Goal: Task Accomplishment & Management: Manage account settings

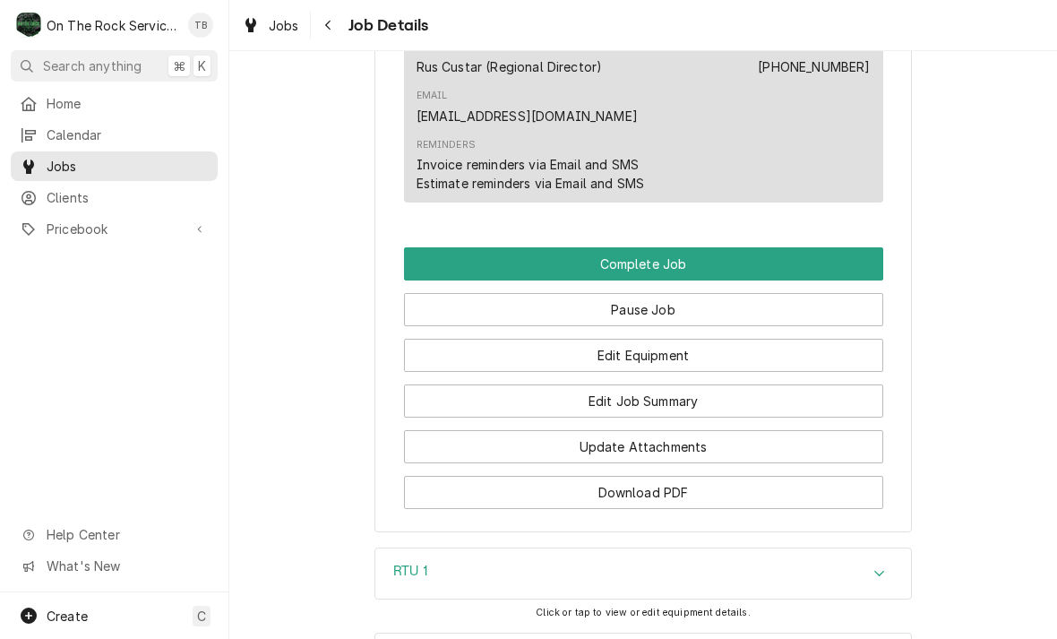
scroll to position [1832, 0]
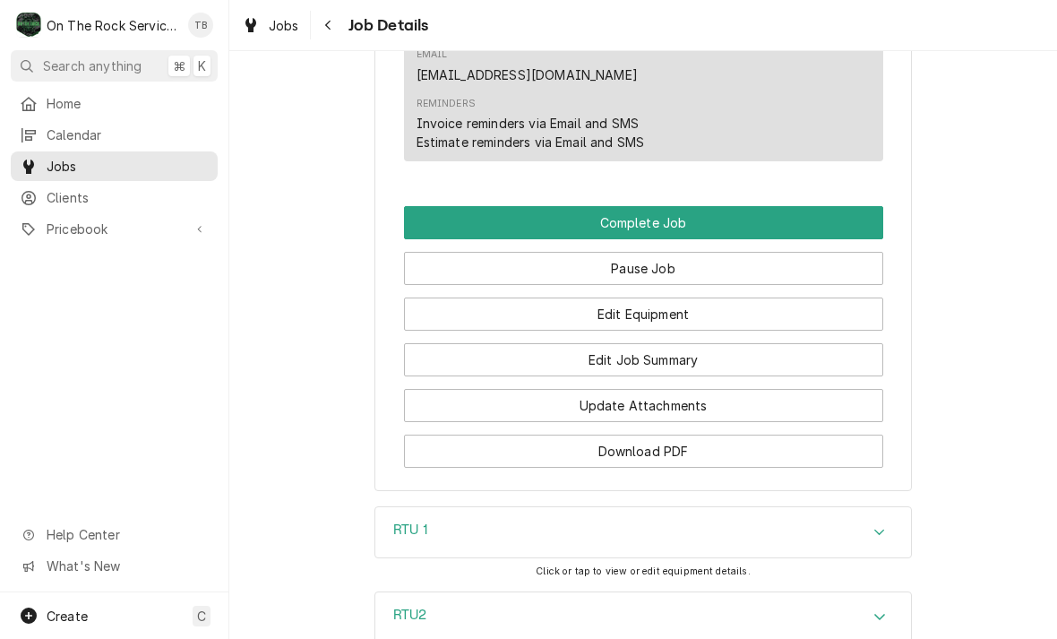
click at [677, 343] on button "Edit Job Summary" at bounding box center [643, 359] width 479 height 33
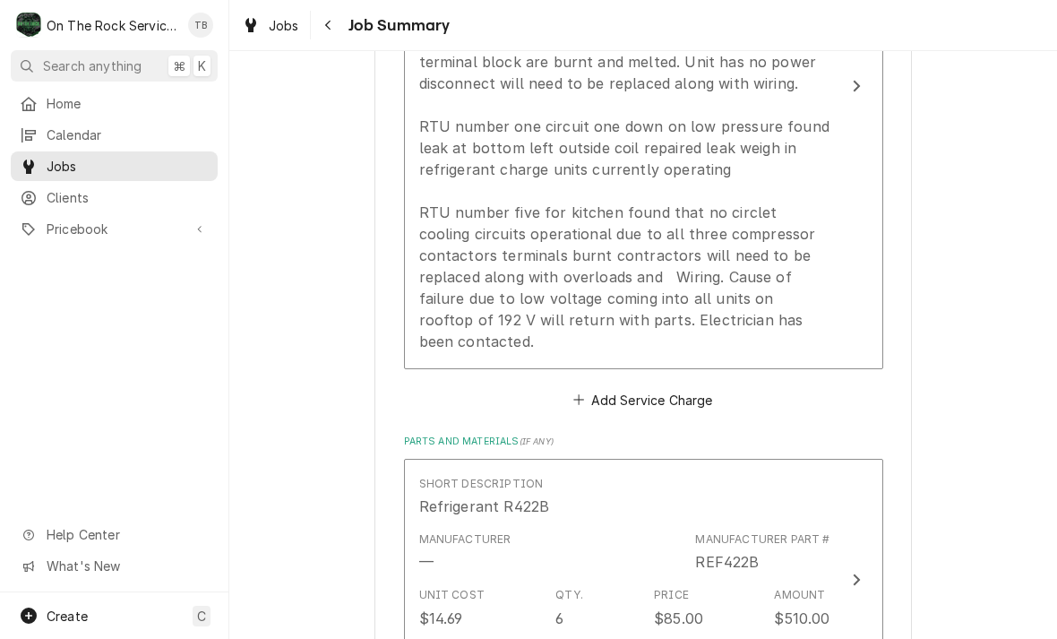
scroll to position [710, 0]
click at [747, 322] on div "Provide service parts and labor to determine on RTU number two wires coming fro…" at bounding box center [624, 179] width 411 height 344
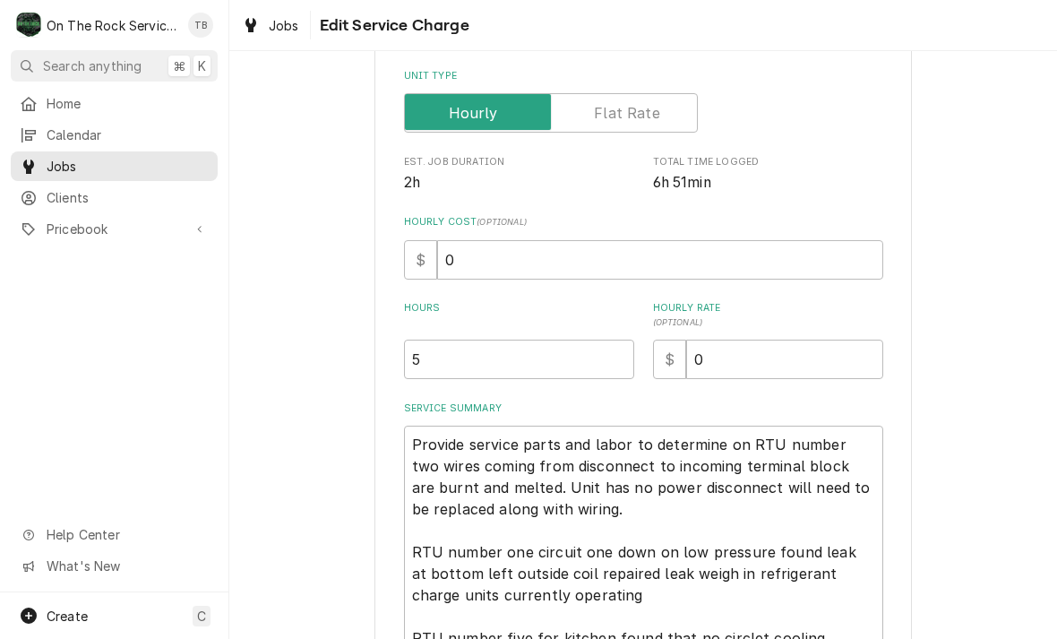
type textarea "x"
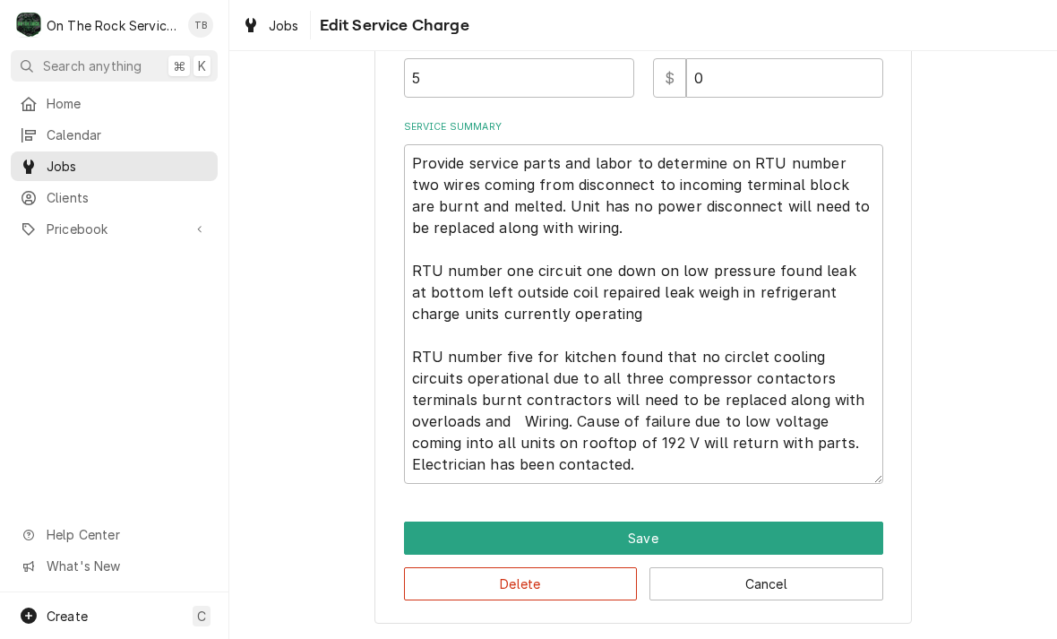
scroll to position [530, 0]
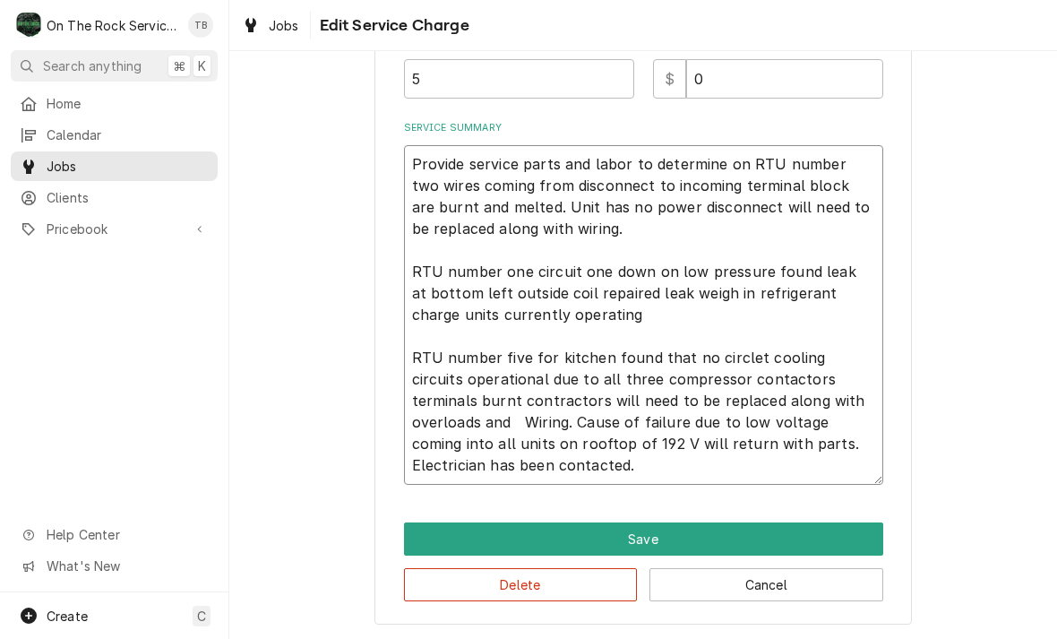
click at [518, 468] on textarea "Provide service parts and labor to determine on RTU number two wires coming fro…" at bounding box center [643, 315] width 479 height 340
type textarea "Provide service parts and labor to determine on RTU number two wires coming fro…"
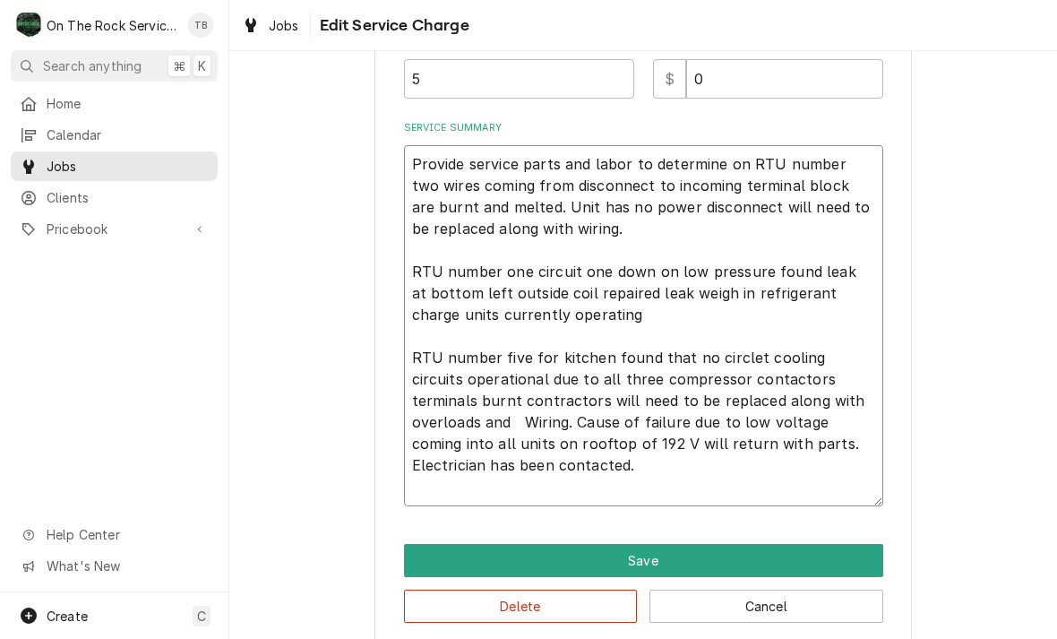
type textarea "x"
type textarea "Provide service parts and labor to determine on RTU number two wires coming fro…"
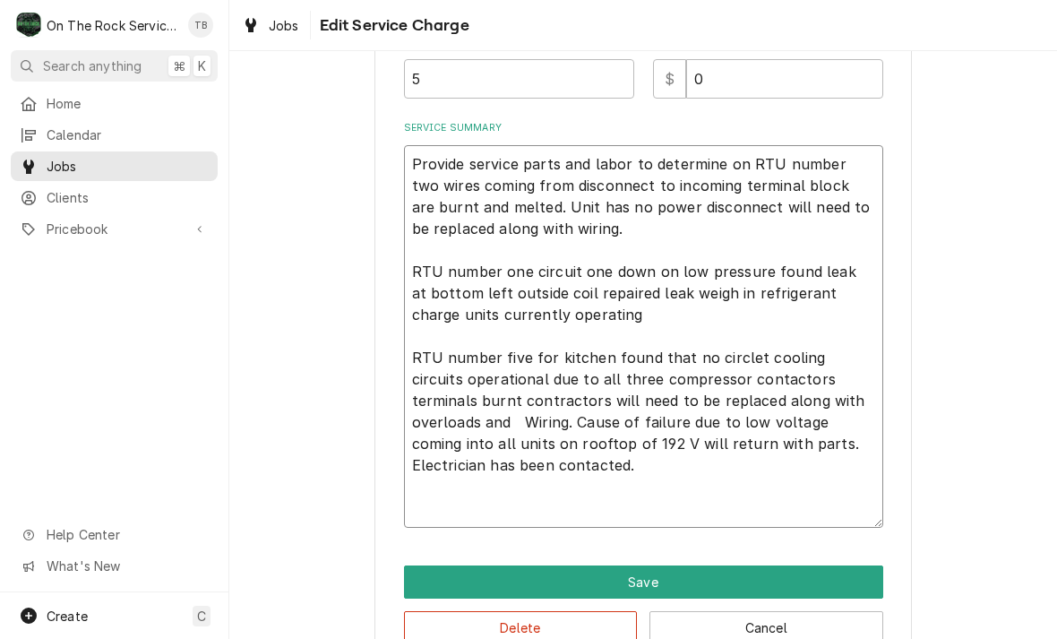
type textarea "x"
type textarea "Provide service parts and labor to determine on RTU number two wires coming fro…"
type textarea "x"
type textarea "Provide service parts and labor to determine on RTU number two wires coming fro…"
type textarea "x"
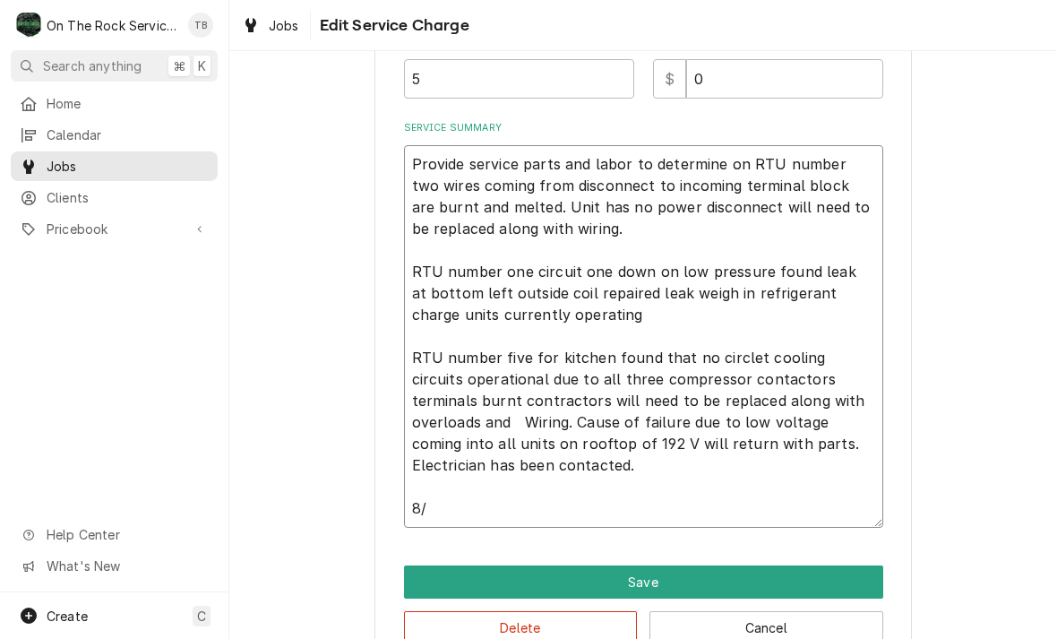
type textarea "Provide service parts and labor to determine on RTU number two wires coming fro…"
type textarea "x"
type textarea "Provide service parts and labor to determine on RTU number two wires coming fro…"
type textarea "x"
type textarea "Provide service parts and labor to determine on RTU number two wires coming fro…"
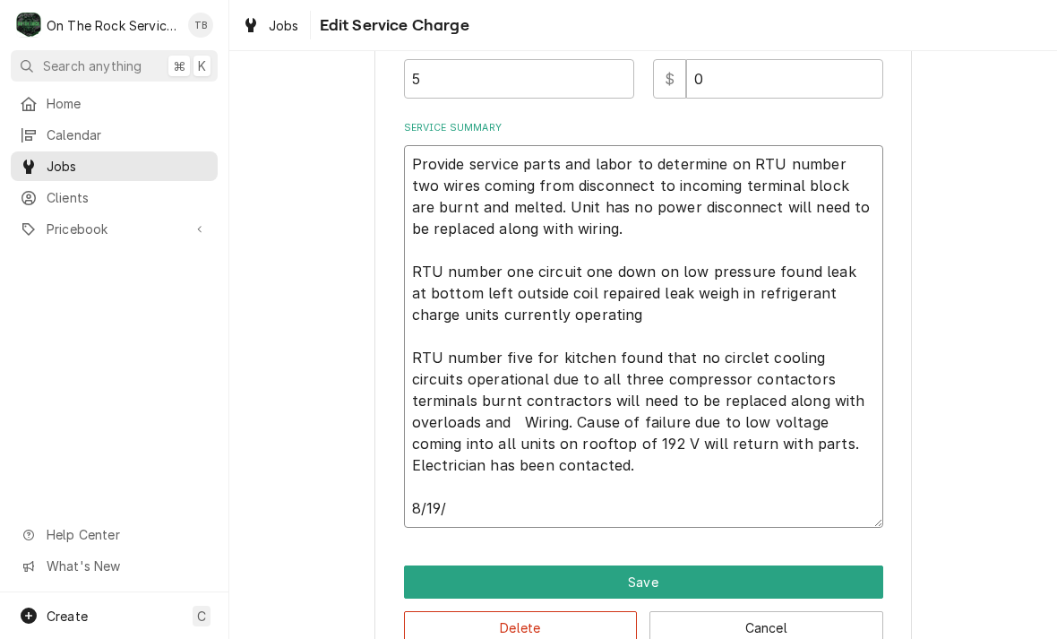
type textarea "x"
type textarea "Provide service parts and labor to determine on RTU number two wires coming fro…"
type textarea "x"
type textarea "Provide service parts and labor to determine on RTU number two wires coming fro…"
type textarea "x"
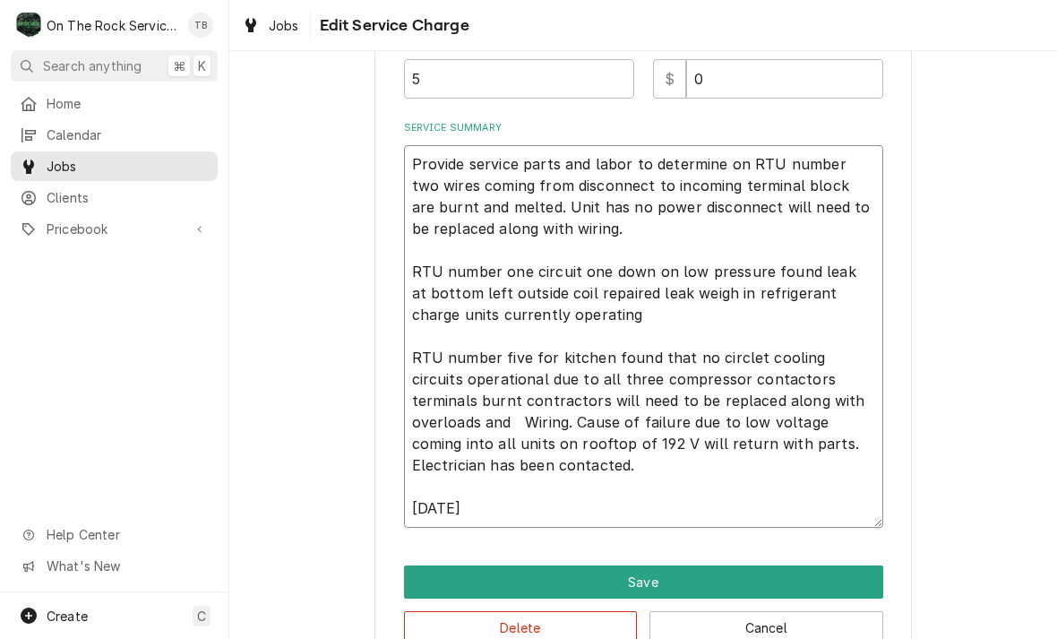
type textarea "Provide service parts and labor to determine on RTU number two wires coming fro…"
type textarea "x"
type textarea "Provide service parts and labor to determine on RTU number two wires coming fro…"
type textarea "x"
type textarea "Provide service parts and labor to determine on RTU number two wires coming fro…"
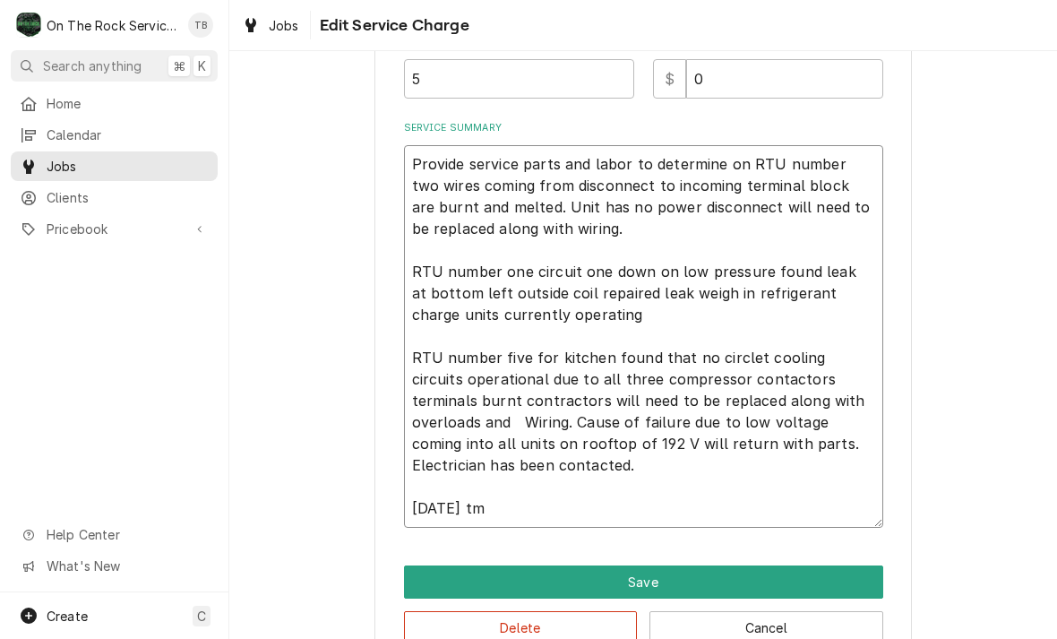
type textarea "x"
type textarea "Provide service parts and labor to determine on RTU number two wires coming fro…"
type textarea "x"
type textarea "Provide service parts and labor to determine on RTU number two wires coming fro…"
type textarea "x"
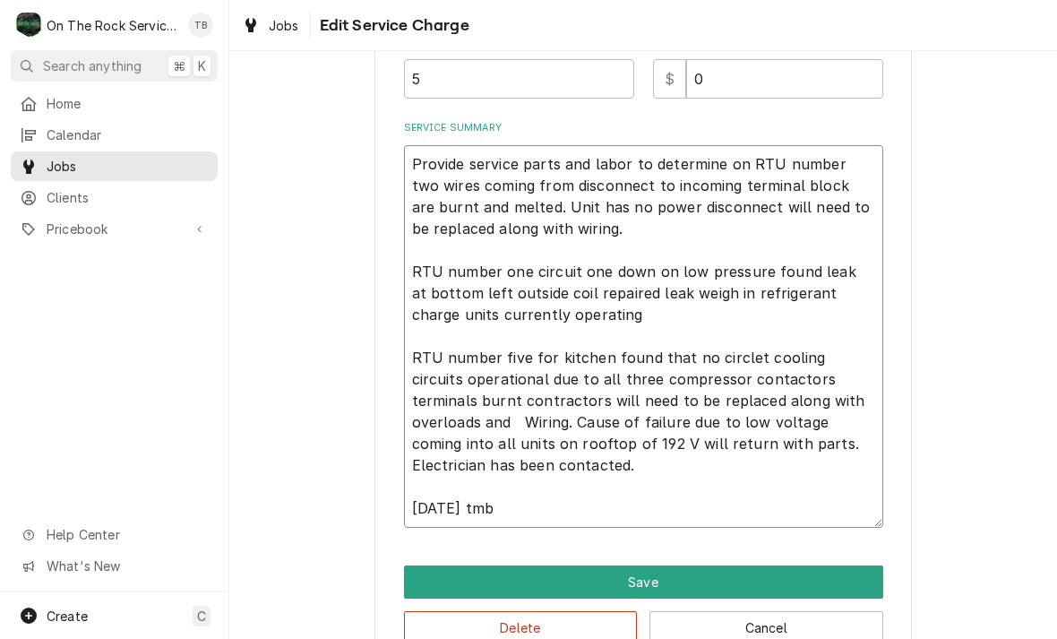
type textarea "Provide service parts and labor to determine on RTU number two wires coming fro…"
type textarea "x"
type textarea "Provide service parts and labor to determine on RTU number two wires coming fro…"
type textarea "x"
type textarea "Provide service parts and labor to determine on RTU number two wires coming fro…"
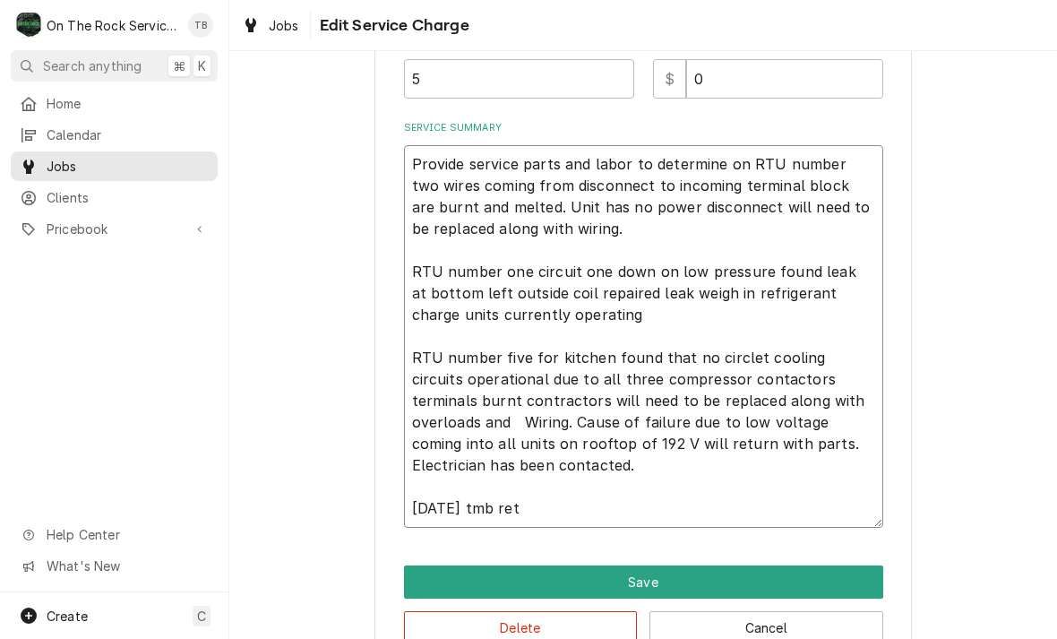
type textarea "x"
type textarea "Provide service parts and labor to determine on RTU number two wires coming fro…"
type textarea "x"
type textarea "Provide service parts and labor to determine on RTU number two wires coming fro…"
type textarea "x"
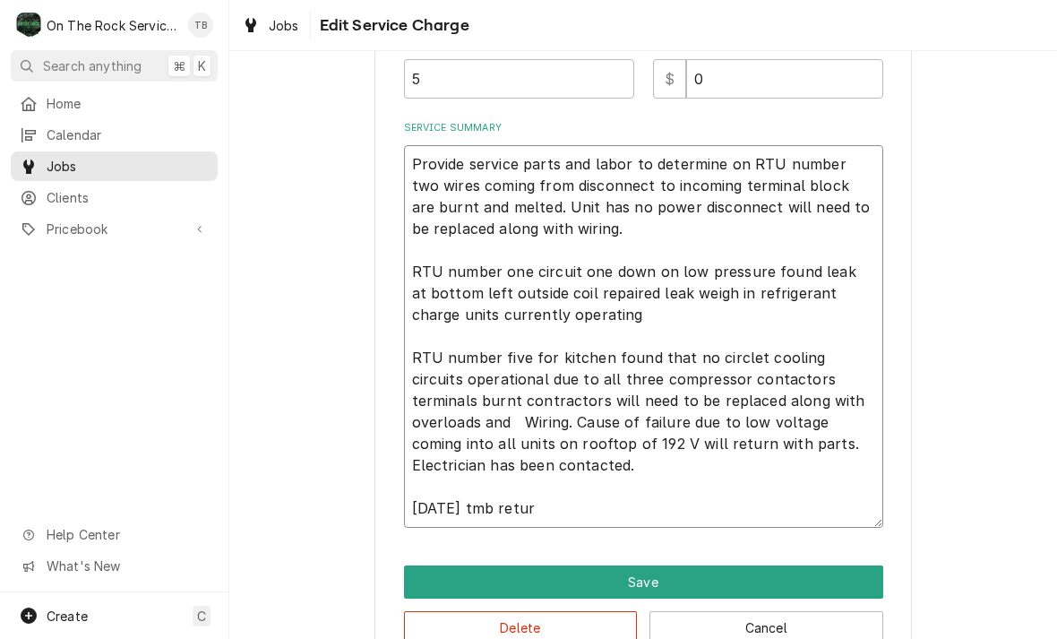
type textarea "Provide service parts and labor to determine on RTU number two wires coming fro…"
type textarea "x"
type textarea "Provide service parts and labor to determine on RTU number two wires coming fro…"
type textarea "x"
type textarea "Provide service parts and labor to determine on RTU number two wires coming fro…"
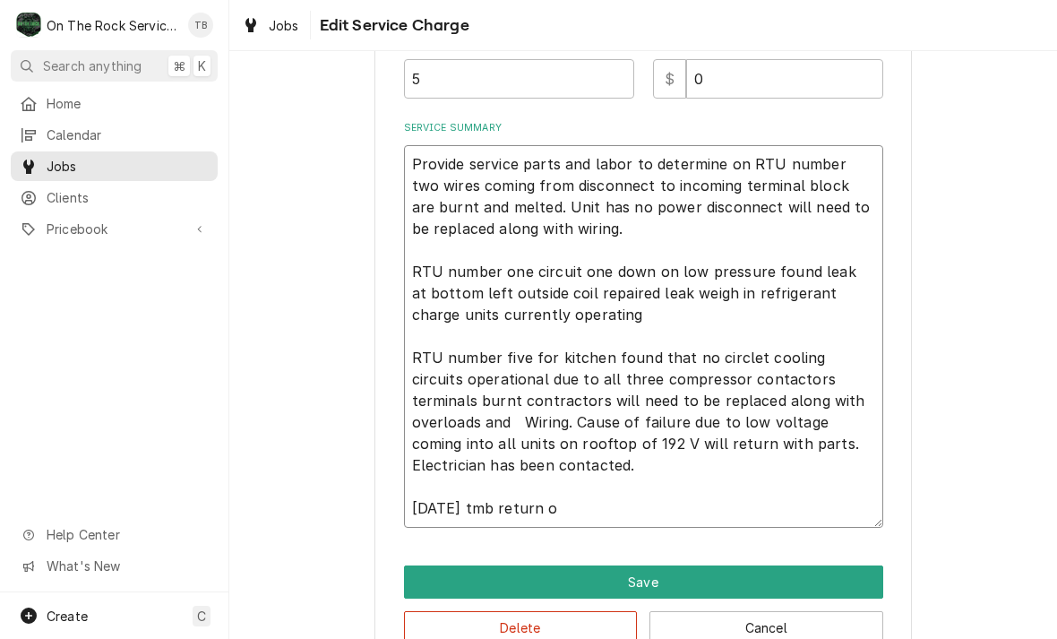
type textarea "x"
type textarea "Provide service parts and labor to determine on RTU number two wires coming fro…"
type textarea "x"
type textarea "Provide service parts and labor to determine on RTU number two wires coming fro…"
type textarea "x"
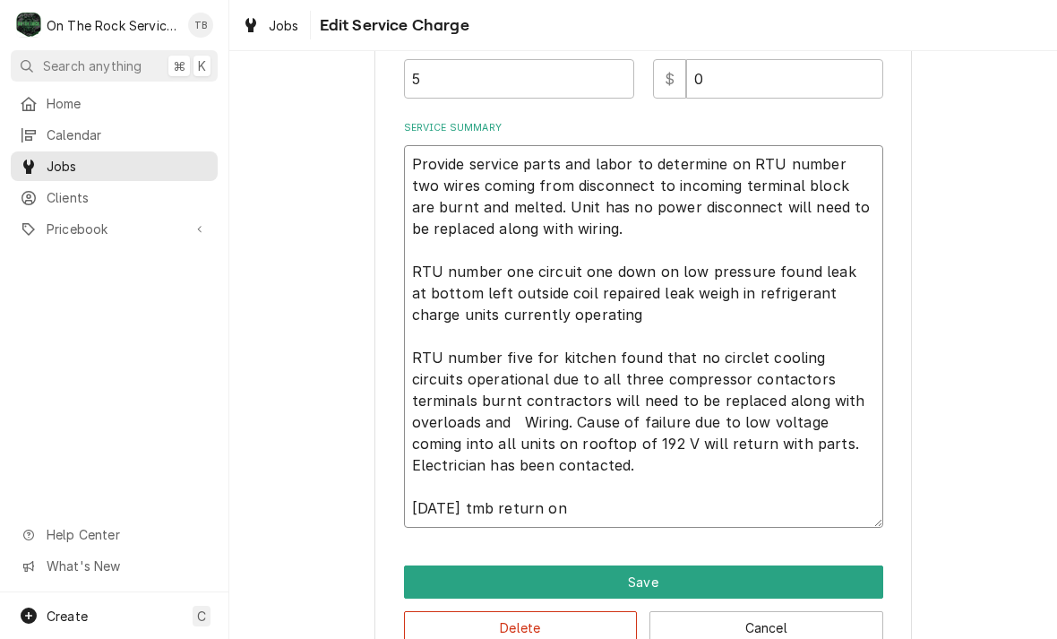
type textarea "Provide service parts and labor to determine on RTU number two wires coming fro…"
type textarea "x"
type textarea "Provide service parts and labor to determine on RTU number two wires coming fro…"
type textarea "x"
type textarea "Provide service parts and labor to determine on RTU number two wires coming fro…"
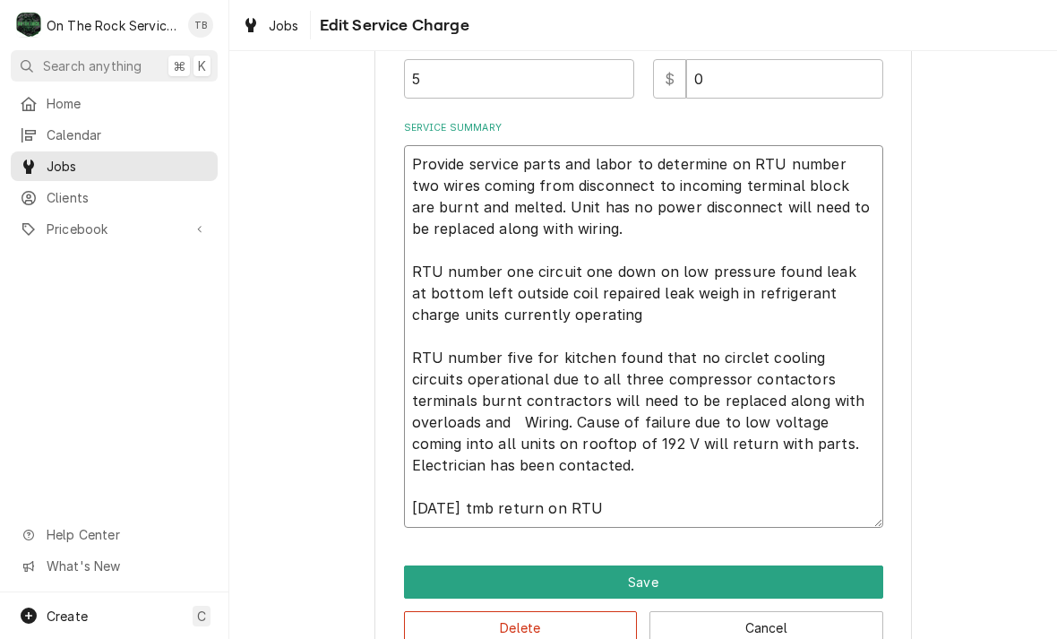
type textarea "x"
type textarea "Provide service parts and labor to determine on RTU number two wires coming fro…"
type textarea "x"
type textarea "Provide service parts and labor to determine on RTU number two wires coming fro…"
type textarea "x"
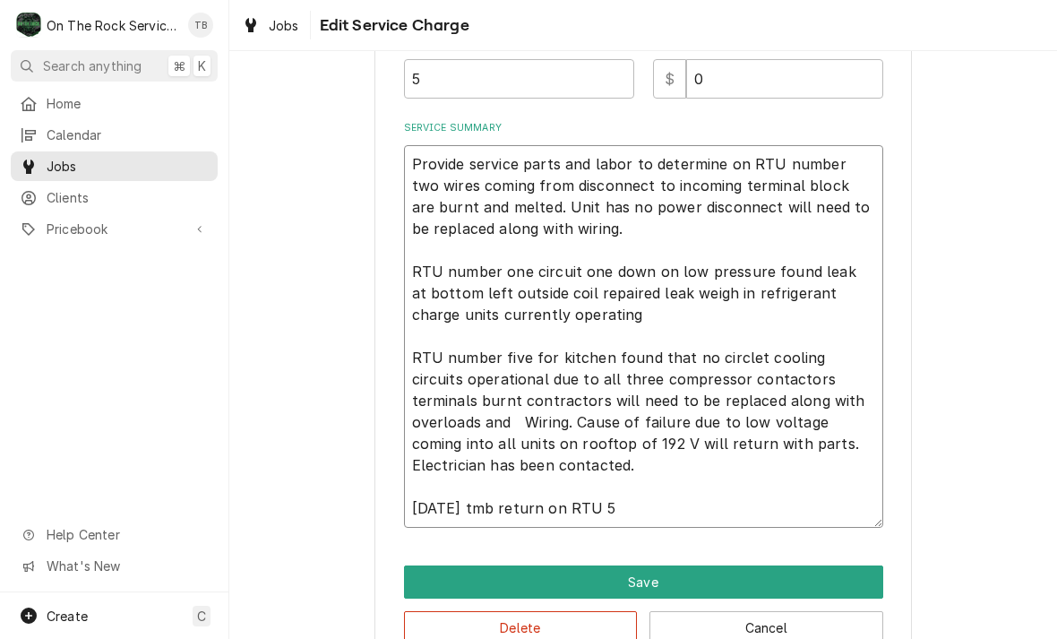
type textarea "Provide service parts and labor to determine on RTU number two wires coming fro…"
type textarea "x"
type textarea "Provide service parts and labor to determine on RTU number two wires coming fro…"
type textarea "x"
type textarea "Provide service parts and labor to determine on RTU number two wires coming fro…"
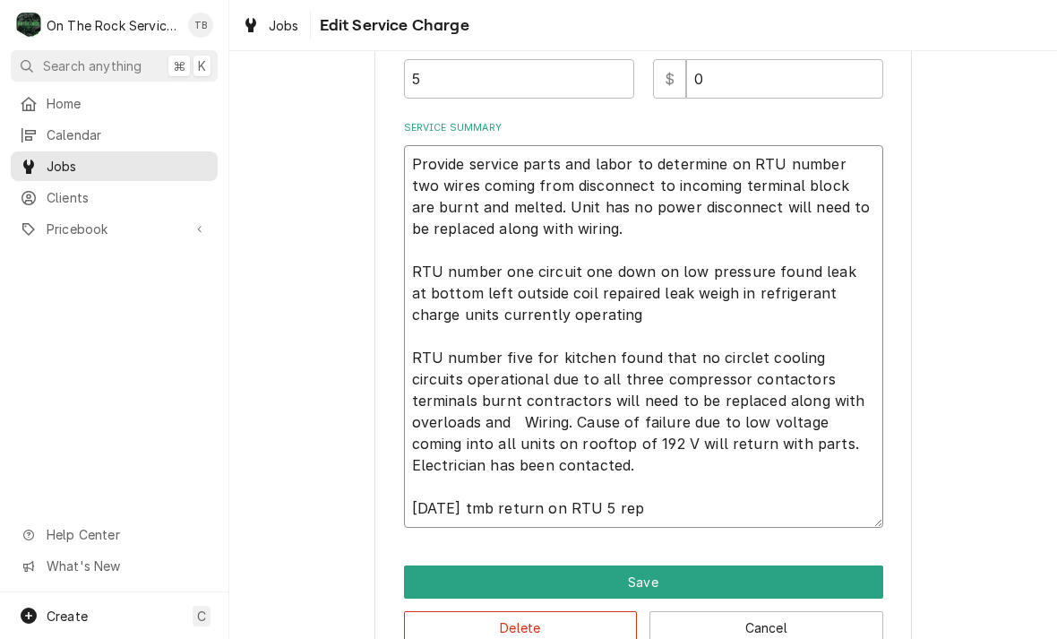
type textarea "x"
type textarea "Provide service parts and labor to determine on RTU number two wires coming fro…"
type textarea "x"
type textarea "Provide service parts and labor to determine on RTU number two wires coming fro…"
type textarea "x"
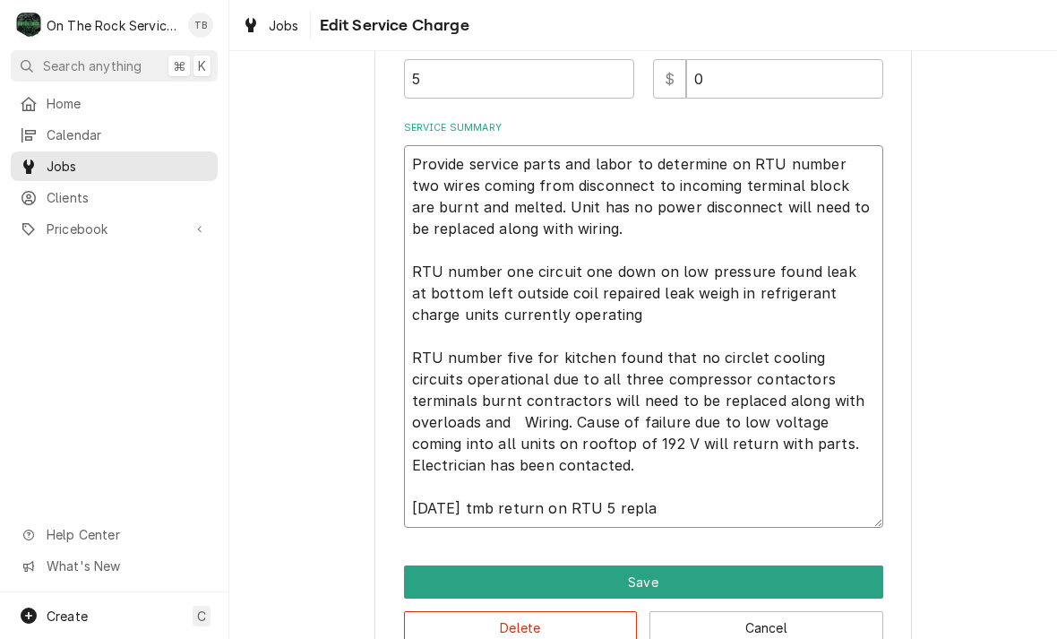
type textarea "Provide service parts and labor to determine on RTU number two wires coming fro…"
type textarea "x"
type textarea "Provide service parts and labor to determine on RTU number two wires coming fro…"
type textarea "x"
type textarea "Provide service parts and labor to determine on RTU number two wires coming fro…"
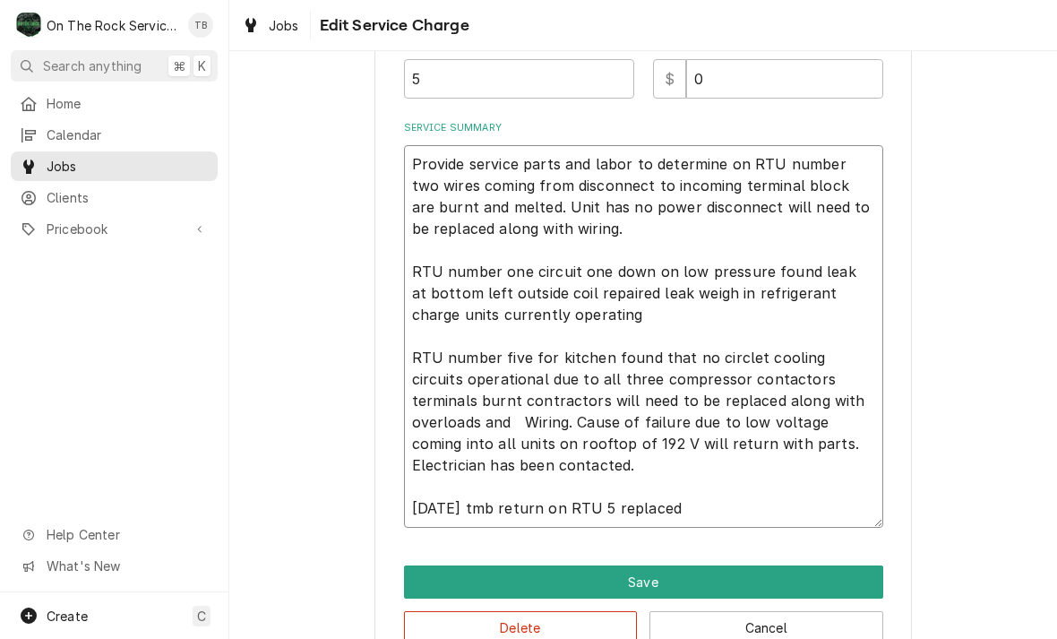
type textarea "x"
type textarea "Provide service parts and labor to determine on RTU number two wires coming fro…"
type textarea "x"
type textarea "Provide service parts and labor to determine on RTU number two wires coming fro…"
type textarea "x"
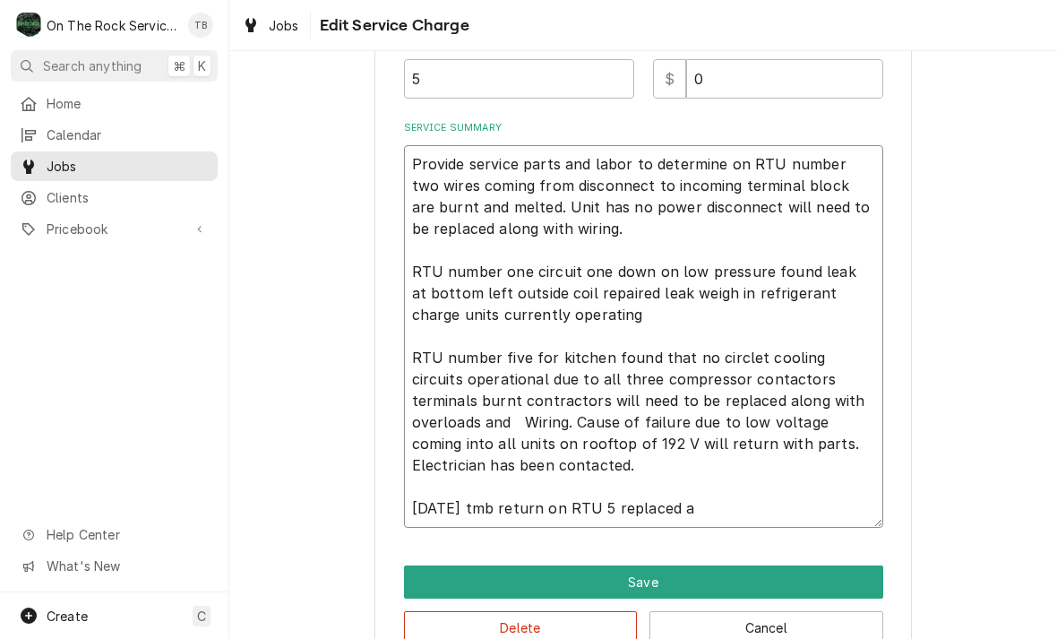
type textarea "Provide service parts and labor to determine on RTU number two wires coming fro…"
type textarea "x"
type textarea "Provide service parts and labor to determine on RTU number two wires coming fro…"
type textarea "x"
type textarea "Provide service parts and labor to determine on RTU number two wires coming fro…"
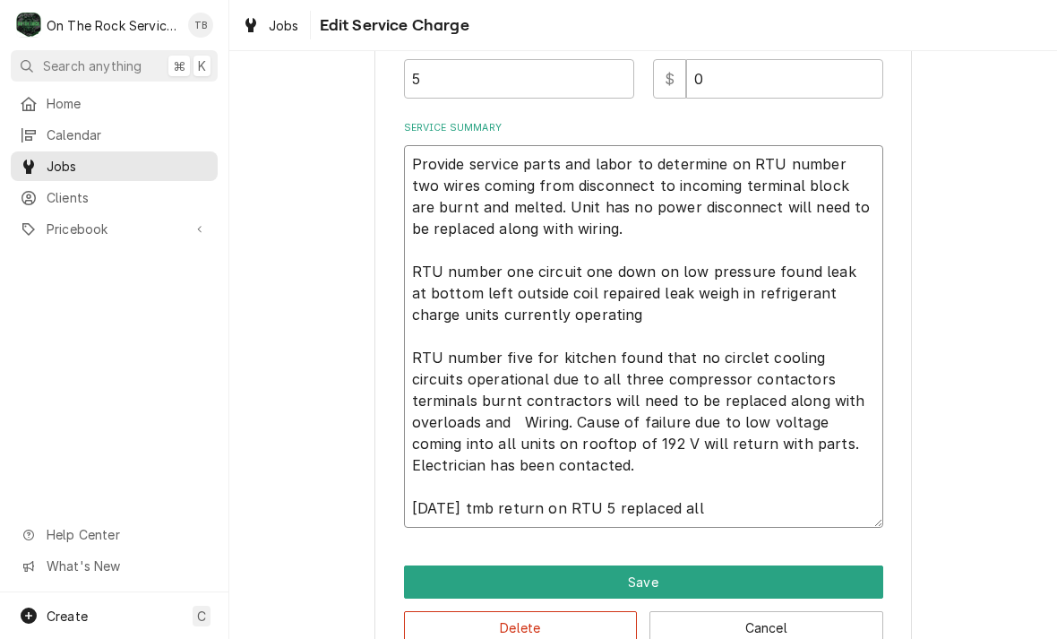
type textarea "x"
type textarea "Provide service parts and labor to determine on RTU number two wires coming fro…"
type textarea "x"
type textarea "Provide service parts and labor to determine on RTU number two wires coming fro…"
type textarea "x"
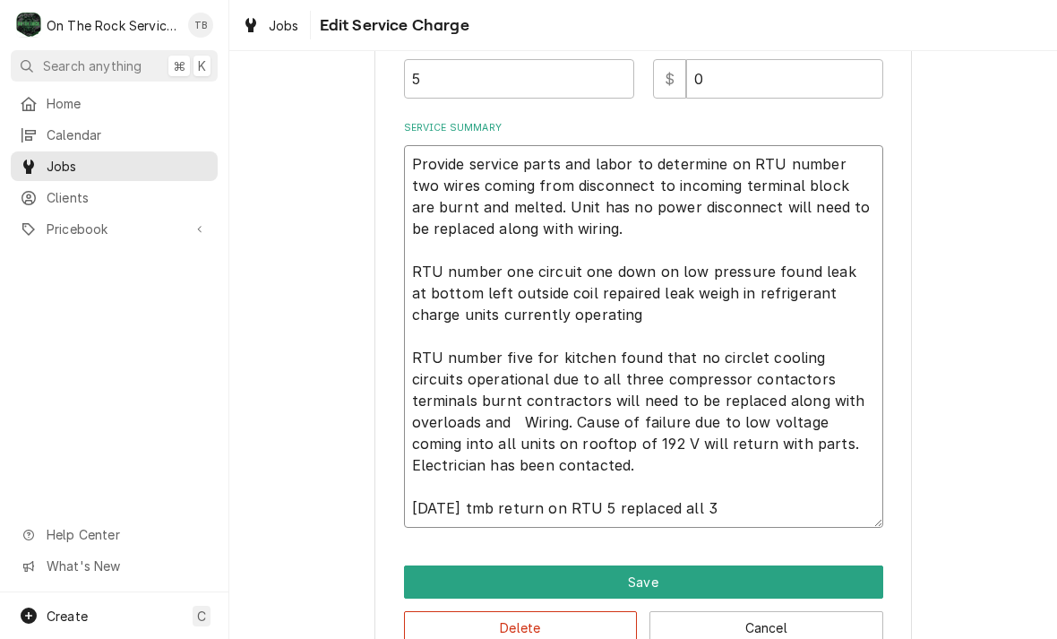
type textarea "Provide service parts and labor to determine on RTU number two wires coming fro…"
type textarea "x"
type textarea "Provide service parts and labor to determine on RTU number two wires coming fro…"
type textarea "x"
type textarea "Provide service parts and labor to determine on RTU number two wires coming fro…"
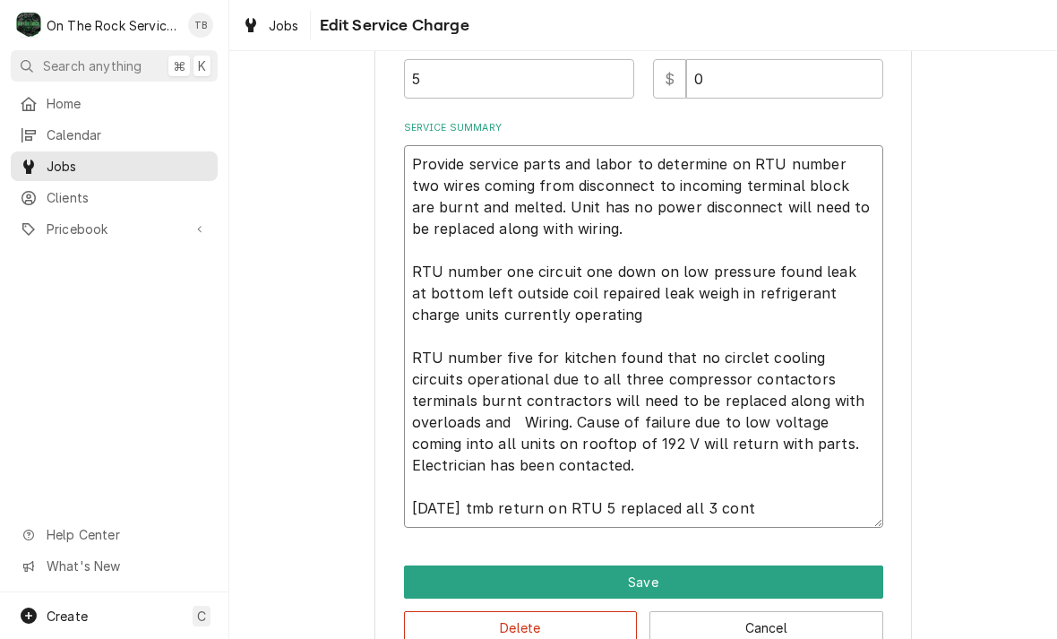
type textarea "x"
type textarea "Provide service parts and labor to determine on RTU number two wires coming fro…"
type textarea "x"
type textarea "Provide service parts and labor to determine on RTU number two wires coming fro…"
type textarea "x"
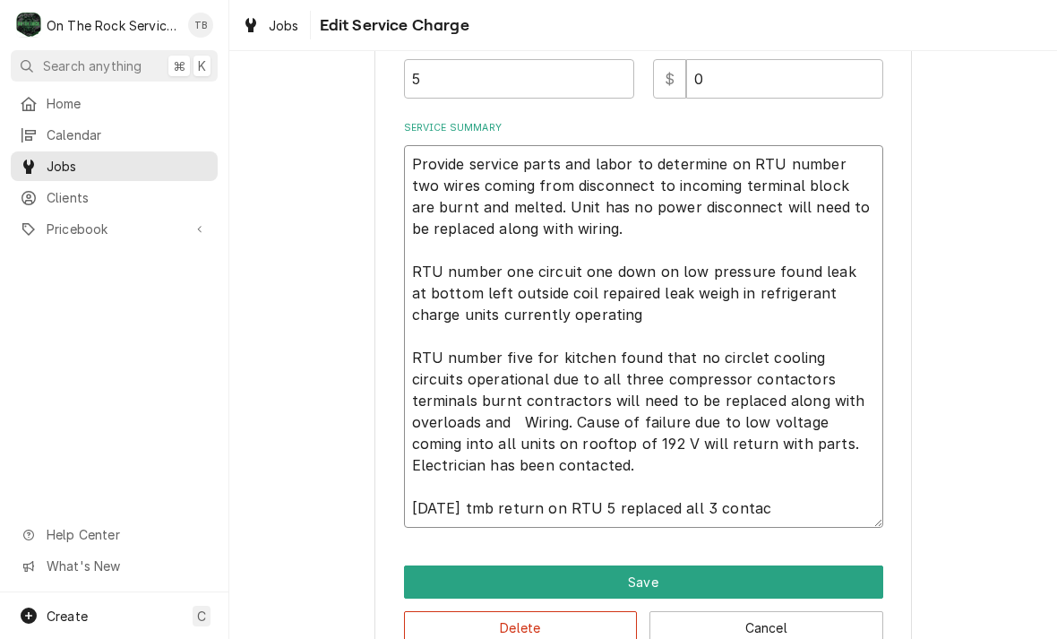
type textarea "Provide service parts and labor to determine on RTU number two wires coming fro…"
type textarea "x"
type textarea "Provide service parts and labor to determine on RTU number two wires coming fro…"
type textarea "x"
type textarea "Provide service parts and labor to determine on RTU number two wires coming fro…"
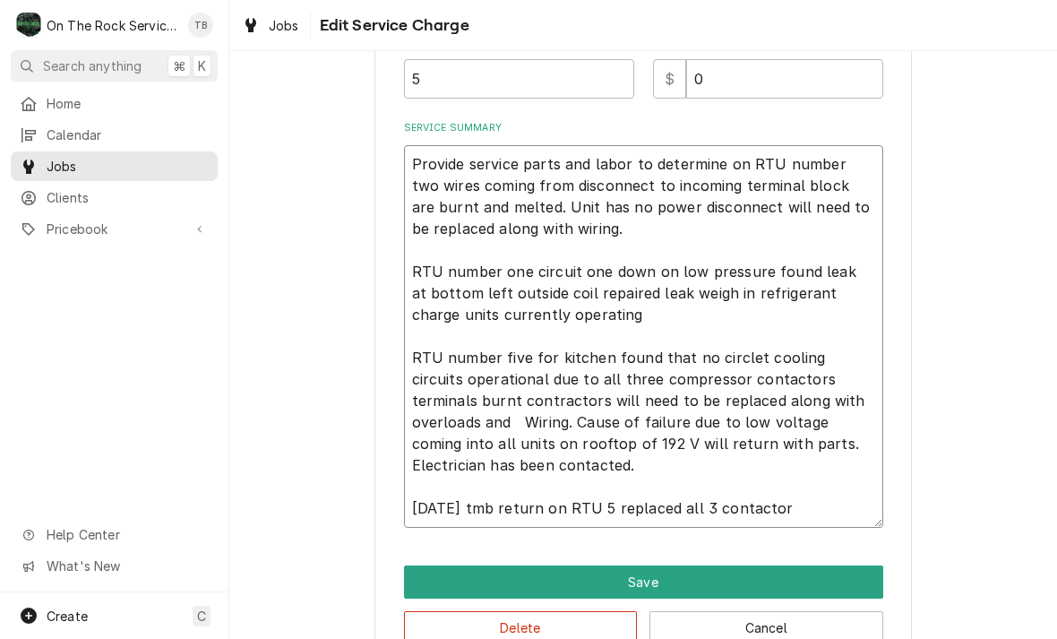
type textarea "x"
type textarea "Provide service parts and labor to determine on RTU number two wires coming fro…"
type textarea "x"
type textarea "Provide service parts and labor to determine on RTU number two wires coming fro…"
type textarea "x"
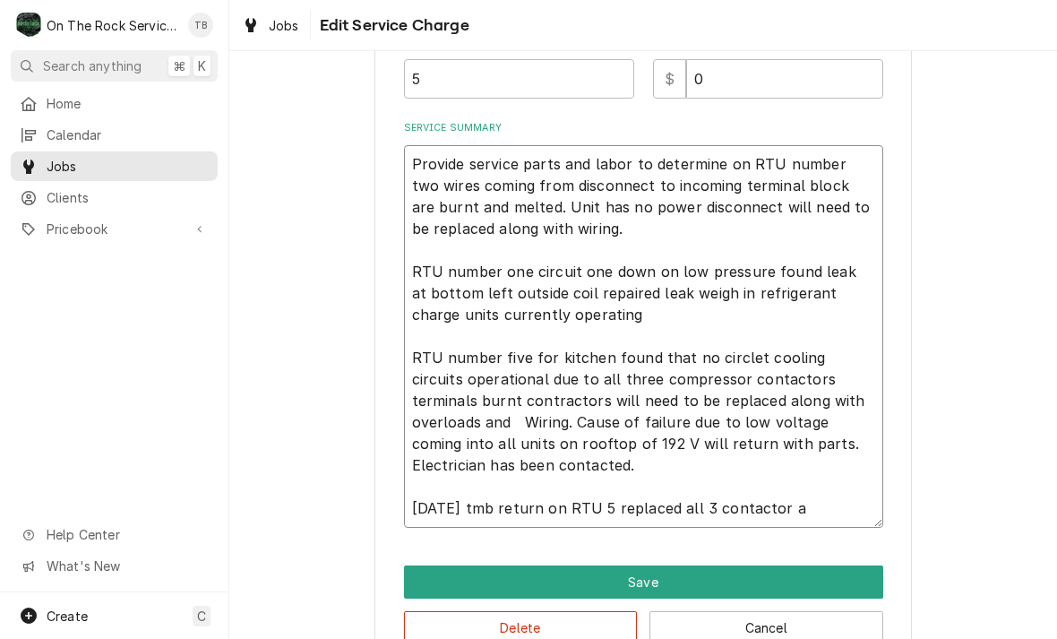
type textarea "Provide service parts and labor to determine on RTU number two wires coming fro…"
type textarea "x"
type textarea "Provide service parts and labor to determine on RTU number two wires coming fro…"
type textarea "x"
type textarea "Provide service parts and labor to determine on RTU number two wires coming fro…"
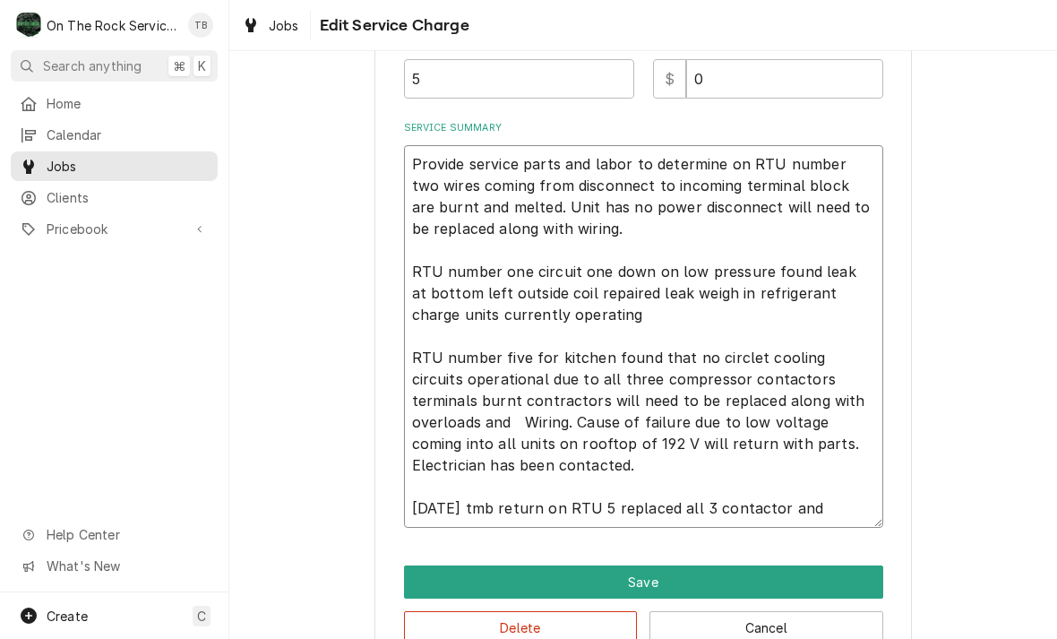
type textarea "x"
type textarea "Provide service parts and labor to determine on RTU number two wires coming fro…"
type textarea "x"
type textarea "Provide service parts and labor to determine on RTU number two wires coming fro…"
type textarea "x"
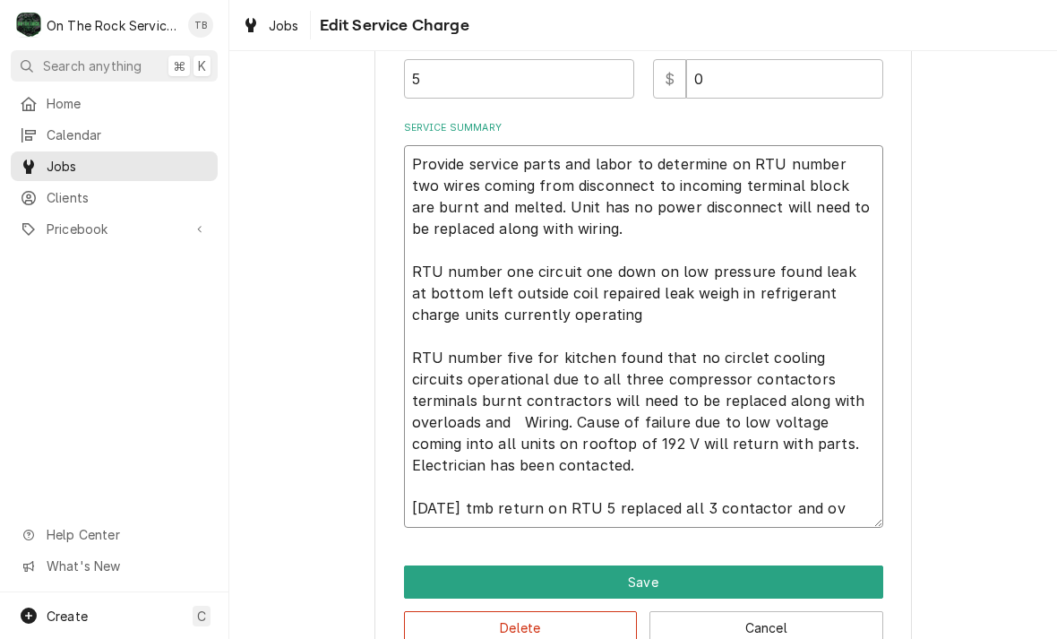
type textarea "Provide service parts and labor to determine on RTU number two wires coming fro…"
type textarea "x"
type textarea "Provide service parts and labor to determine on RTU number two wires coming fro…"
type textarea "x"
type textarea "Provide service parts and labor to determine on RTU number two wires coming fro…"
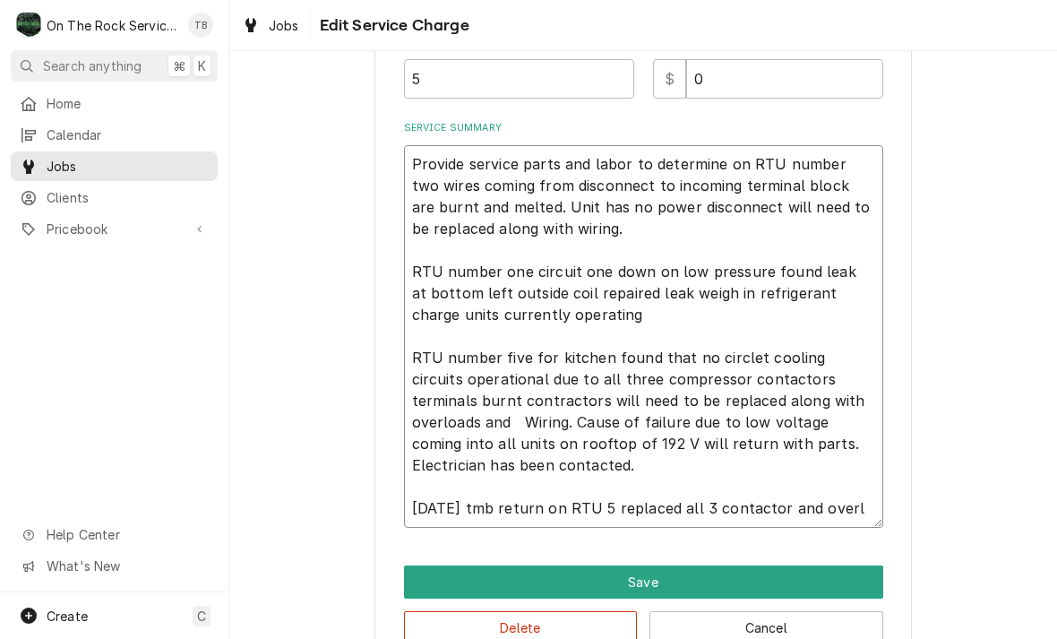
type textarea "x"
type textarea "Provide service parts and labor to determine on RTU number two wires coming fro…"
type textarea "x"
type textarea "Provide service parts and labor to determine on RTU number two wires coming fro…"
type textarea "x"
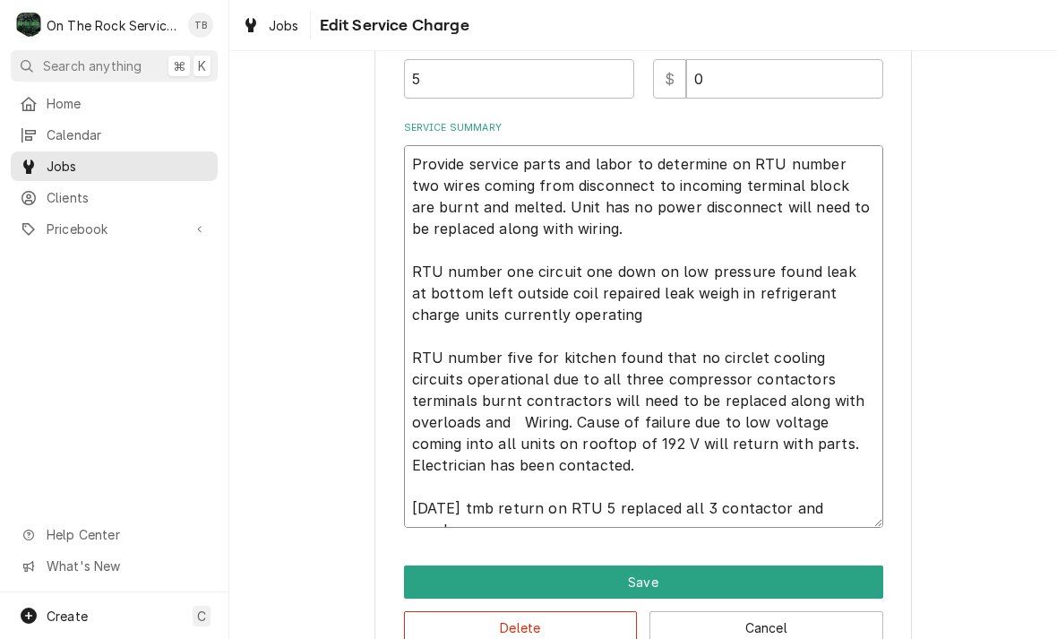
type textarea "Provide service parts and labor to determine on RTU number two wires coming fro…"
type textarea "x"
type textarea "Provide service parts and labor to determine on RTU number two wires coming fro…"
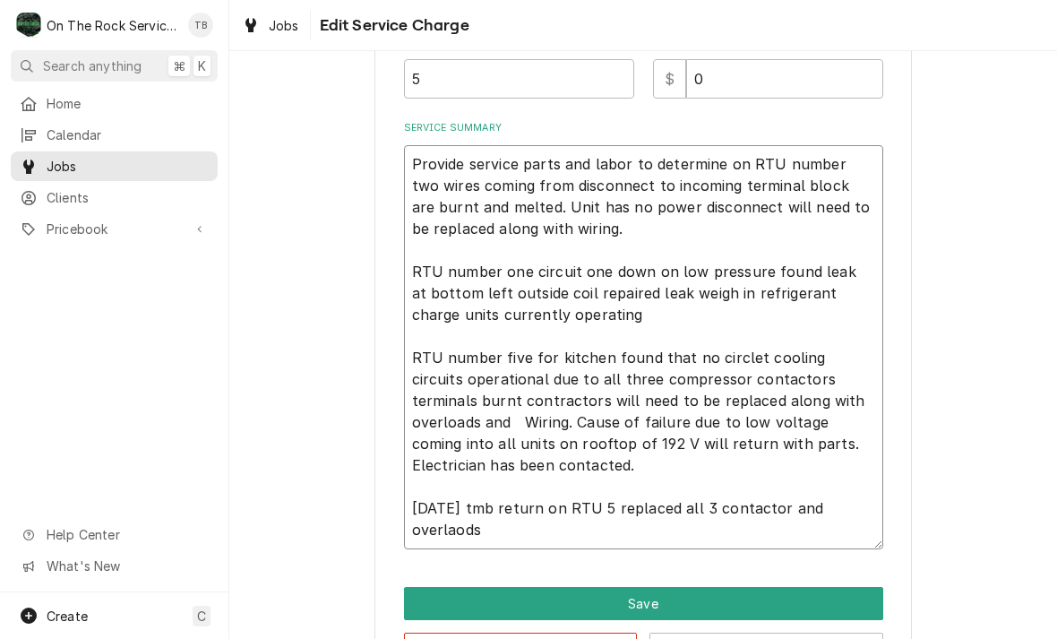
type textarea "x"
type textarea "Provide service parts and labor to determine on RTU number two wires coming fro…"
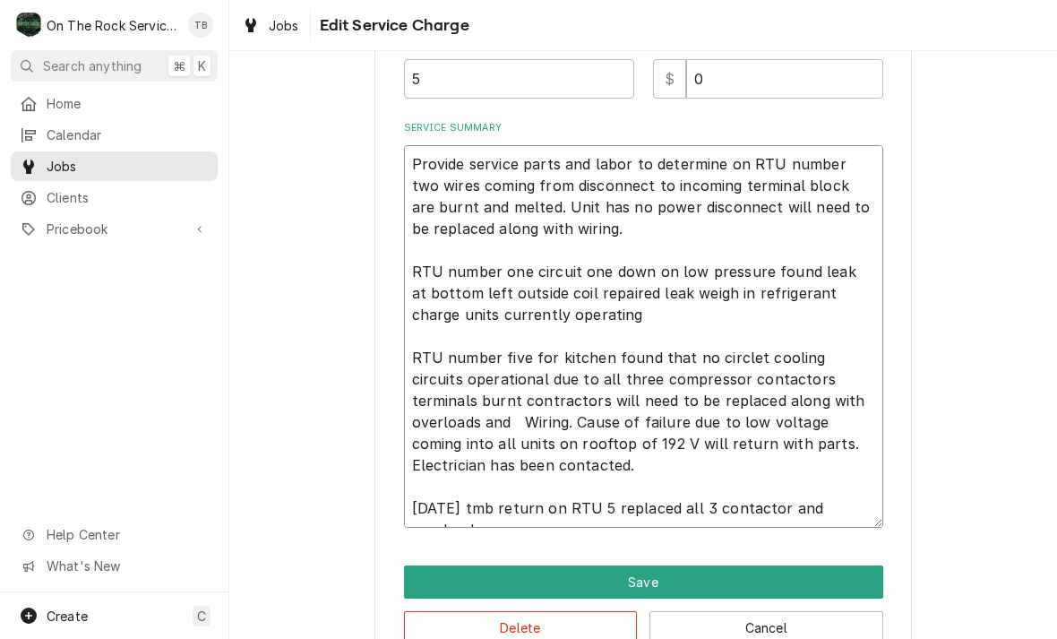
type textarea "x"
type textarea "Provide service parts and labor to determine on RTU number two wires coming fro…"
type textarea "x"
type textarea "Provide service parts and labor to determine on RTU number two wires coming fro…"
type textarea "x"
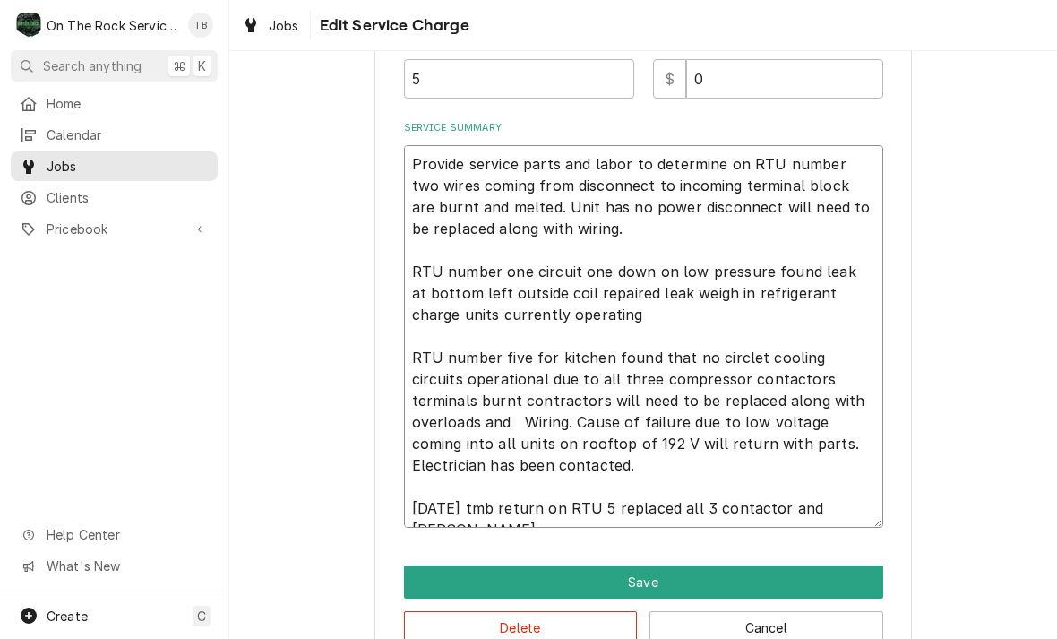
type textarea "Provide service parts and labor to determine on RTU number two wires coming fro…"
type textarea "x"
type textarea "Provide service parts and labor to determine on RTU number two wires coming fro…"
type textarea "x"
type textarea "Provide service parts and labor to determine on RTU number two wires coming fro…"
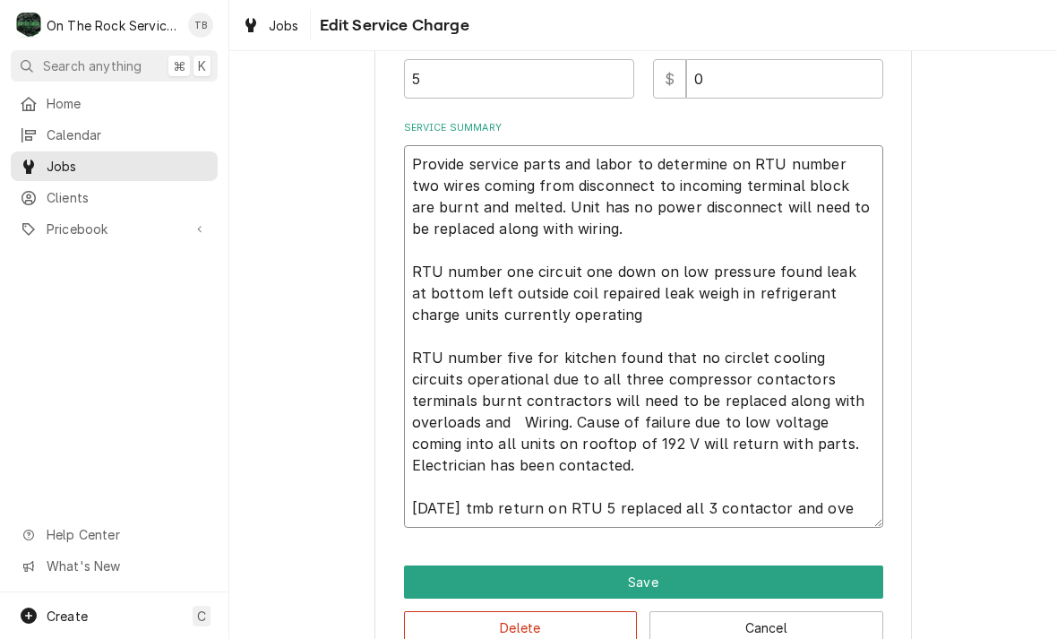
type textarea "x"
type textarea "Provide service parts and labor to determine on RTU number two wires coming fro…"
type textarea "x"
type textarea "Provide service parts and labor to determine on RTU number two wires coming fro…"
type textarea "x"
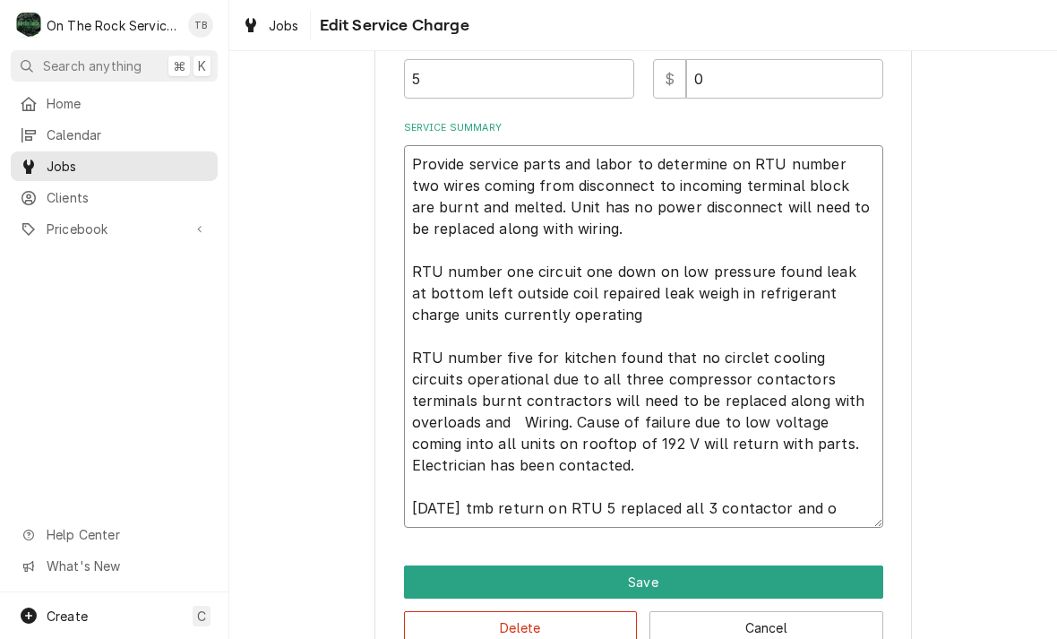
type textarea "Provide service parts and labor to determine on RTU number two wires coming fro…"
type textarea "x"
type textarea "Provide service parts and labor to determine on RTU number two wires coming fro…"
type textarea "x"
type textarea "Provide service parts and labor to determine on RTU number two wires coming fro…"
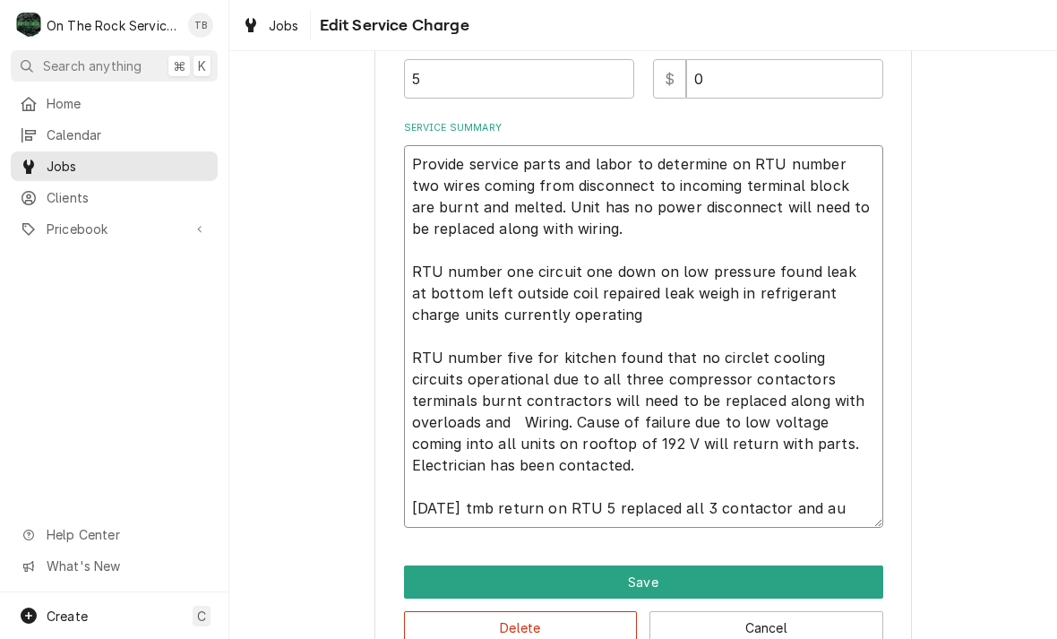
type textarea "x"
type textarea "Provide service parts and labor to determine on RTU number two wires coming fro…"
type textarea "x"
type textarea "Provide service parts and labor to determine on RTU number two wires coming fro…"
type textarea "x"
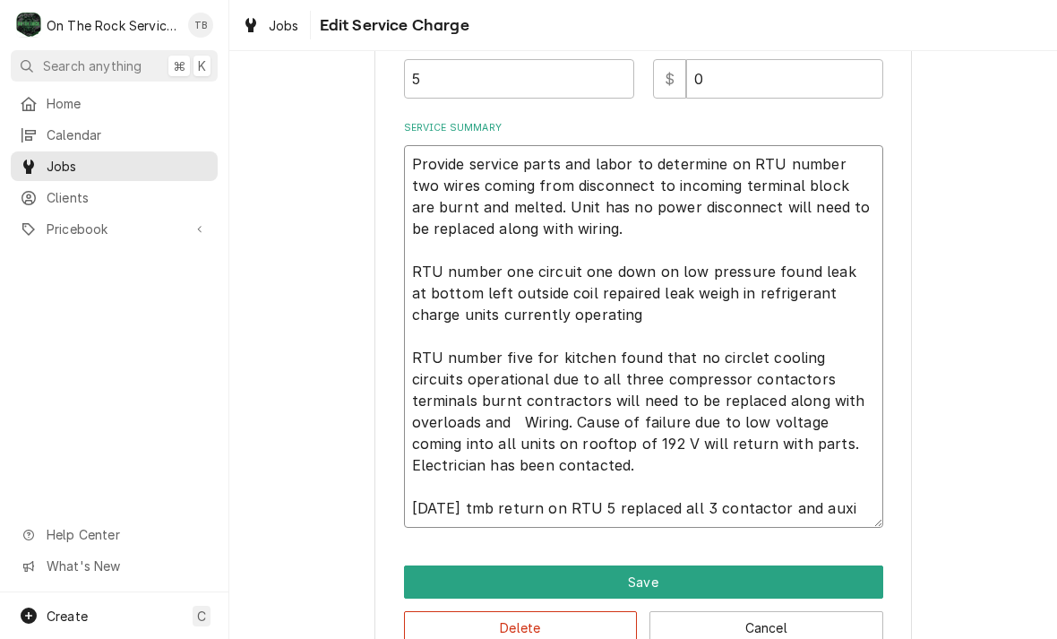
type textarea "Provide service parts and labor to determine on RTU number two wires coming fro…"
type textarea "x"
type textarea "Provide service parts and labor to determine on RTU number two wires coming fro…"
type textarea "x"
type textarea "Provide service parts and labor to determine on RTU number two wires coming fro…"
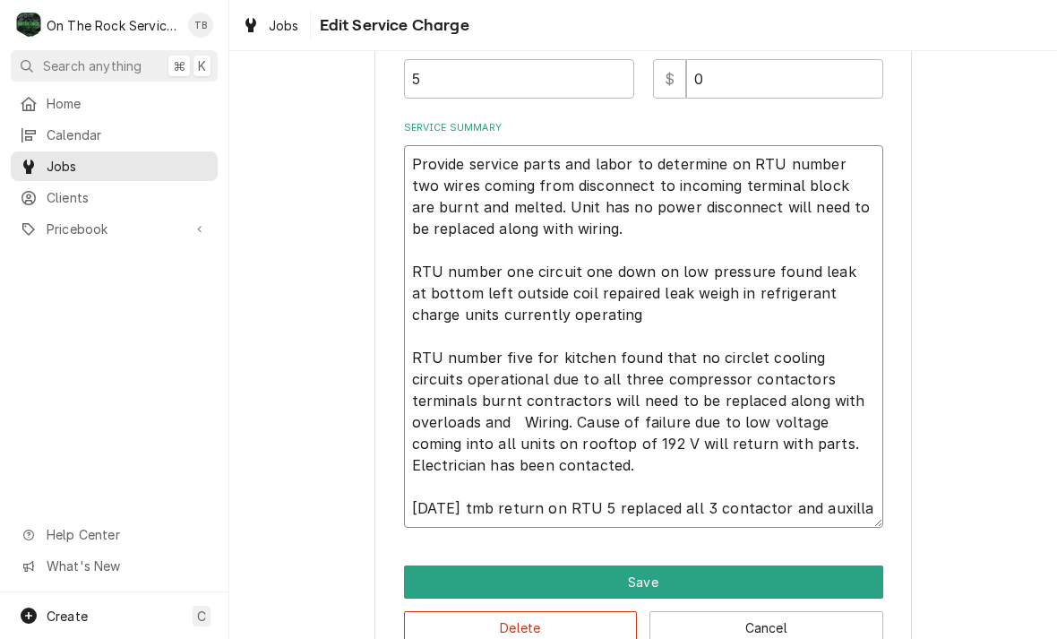
type textarea "x"
type textarea "Provide service parts and labor to determine on RTU number two wires coming fro…"
type textarea "x"
type textarea "Provide service parts and labor to determine on RTU number two wires coming fro…"
type textarea "x"
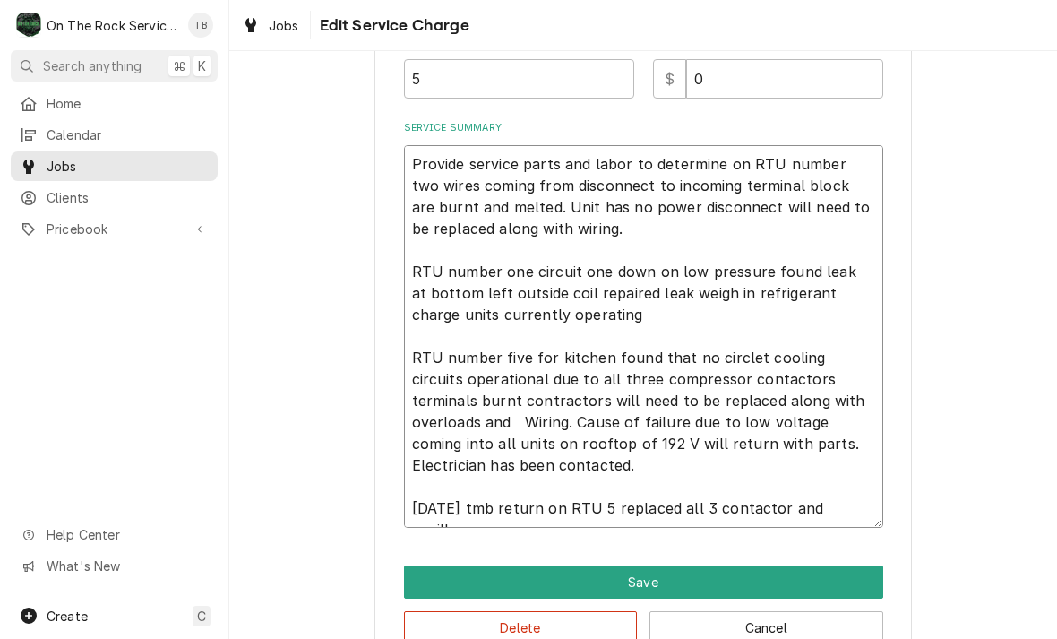
type textarea "Provide service parts and labor to determine on RTU number two wires coming fro…"
type textarea "x"
type textarea "Provide service parts and labor to determine on RTU number two wires coming fro…"
type textarea "x"
type textarea "Provide service parts and labor to determine on RTU number two wires coming fro…"
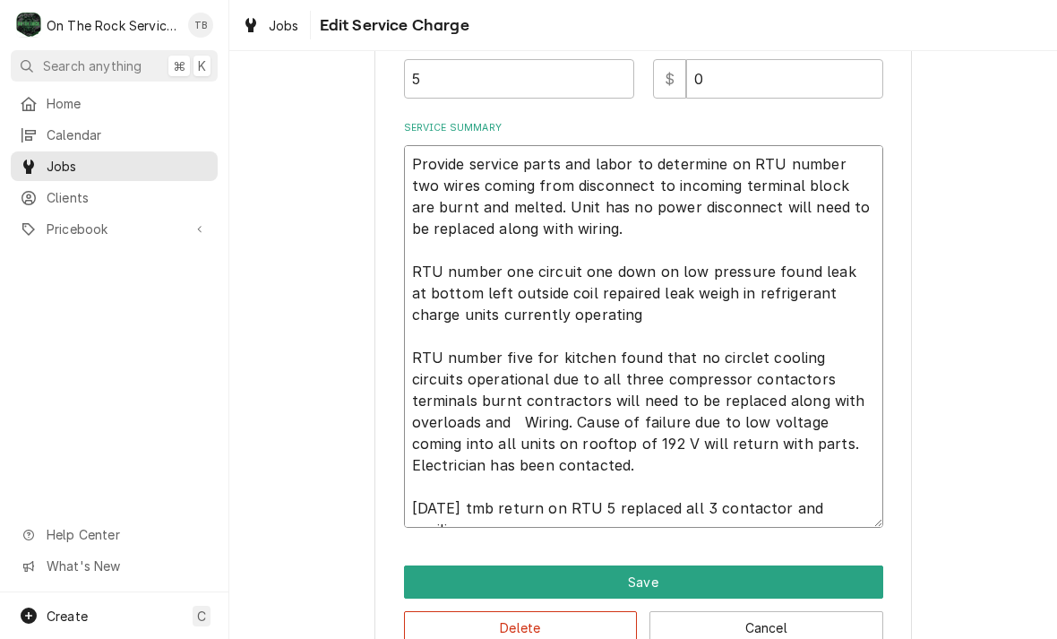
type textarea "x"
type textarea "Provide service parts and labor to determine on RTU number two wires coming fro…"
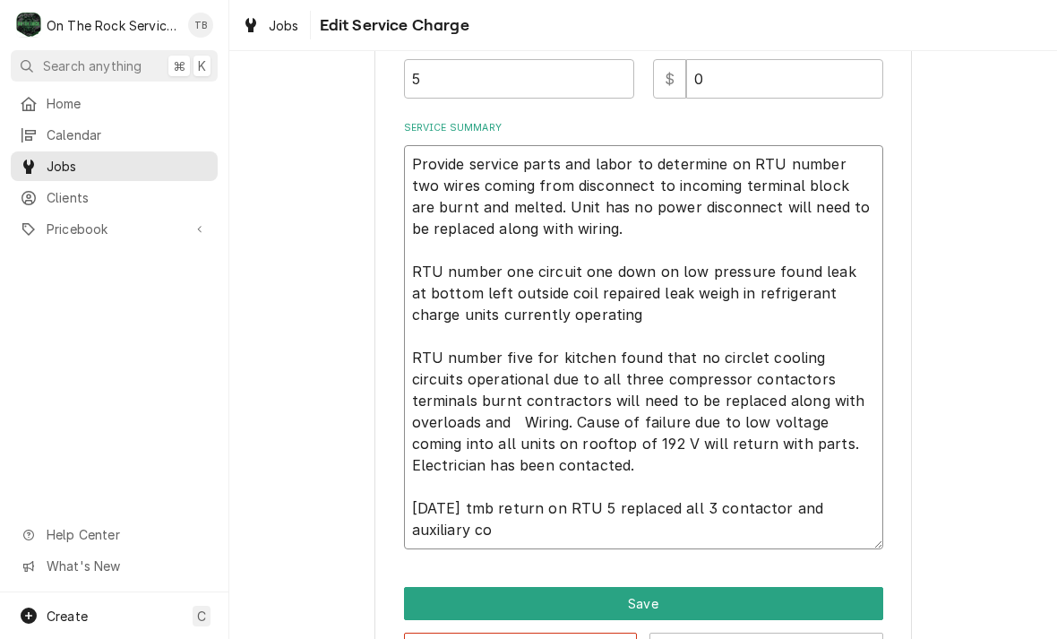
type textarea "x"
type textarea "Provide service parts and labor to determine on RTU number two wires coming fro…"
type textarea "x"
type textarea "Provide service parts and labor to determine on RTU number two wires coming fro…"
type textarea "x"
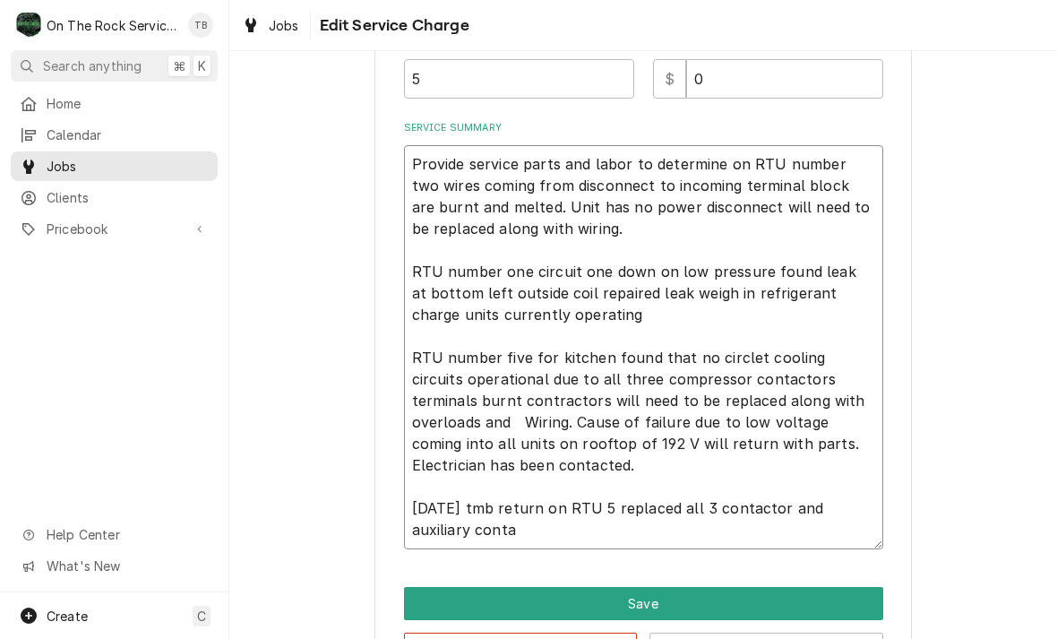
type textarea "Provide service parts and labor to determine on RTU number two wires coming fro…"
type textarea "x"
type textarea "Provide service parts and labor to determine on RTU number two wires coming fro…"
type textarea "x"
type textarea "Provide service parts and labor to determine on RTU number two wires coming fro…"
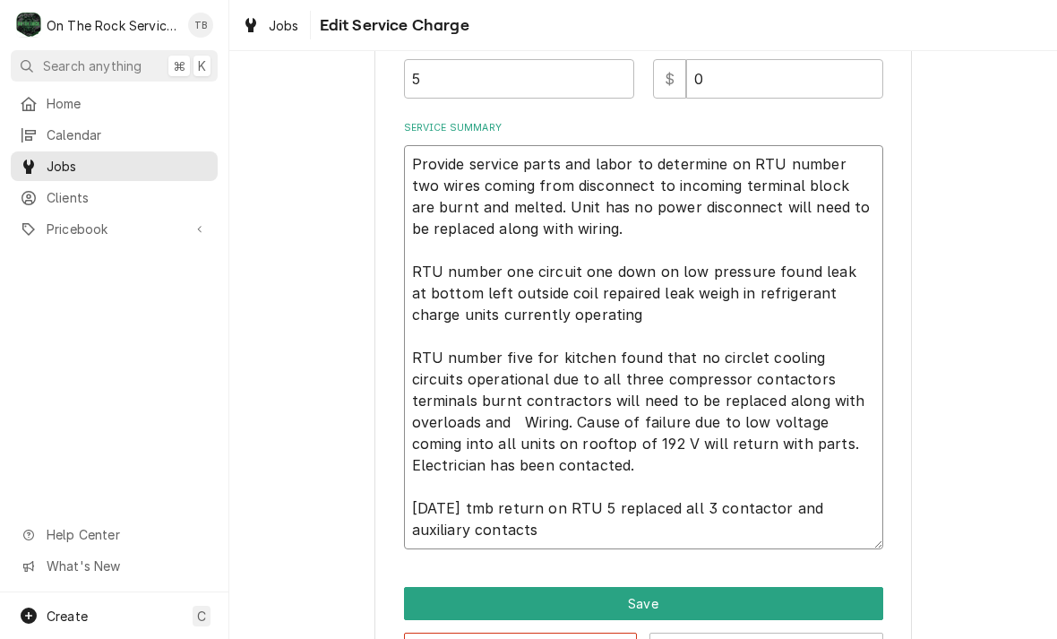
type textarea "x"
type textarea "Provide service parts and labor to determine on RTU number two wires coming fro…"
type textarea "x"
type textarea "Provide service parts and labor to determine on RTU number two wires coming fro…"
type textarea "x"
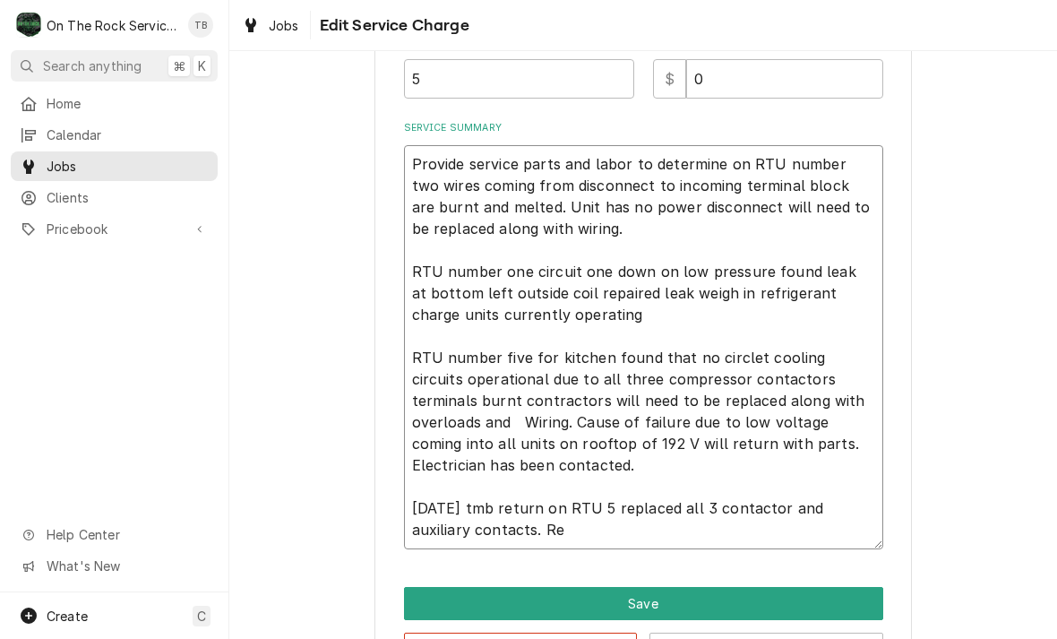
type textarea "Provide service parts and labor to determine on RTU number two wires coming fro…"
type textarea "x"
type textarea "Provide service parts and labor to determine on RTU number two wires coming fro…"
type textarea "x"
type textarea "Provide service parts and labor to determine on RTU number two wires coming fro…"
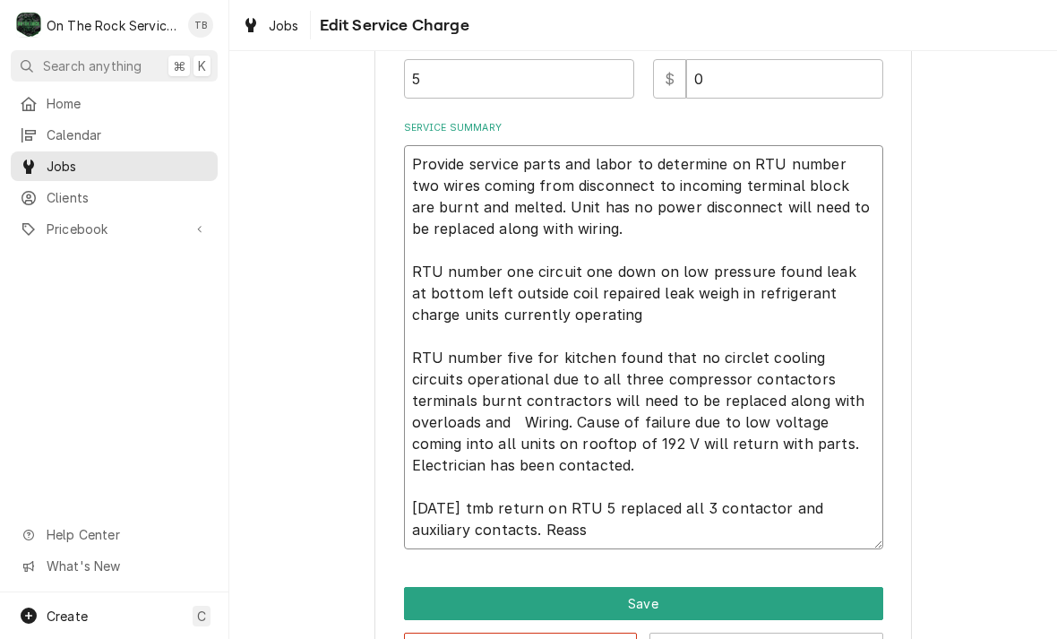
type textarea "x"
type textarea "Provide service parts and labor to determine on RTU number two wires coming fro…"
type textarea "x"
type textarea "Provide service parts and labor to determine on RTU number two wires coming fro…"
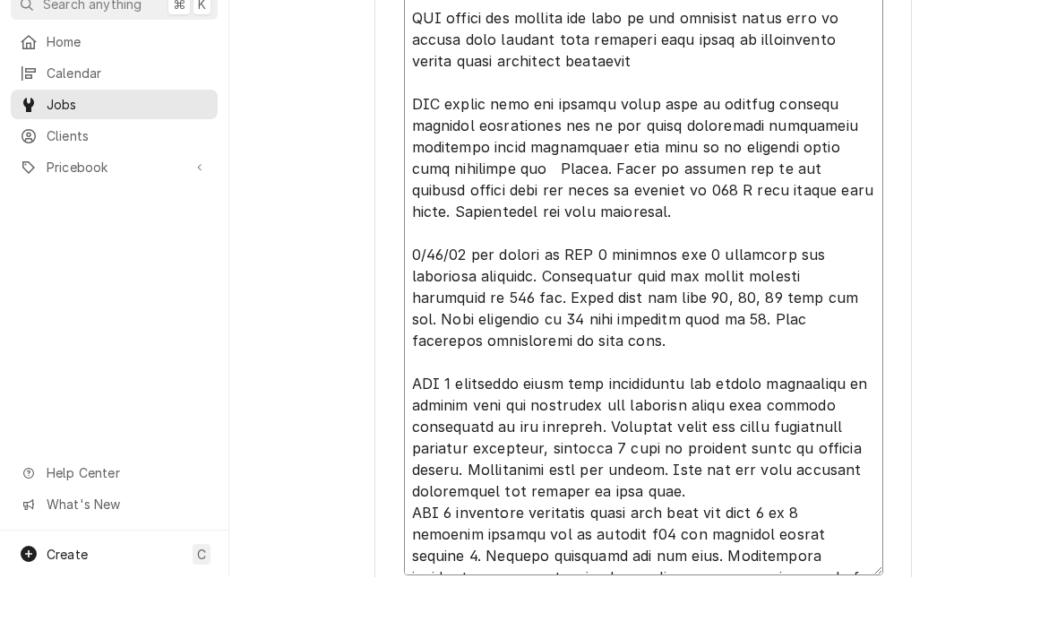
scroll to position [729, 0]
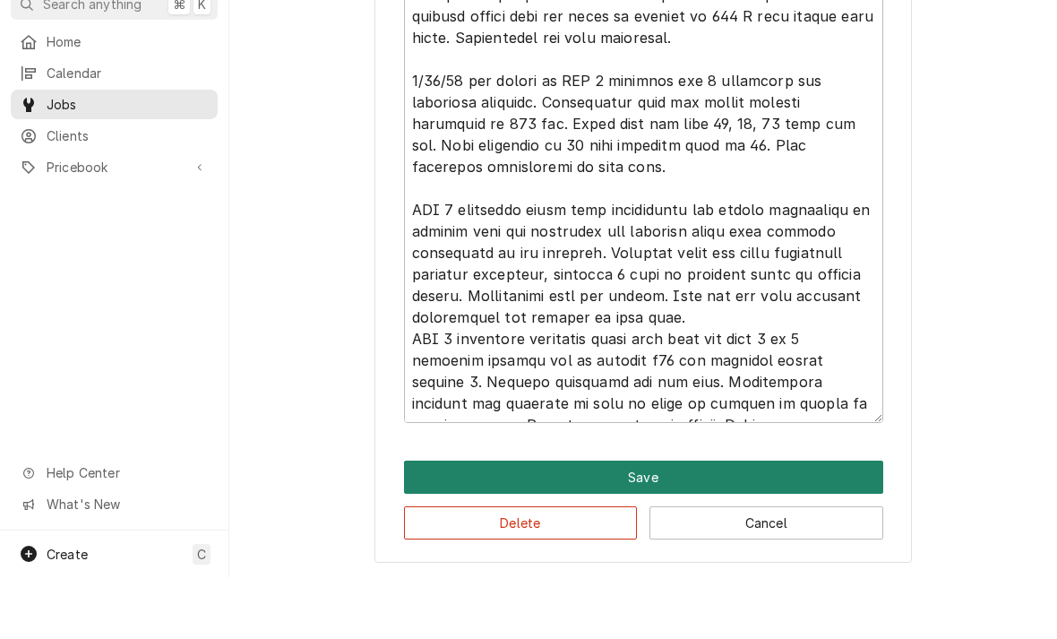
click at [658, 522] on button "Save" at bounding box center [643, 538] width 479 height 33
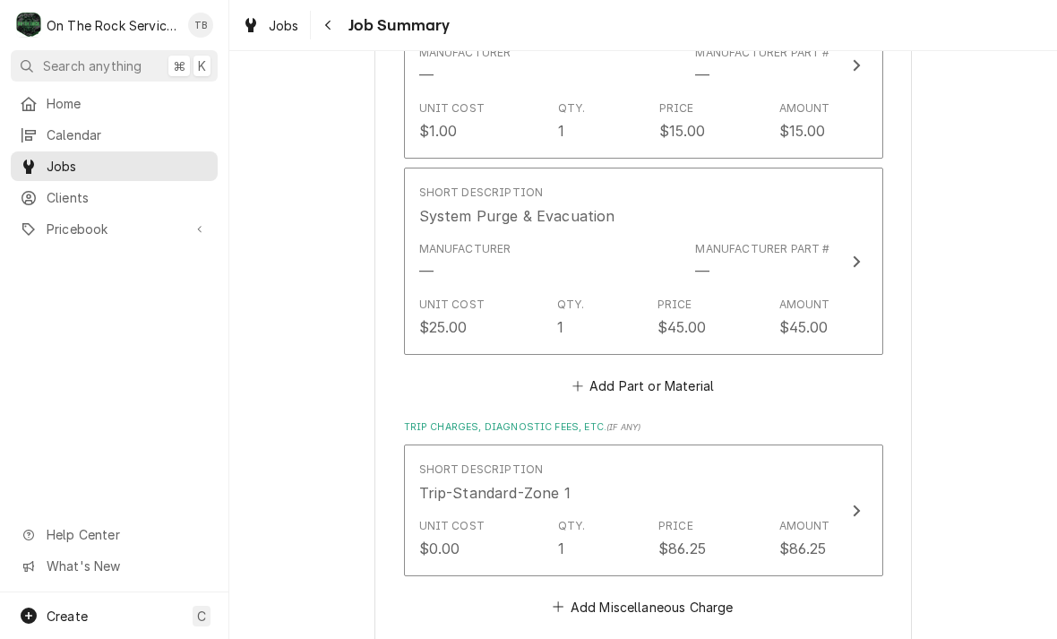
scroll to position [1869, 0]
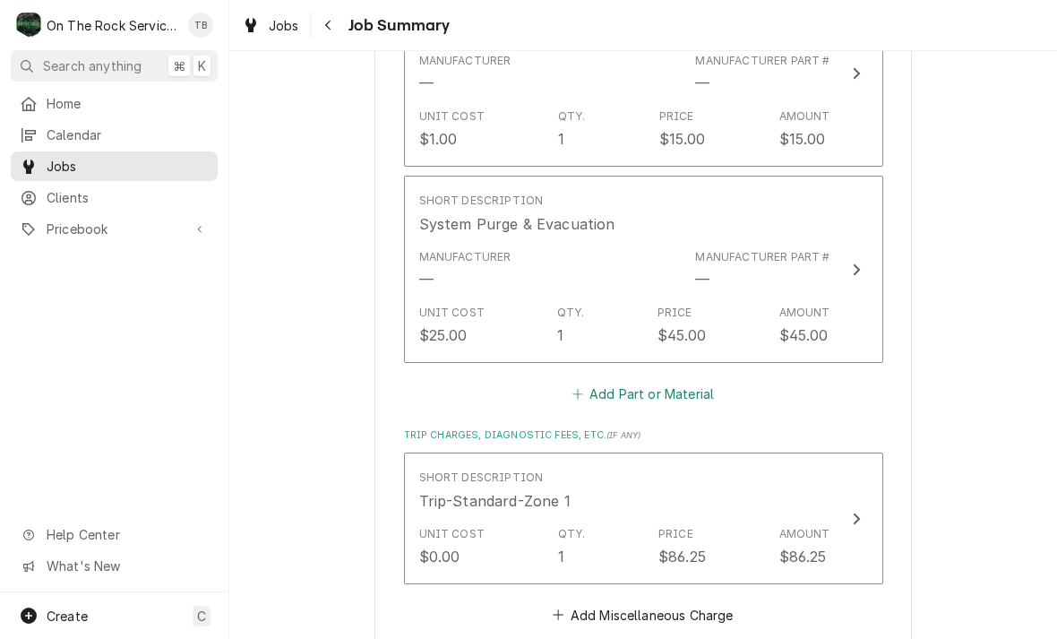
click at [652, 381] on button "Add Part or Material" at bounding box center [643, 393] width 148 height 25
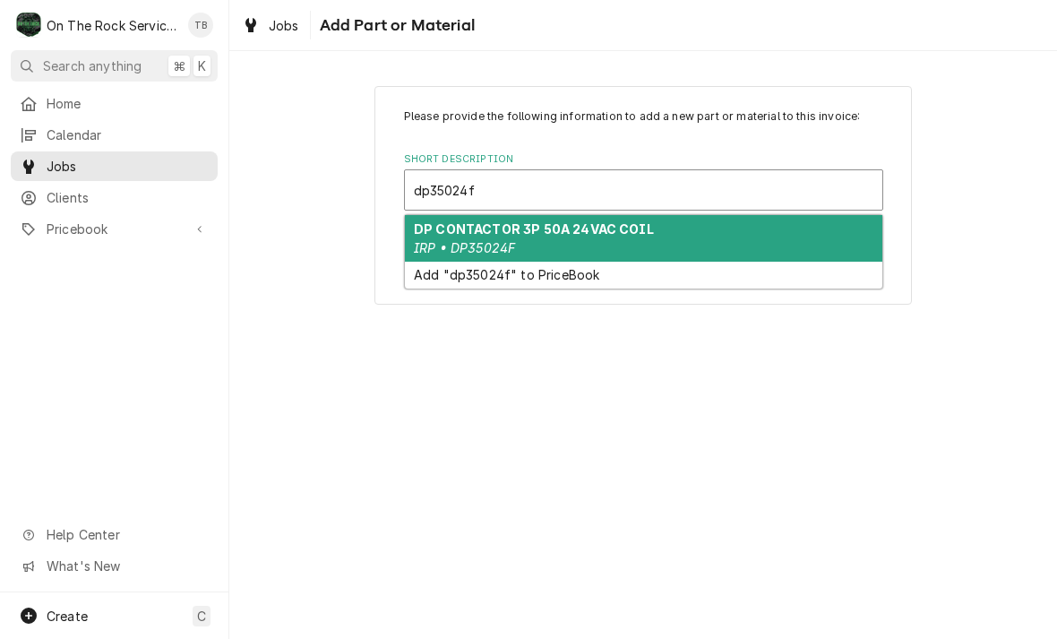
click at [538, 240] on div "DP CONTACTOR 3P 50A 24VAC COIL IRP • DP35024F" at bounding box center [644, 238] width 478 height 47
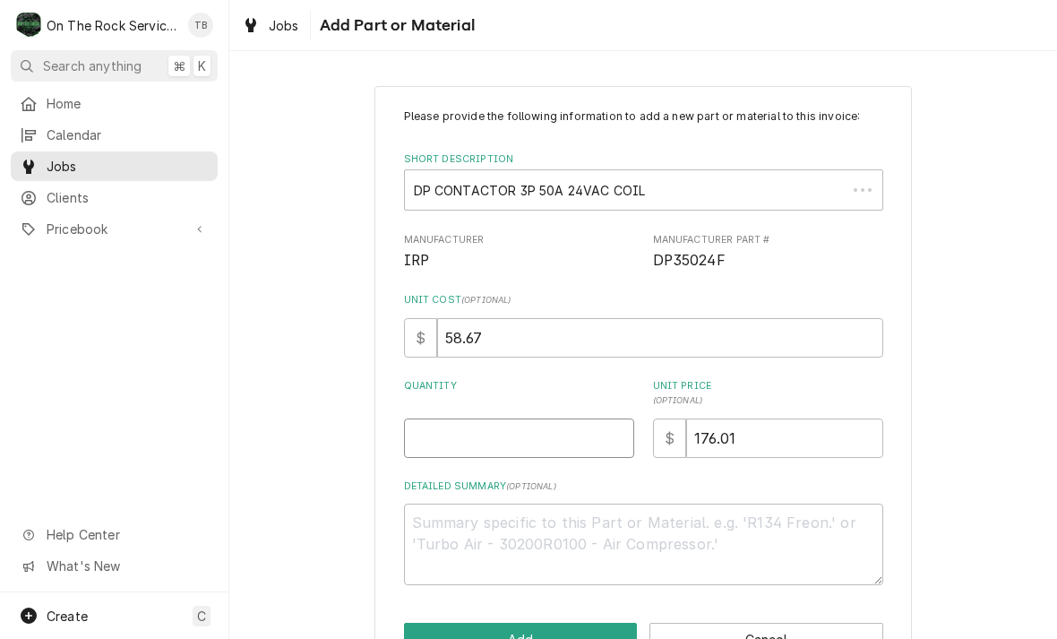
click at [547, 434] on input "Quantity" at bounding box center [519, 437] width 230 height 39
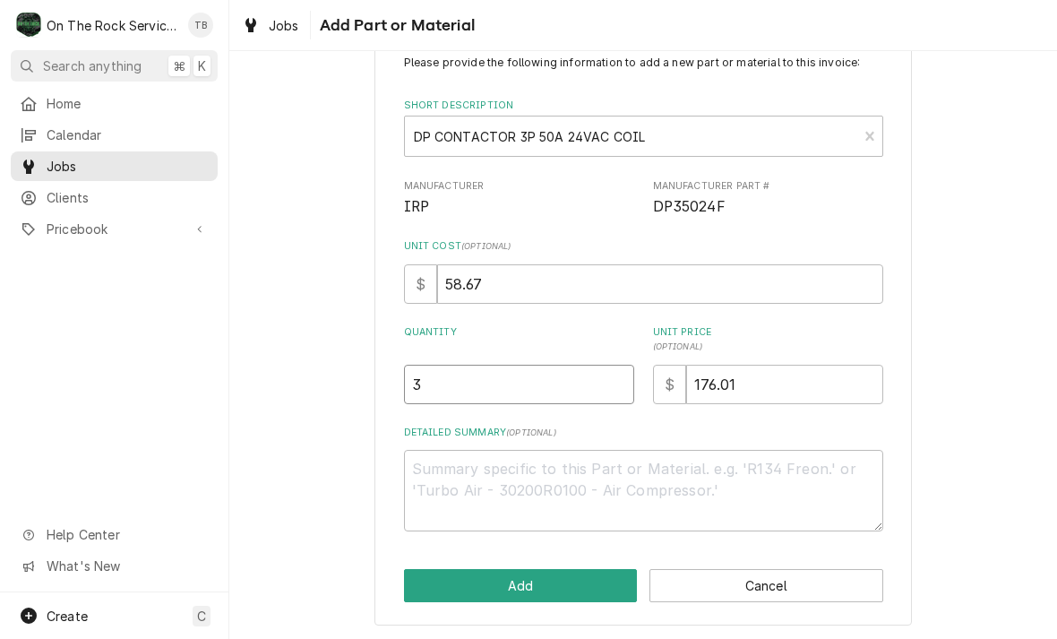
scroll to position [53, 0]
click at [323, 491] on div "Please provide the following information to add a new part or material to this …" at bounding box center [643, 329] width 828 height 625
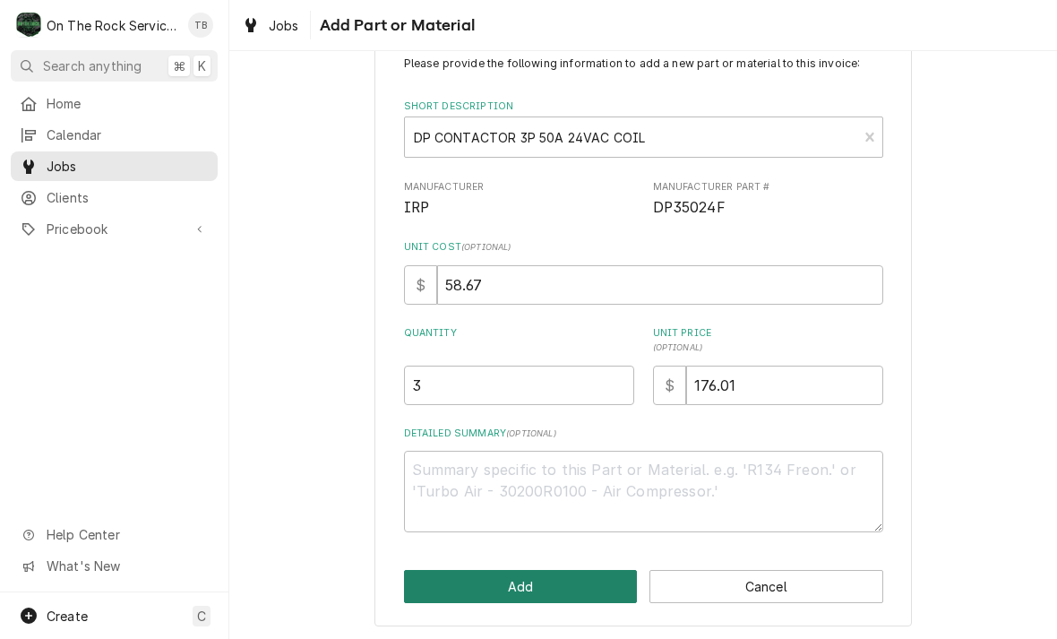
click at [535, 581] on button "Add" at bounding box center [521, 586] width 234 height 33
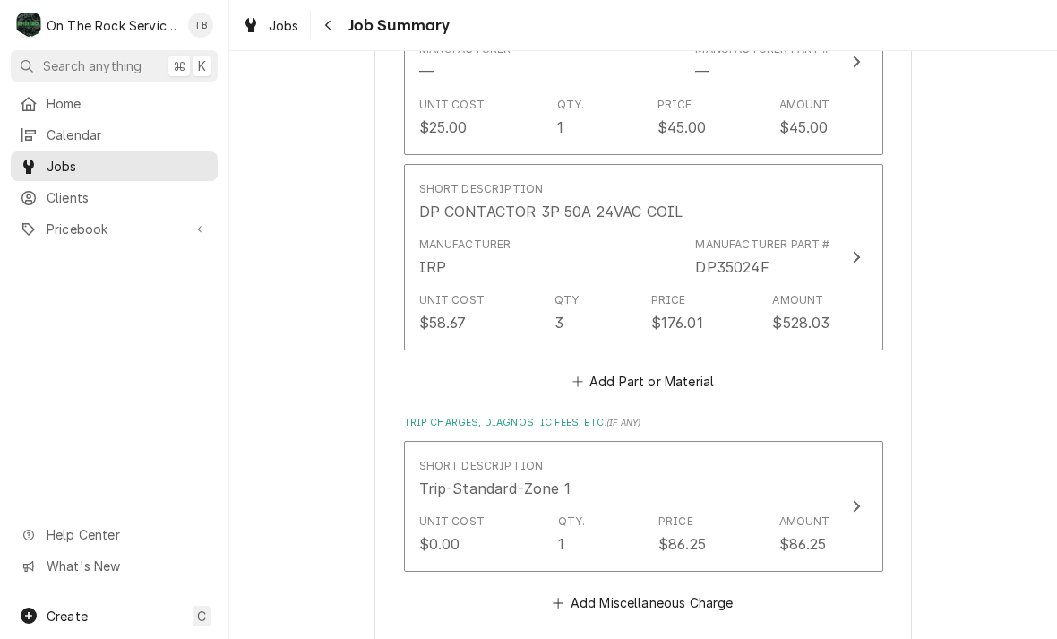
scroll to position [2087, 0]
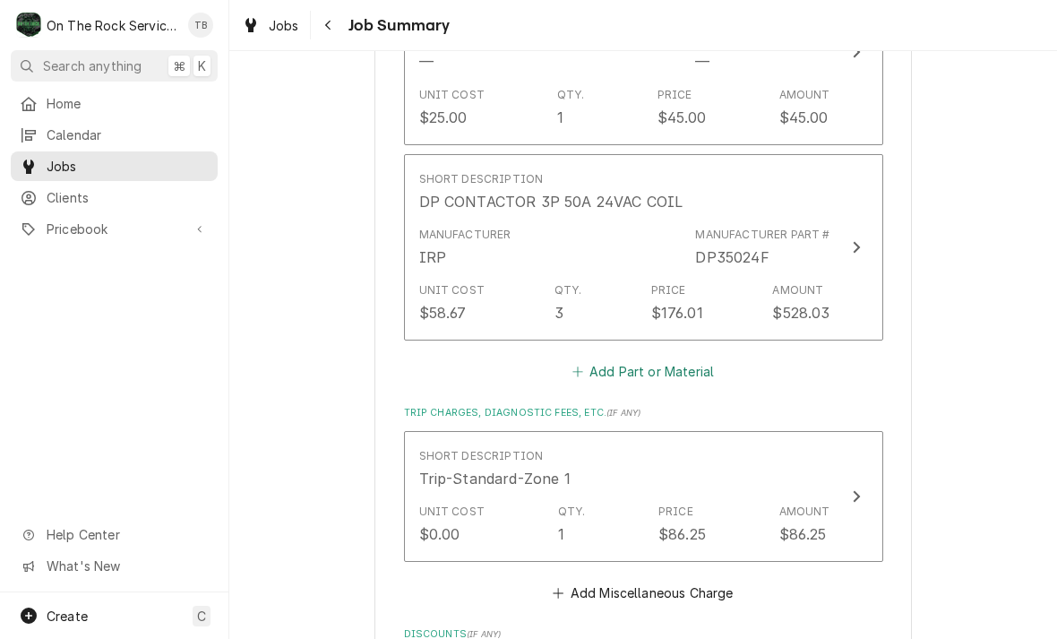
click at [668, 359] on button "Add Part or Material" at bounding box center [643, 371] width 148 height 25
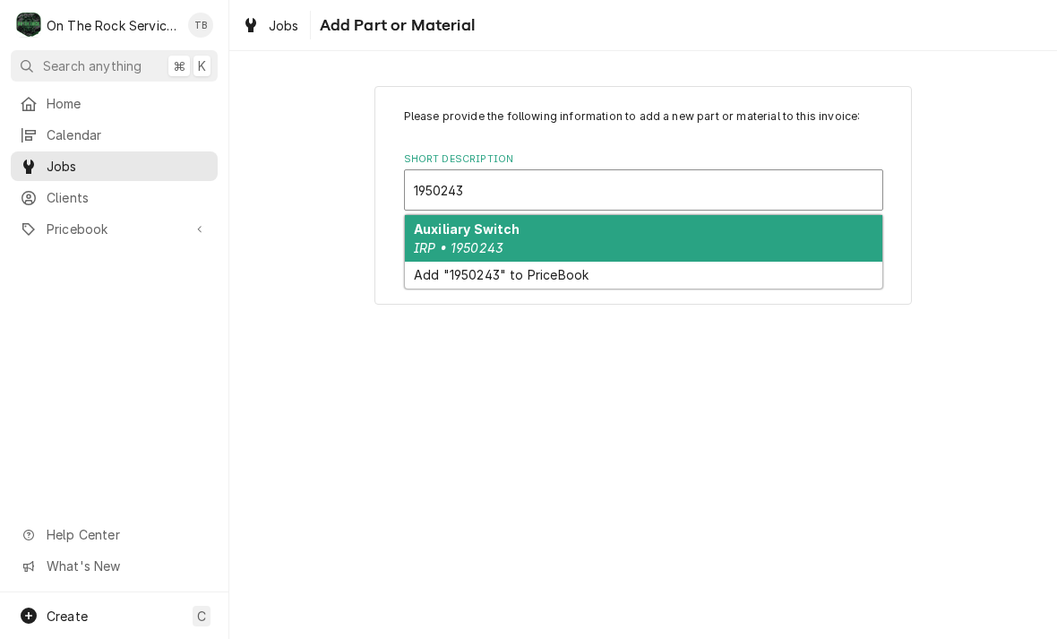
click at [513, 235] on strong "Auxiliary Switch" at bounding box center [467, 228] width 107 height 15
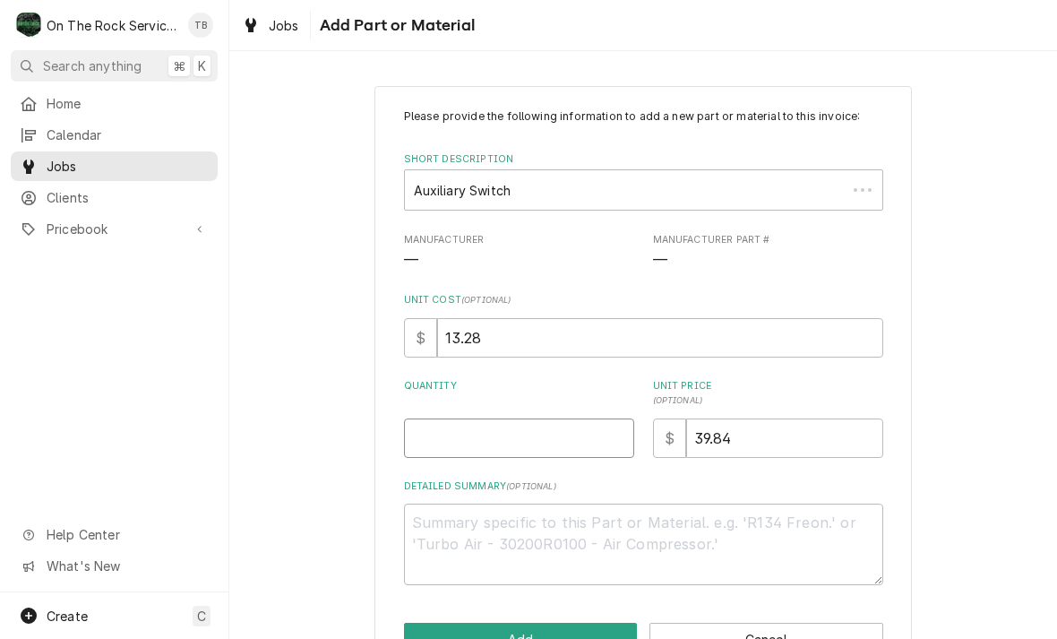
click at [526, 427] on input "Quantity" at bounding box center [519, 437] width 230 height 39
click at [1047, 335] on div "Please provide the following information to add a new part or material to this …" at bounding box center [643, 382] width 828 height 625
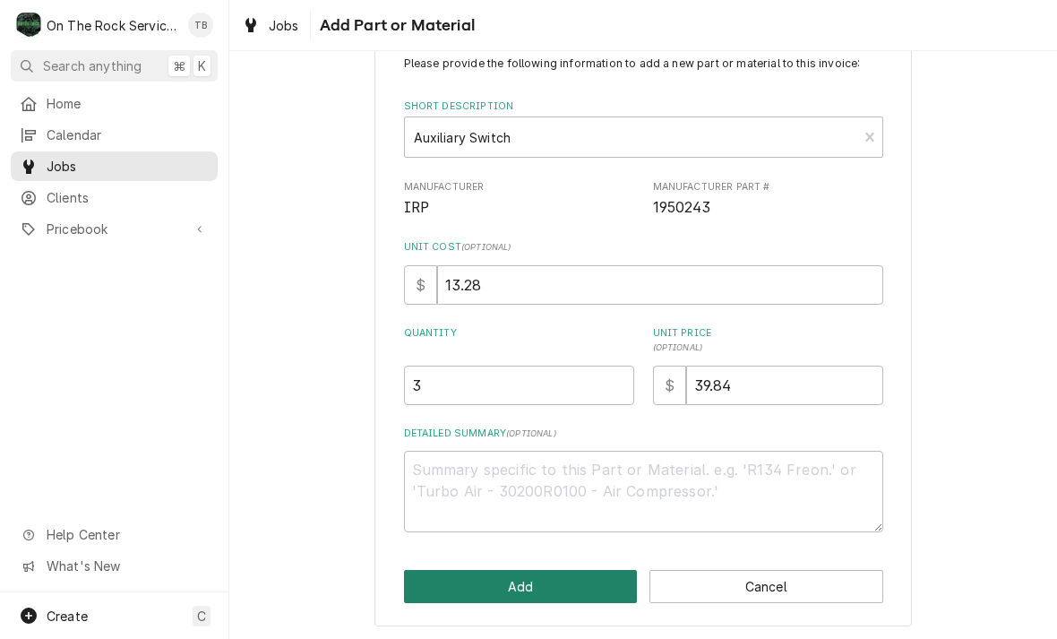
click at [524, 587] on button "Add" at bounding box center [521, 586] width 234 height 33
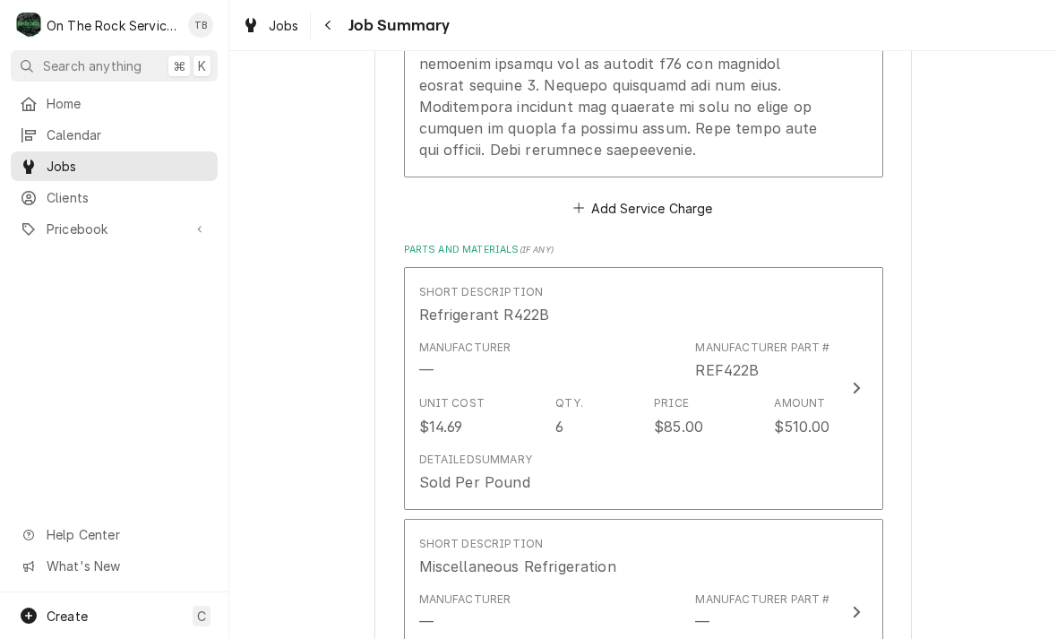
scroll to position [1323, 0]
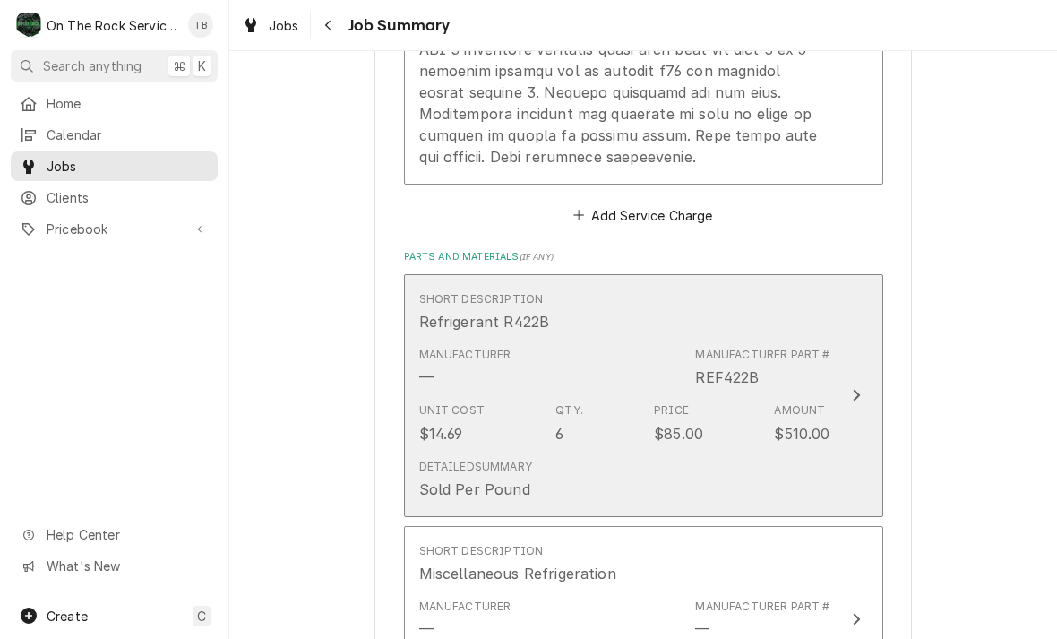
click at [573, 409] on div "Qty. 6" at bounding box center [570, 422] width 28 height 41
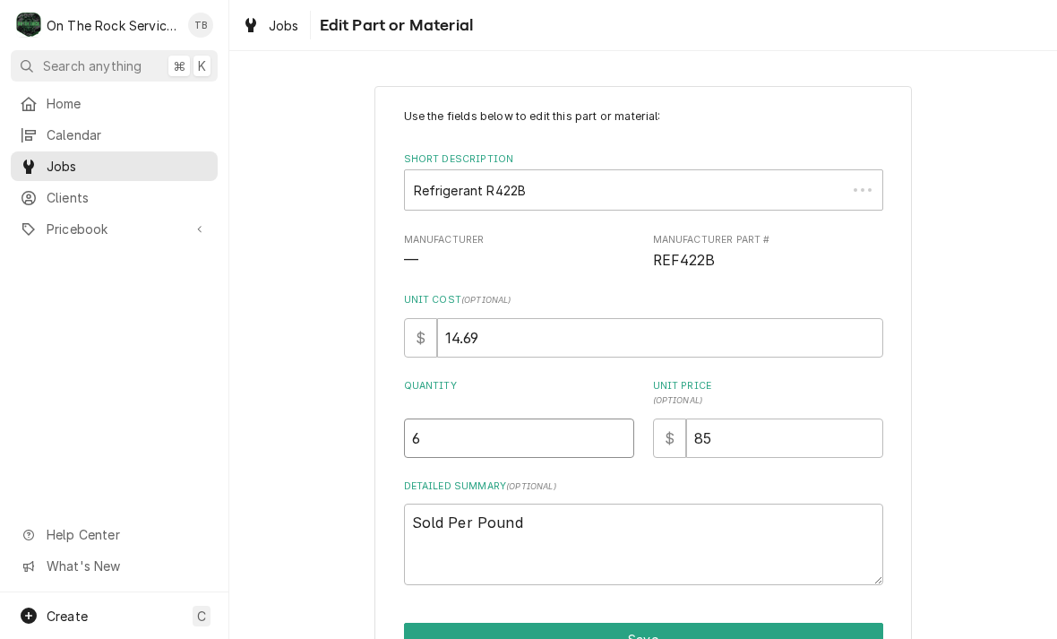
click at [467, 441] on input "6" at bounding box center [519, 437] width 230 height 39
click at [1030, 350] on div "Use the fields below to edit this part or material: Short Description Refrigera…" at bounding box center [643, 405] width 828 height 670
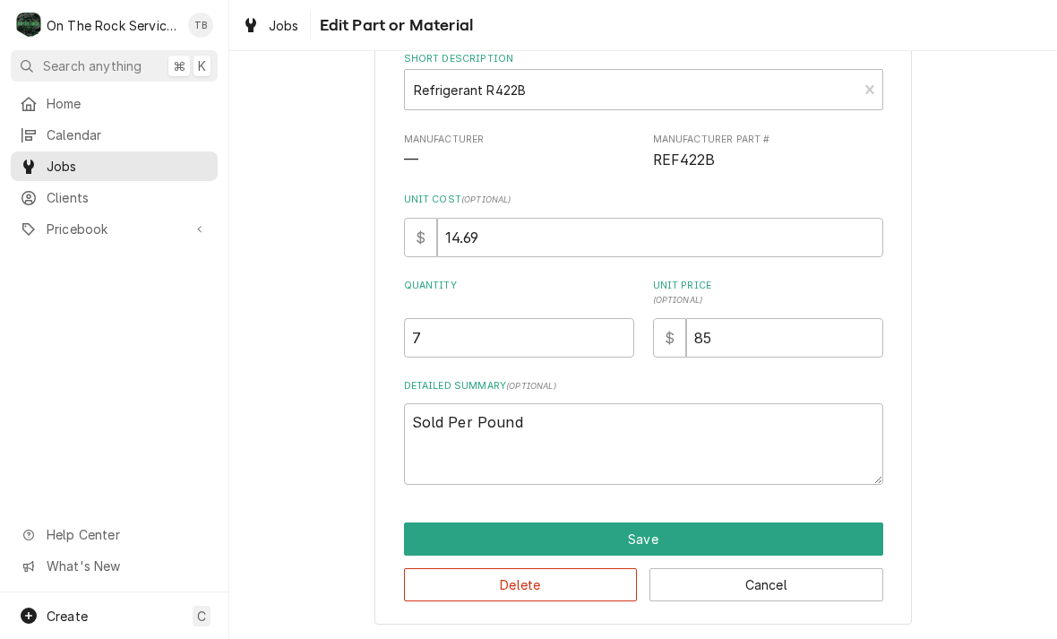
scroll to position [99, 0]
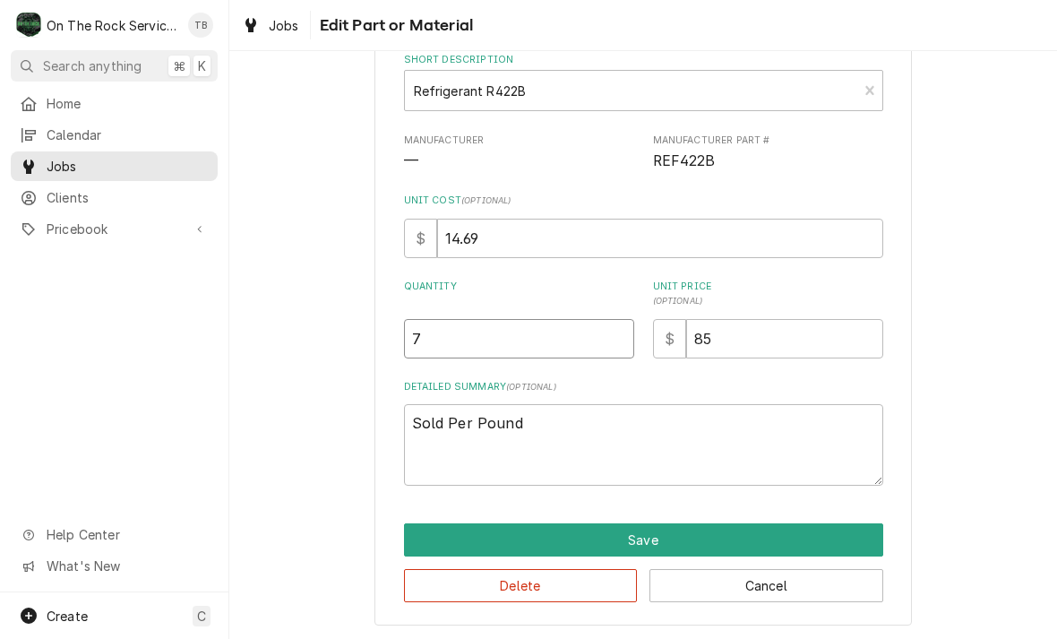
click at [440, 349] on input "7" at bounding box center [519, 338] width 230 height 39
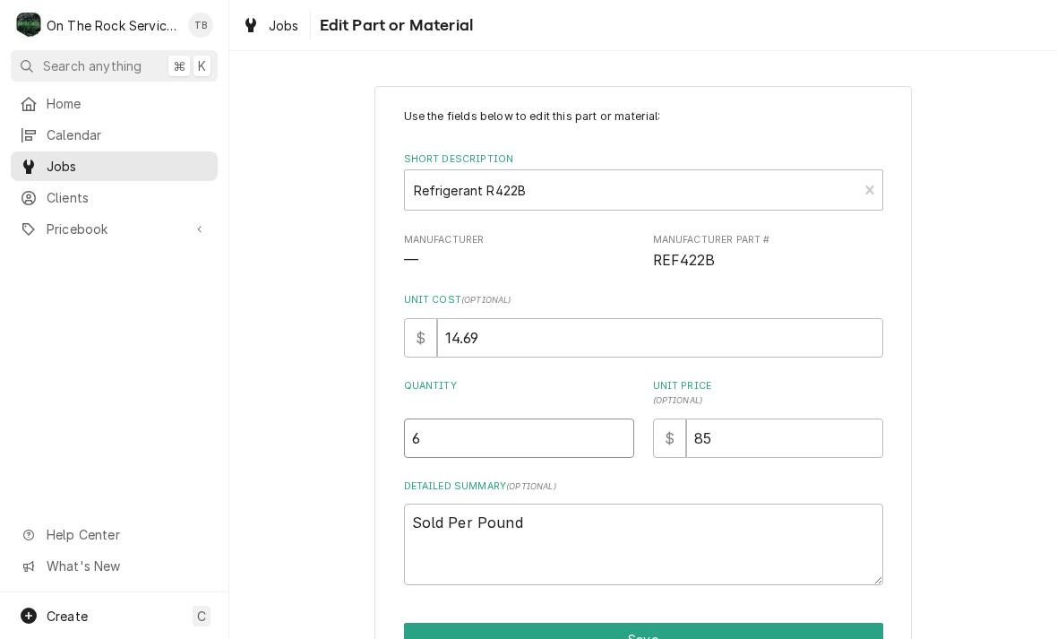
scroll to position [0, 0]
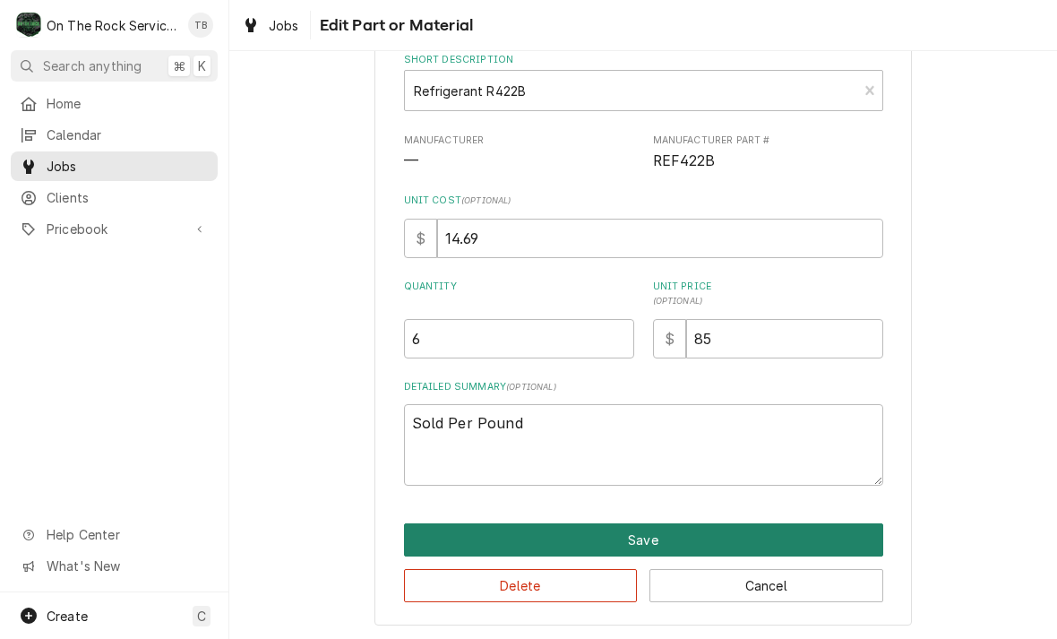
click at [649, 539] on button "Save" at bounding box center [643, 539] width 479 height 33
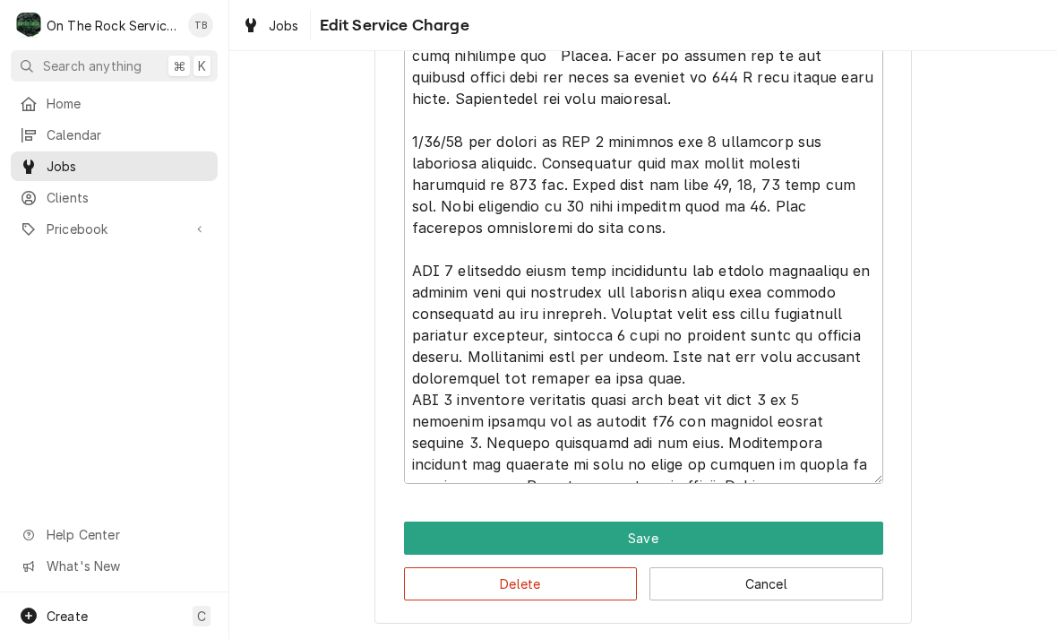
scroll to position [246, 0]
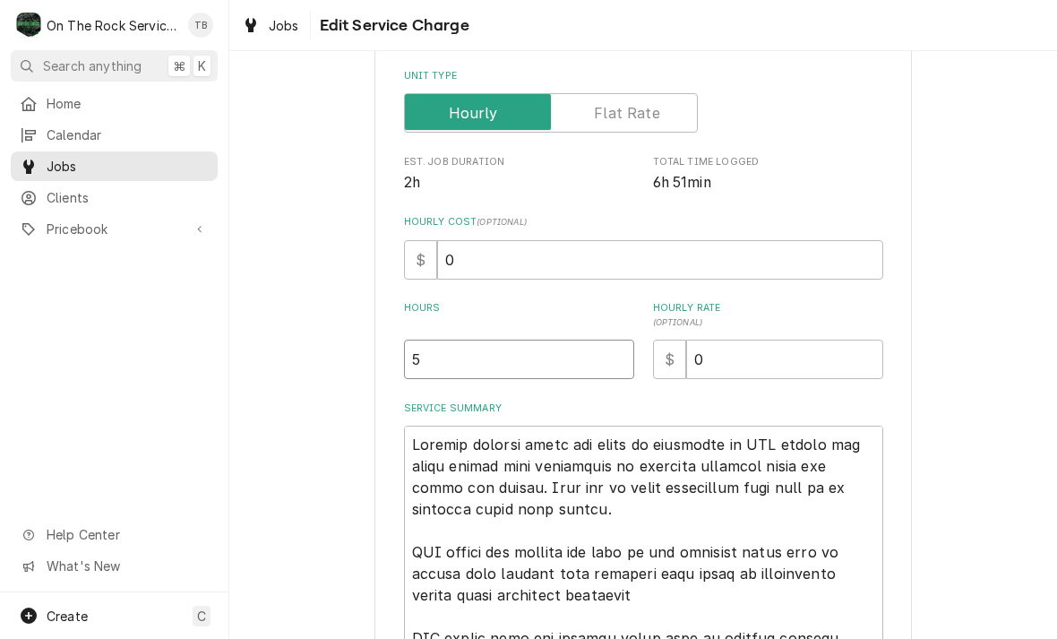
click at [458, 363] on input "5" at bounding box center [519, 359] width 230 height 39
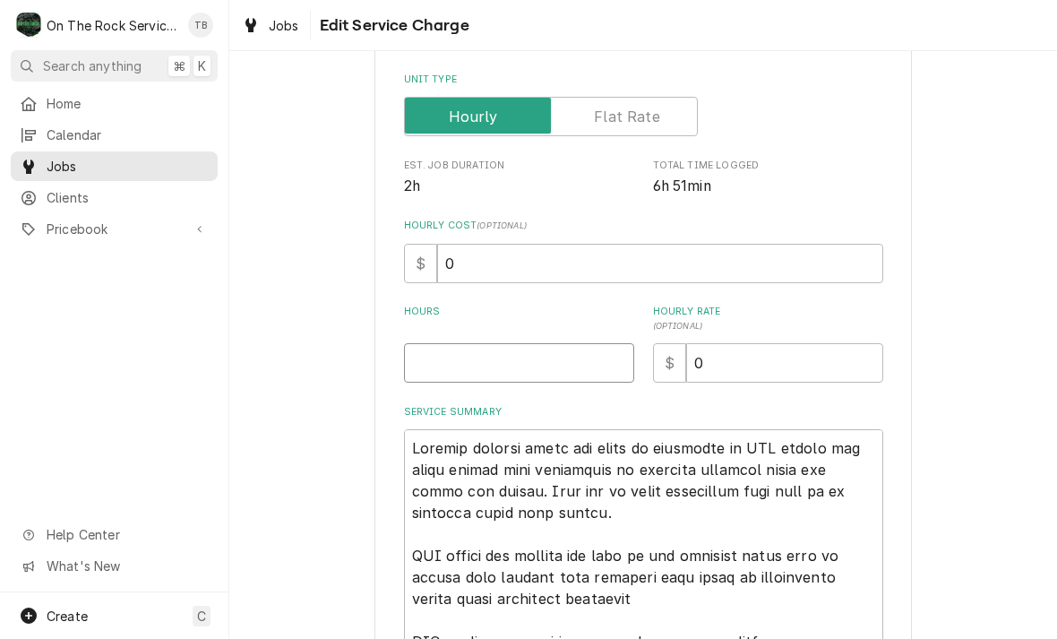
scroll to position [0, 0]
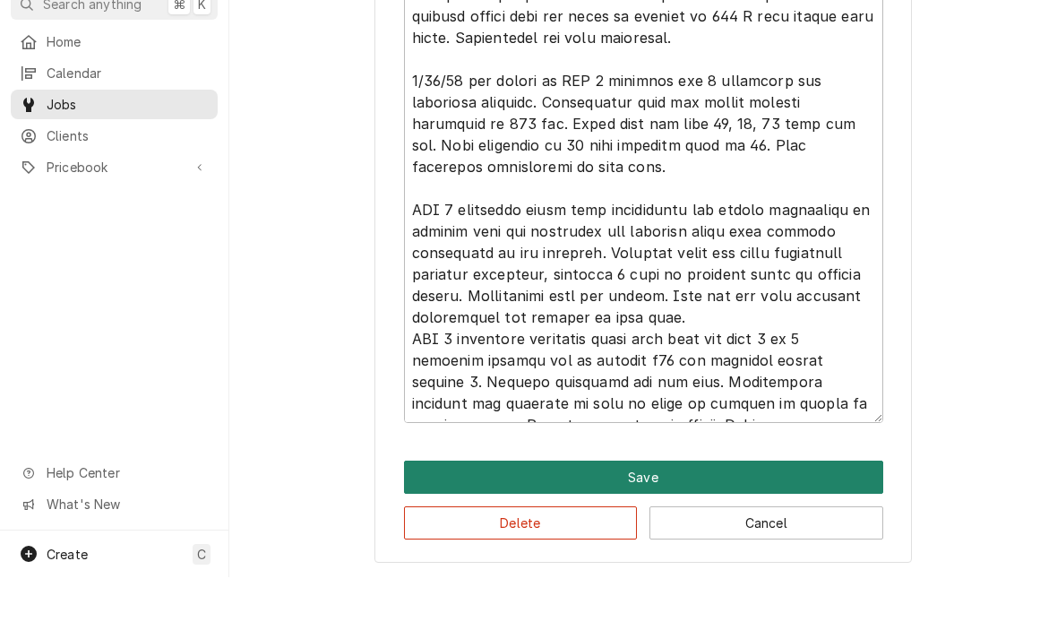
click at [669, 522] on button "Save" at bounding box center [643, 538] width 479 height 33
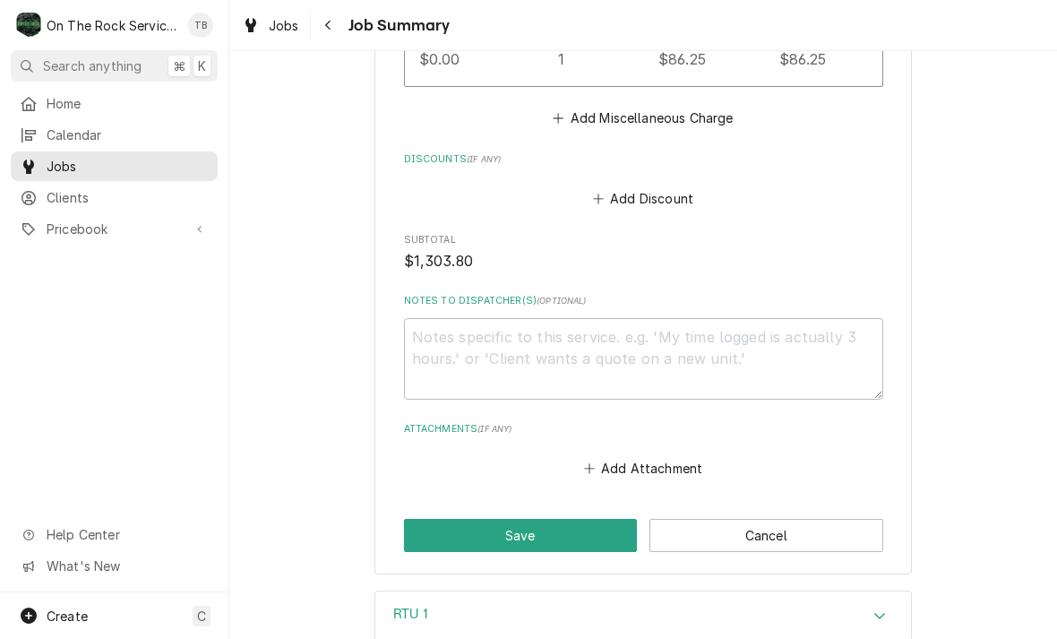
scroll to position [2804, 0]
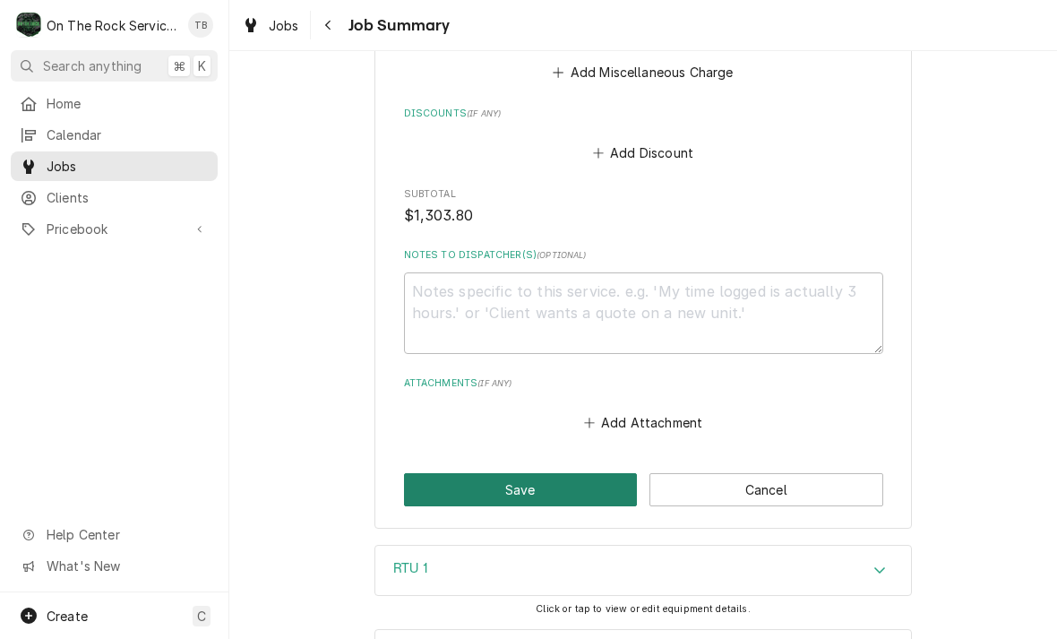
click at [520, 473] on button "Save" at bounding box center [521, 489] width 234 height 33
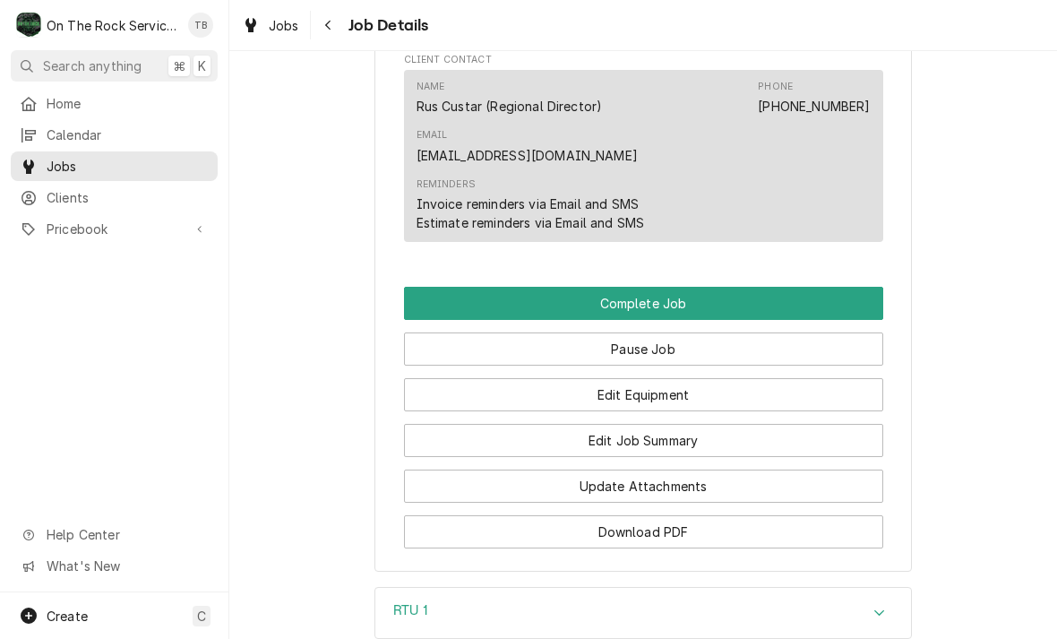
scroll to position [1752, 0]
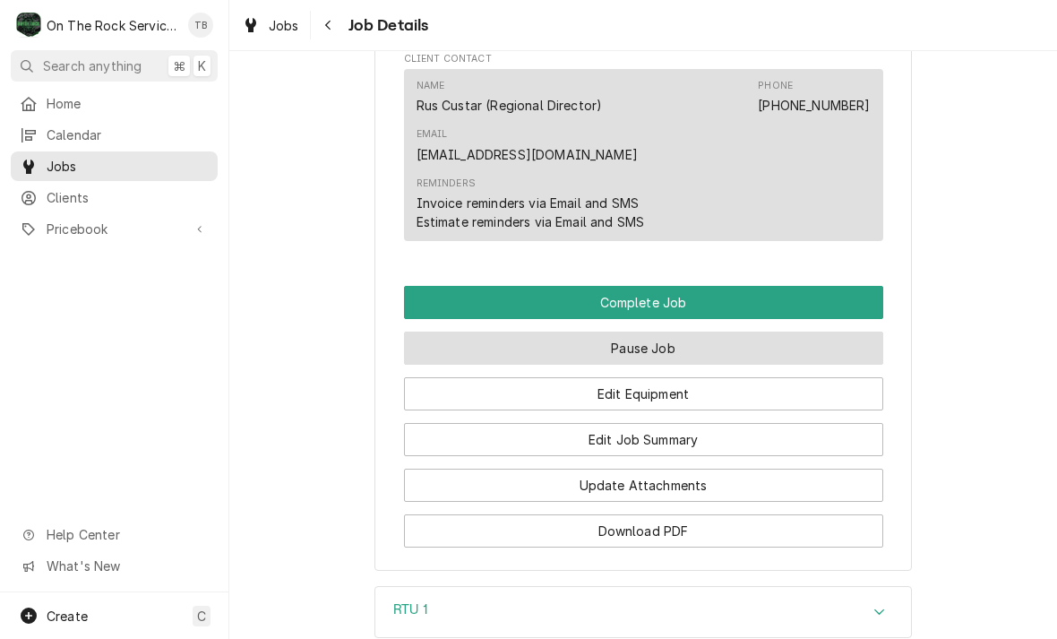
click at [660, 332] on button "Pause Job" at bounding box center [643, 348] width 479 height 33
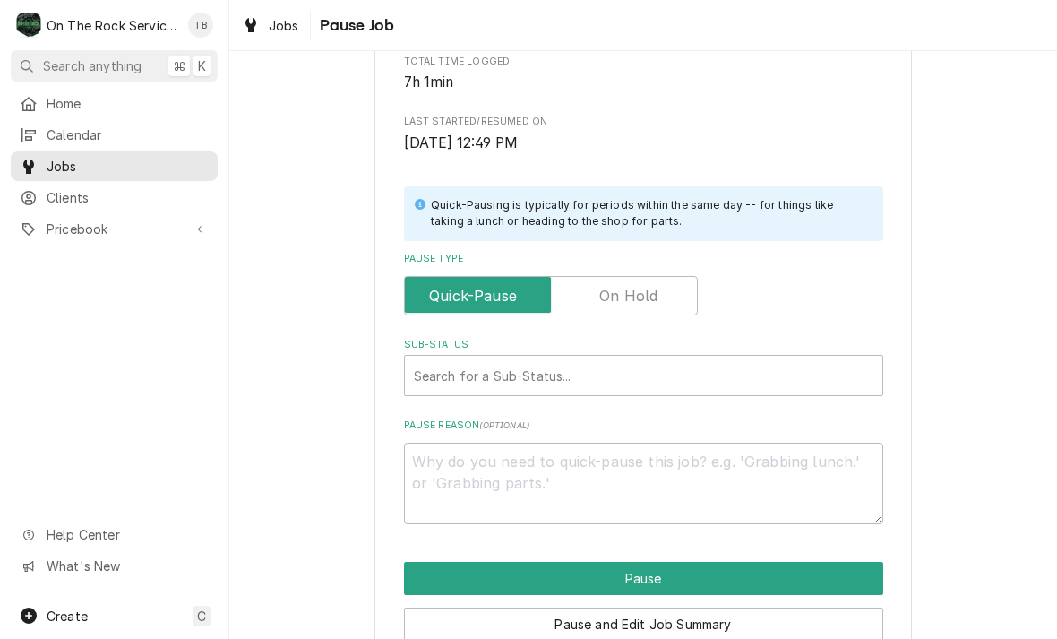
scroll to position [279, 0]
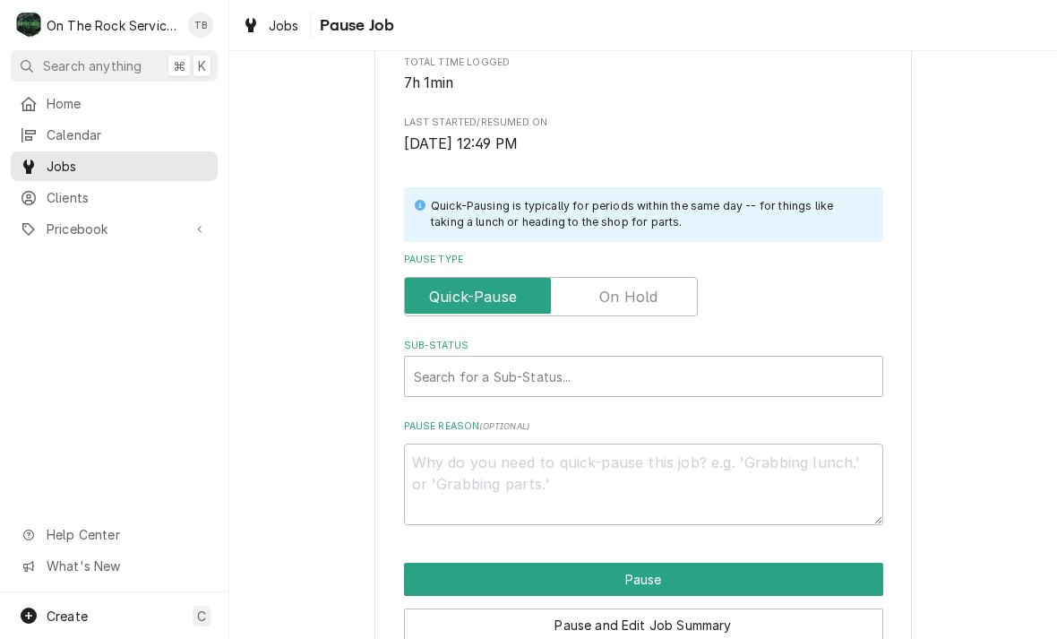
click at [663, 298] on input "Pause Type" at bounding box center [551, 296] width 278 height 39
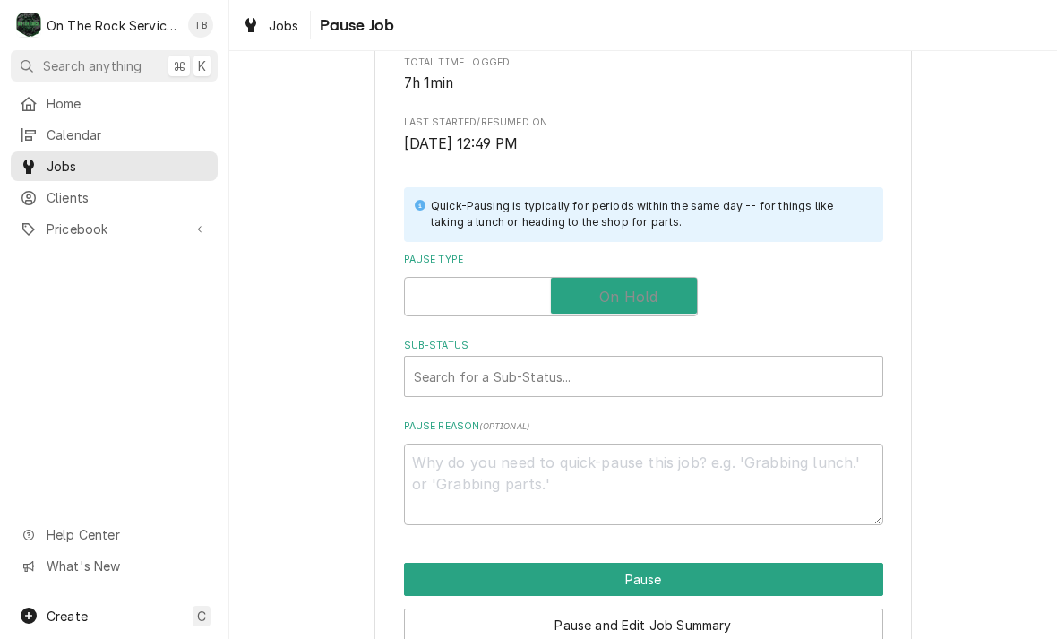
checkbox input "true"
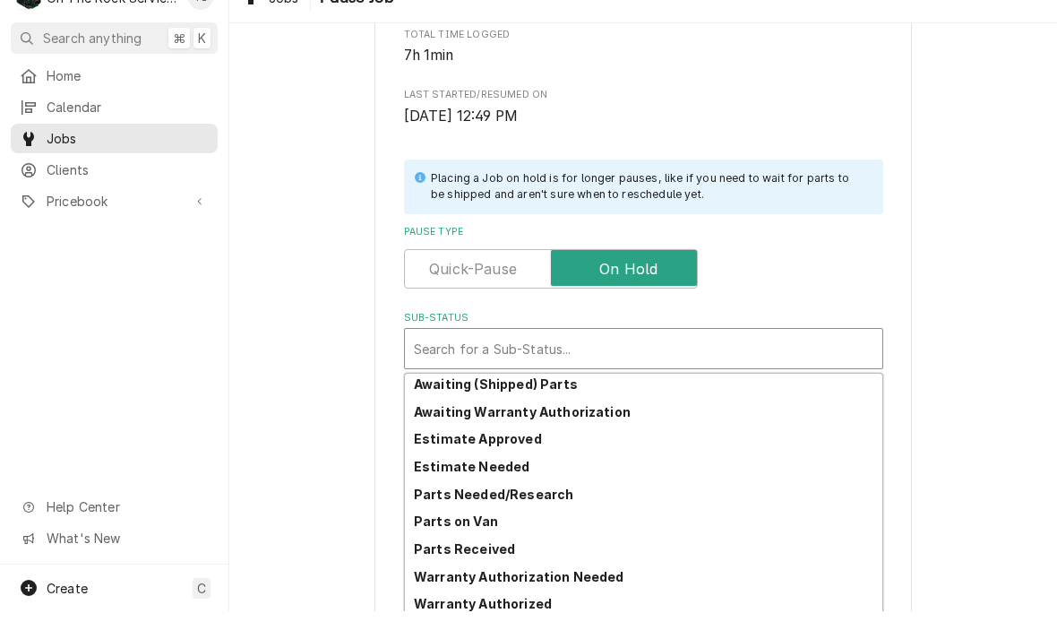
scroll to position [113, 0]
click at [530, 514] on strong "Parts Needed/Research" at bounding box center [493, 521] width 159 height 15
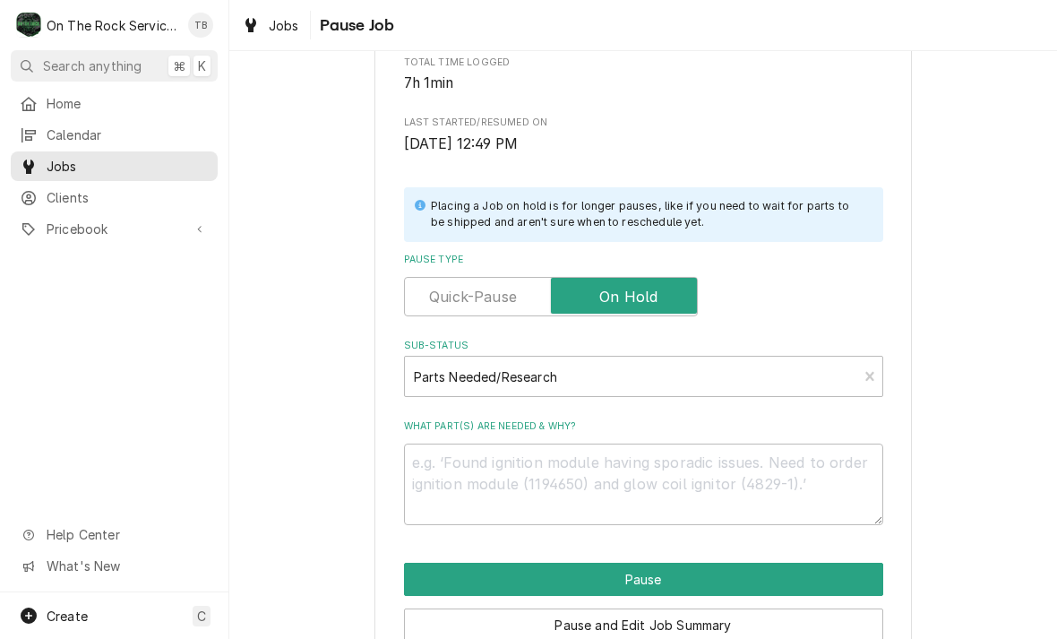
scroll to position [269, 0]
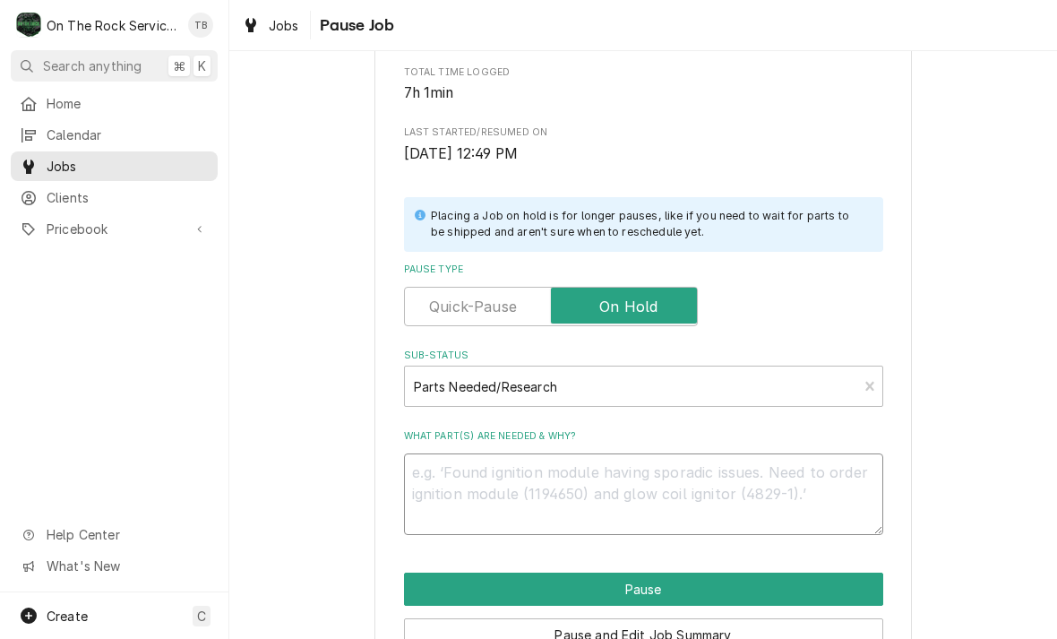
click at [465, 463] on textarea "What part(s) are needed & why?" at bounding box center [643, 494] width 479 height 82
type textarea "x"
type textarea "R"
type textarea "x"
type textarea "Re"
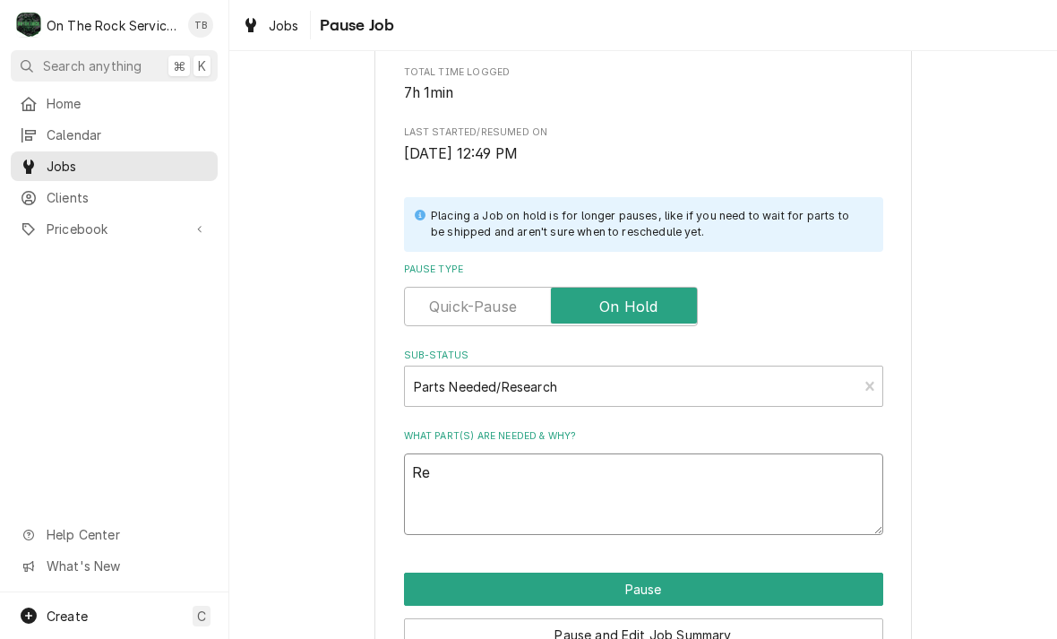
type textarea "x"
type textarea "Rec"
type textarea "x"
type textarea "Rech"
type textarea "x"
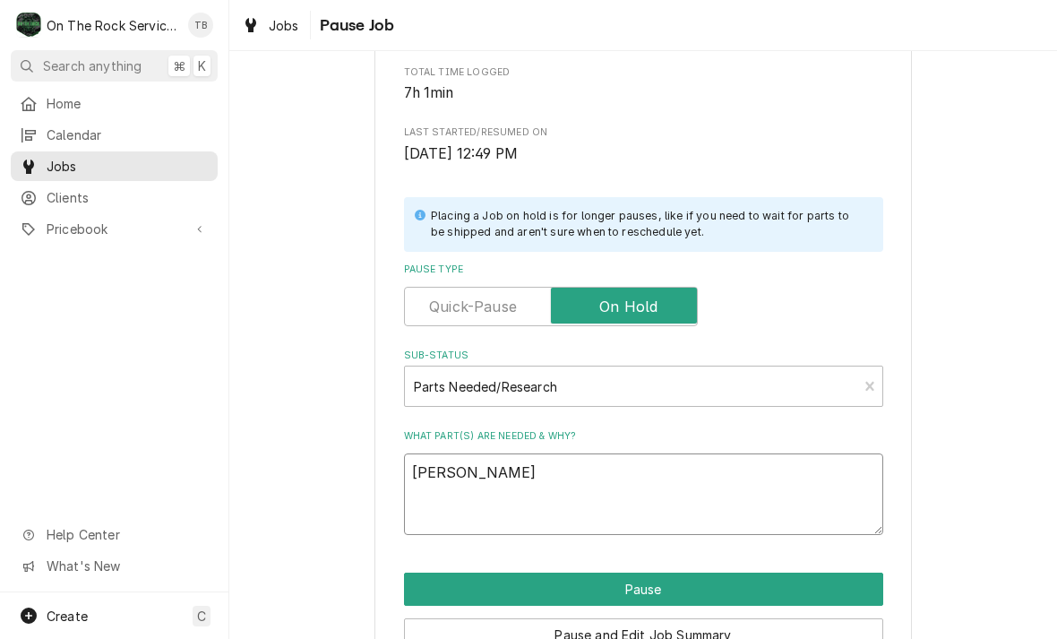
type textarea "Reche"
type textarea "x"
type textarea "Rechec"
type textarea "x"
type textarea "Recheck"
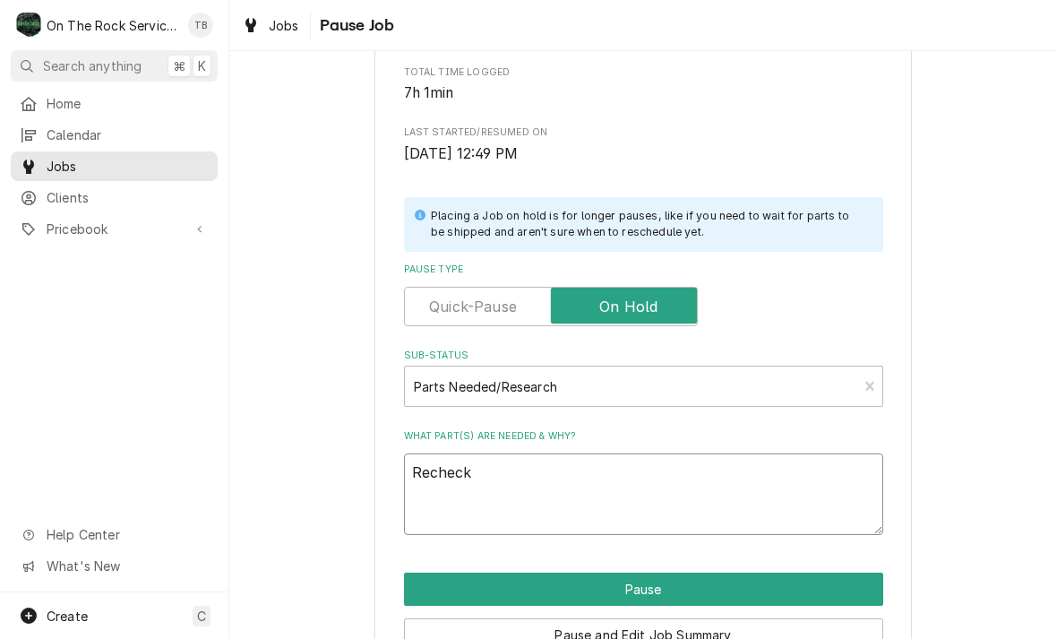
type textarea "x"
type textarea "Recheck"
type textarea "x"
type textarea "Recheck r"
type textarea "x"
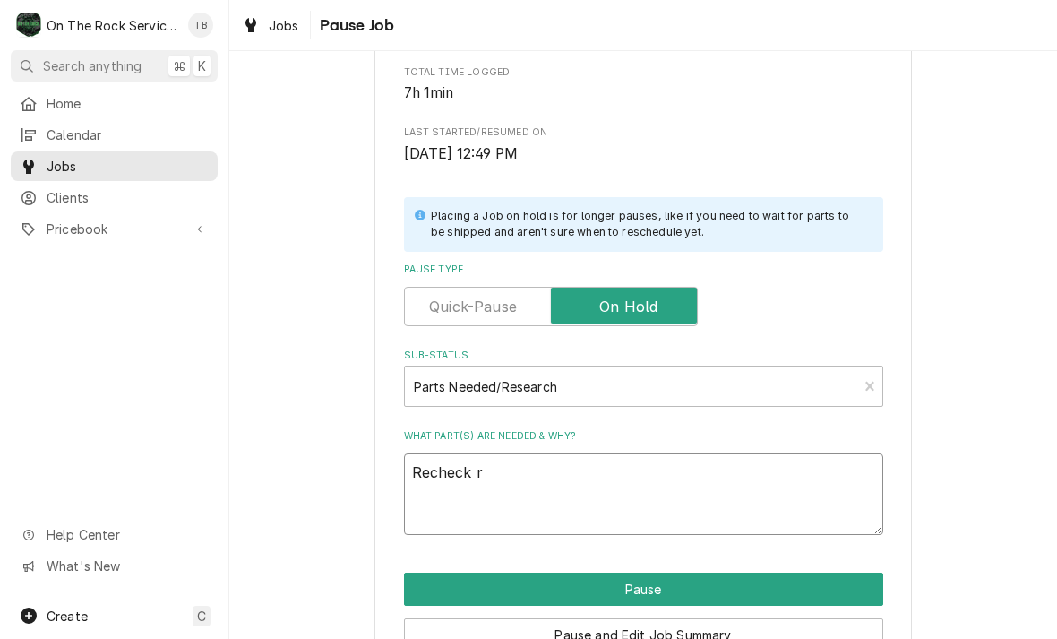
type textarea "Recheck rt"
type textarea "x"
type textarea "Recheck rtu"
type textarea "x"
type textarea "Recheck RTU"
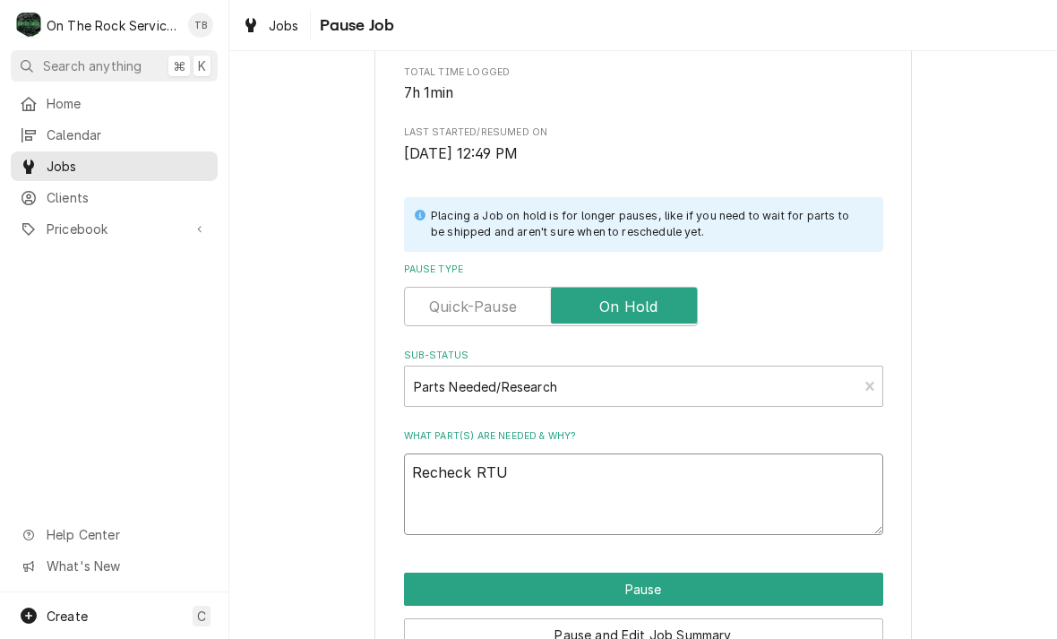
type textarea "x"
type textarea "Recheck RTU"
type textarea "x"
type textarea "Recheck RTU 3"
type textarea "x"
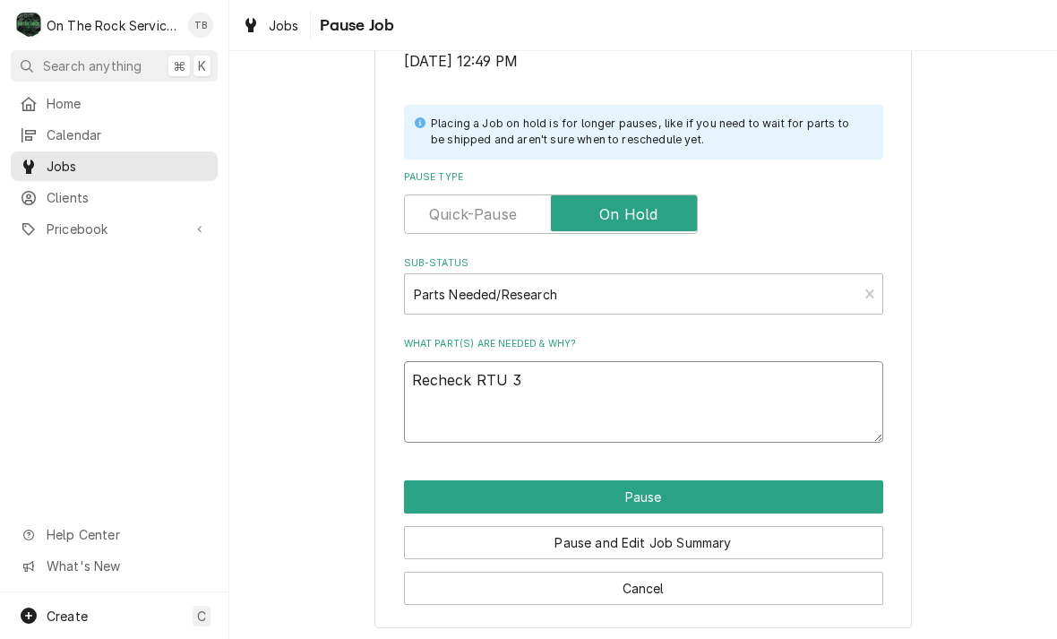
scroll to position [360, 0]
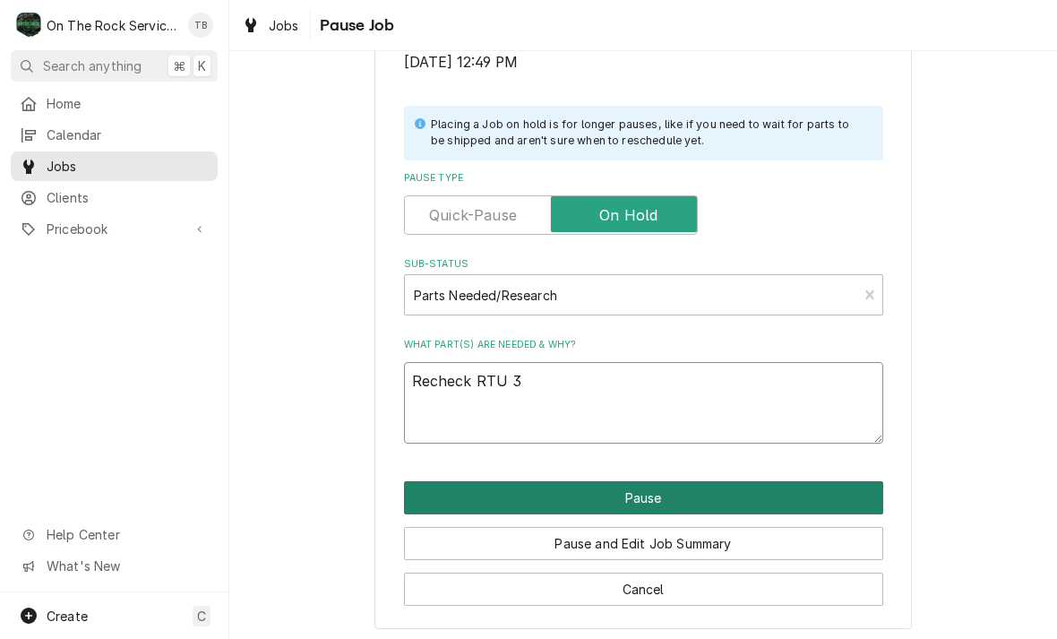
type textarea "Recheck RTU 3"
click at [656, 496] on button "Pause" at bounding box center [643, 497] width 479 height 33
type textarea "x"
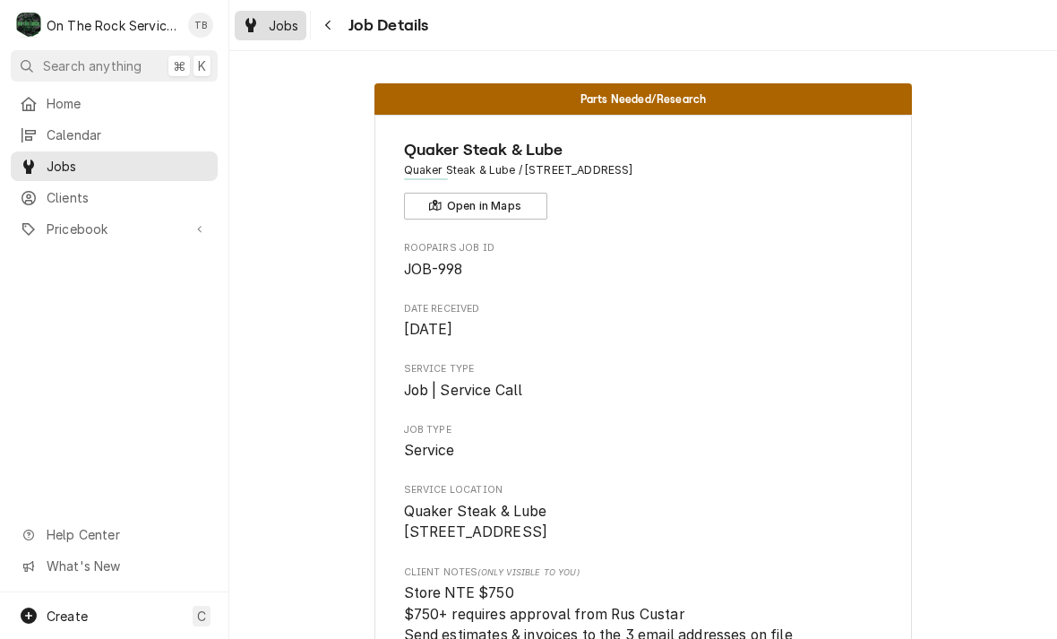
click at [275, 30] on span "Jobs" at bounding box center [284, 25] width 30 height 19
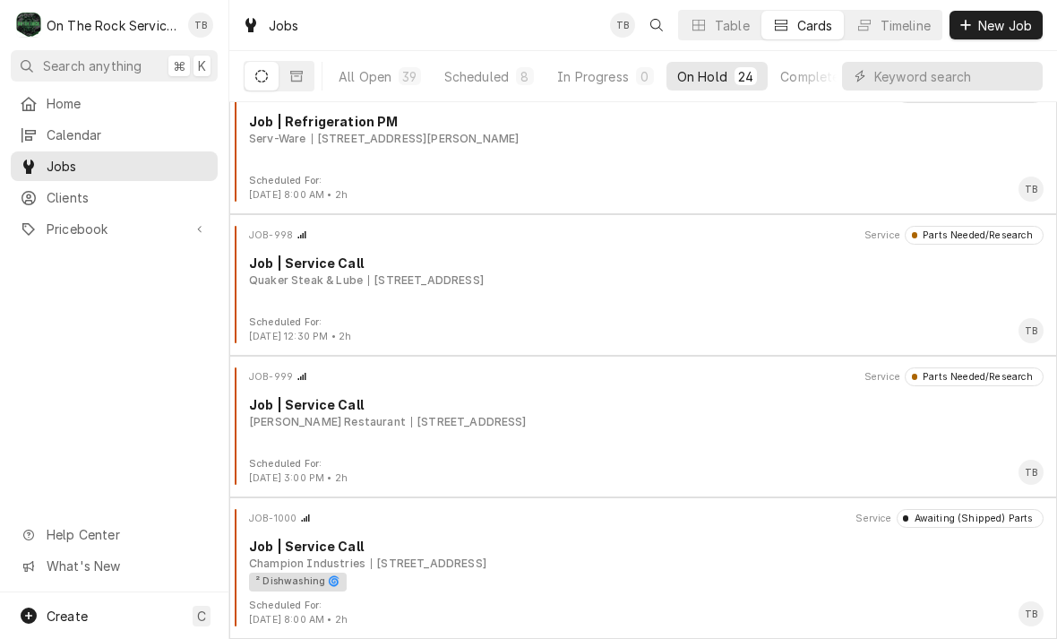
scroll to position [2861, 0]
click at [520, 79] on div "8" at bounding box center [525, 76] width 11 height 19
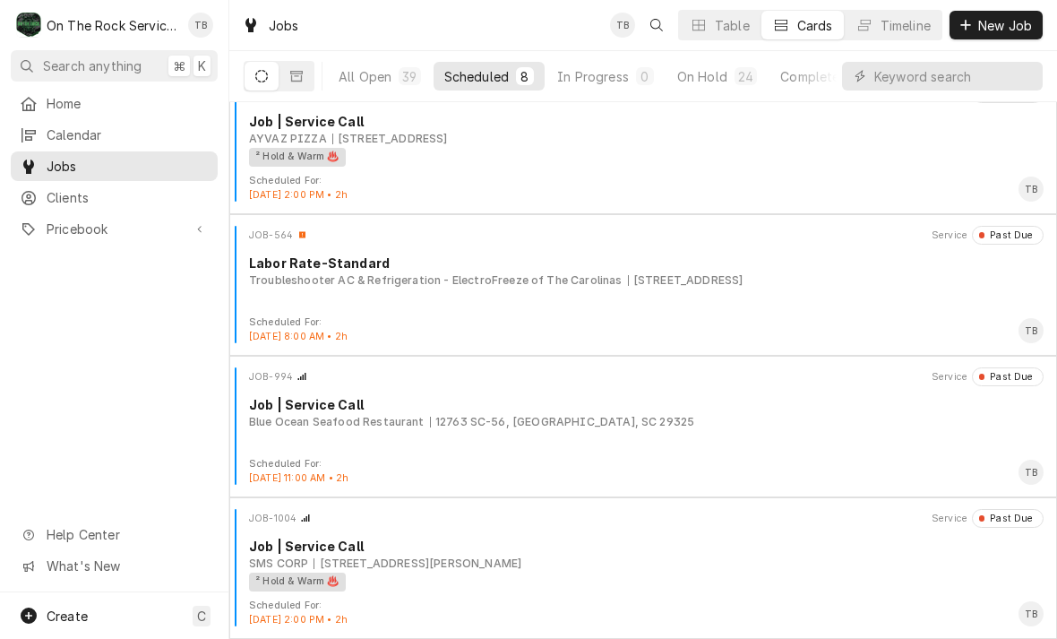
scroll to position [596, 0]
click at [518, 584] on div "² Hold & Warm ♨️" at bounding box center [640, 582] width 782 height 19
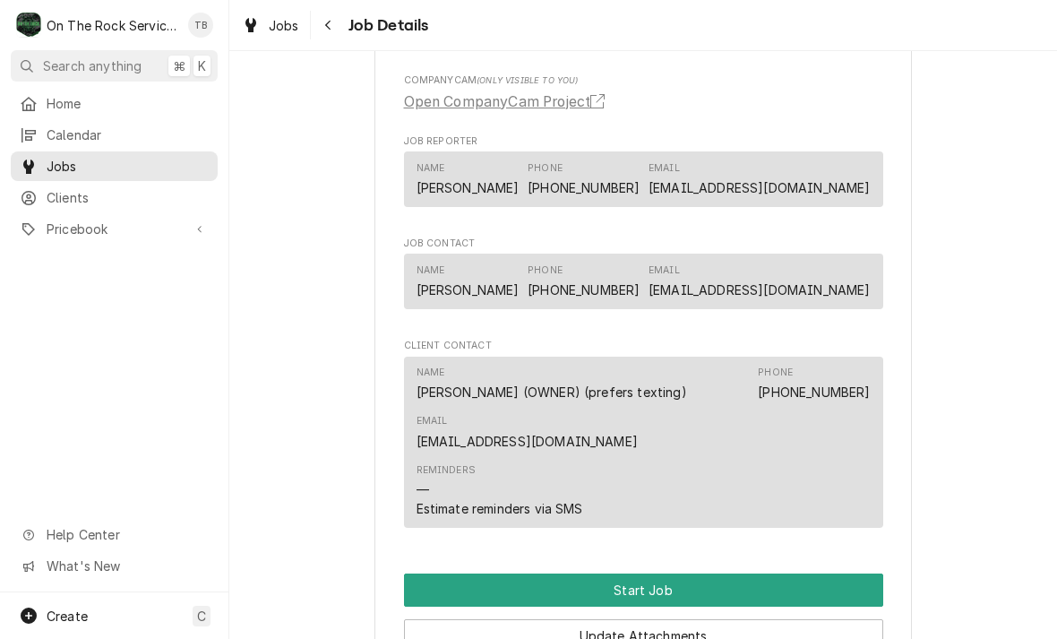
scroll to position [1211, 0]
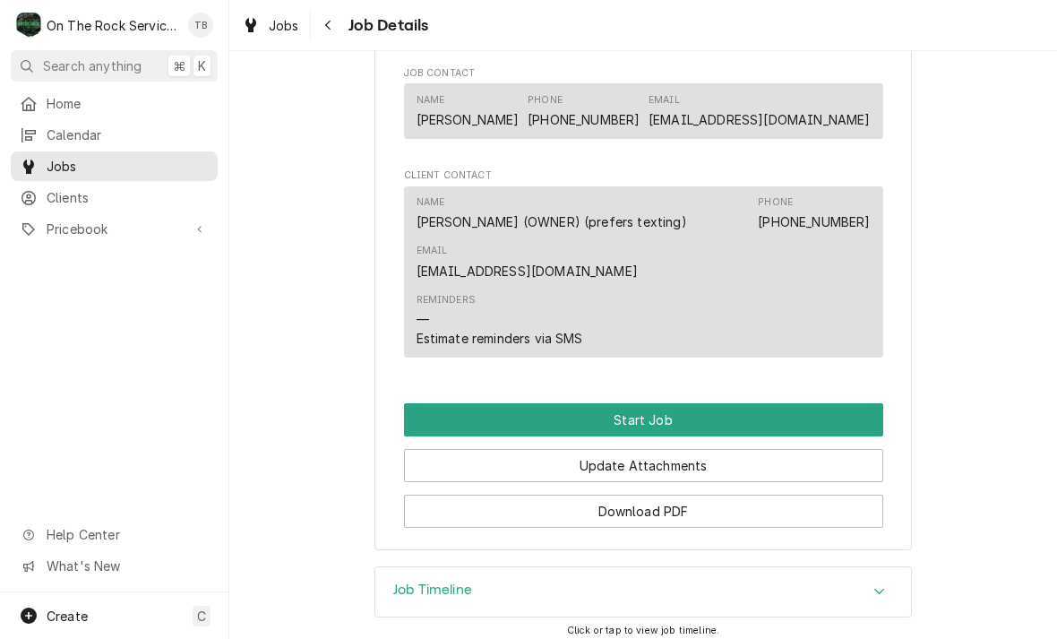
click at [648, 418] on button "Start Job" at bounding box center [643, 419] width 479 height 33
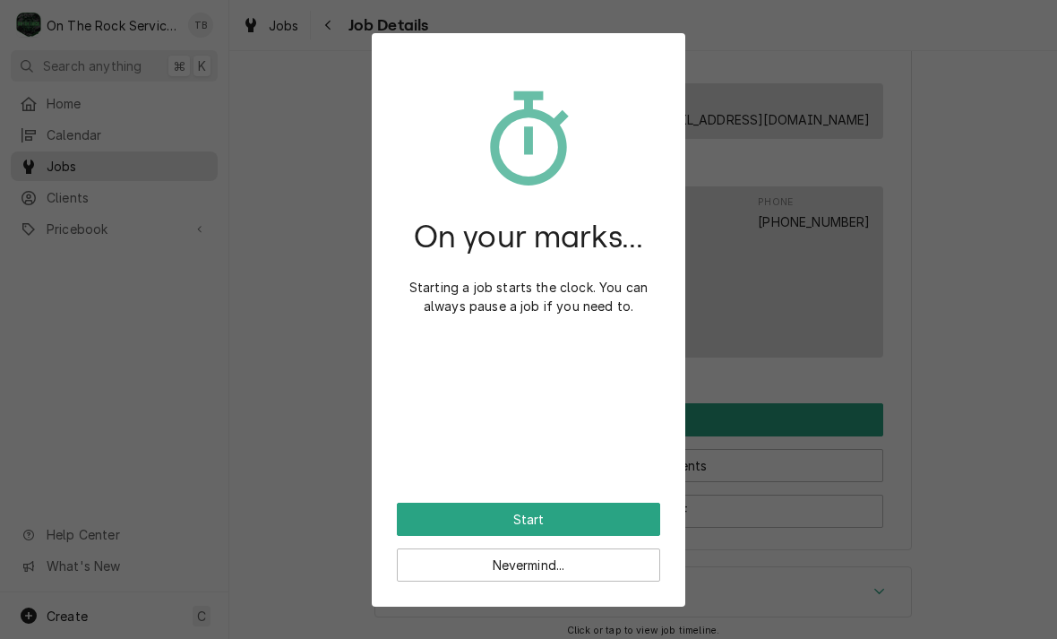
click at [623, 522] on button "Start" at bounding box center [528, 519] width 263 height 33
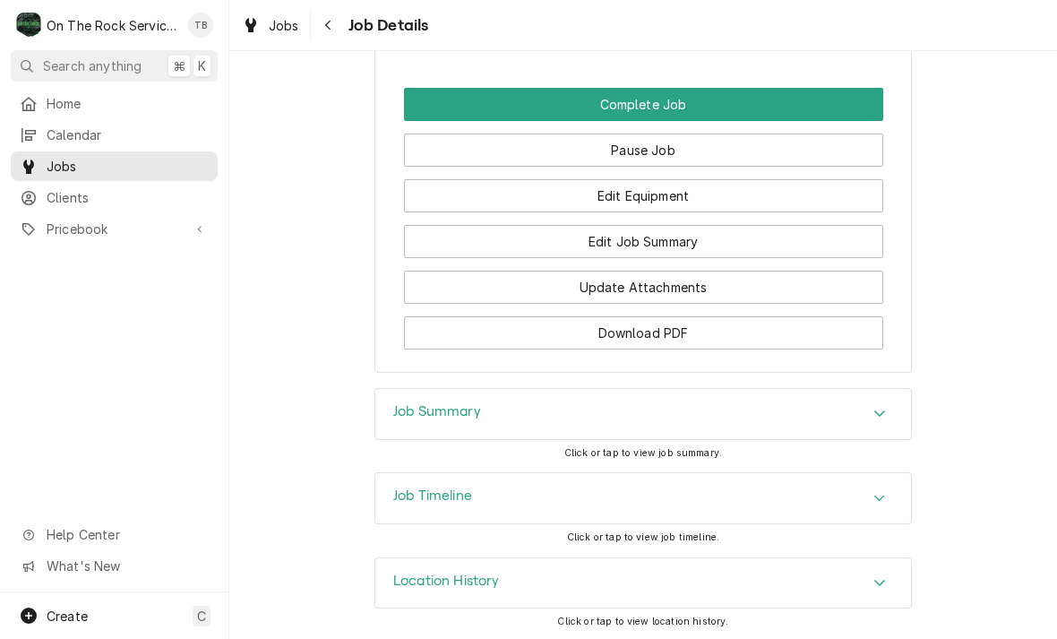
scroll to position [1586, 0]
click at [685, 201] on button "Edit Equipment" at bounding box center [643, 196] width 479 height 33
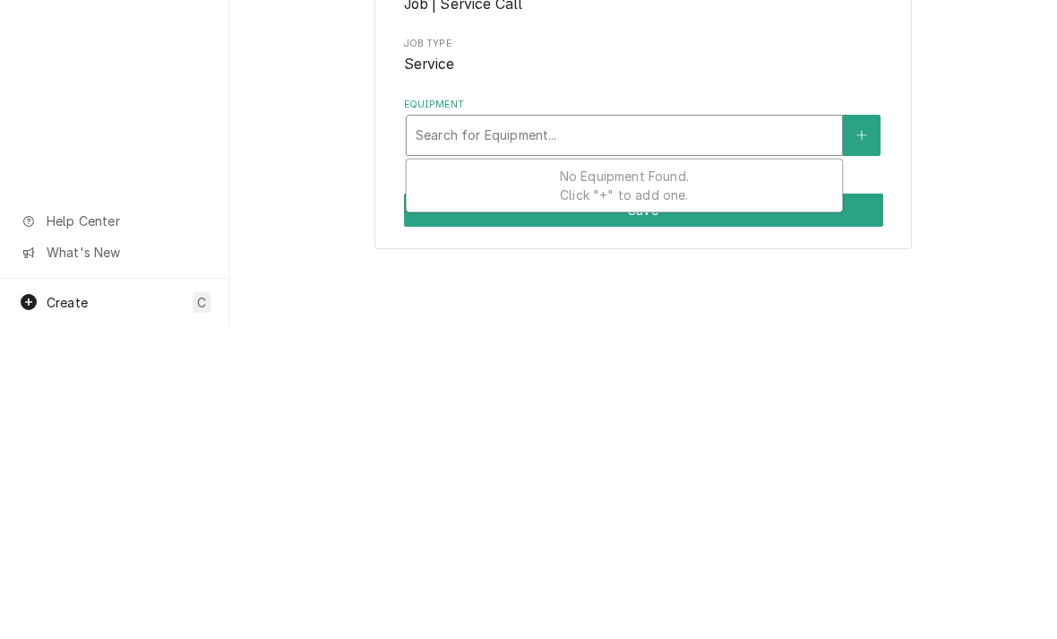
click at [865, 428] on button "Equipment" at bounding box center [862, 448] width 38 height 41
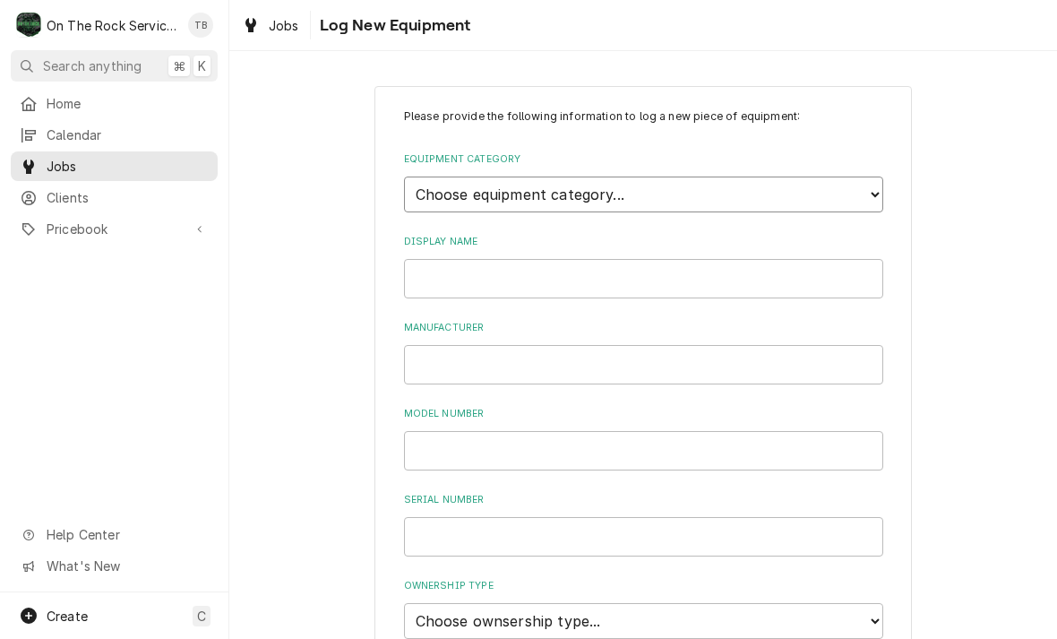
click at [875, 199] on select "Choose equipment category... Cooking Equipment Fryers Ice Machines Ovens and Ra…" at bounding box center [643, 195] width 479 height 36
select select "7"
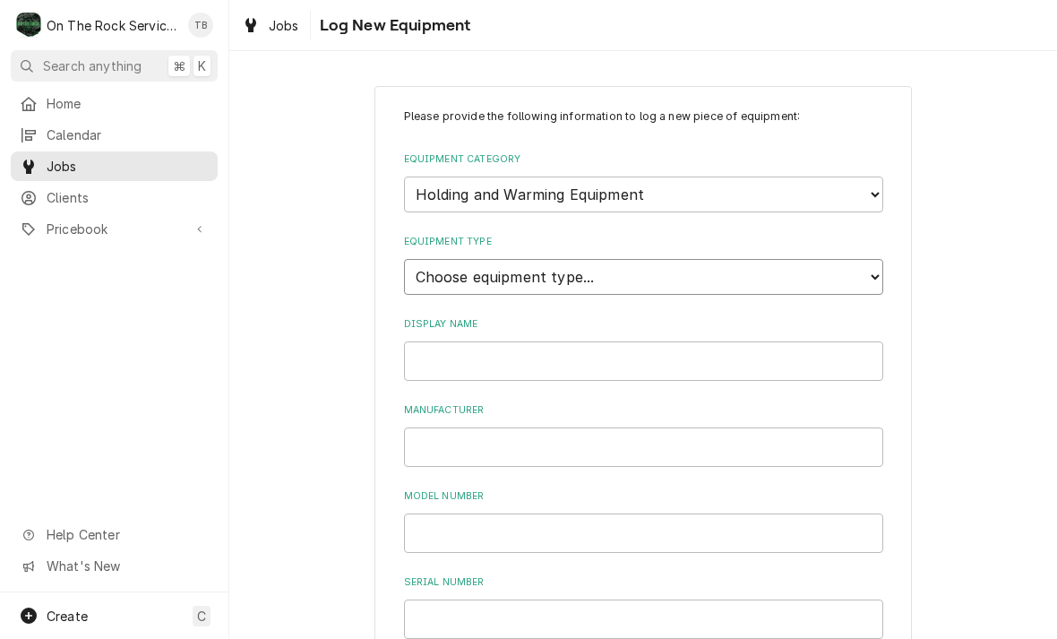
click at [581, 268] on select "Choose equipment type... Bun Warmer Dish and Tray Dispenser Display Cabinet Dra…" at bounding box center [643, 277] width 479 height 36
select select "50"
click at [714, 345] on input "Display Name" at bounding box center [643, 360] width 479 height 39
type input "Fry drop station"
click at [478, 427] on input "Manufacturer" at bounding box center [643, 446] width 479 height 39
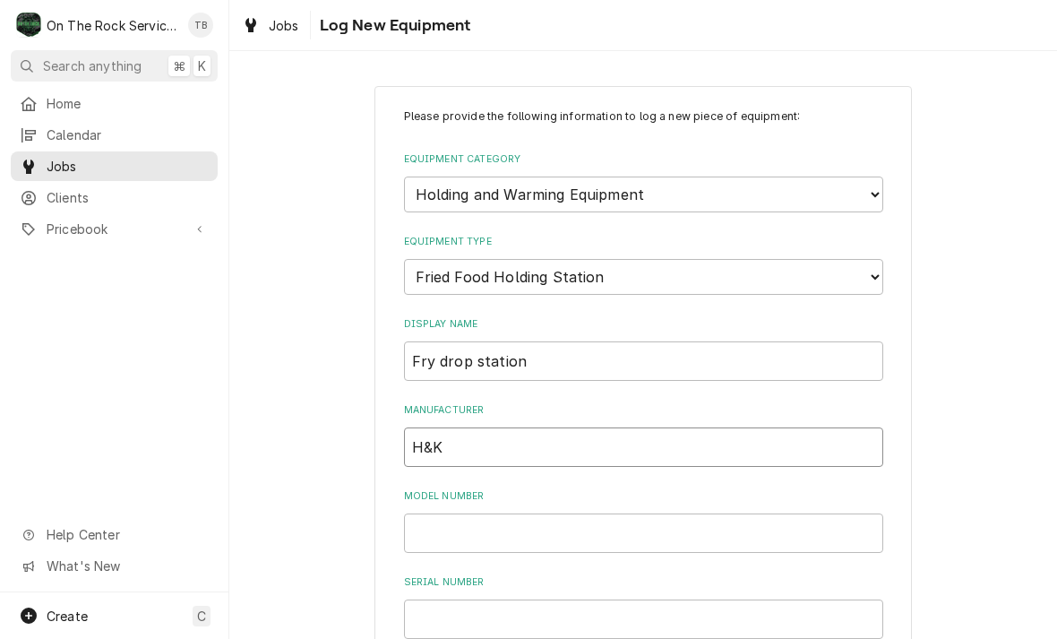
type input "H&K"
click at [551, 513] on input "Model Number" at bounding box center [643, 532] width 479 height 39
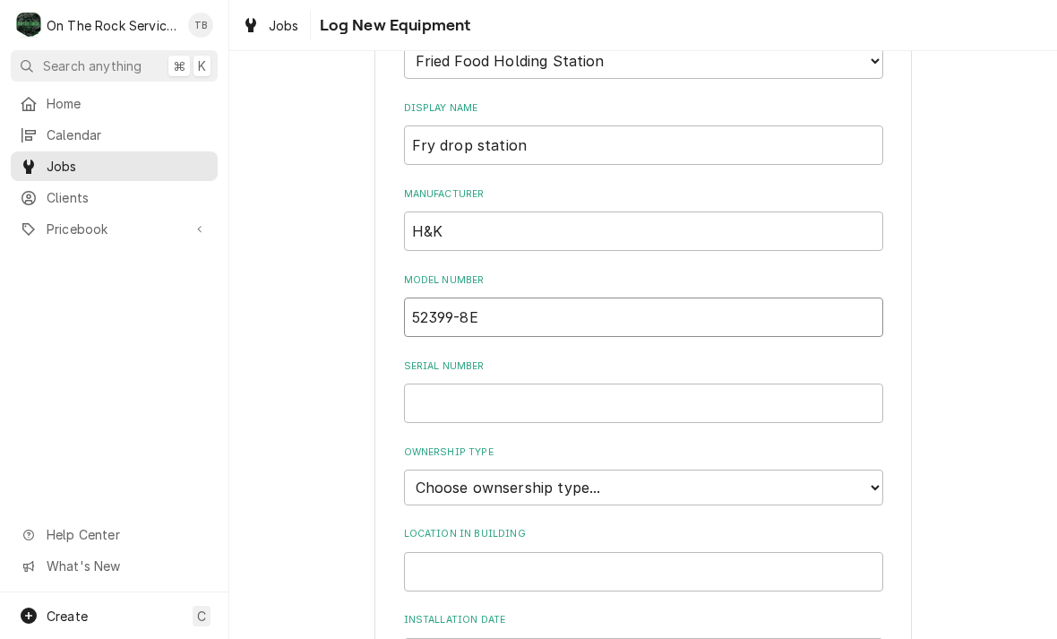
scroll to position [261, 0]
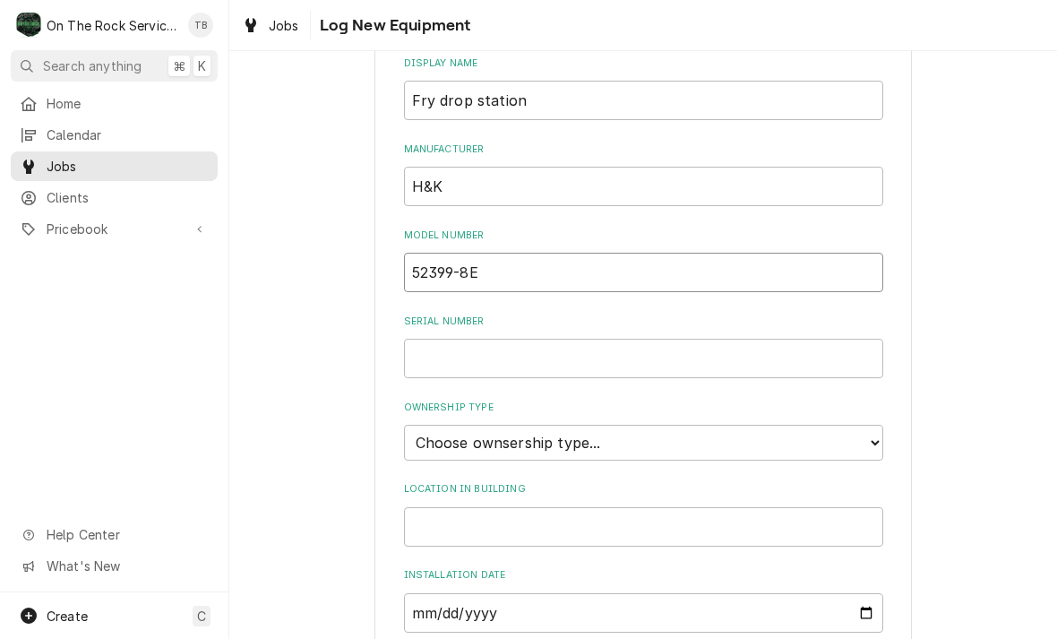
type input "52399-8E"
click at [463, 340] on input "Serial Number" at bounding box center [643, 358] width 479 height 39
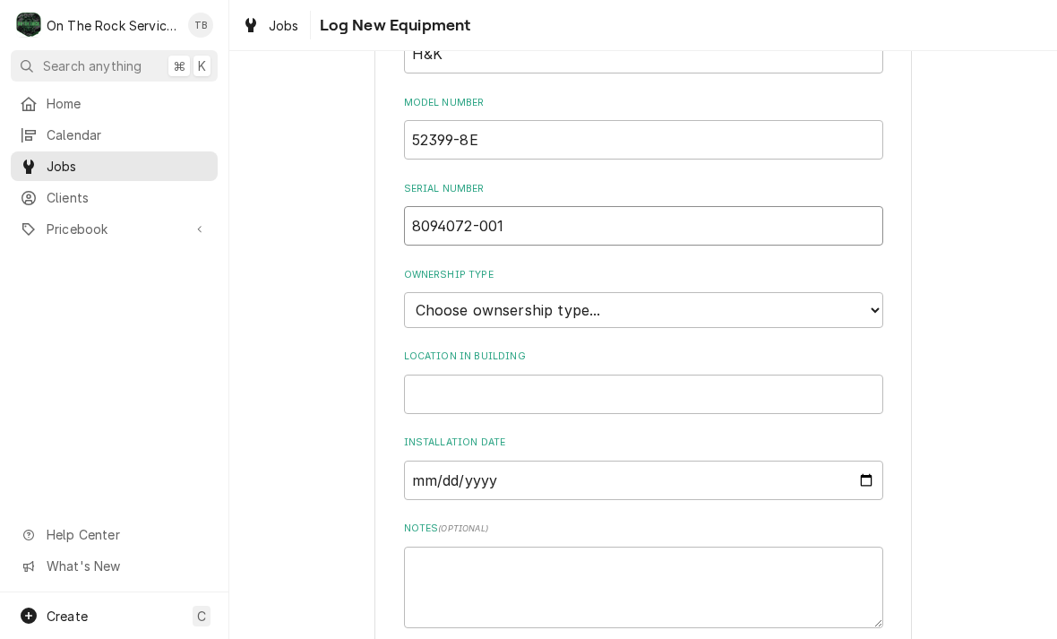
scroll to position [416, 0]
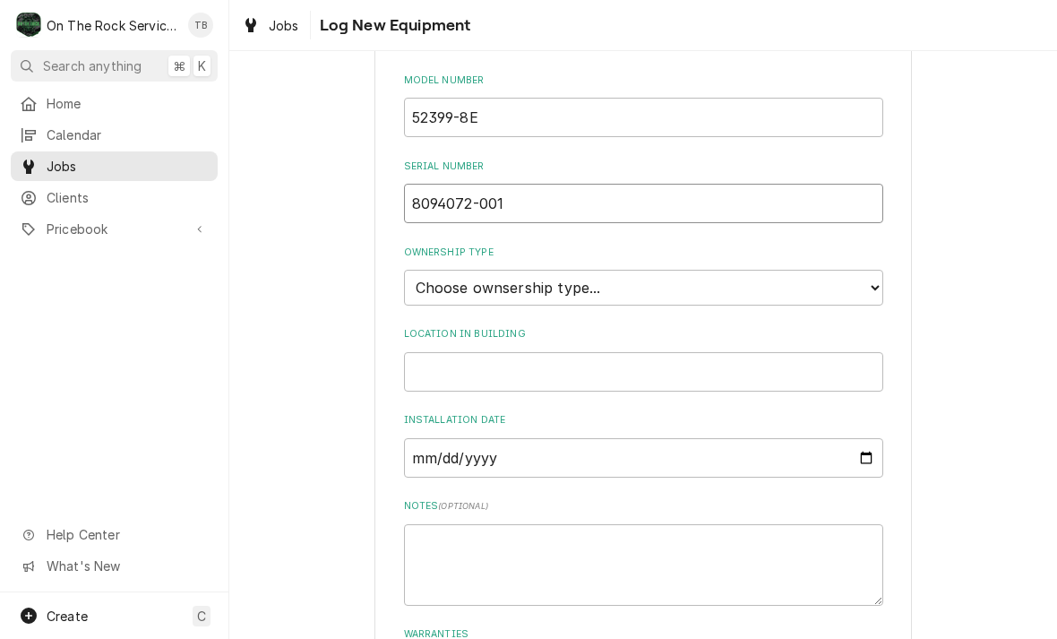
type input "8094072-001"
click at [872, 270] on select "Choose ownsership type... Unknown Owned Leased Rented" at bounding box center [643, 288] width 479 height 36
select select "0"
click at [566, 352] on input "Location in Building" at bounding box center [643, 371] width 479 height 39
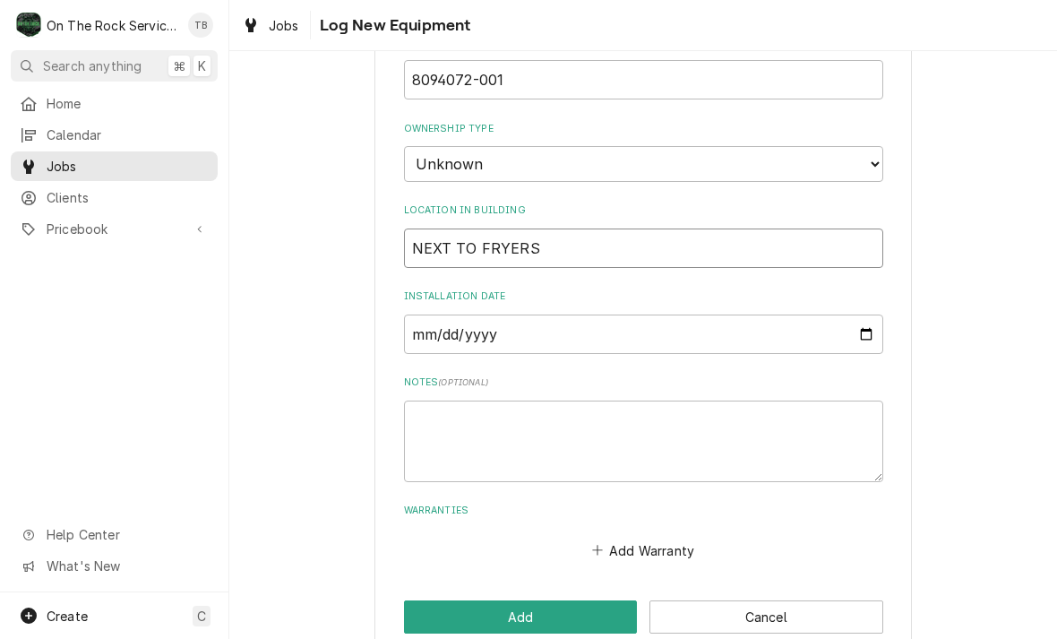
scroll to position [539, 0]
type input "NEXT TO FRYERS"
click at [333, 496] on div "Please provide the following information to log a new piece of equipment: Equip…" at bounding box center [643, 101] width 828 height 1142
click at [446, 401] on textarea "Notes ( optional )" at bounding box center [643, 442] width 479 height 82
type textarea "x"
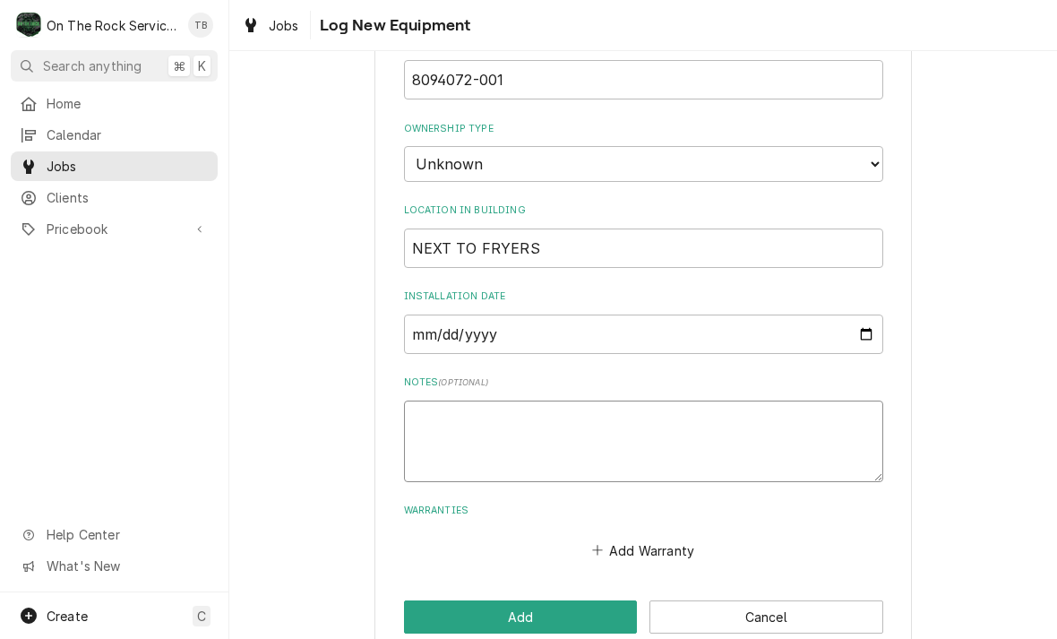
type textarea "1"
type textarea "x"
type textarea "12"
type textarea "x"
type textarea "120"
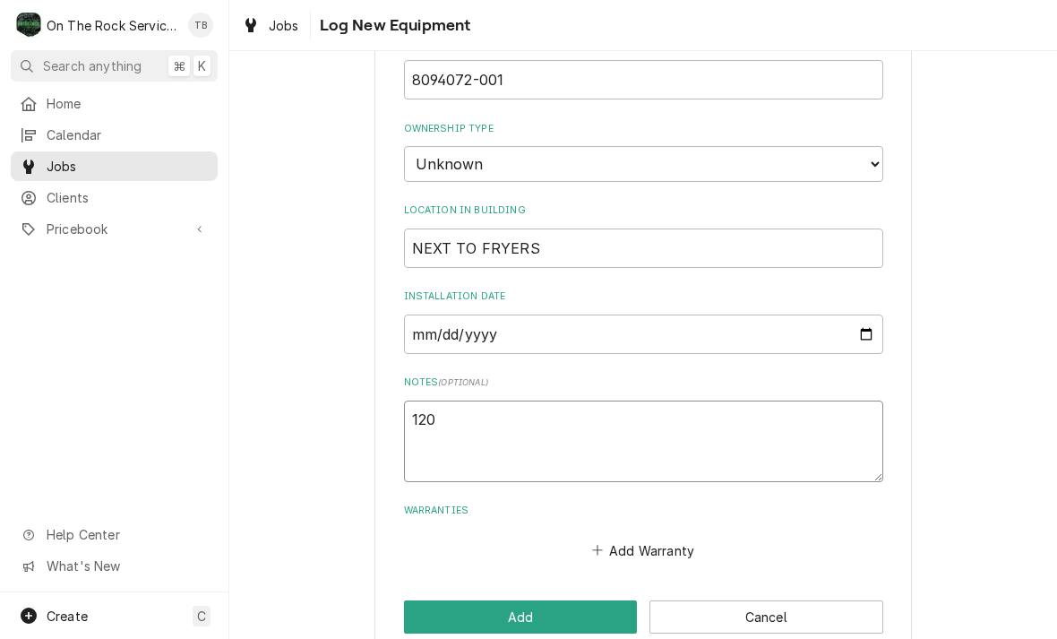
type textarea "x"
type textarea "120/"
type textarea "x"
type textarea "120/2"
type textarea "x"
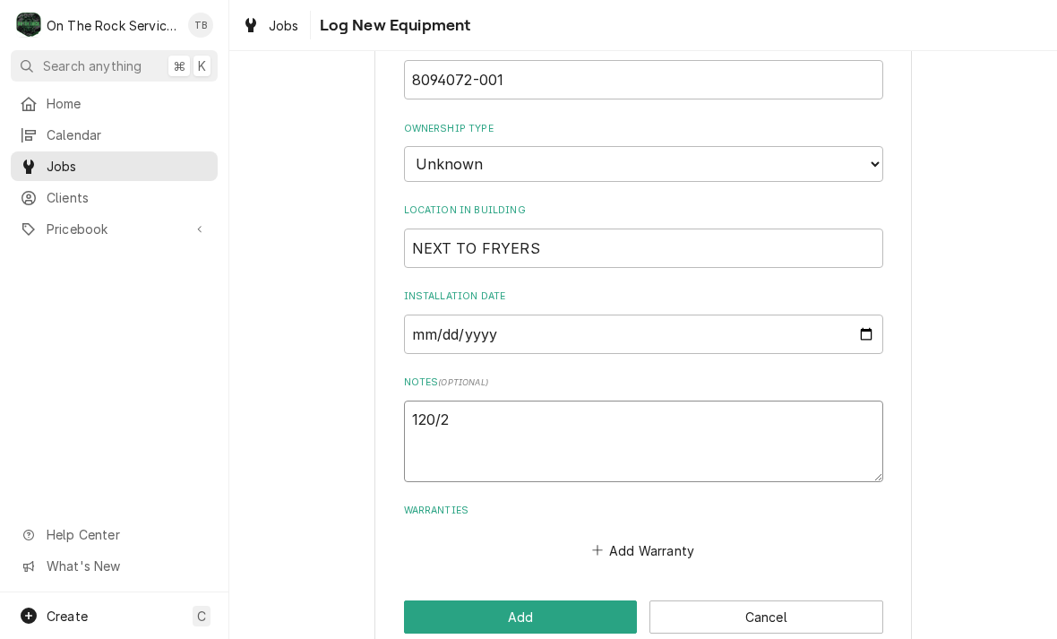
type textarea "120/20"
type textarea "x"
type textarea "120/208"
type textarea "x"
type textarea "120/208V"
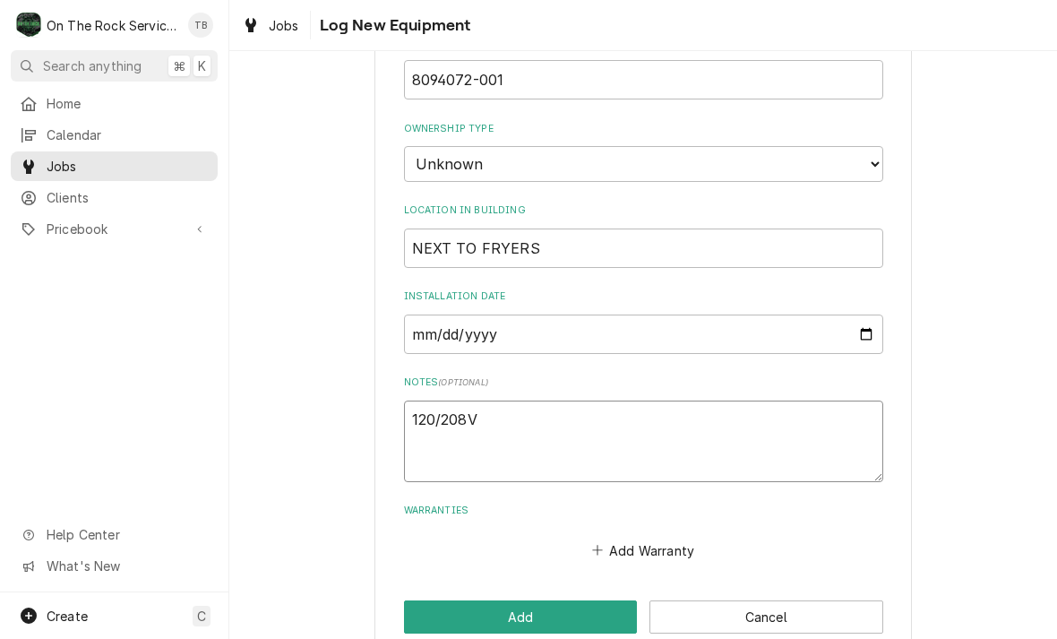
type textarea "x"
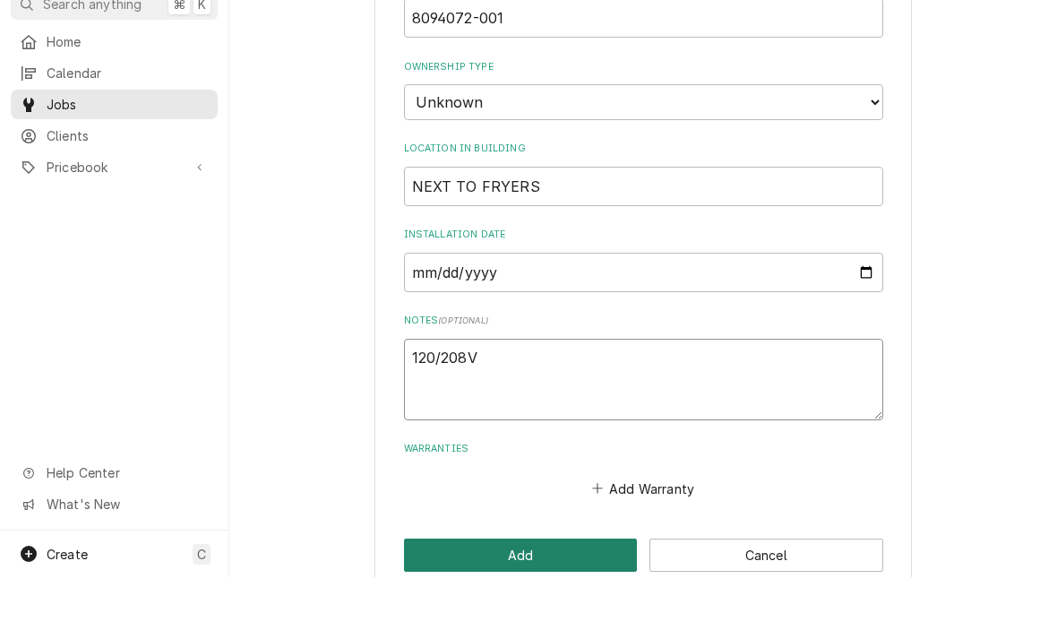
type textarea "120/208V"
click at [507, 600] on button "Add" at bounding box center [521, 616] width 234 height 33
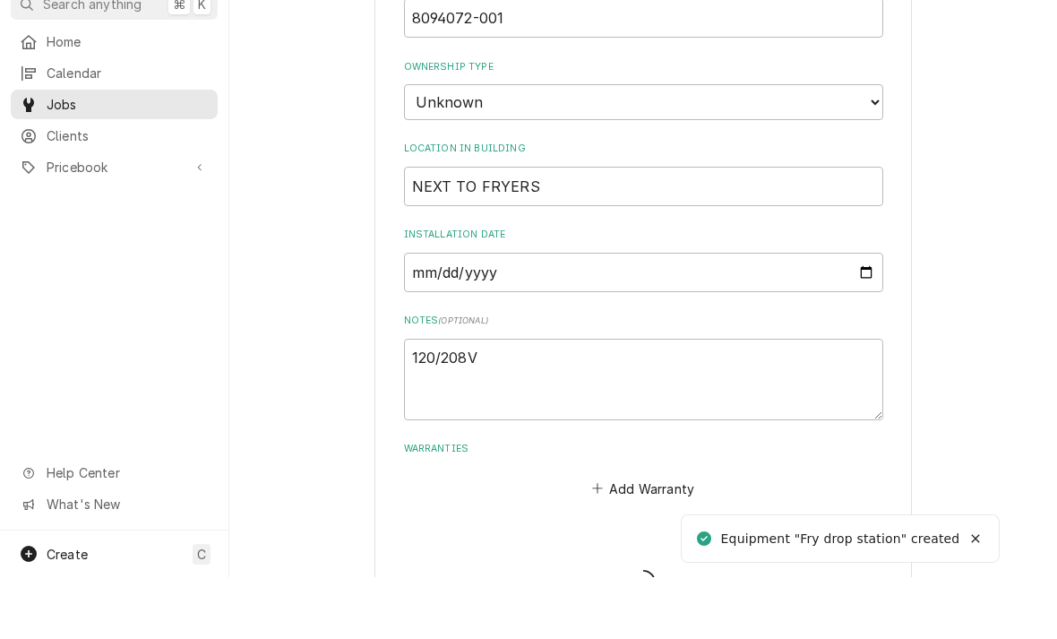
type textarea "x"
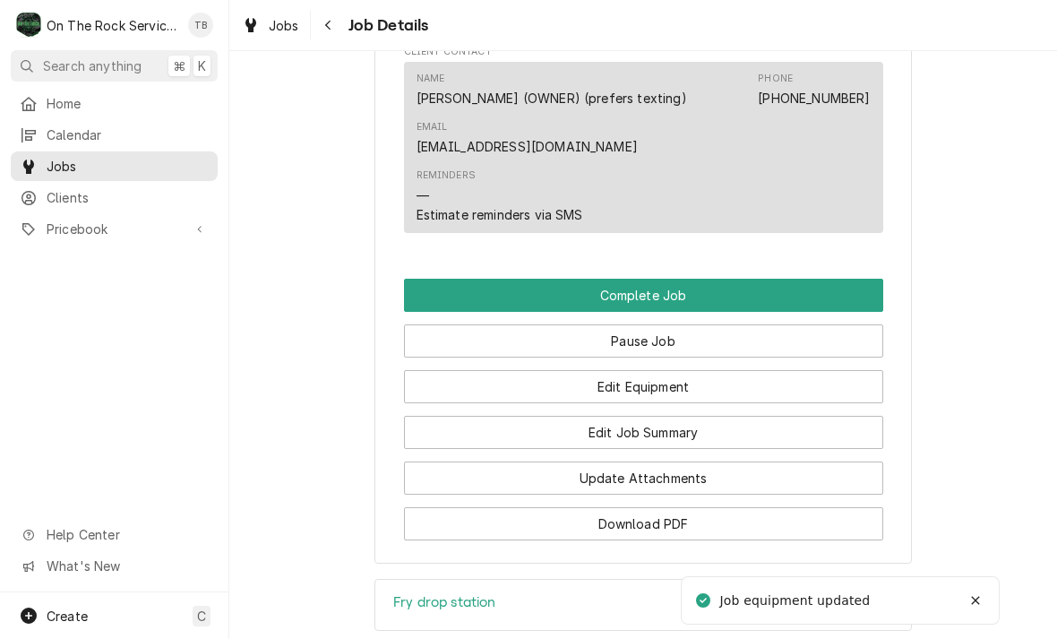
scroll to position [1427, 0]
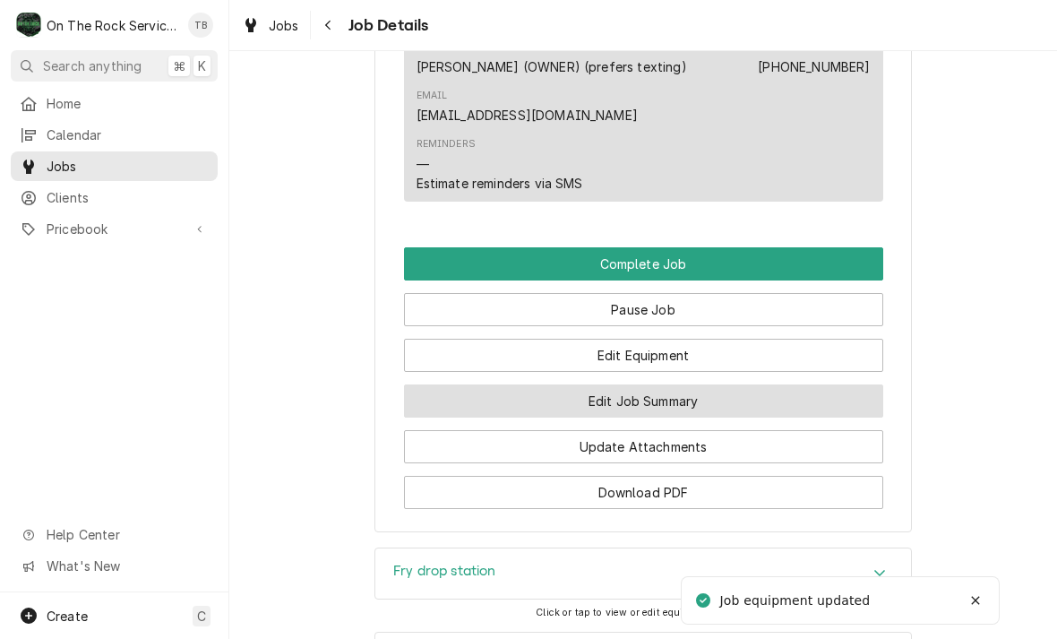
click at [649, 401] on button "Edit Job Summary" at bounding box center [643, 400] width 479 height 33
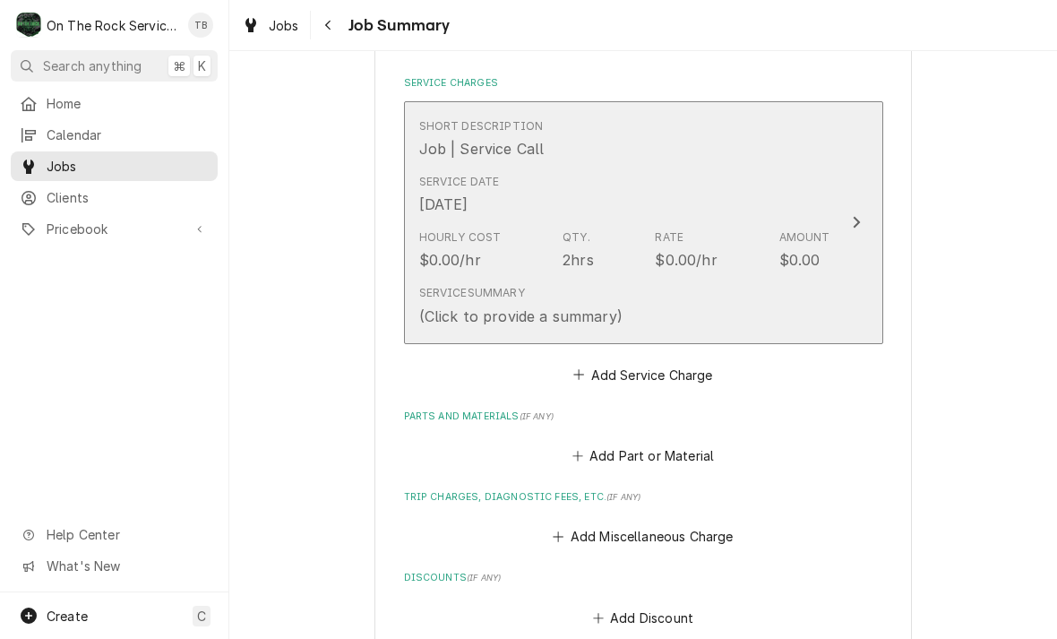
click at [712, 321] on div "Service Summary (Click to provide a summary)" at bounding box center [624, 306] width 411 height 56
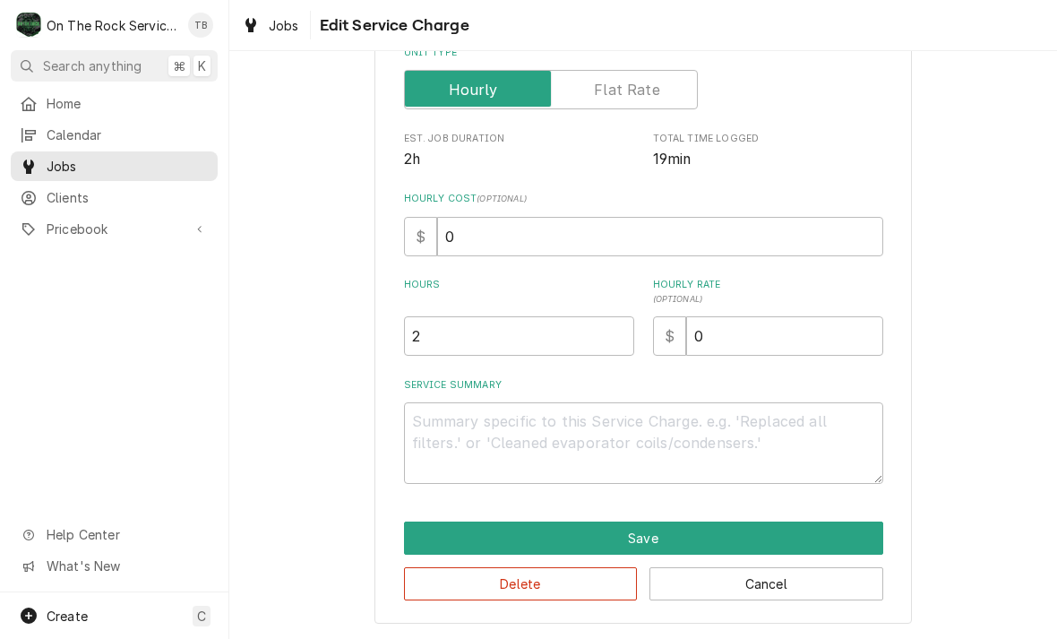
scroll to position [272, 0]
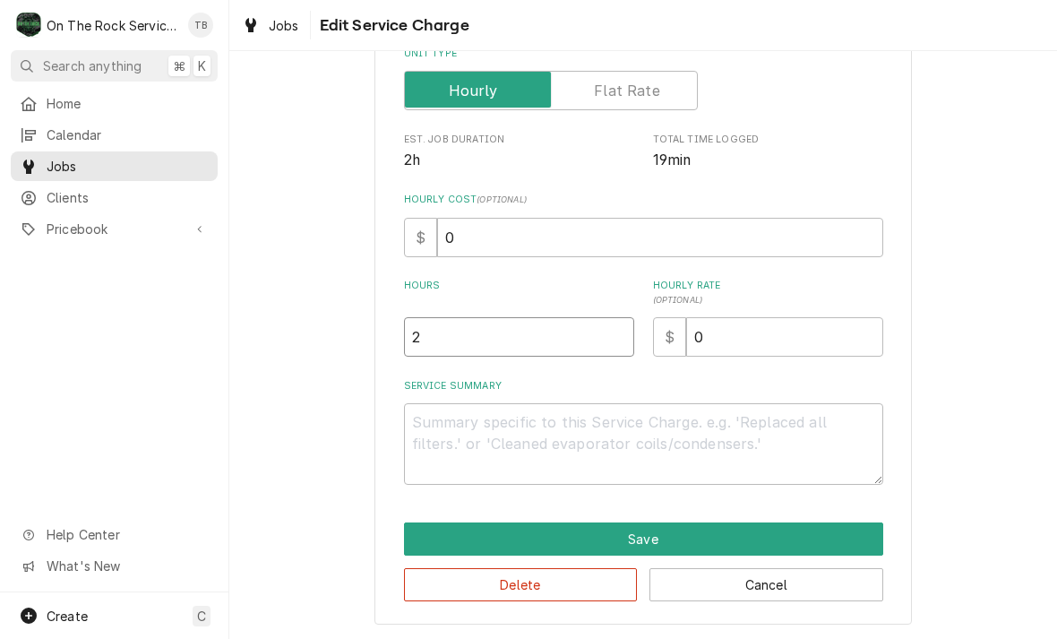
click at [457, 351] on input "2" at bounding box center [519, 336] width 230 height 39
type textarea "x"
type input "1"
click at [997, 352] on div "Use the fields below to edit this service charge Short Description Job | Servic…" at bounding box center [643, 218] width 828 height 842
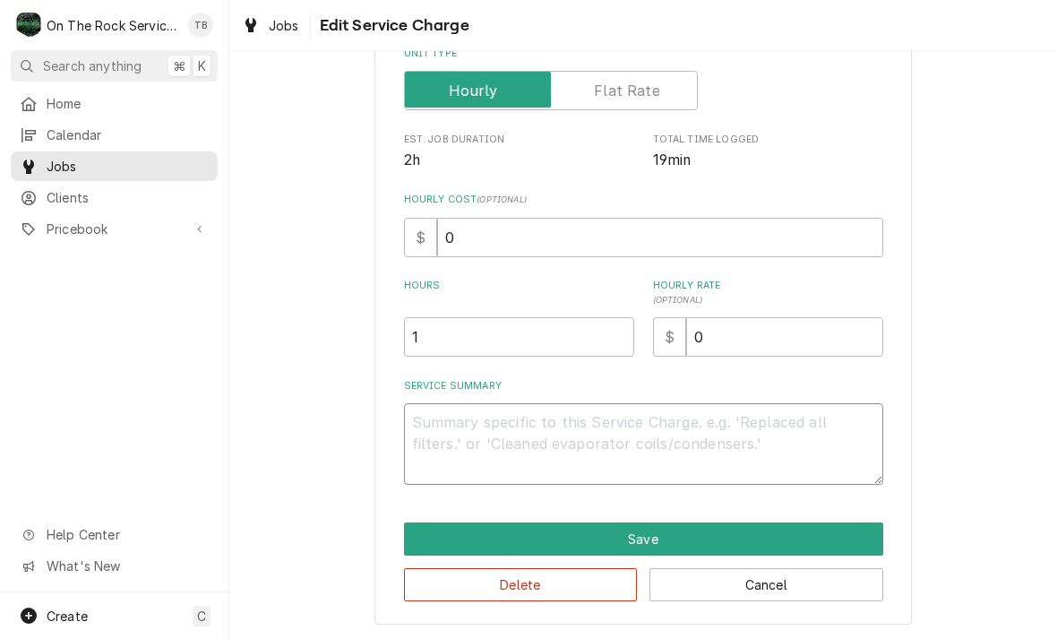
click at [490, 437] on textarea "Service Summary" at bounding box center [643, 444] width 479 height 82
type textarea "x"
type textarea "8"
type textarea "x"
type textarea "8/"
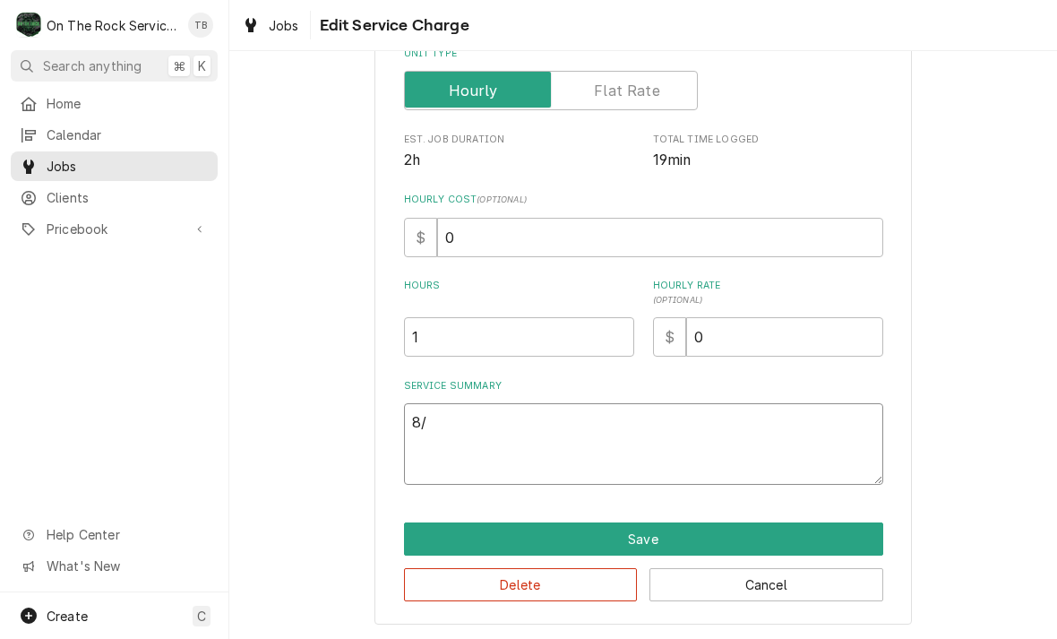
type textarea "x"
type textarea "8/1"
type textarea "x"
type textarea "8/19"
type textarea "x"
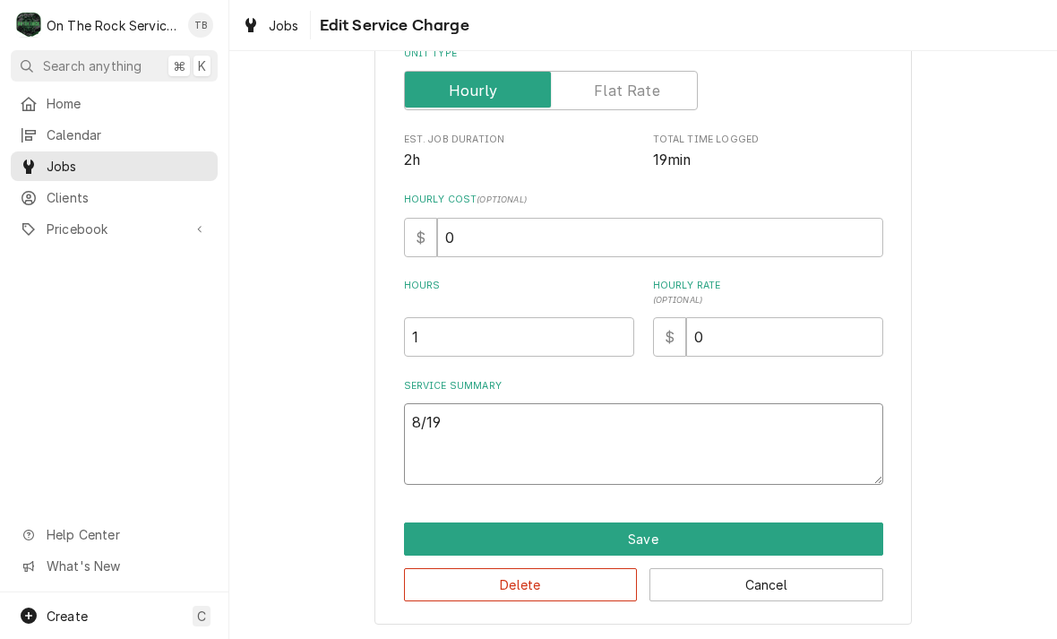
type textarea "8/19/"
type textarea "x"
type textarea "8/19/2"
type textarea "x"
type textarea "8/19/25"
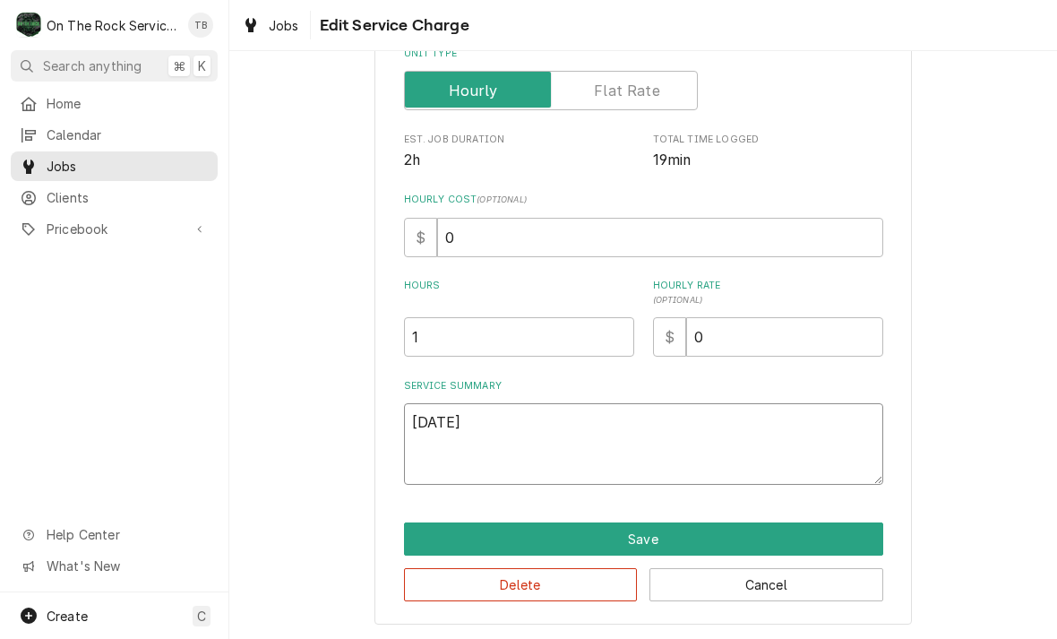
type textarea "x"
type textarea "8/19/25"
type textarea "x"
type textarea "8/19/25 T"
type textarea "x"
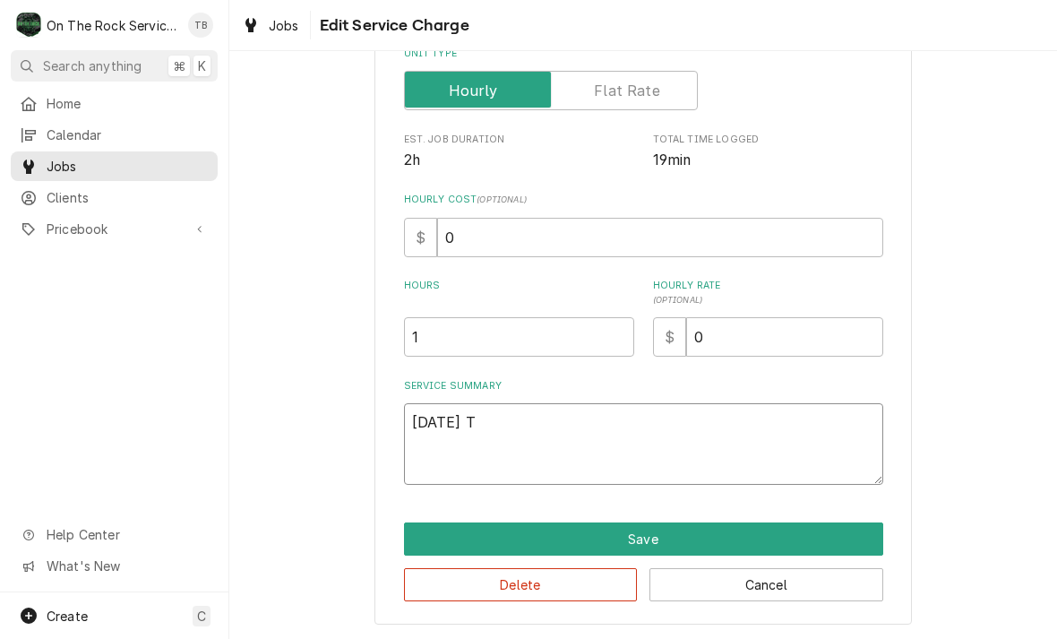
type textarea "8/19/25 TB"
type textarea "x"
type textarea "8/19/25 TBM"
type textarea "x"
type textarea "8/19/25 TBM"
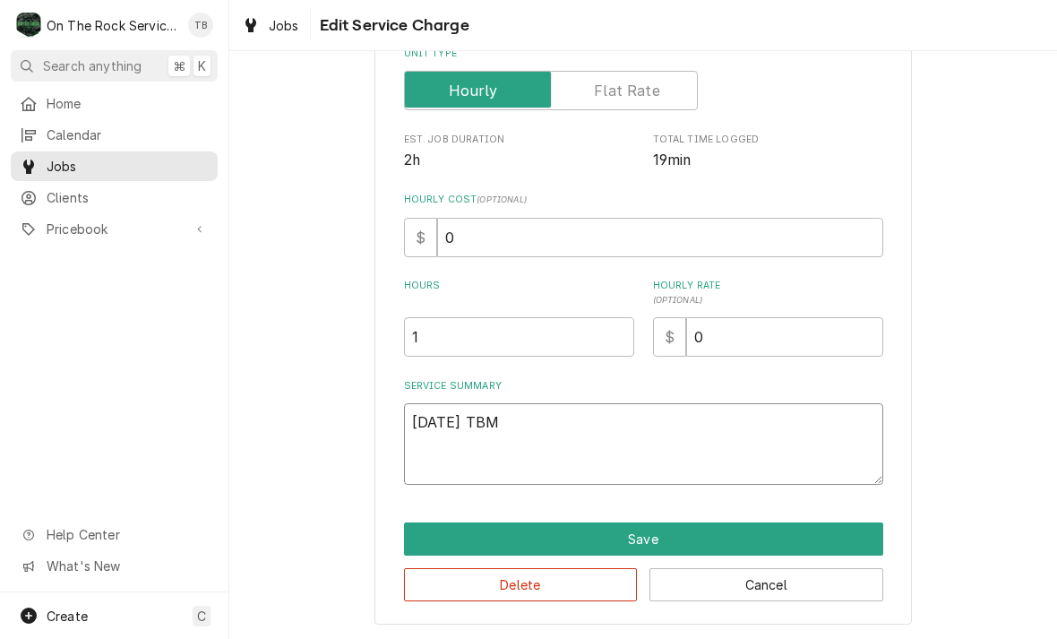
type textarea "x"
type textarea "8/19/25 TBM"
type textarea "x"
type textarea "8/19/25 TB"
type textarea "x"
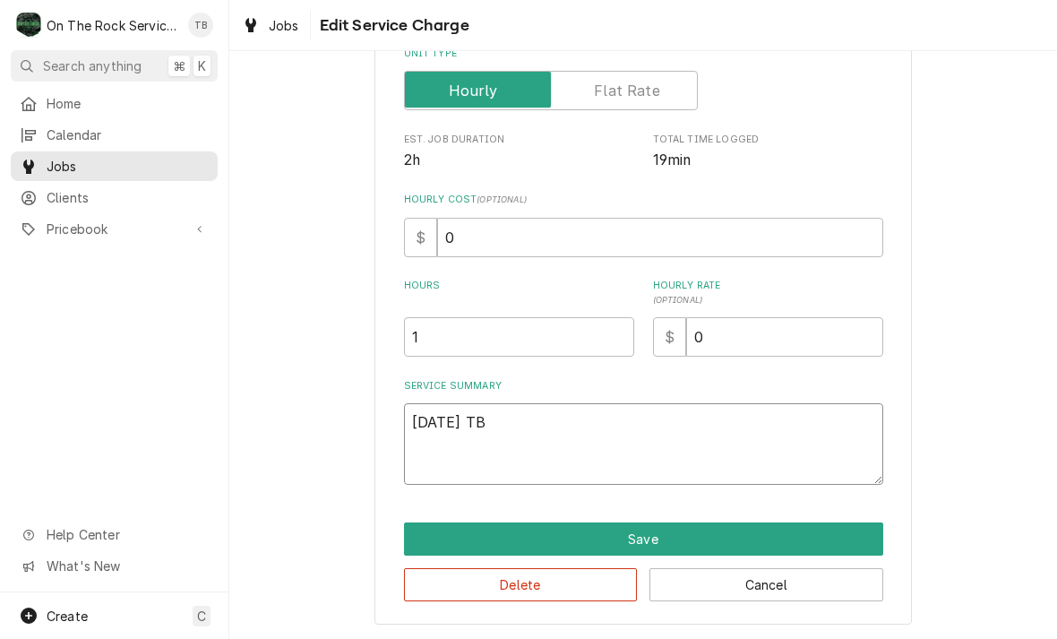
type textarea "8/19/25 T"
type textarea "x"
type textarea "8/19/25 TM"
type textarea "x"
type textarea "8/19/25 TMB"
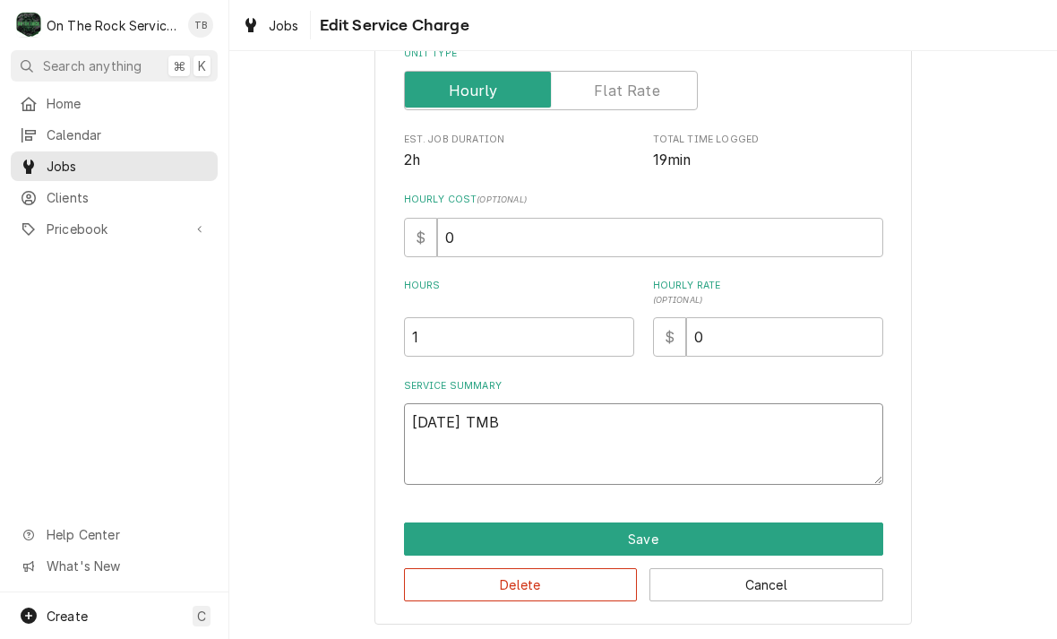
type textarea "x"
type textarea "8/19/25 TMB"
type textarea "x"
type textarea "8/19/25 TMB P"
type textarea "x"
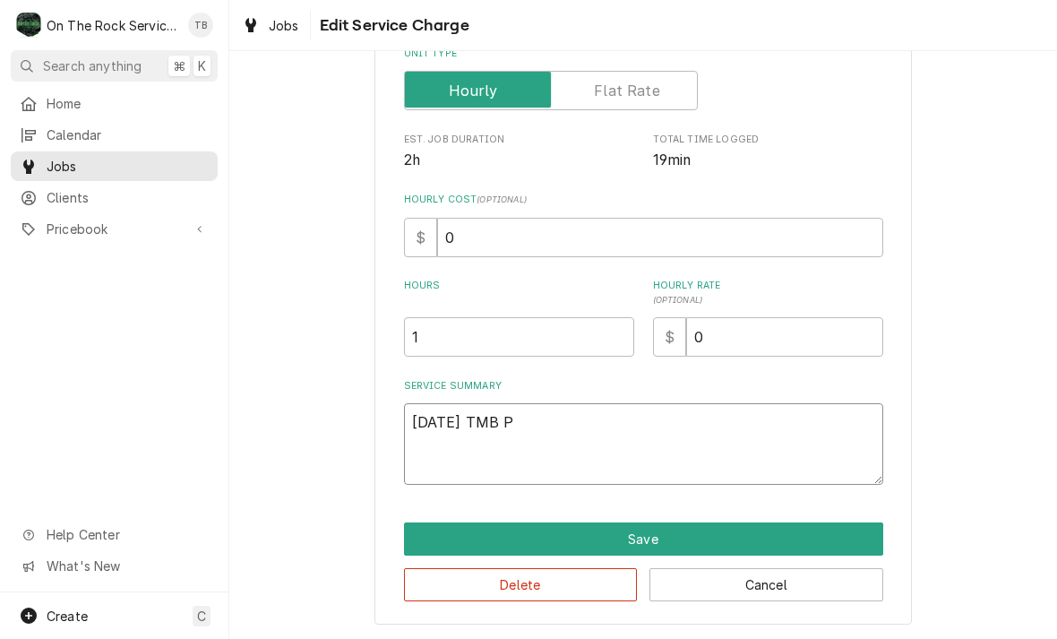
type textarea "8/19/25 TMB PR"
type textarea "x"
type textarea "8/19/25 TMB PRO"
type textarea "x"
type textarea "8/19/25 TMB PROV"
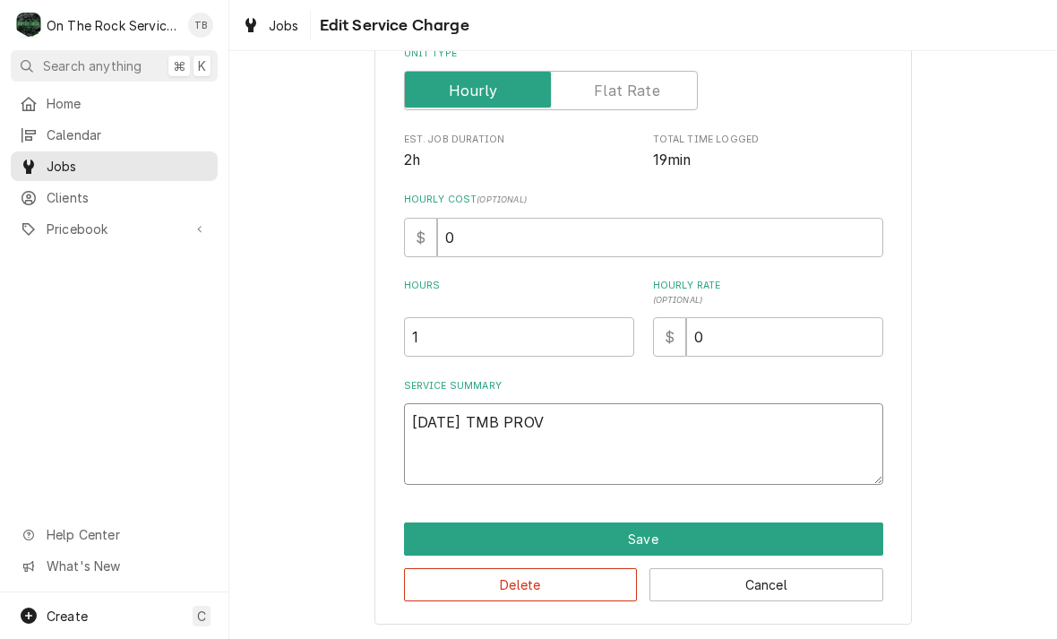
type textarea "x"
type textarea "8/19/25 TMB PROVI"
type textarea "x"
type textarea "8/19/25 TMB PROVID"
type textarea "x"
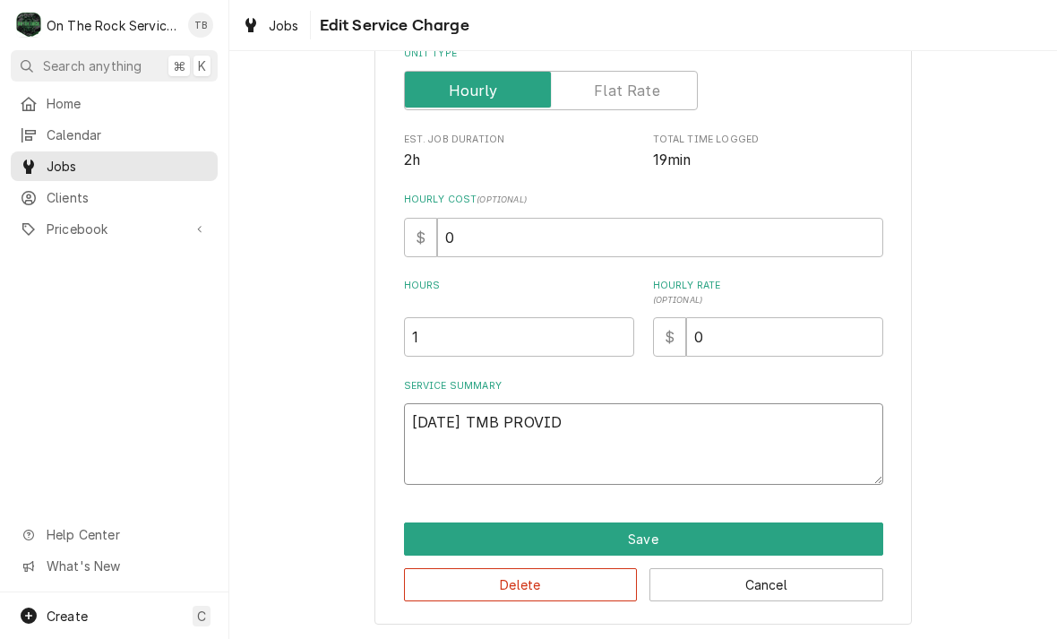
type textarea "8/19/25 TMB PROVIDE"
type textarea "x"
type textarea "8/19/25 TMB PROVIDE"
type textarea "x"
type textarea "8/19/25 TMB PROVIDE S"
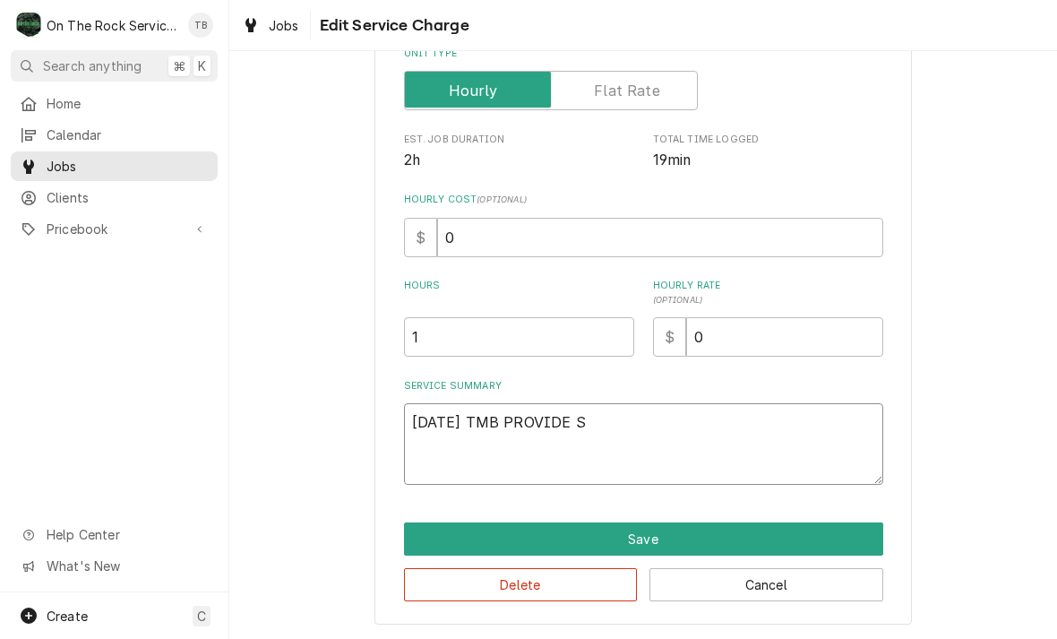
type textarea "x"
type textarea "8/19/25 TMB PROVIDE SER"
type textarea "x"
type textarea "8/19/25 TMB PROVIDE SERV"
type textarea "x"
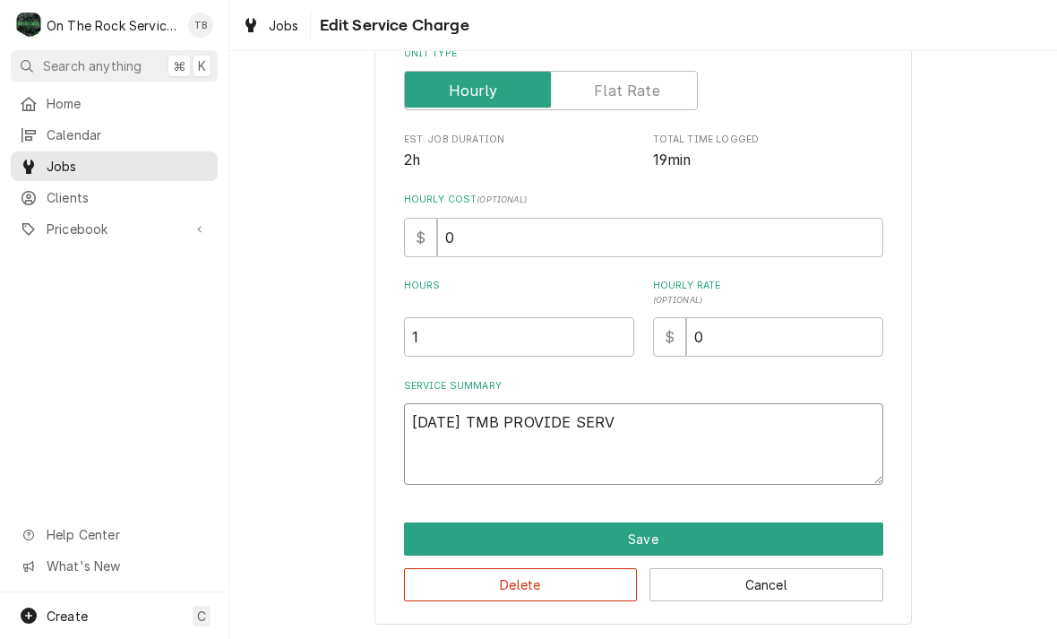
type textarea "8/19/25 TMB PROVIDE SERVC"
type textarea "x"
type textarea "8/19/25 TMB PROVIDE SERVCE"
type textarea "x"
type textarea "8/19/25 TMB PROVIDE SERVCE P"
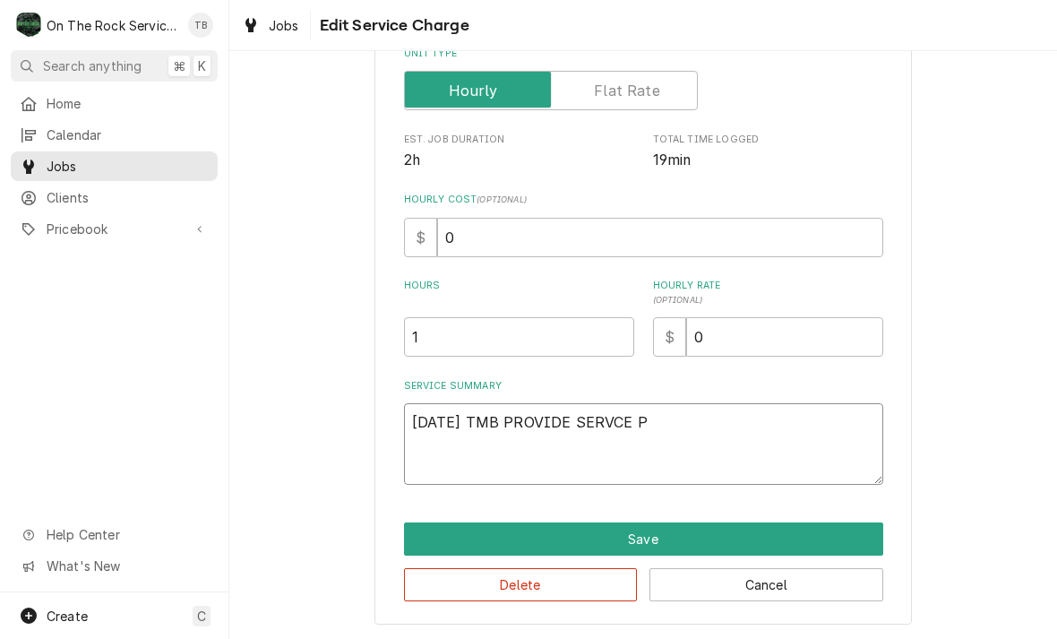
type textarea "x"
type textarea "8/19/25 TMB PROVIDE SERVCE PA"
type textarea "x"
type textarea "8/19/25 TMB PROVIDE SERVCE PAR"
type textarea "x"
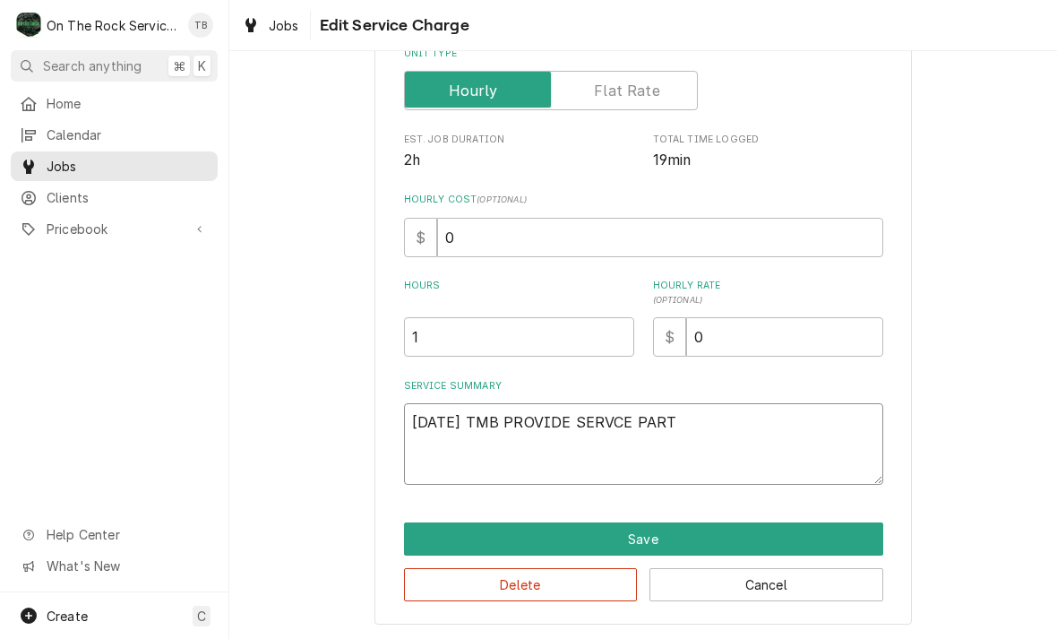
type textarea "8/19/25 TMB PROVIDE SERVCE PARTS"
type textarea "x"
type textarea "8/19/25 TMB PROVIDE SERVCE PARTS"
type textarea "x"
type textarea "8/19/25 TMB PROVIDE SERVCE PARTS A"
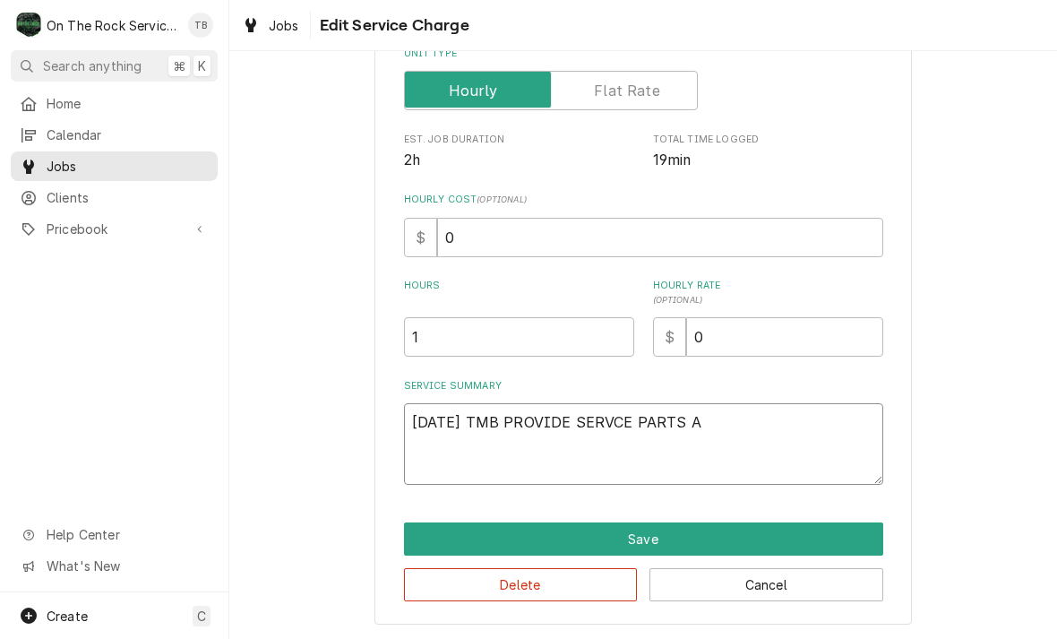
type textarea "x"
type textarea "8/19/25 TMB PROVIDE SERVCE PARTS AN"
type textarea "x"
type textarea "8/19/25 TMB PROVIDE SERVCE PARTS AND"
type textarea "x"
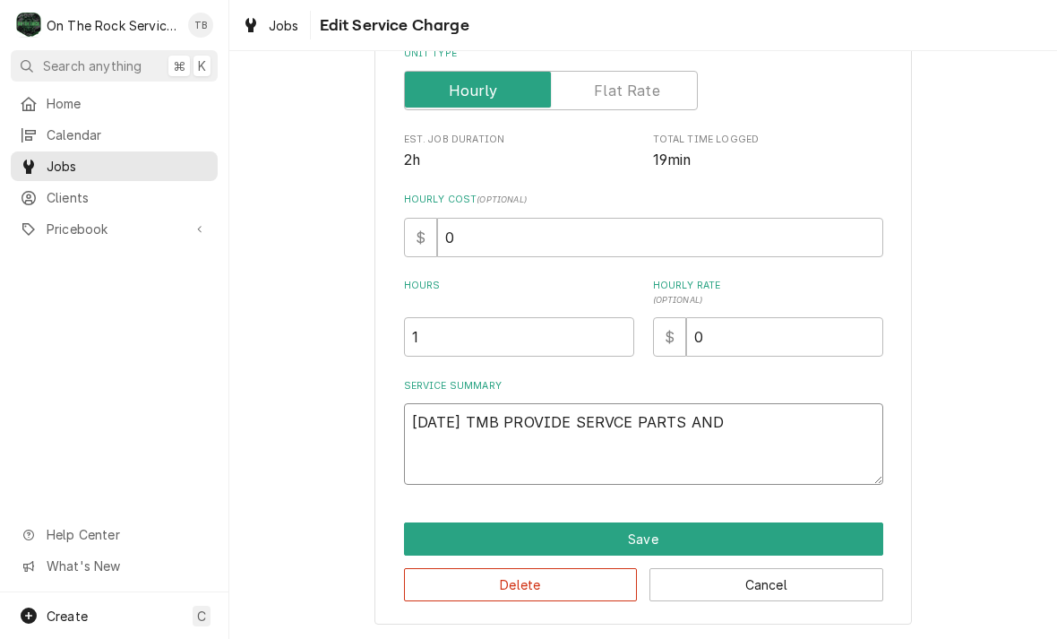
type textarea "8/19/25 TMB PROVIDE SERVCE PARTS AND A"
type textarea "x"
type textarea "8/19/25 TMB PROVIDE SERVCE PARTS AND ALB"
type textarea "x"
type textarea "8/19/25 TMB PROVIDE SERVCE PARTS AND ALBO"
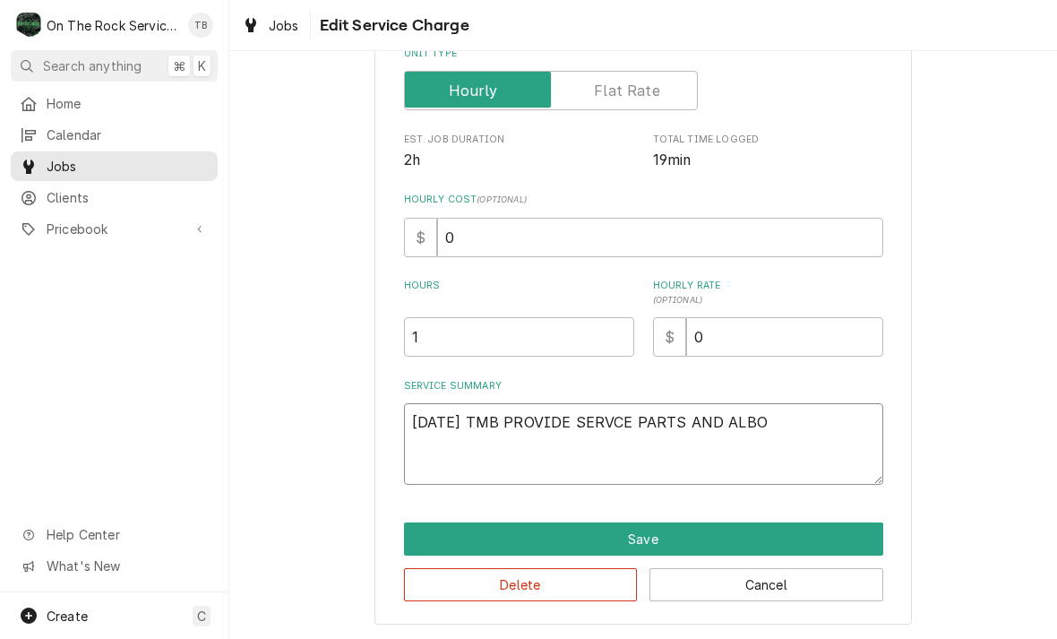
type textarea "x"
type textarea "8/19/25 TMB PROVIDE SERVCE PARTS AND ALBOR"
type textarea "x"
type textarea "8/19/25 TMB PROVIDE SERVCE PARTS AND ALBOR"
type textarea "x"
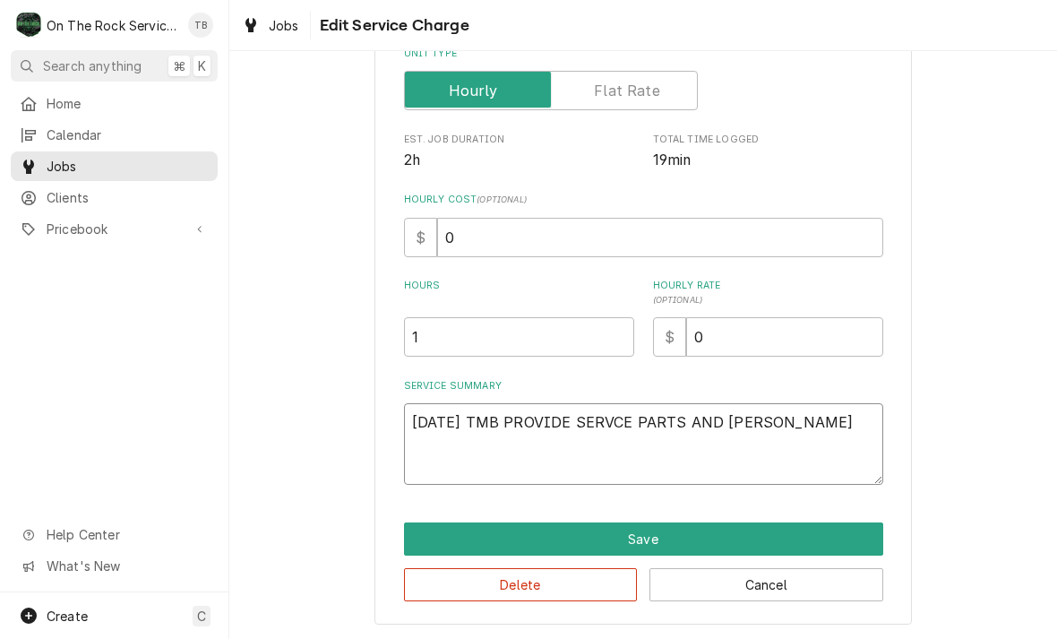
type textarea "8/19/25 TMB PROVIDE SERVCE PARTS AND ALBOR T"
type textarea "x"
type textarea "8/19/25 TMB PROVIDE SERVCE PARTS AND ALBOR"
type textarea "x"
type textarea "8/19/25 TMB PROVIDE SERVCE PARTS AND ALBOR"
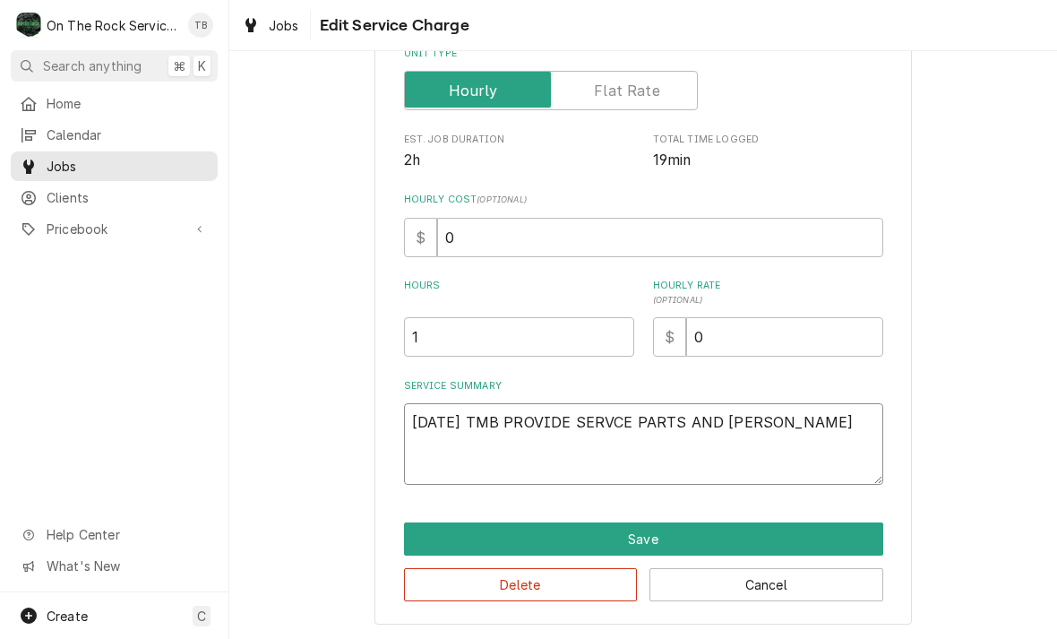
type textarea "x"
type textarea "8/19/25 TMB PROVIDE SERVCE PARTS AND ALBO"
type textarea "x"
type textarea "8/19/25 TMB PROVIDE SERVCE PARTS AND ALB"
type textarea "x"
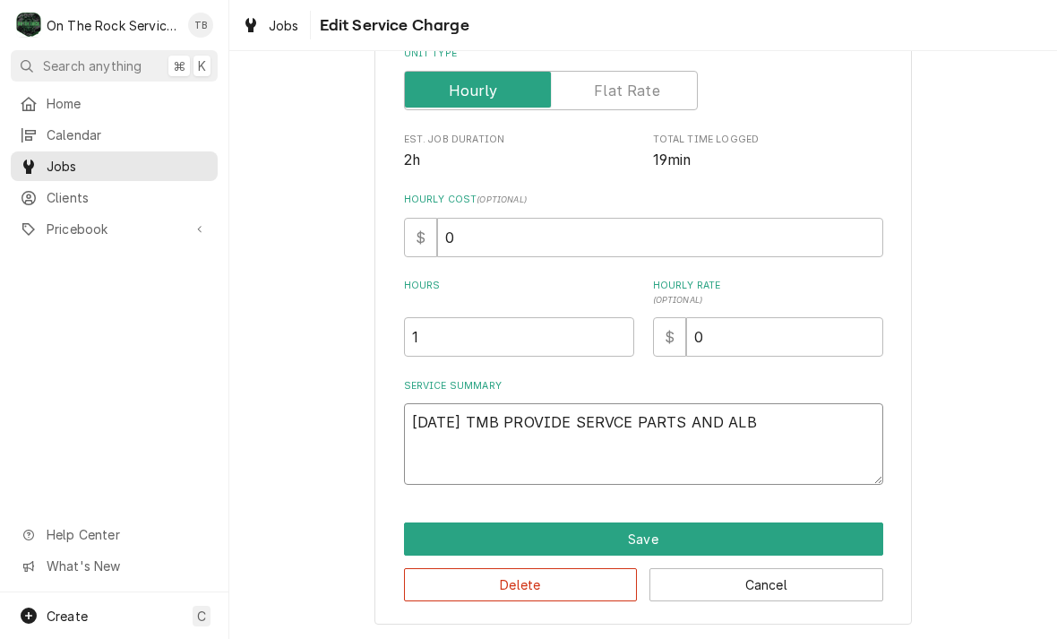
type textarea "8/19/25 TMB PROVIDE SERVCE PARTS AND AL"
type textarea "x"
type textarea "8/19/25 TMB PROVIDE SERVCE PARTS AND A"
type textarea "x"
type textarea "8/19/25 TMB PROVIDE SERVCE PARTS AND"
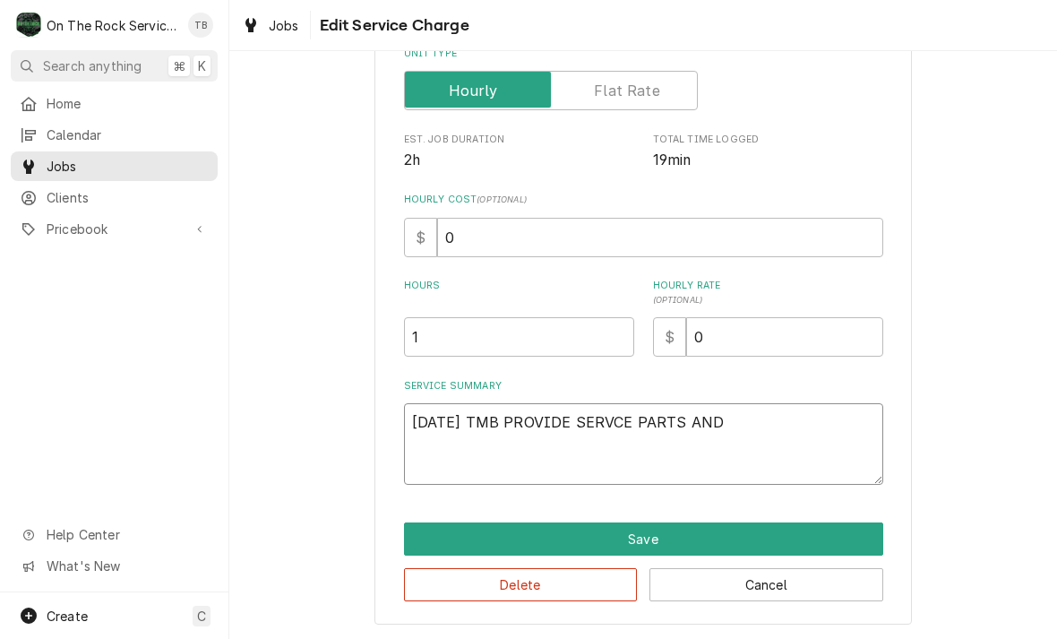
type textarea "x"
type textarea "8/19/25 TMB PROVIDE SERVCE PARTS AND LA"
type textarea "x"
type textarea "8/19/25 TMB PROVIDE SERVCE PARTS AND LAB"
type textarea "x"
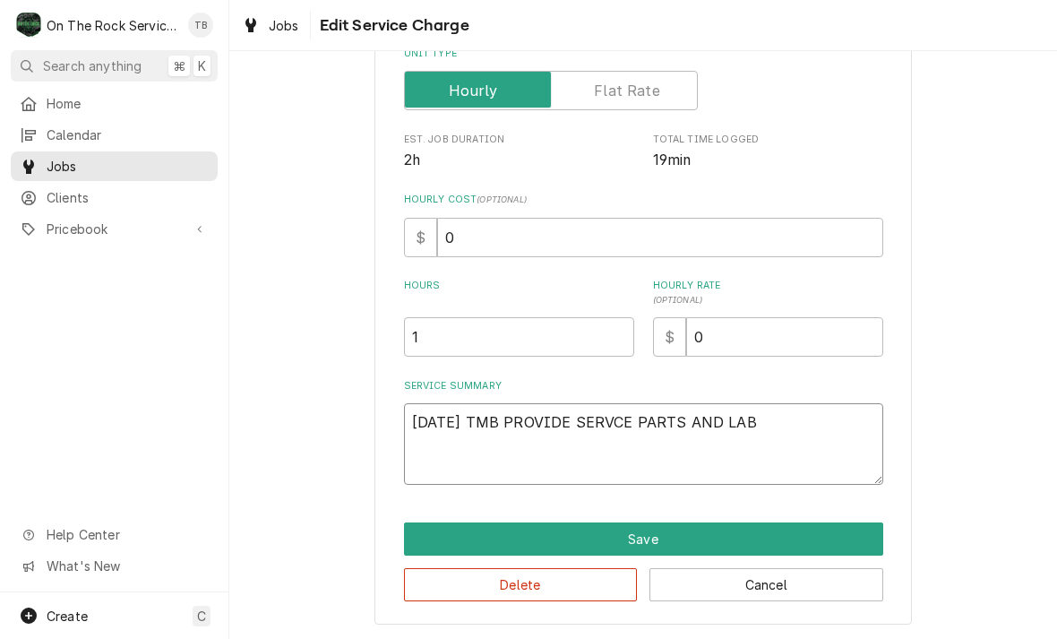
type textarea "8/19/25 TMB PROVIDE SERVCE PARTS AND LABO"
type textarea "x"
type textarea "8/19/25 TMB PROVIDE SERVCE PARTS AND LABOR"
type textarea "x"
type textarea "8/19/25 TMB PROVIDE SERVCE PARTS AND LABOR"
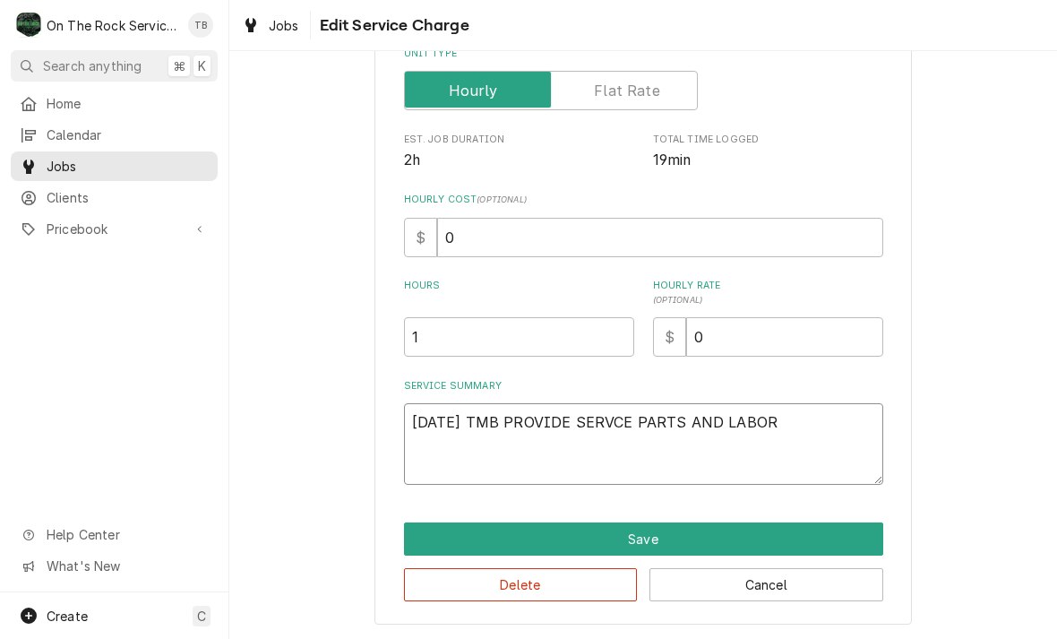
type textarea "x"
type textarea "8/19/25 TMB PROVIDE SERVCE PARTS AND LABOR T"
type textarea "x"
type textarea "8/19/25 TMB PROVIDE SERVCE PARTS AND LABOR TO"
type textarea "x"
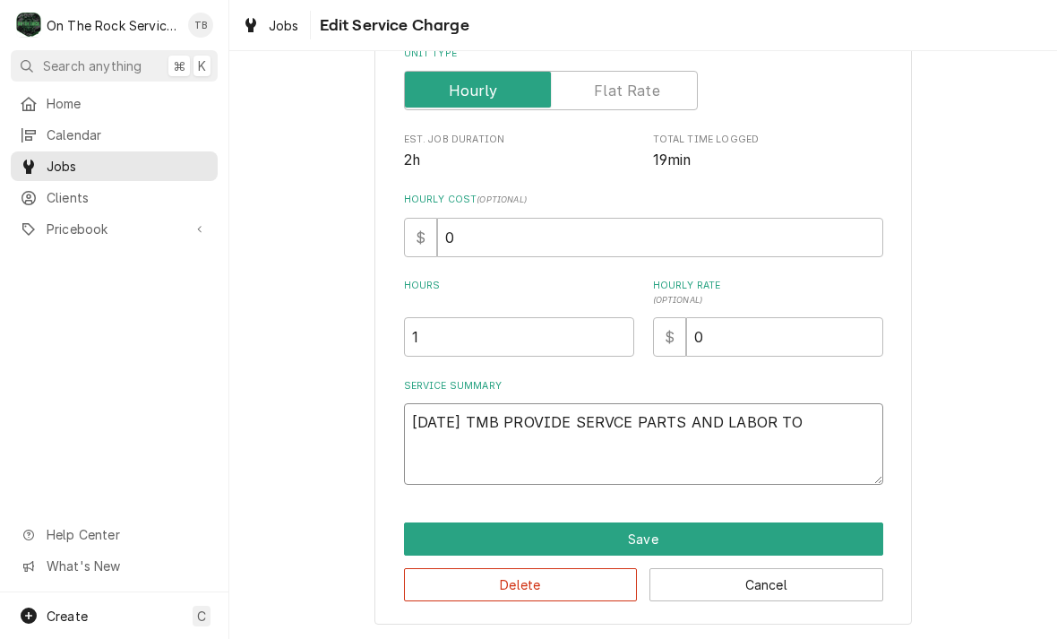
type textarea "8/19/25 TMB PROVIDE SERVCE PARTS AND LABOR TO D"
type textarea "x"
type textarea "8/19/25 TMB PROVIDE SERVCE PARTS AND LABOR TO DE"
type textarea "x"
type textarea "8/19/25 TMB PROVIDE SERVCE PARTS AND LABOR TO DET"
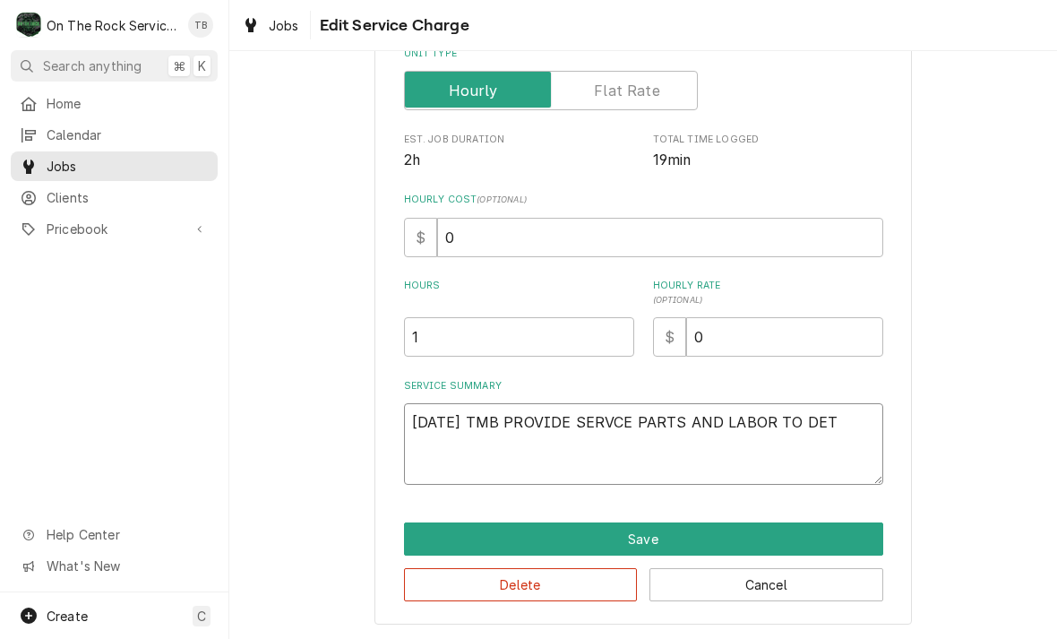
type textarea "x"
type textarea "8/19/25 TMB PROVIDE SERVCE PARTS AND LABOR TO DETE"
type textarea "x"
type textarea "8/19/25 TMB PROVIDE SERVCE PARTS AND LABOR TO DETER"
type textarea "x"
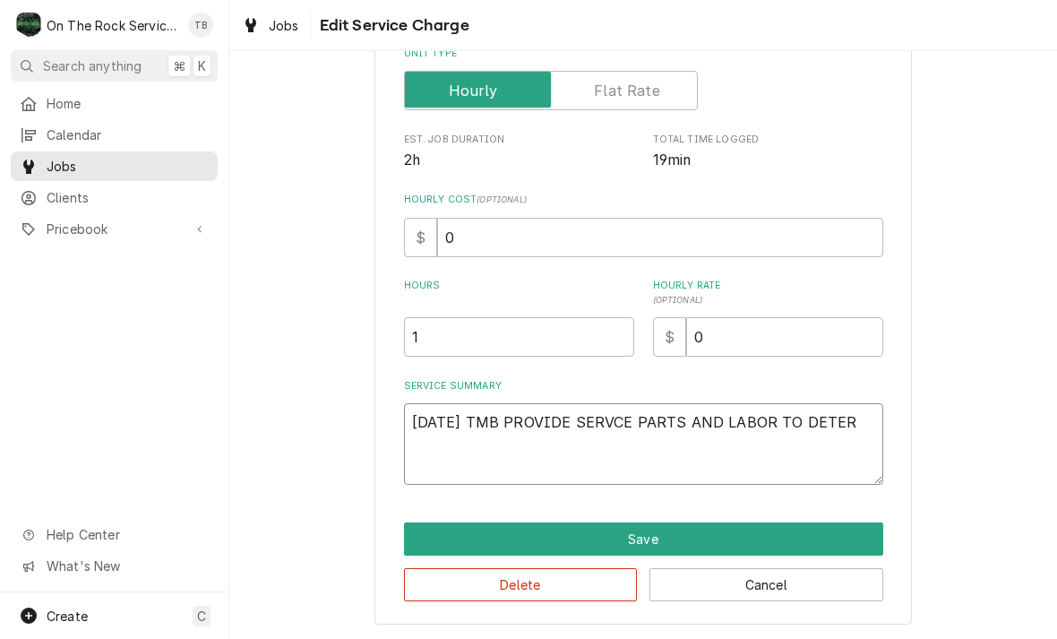
type textarea "8/19/25 TMB PROVIDE SERVCE PARTS AND LABOR TO DETERM"
type textarea "x"
type textarea "8/19/25 TMB PROVIDE SERVCE PARTS AND LABOR TO DETERMIN"
type textarea "x"
type textarea "8/19/25 TMB PROVIDE SERVCE PARTS AND LABOR TO DETERMINE"
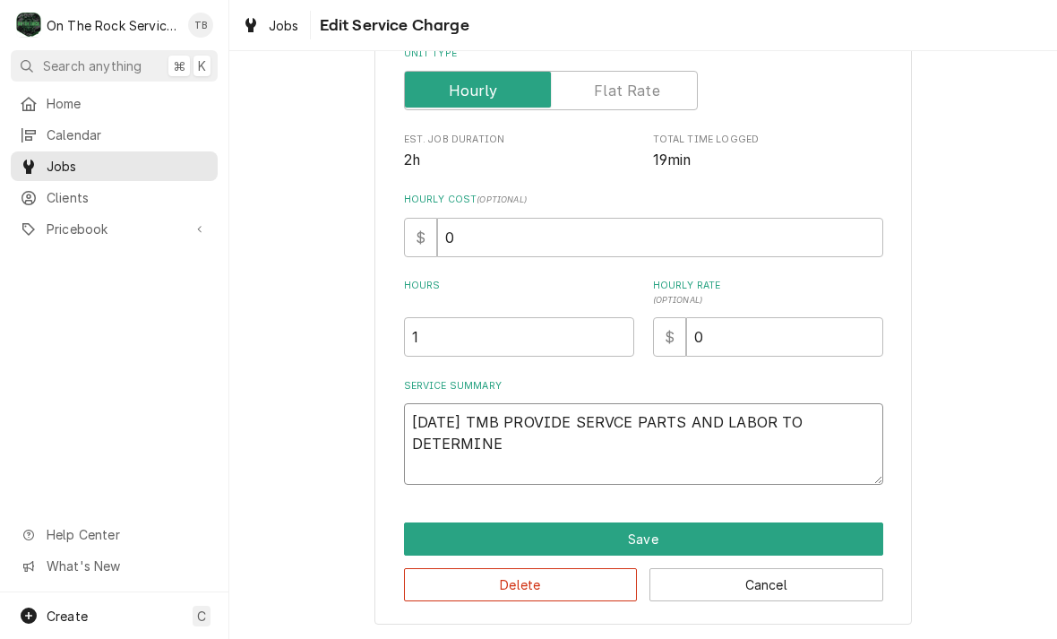
type textarea "x"
type textarea "8/19/25 TMB PROVIDE SERVCE PARTS AND LABOR TO DETERMINE T"
type textarea "x"
type textarea "8/19/25 TMB PROVIDE SERVCE PARTS AND LABOR TO DETERMINE TH"
type textarea "x"
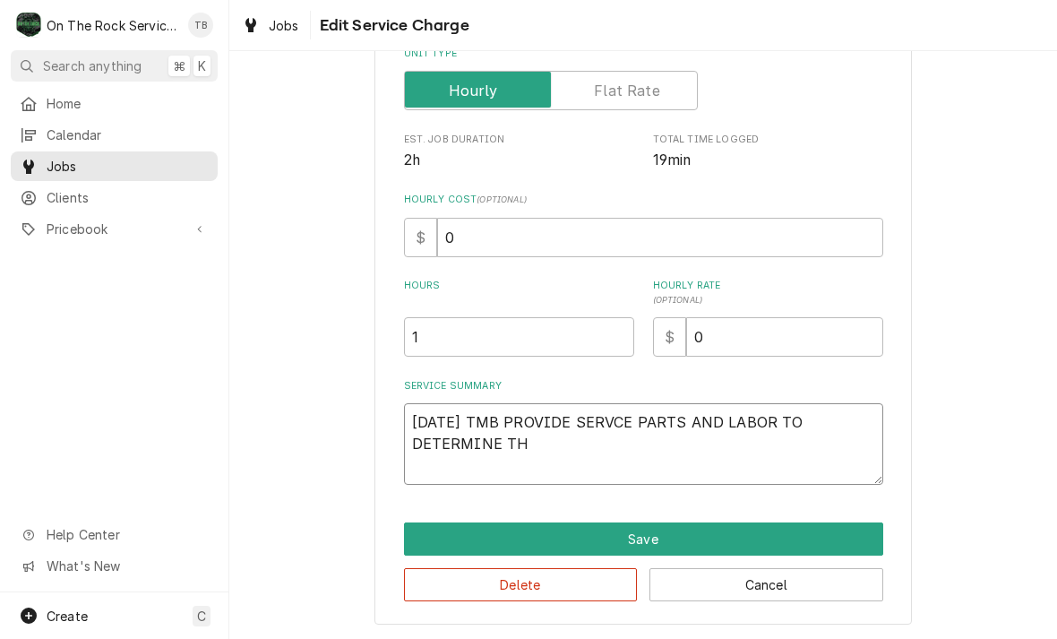
type textarea "8/19/25 TMB PROVIDE SERVCE PARTS AND LABOR TO DETERMINE THA"
type textarea "x"
type textarea "8/19/25 TMB PROVIDE SERVCE PARTS AND LABOR TO DETERMINE THAT"
type textarea "x"
type textarea "8/19/25 TMB PROVIDE SERVCE PARTS AND LABOR TO DETERMINE THAT O"
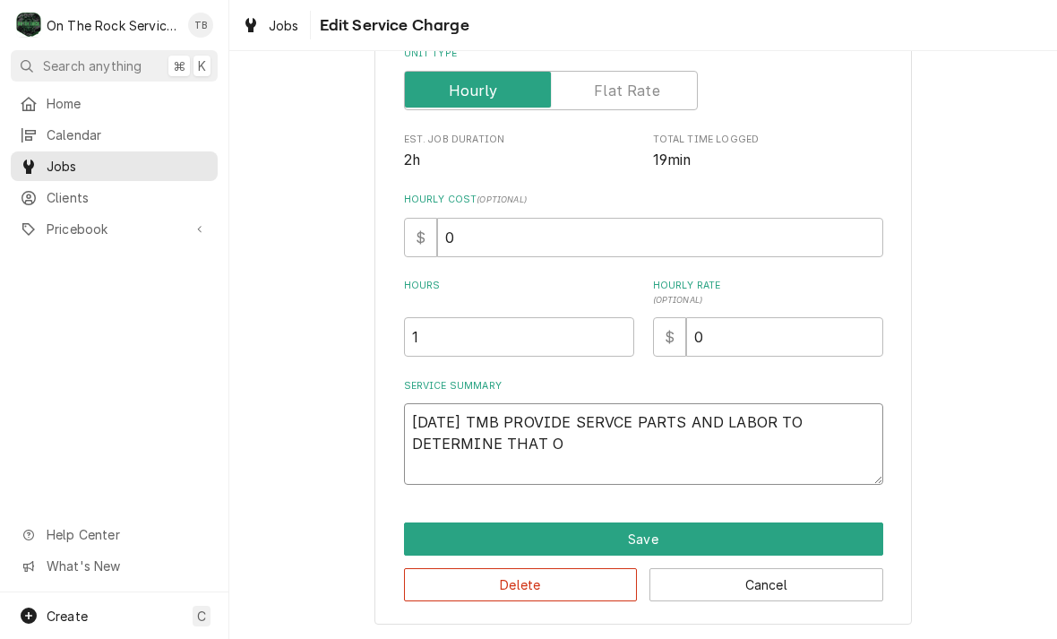
type textarea "x"
type textarea "8/19/25 TMB PROVIDE SERVCE PARTS AND LABOR TO DETERMINE THAT ON"
type textarea "x"
type textarea "8/19/25 TMB PROVIDE SERVCE PARTS AND LABOR TO DETERMINE THAT ON"
type textarea "x"
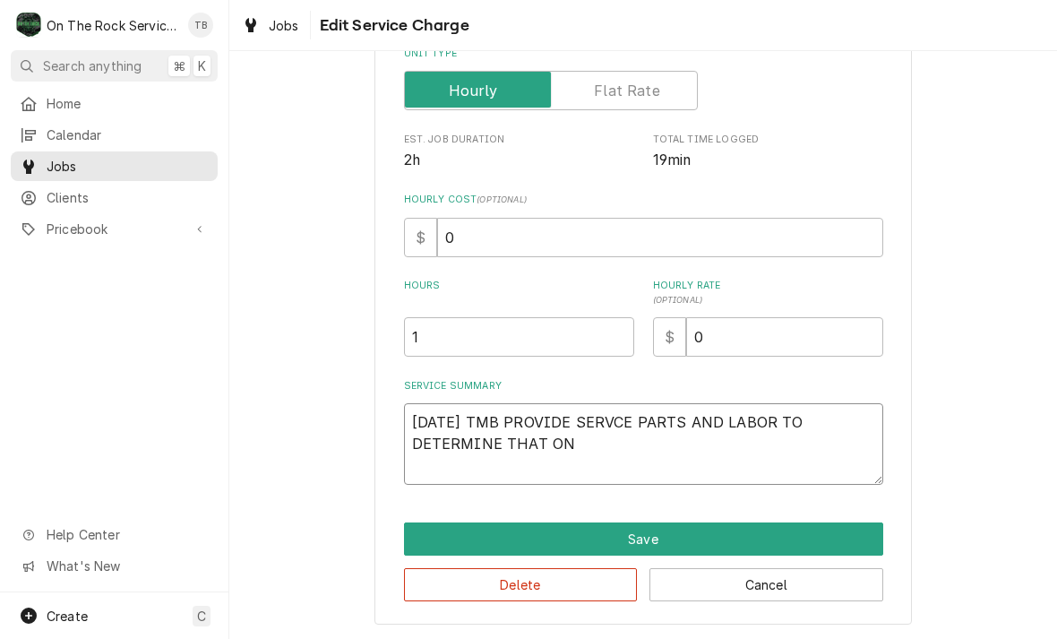
type textarea "8/19/25 TMB PROVIDE SERVCE PARTS AND LABOR TO DETERMINE THAT ON F"
type textarea "x"
type textarea "8/19/25 TMB PROVIDE SERVCE PARTS AND LABOR TO DETERMINE THAT ON FR"
type textarea "x"
type textarea "8/19/25 TMB PROVIDE SERVCE PARTS AND LABOR TO DETERMINE THAT ON FRY"
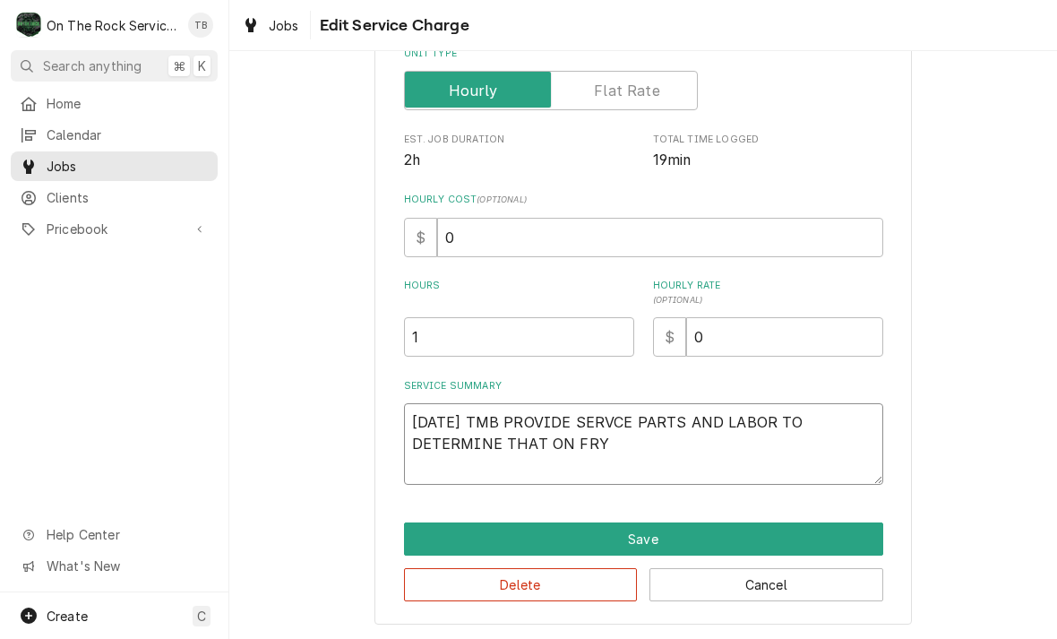
type textarea "x"
type textarea "8/19/25 TMB PROVIDE SERVCE PARTS AND LABOR TO DETERMINE THAT ON FRY"
type textarea "x"
type textarea "8/19/25 TMB PROVIDE SERVCE PARTS AND LABOR TO DETERMINE THAT ON FRY D"
type textarea "x"
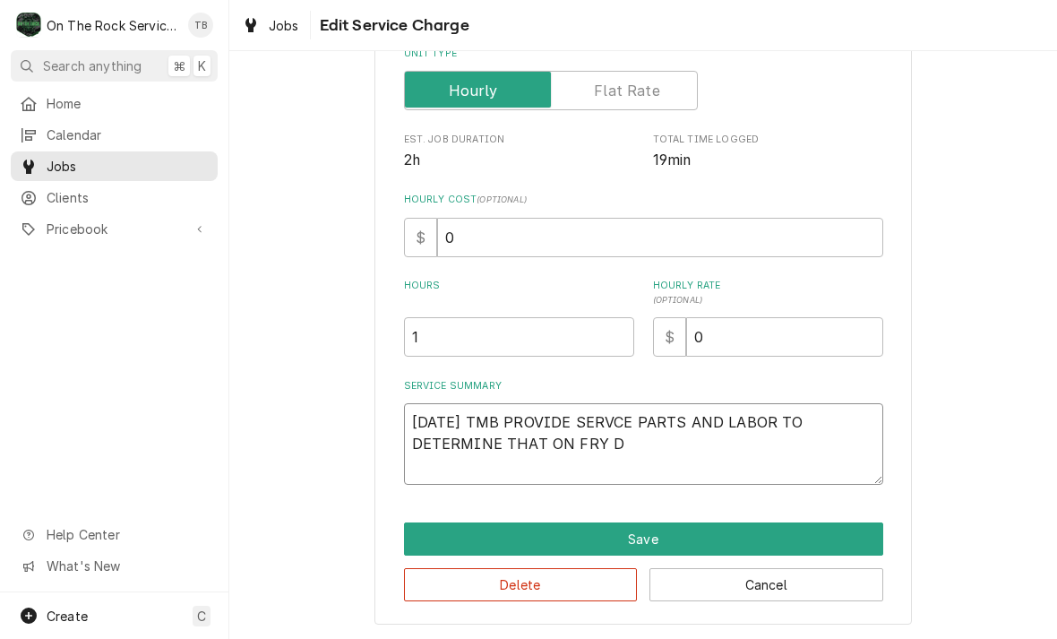
type textarea "8/19/25 TMB PROVIDE SERVCE PARTS AND LABOR TO DETERMINE THAT ON FRY DR"
type textarea "x"
type textarea "8/19/25 TMB PROVIDE SERVCE PARTS AND LABOR TO DETERMINE THAT ON FRY DRO"
type textarea "x"
type textarea "8/19/25 TMB PROVIDE SERVCE PARTS AND LABOR TO DETERMINE THAT ON FRY DROP"
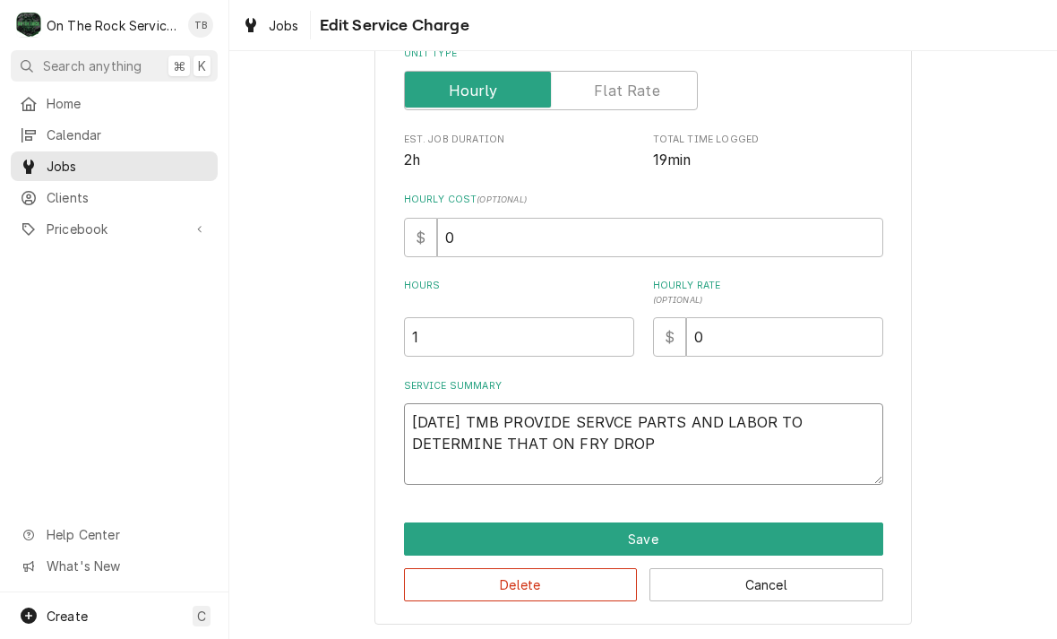
type textarea "x"
type textarea "8/19/25 TMB PROVIDE SERVCE PARTS AND LABOR TO DETERMINE THAT ON FRY DROP"
type textarea "x"
type textarea "8/19/25 TMB PROVIDE SERVCE PARTS AND LABOR TO DETERMINE THAT ON FRY DROP S"
type textarea "x"
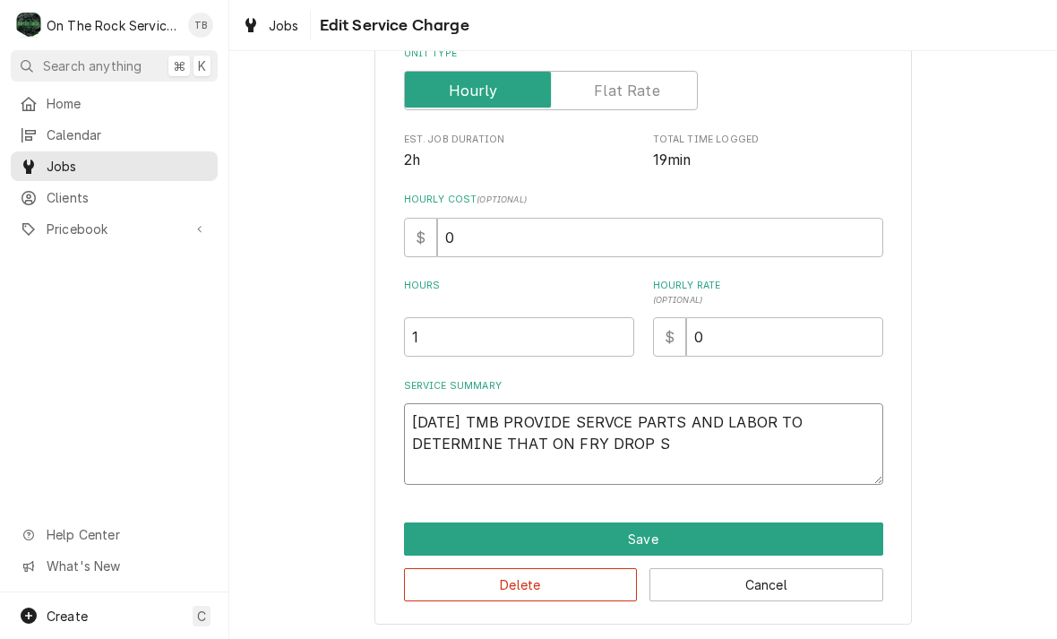
type textarea "8/19/25 TMB PROVIDE SERVCE PARTS AND LABOR TO DETERMINE THAT ON FRY DROP ST"
type textarea "x"
type textarea "8/19/25 TMB PROVIDE SERVCE PARTS AND LABOR TO DETERMINE THAT ON FRY DROP STA"
type textarea "x"
type textarea "8/19/25 TMB PROVIDE SERVCE PARTS AND LABOR TO DETERMINE THAT ON FRY DROP STAT"
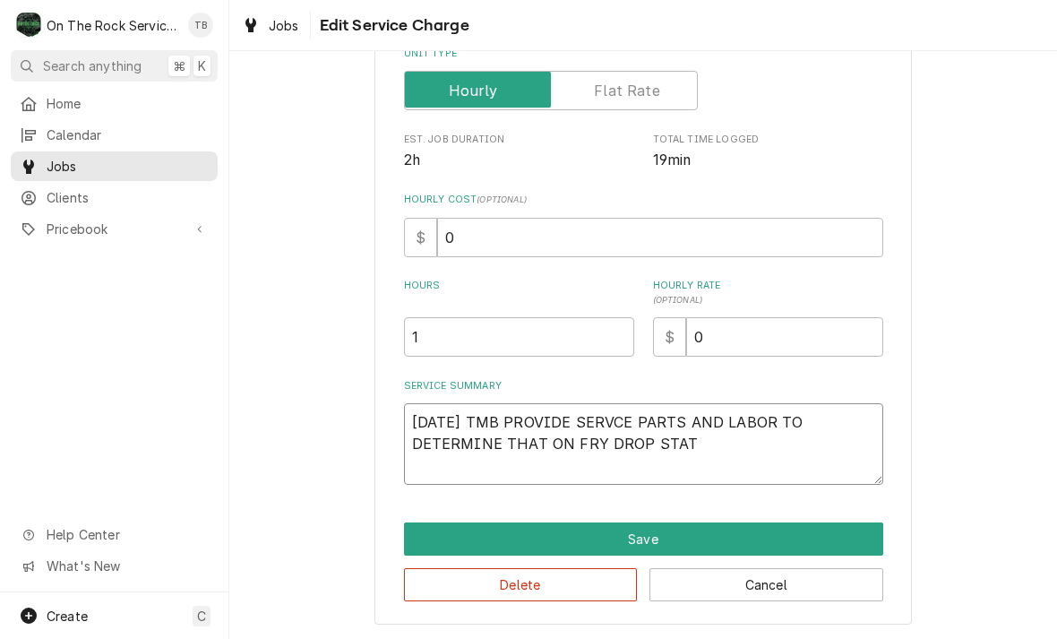
type textarea "x"
type textarea "8/19/25 TMB PROVIDE SERVCE PARTS AND LABOR TO DETERMINE THAT ON FRY DROP STATI"
type textarea "x"
type textarea "8/19/25 TMB PROVIDE SERVCE PARTS AND LABOR TO DETERMINE THAT ON FRY DROP STATIO"
type textarea "x"
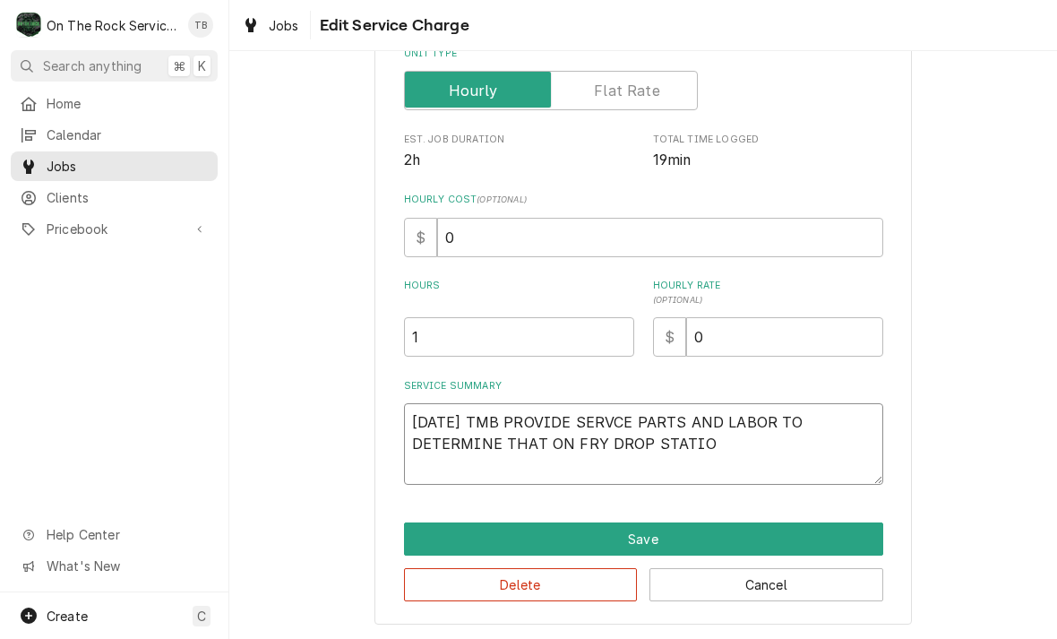
type textarea "8/19/25 TMB PROVIDE SERVCE PARTS AND LABOR TO DETERMINE THAT ON FRY DROP STATION"
type textarea "x"
type textarea "8/19/25 TMB PROVIDE SERVCE PARTS AND LABOR TO DETERMINE THAT ON FRY DROP STATION"
type textarea "x"
type textarea "8/19/25 TMB PROVIDE SERVCE PARTS AND LABOR TO DETERMINE THAT ON FRY DROP STATIO…"
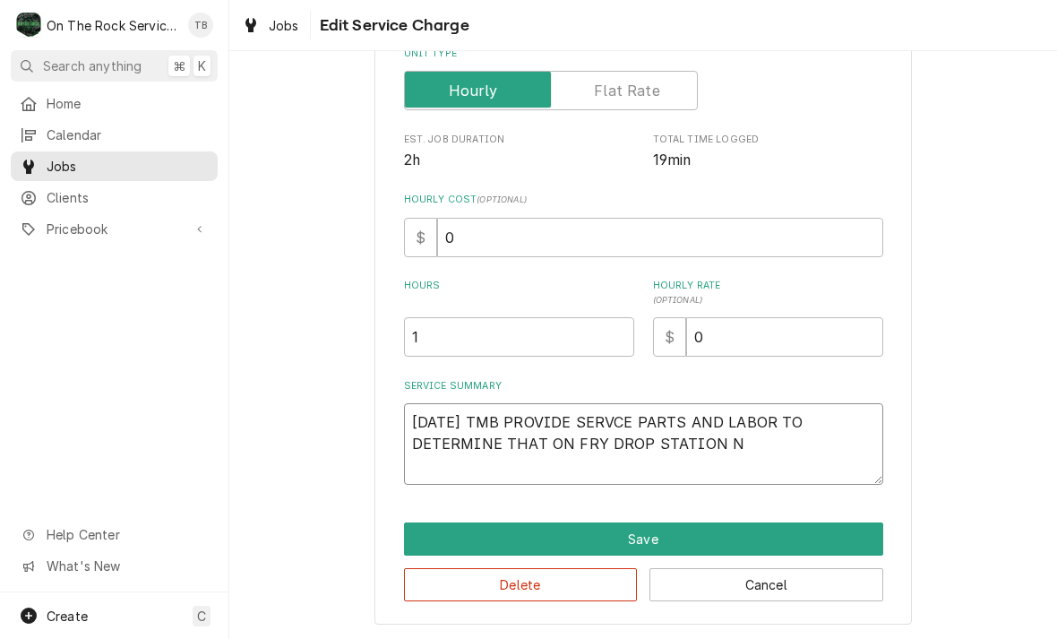
type textarea "x"
type textarea "8/19/25 TMB PROVIDE SERVCE PARTS AND LABOR TO DETERMINE THAT ON FRY DROP STATIO…"
type textarea "x"
type textarea "8/19/25 TMB PROVIDE SERVCE PARTS AND LABOR TO DETERMINE THAT ON FRY DROP STATIO…"
type textarea "x"
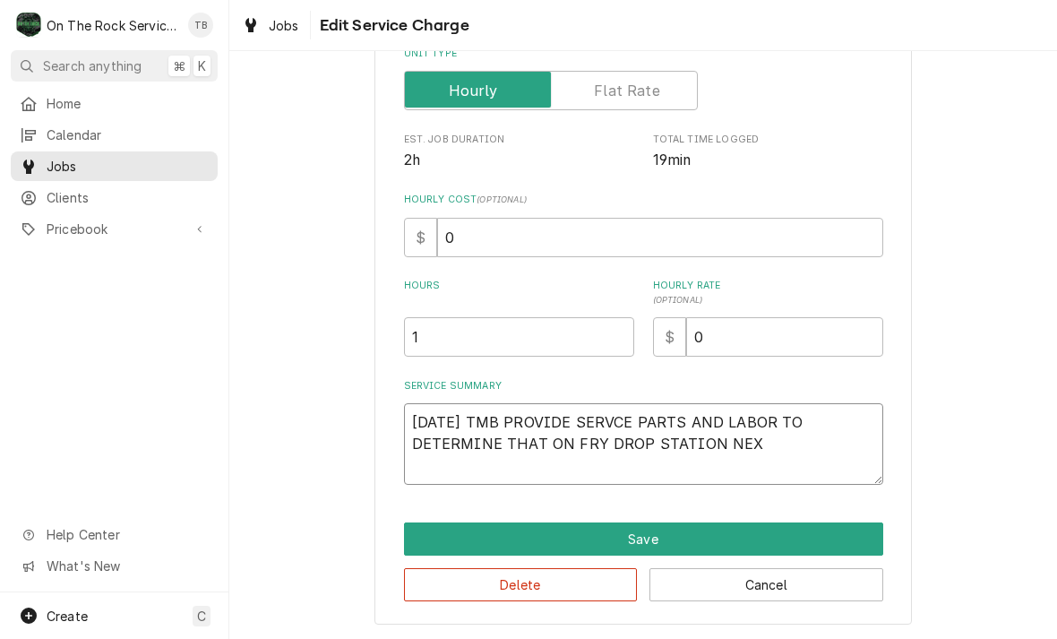
type textarea "8/19/25 TMB PROVIDE SERVCE PARTS AND LABOR TO DETERMINE THAT ON FRY DROP STATIO…"
type textarea "x"
type textarea "8/19/25 TMB PROVIDE SERVCE PARTS AND LABOR TO DETERMINE THAT ON FRY DROP STATIO…"
type textarea "x"
type textarea "8/19/25 TMB PROVIDE SERVCE PARTS AND LABOR TO DETERMINE THAT ON FRY DROP STATIO…"
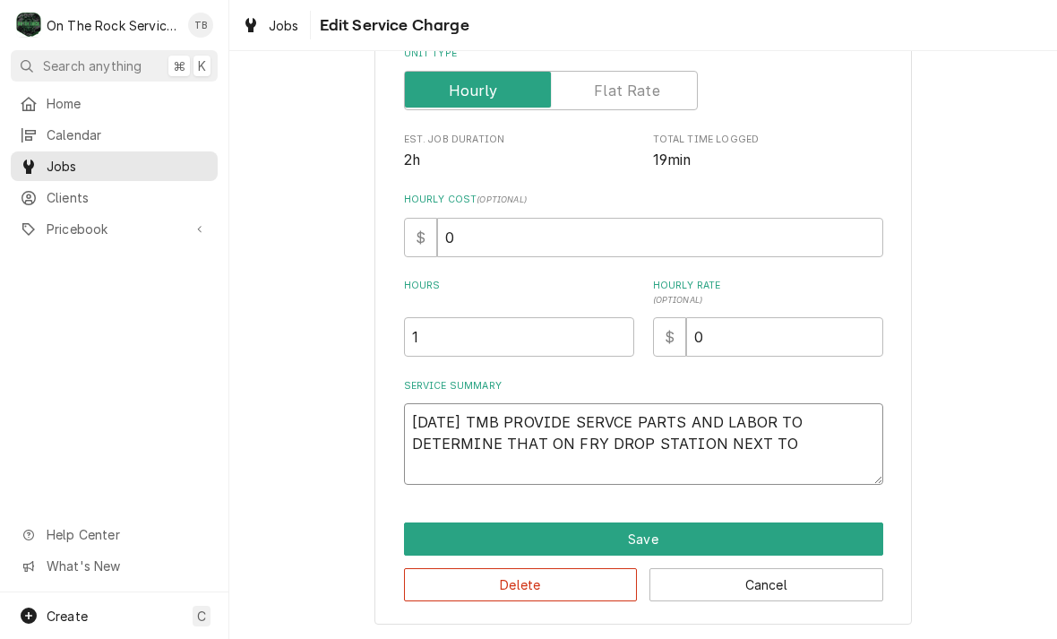
type textarea "x"
type textarea "8/19/25 TMB PROVIDE SERVCE PARTS AND LABOR TO DETERMINE THAT ON FRY DROP STATIO…"
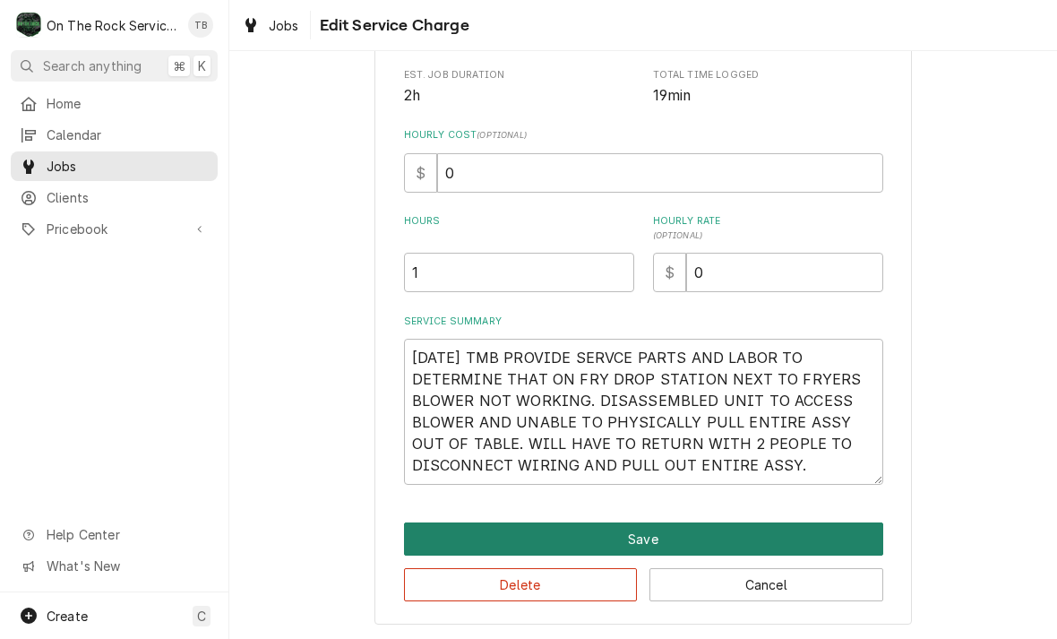
click at [652, 537] on button "Save" at bounding box center [643, 538] width 479 height 33
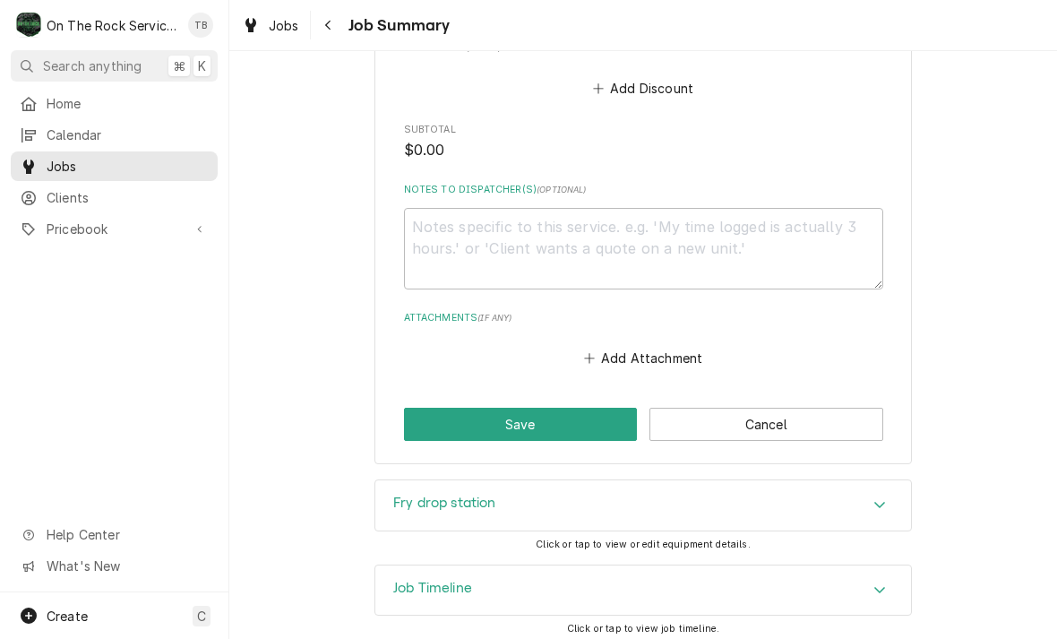
scroll to position [1068, 0]
click at [639, 359] on button "Add Attachment" at bounding box center [643, 359] width 125 height 25
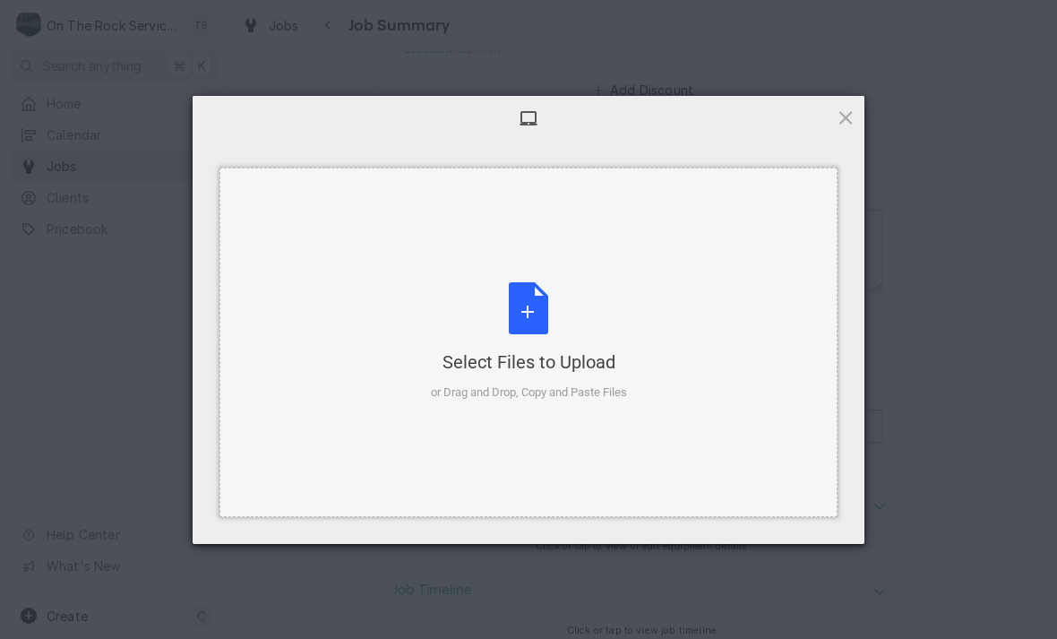
click at [545, 328] on div "Select Files to Upload or Drag and Drop, Copy and Paste Files" at bounding box center [529, 341] width 196 height 119
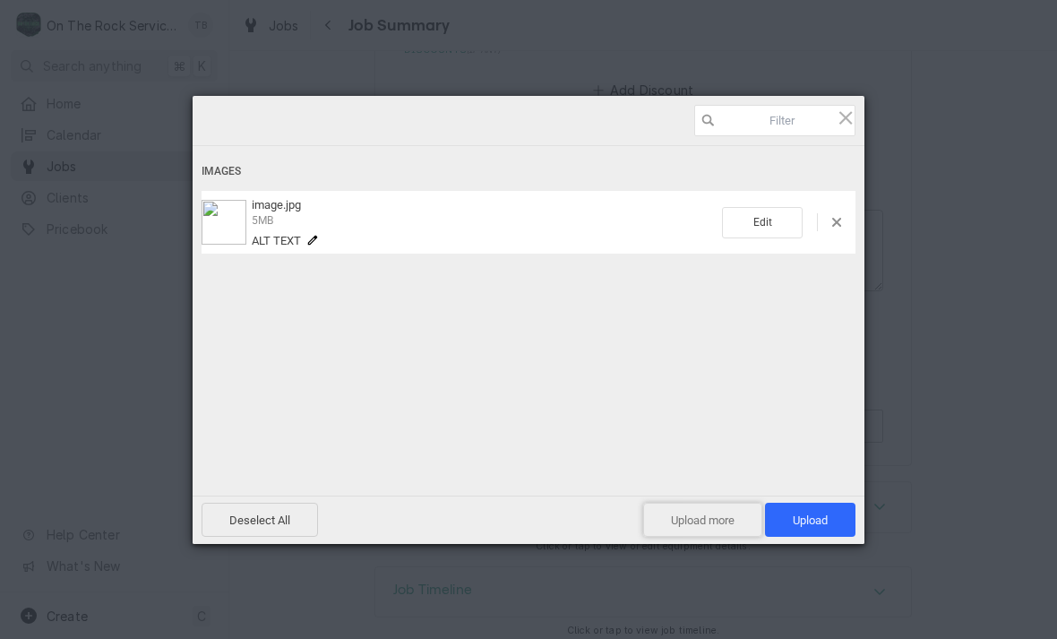
click at [715, 532] on span "Upload more" at bounding box center [702, 520] width 119 height 34
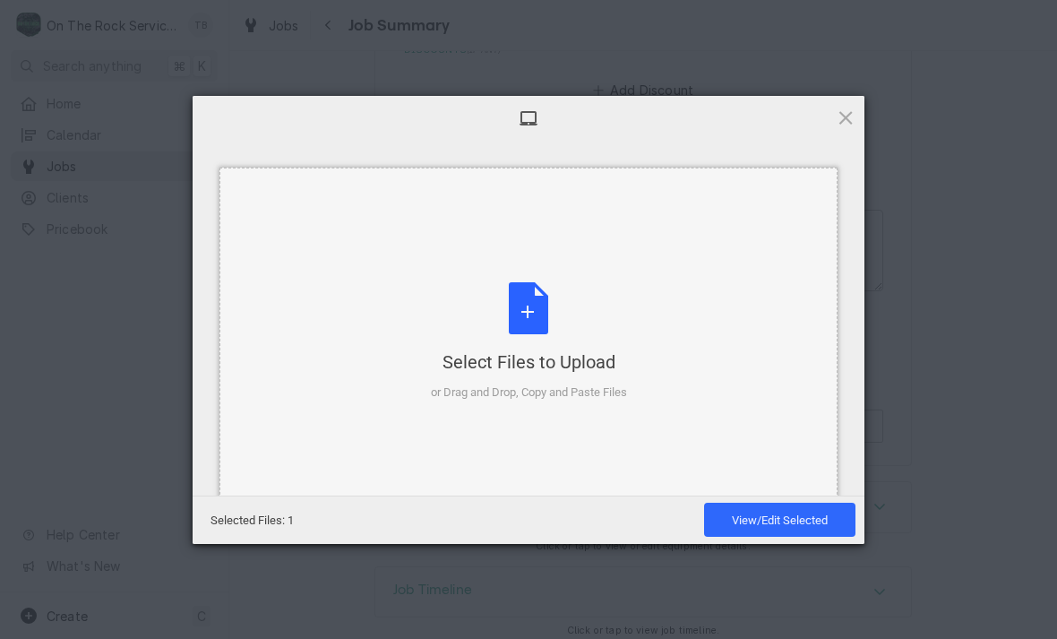
click at [522, 326] on div "Select Files to Upload or Drag and Drop, Copy and Paste Files" at bounding box center [529, 341] width 196 height 119
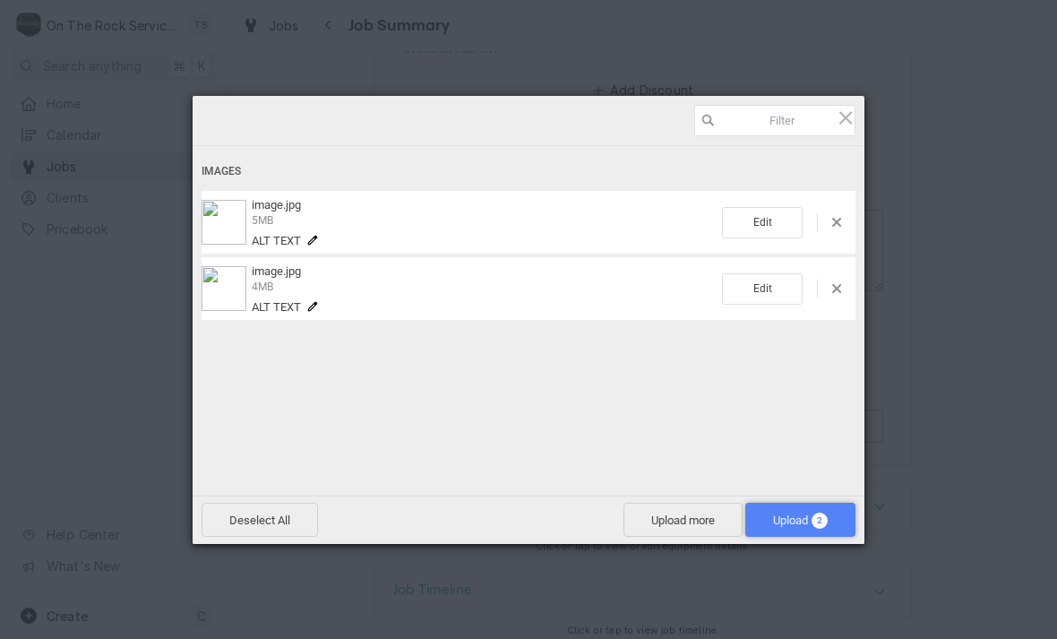
click at [804, 522] on span "Upload 2" at bounding box center [800, 519] width 55 height 13
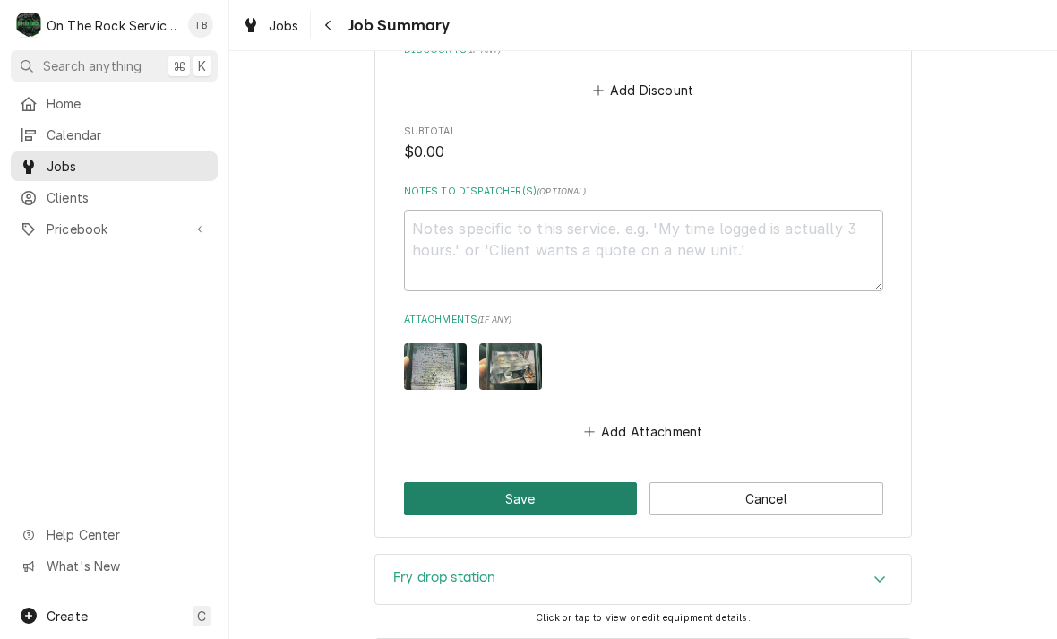
click at [468, 487] on button "Save" at bounding box center [521, 498] width 234 height 33
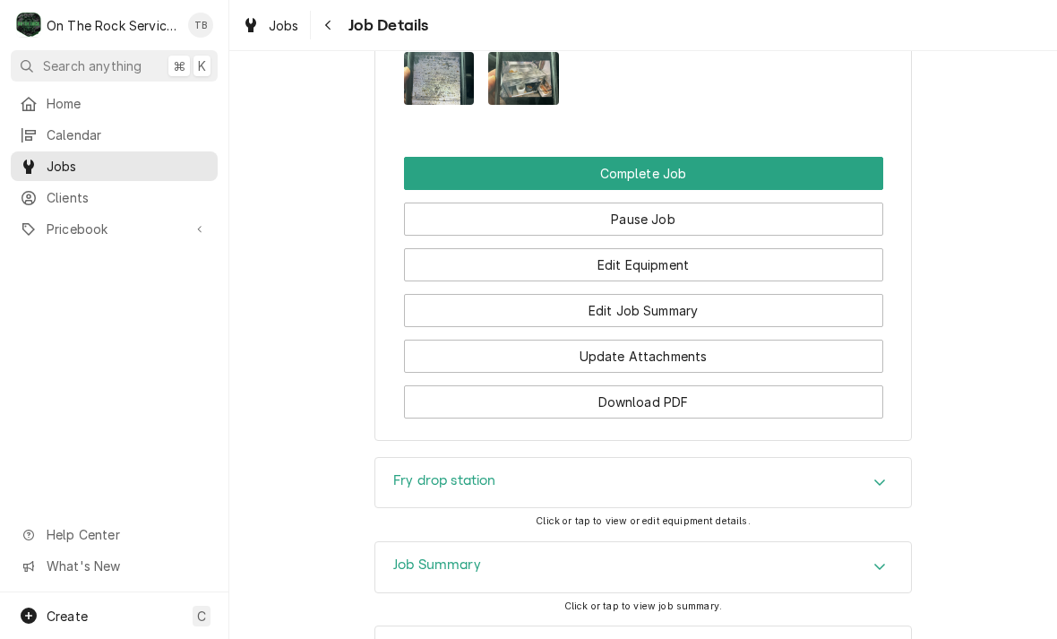
scroll to position [1785, 0]
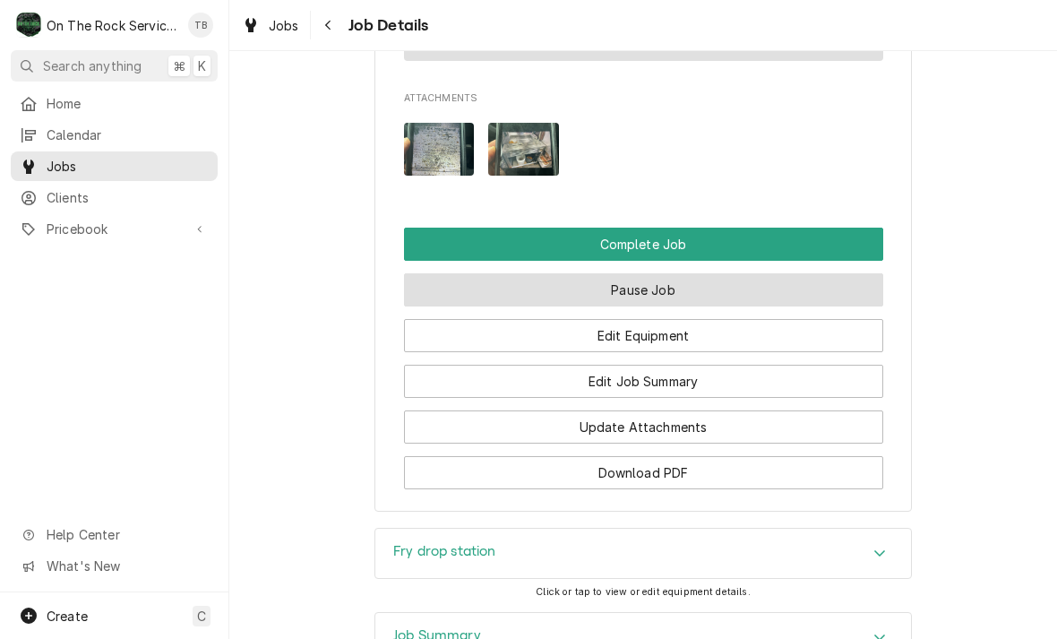
click at [681, 273] on button "Pause Job" at bounding box center [643, 289] width 479 height 33
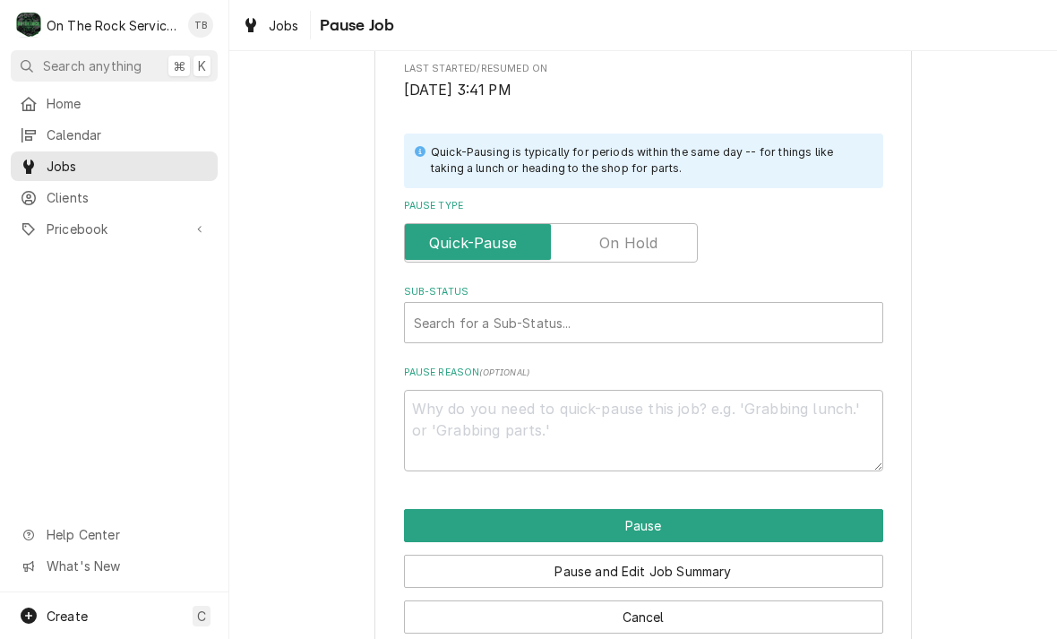
scroll to position [334, 0]
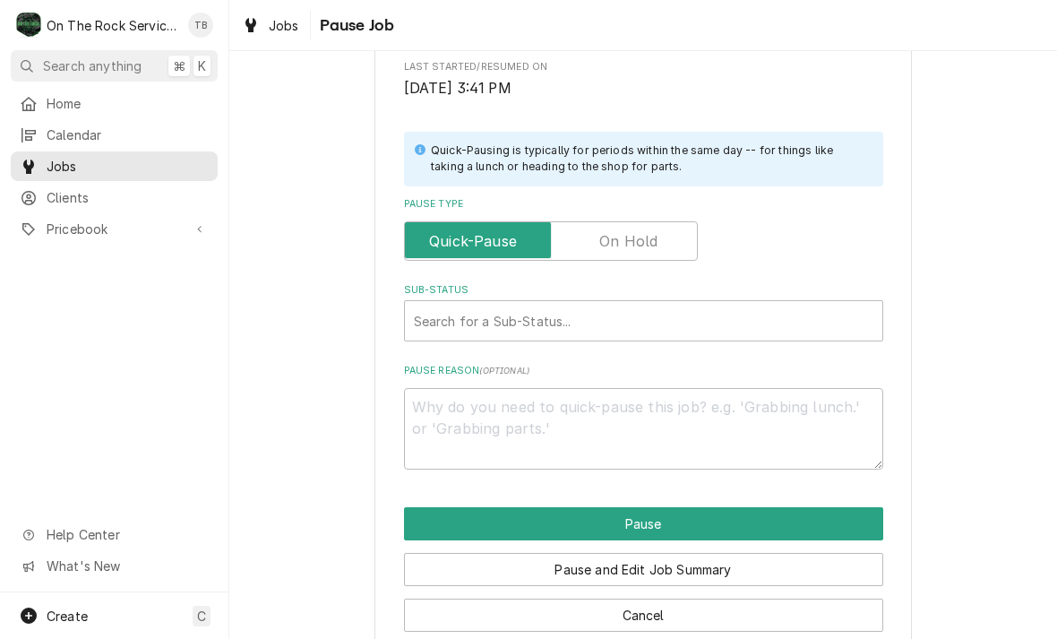
click at [674, 236] on input "Pause Type" at bounding box center [551, 240] width 278 height 39
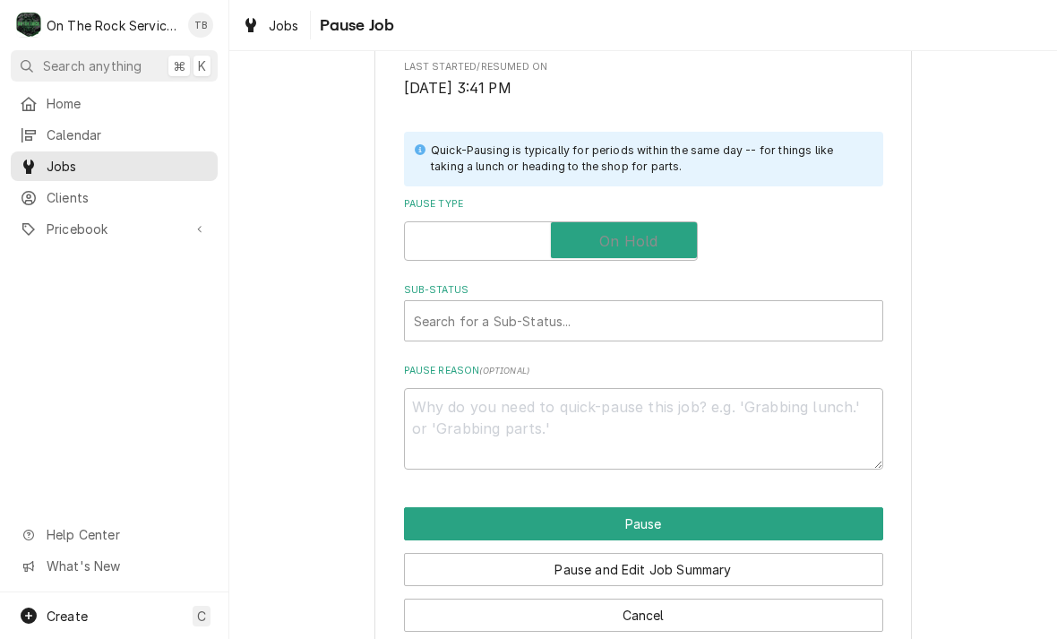
checkbox input "true"
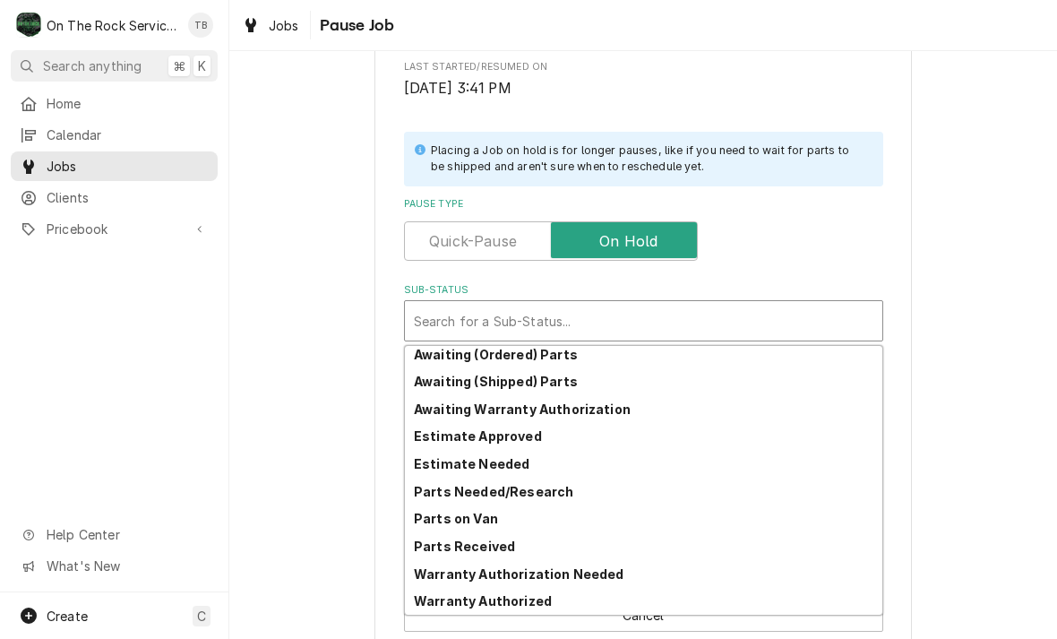
scroll to position [88, 0]
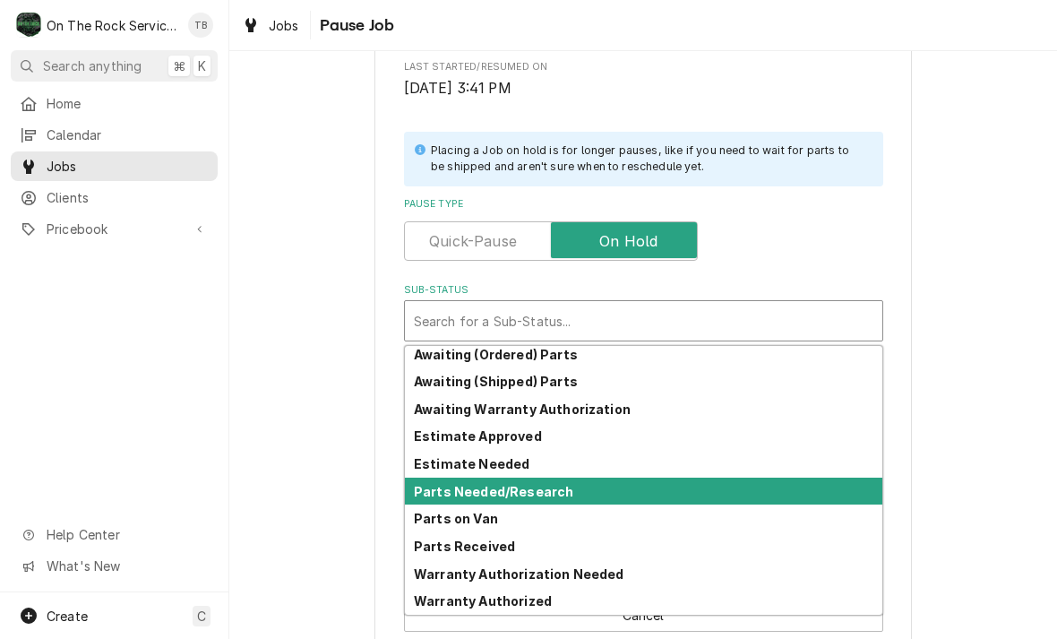
click at [552, 487] on strong "Parts Needed/Research" at bounding box center [493, 491] width 159 height 15
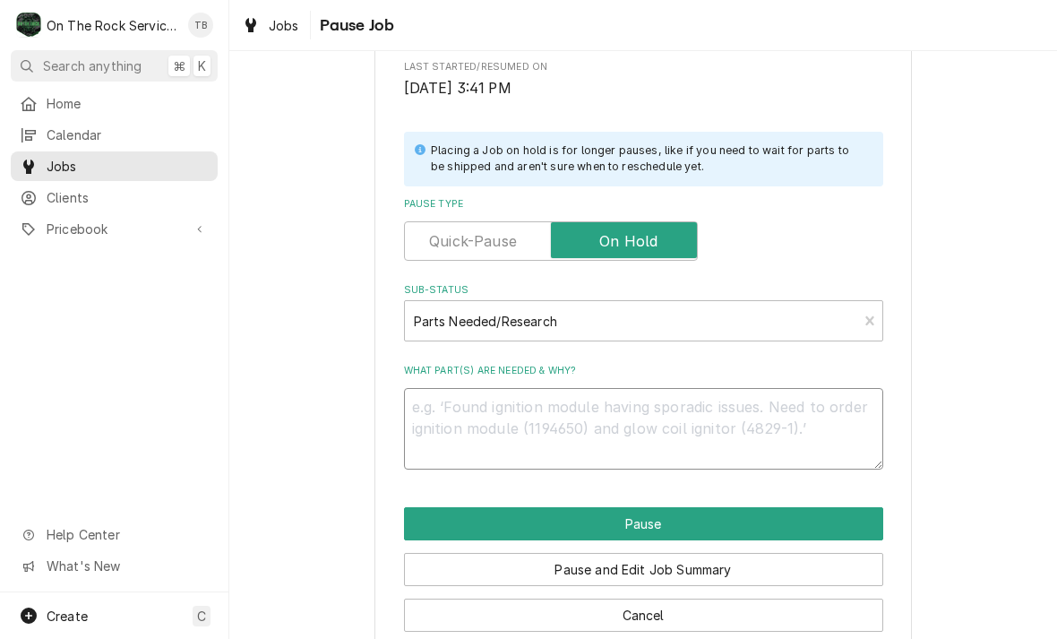
click at [499, 417] on textarea "What part(s) are needed & why?" at bounding box center [643, 429] width 479 height 82
type textarea "x"
type textarea "NE"
type textarea "x"
type textarea "NEE"
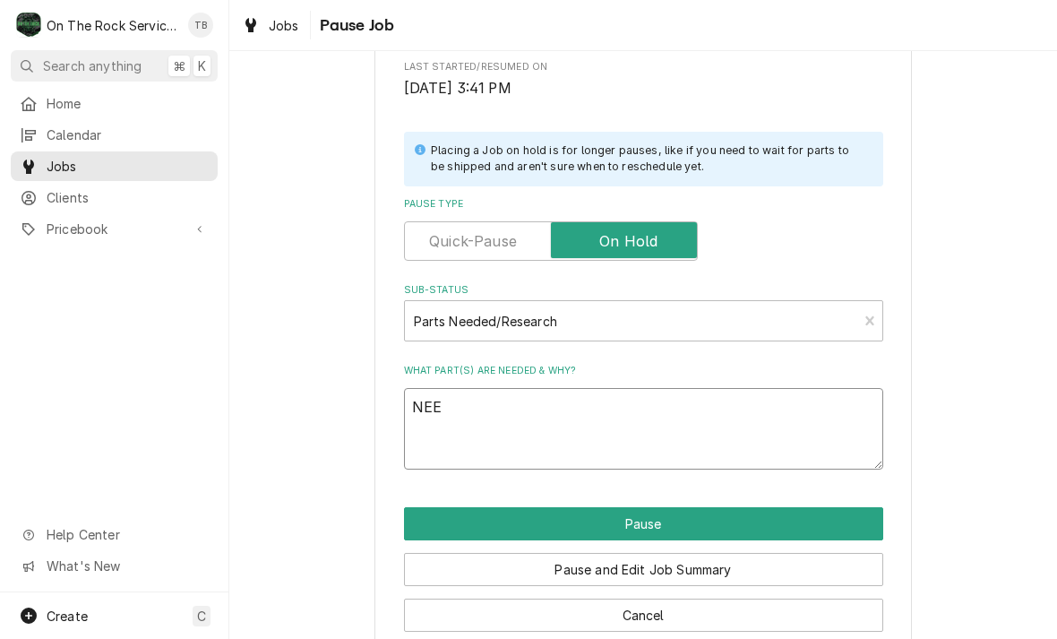
type textarea "x"
type textarea "NEED"
type textarea "x"
type textarea "NEED"
type textarea "x"
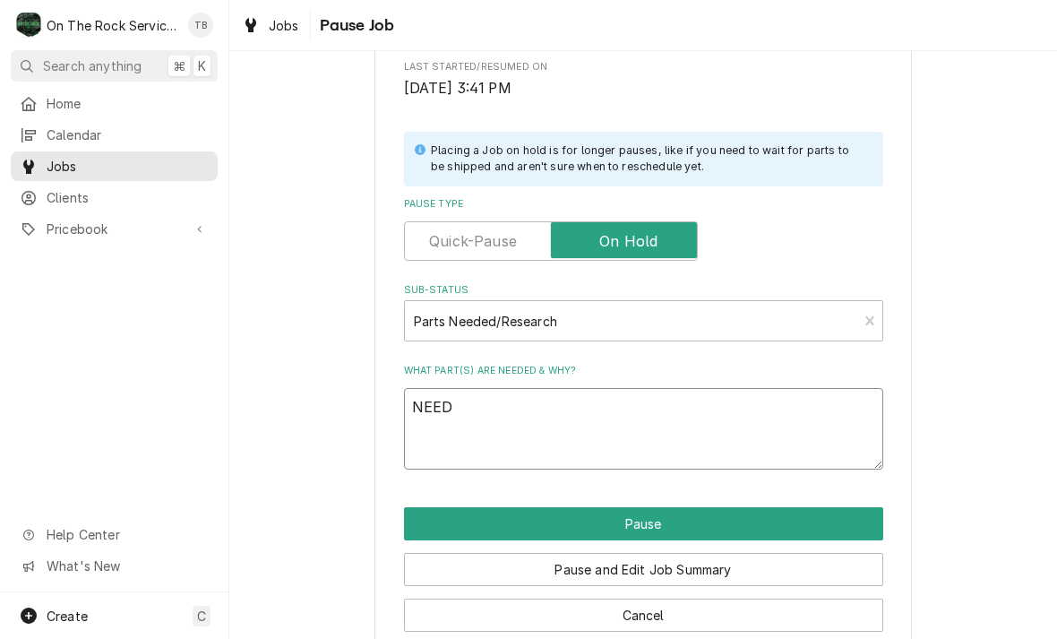
type textarea "NEED 2"
type textarea "x"
type textarea "NEED 2"
type textarea "x"
type textarea "NEED 2 T"
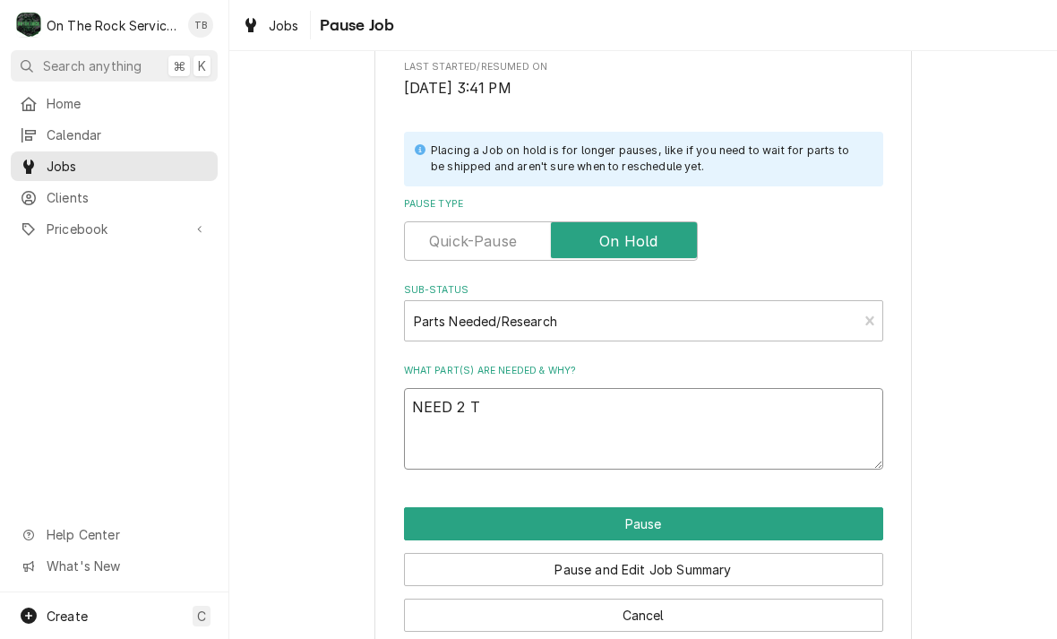
type textarea "x"
type textarea "NEED 2 TE"
type textarea "x"
type textarea "NEED 2 TEC"
type textarea "x"
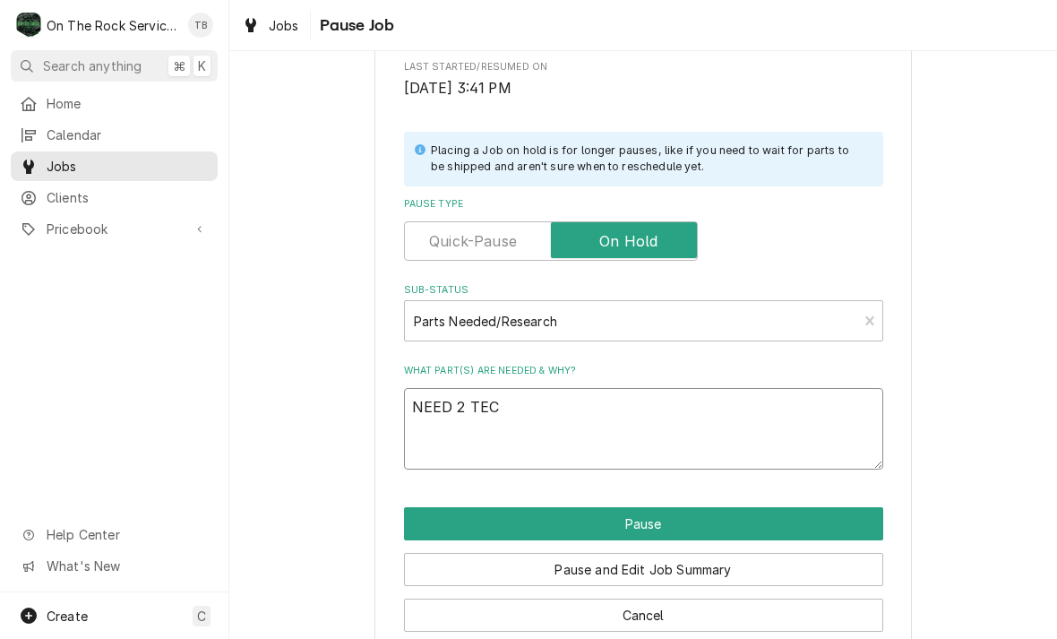
type textarea "NEED 2 TECH"
type textarea "x"
type textarea "NEED 2 TECHS"
type textarea "x"
type textarea "NEED 2 TECHS"
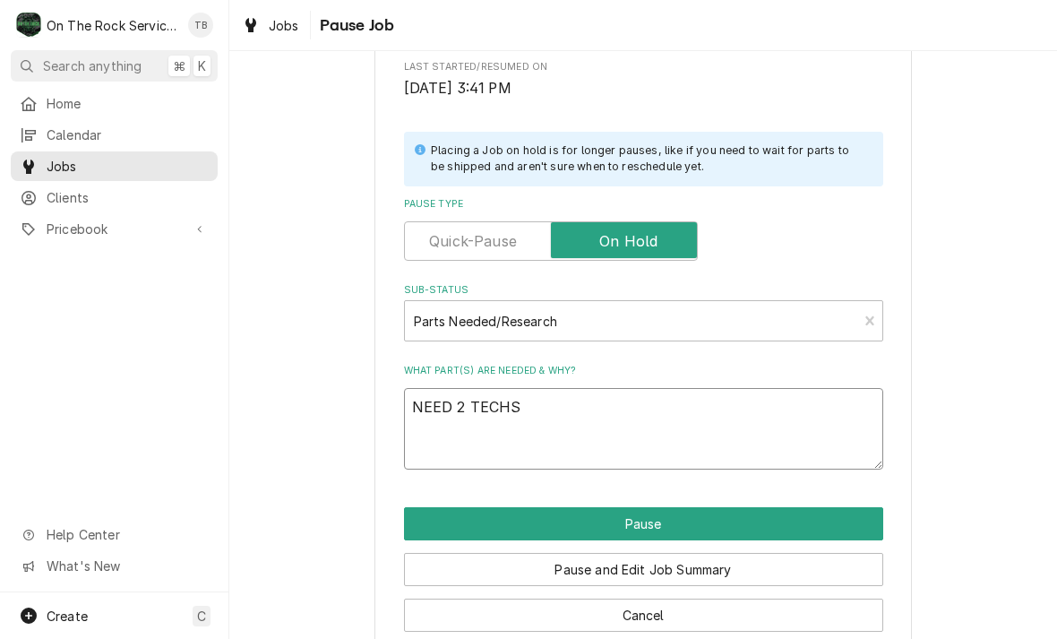
type textarea "x"
type textarea "NEED 2 TECHS T"
type textarea "x"
type textarea "NEED 2 TECHS TO"
type textarea "x"
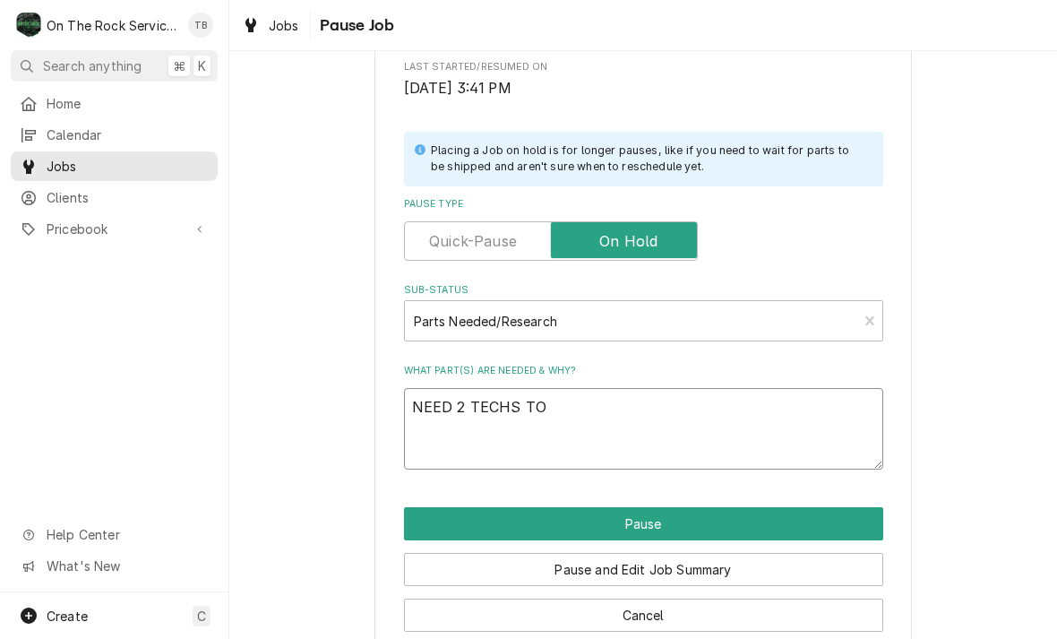
type textarea "NEED 2 TECHS TO P"
type textarea "x"
type textarea "NEED 2 TECHS TO PH"
type textarea "x"
type textarea "NEED 2 TECHS TO PHY"
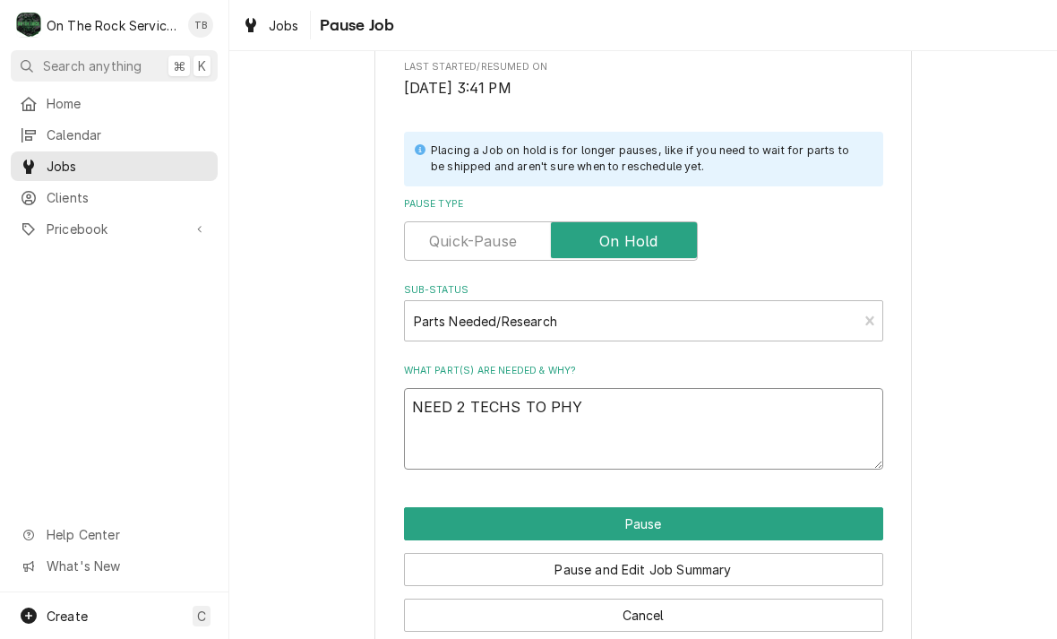
type textarea "x"
type textarea "NEED 2 TECHS TO PHYS"
type textarea "x"
type textarea "NEED 2 TECHS TO PHYSC"
type textarea "x"
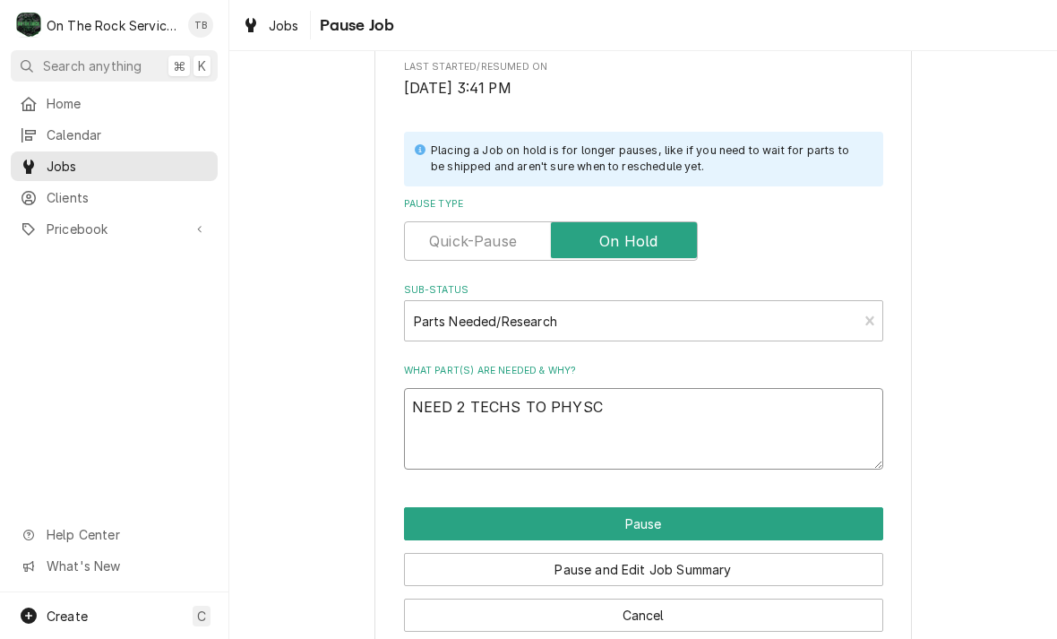
type textarea "NEED 2 TECHS TO PHYSCI"
type textarea "x"
type textarea "NEED 2 TECHS TO PHYSCIA"
type textarea "x"
type textarea "NEED 2 TECHS TO PHYSCIAL"
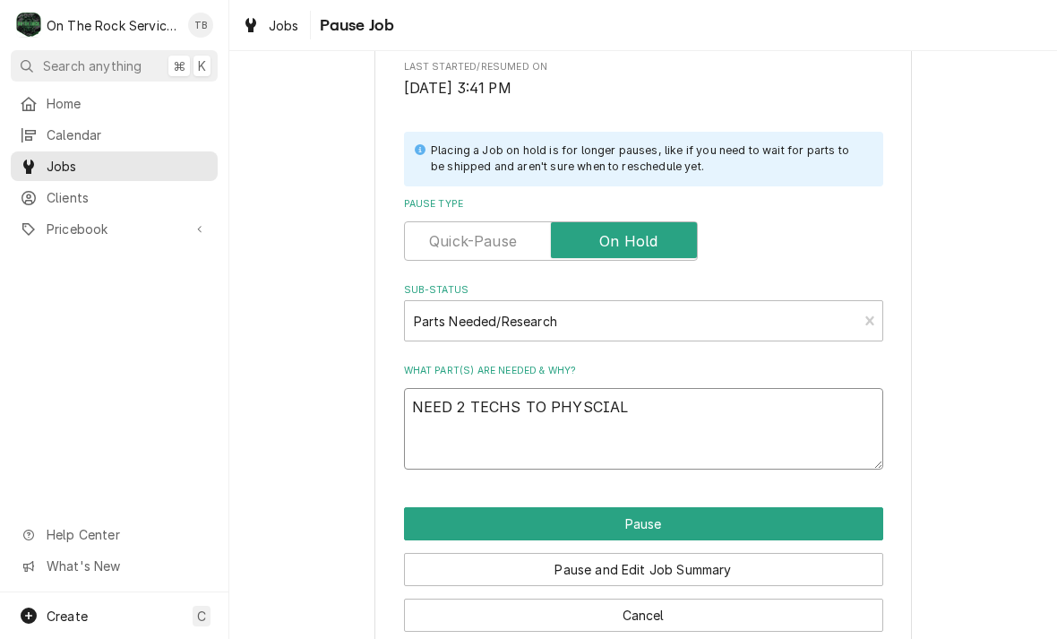
type textarea "x"
type textarea "NEED 2 TECHS TO PHYSCIALL"
type textarea "x"
type textarea "NEED 2 TECHS TO PHYSCIALLY"
type textarea "x"
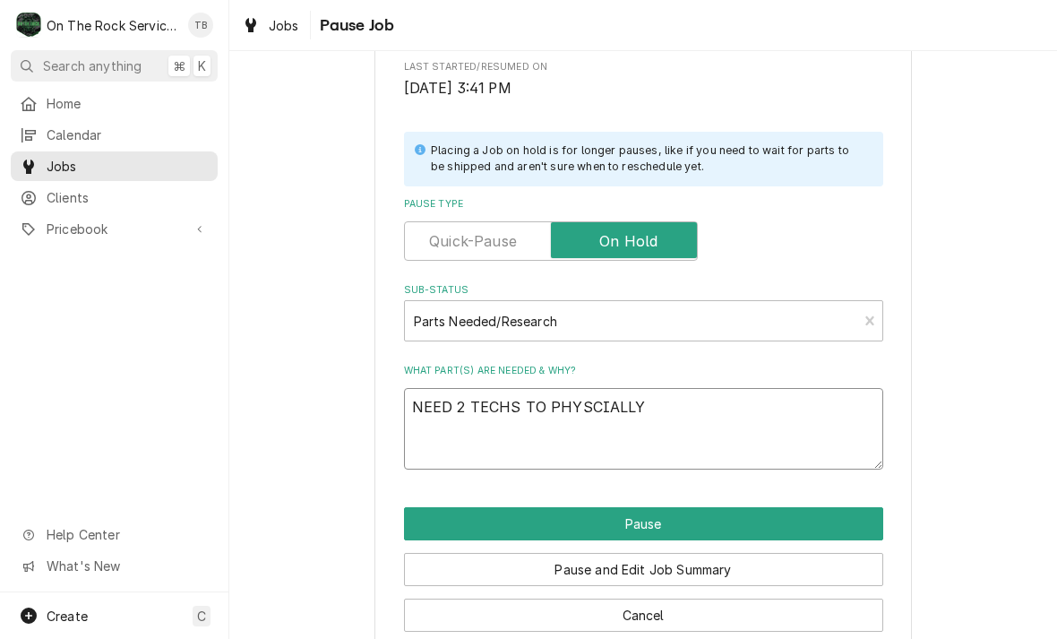
type textarea "NEED 2 TECHS TO PHYSCIALLY"
type textarea "x"
type textarea "NEED 2 TECHS TO PHYSCIALLY R"
type textarea "x"
type textarea "NEED 2 TECHS TO PHYSCIALLY REM"
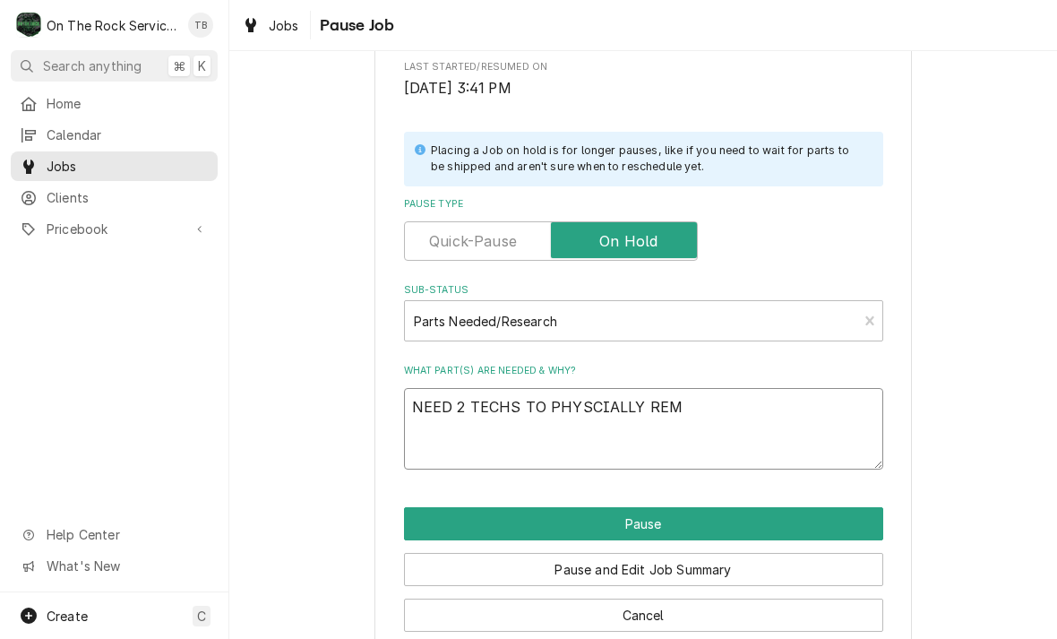
type textarea "x"
type textarea "NEED 2 TECHS TO PHYSCIALLY REMO"
type textarea "x"
type textarea "NEED 2 TECHS TO PHYSCIALLY REMOV"
type textarea "x"
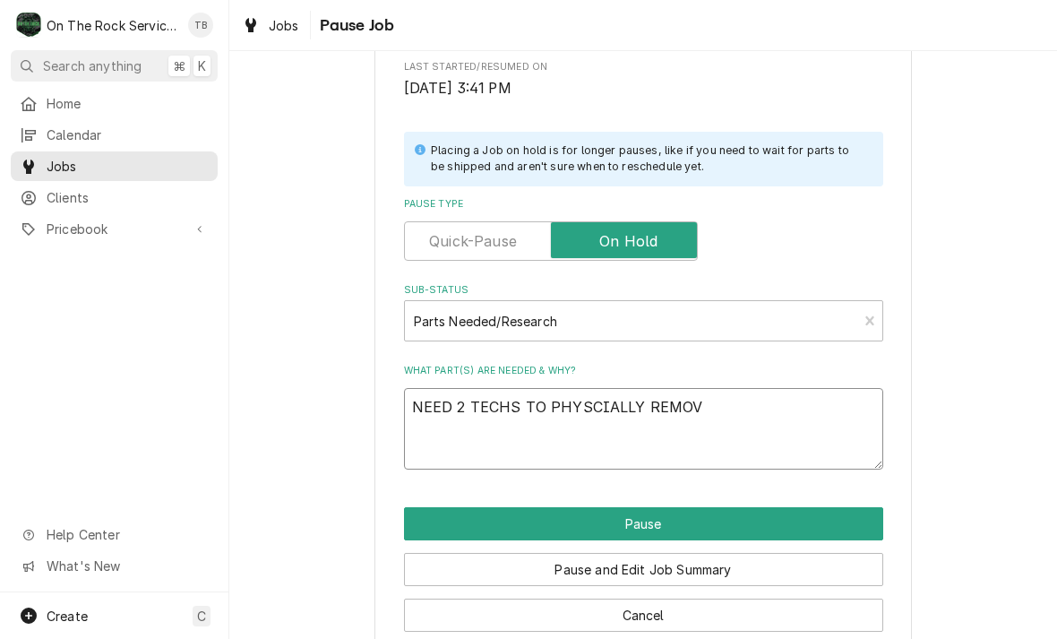
type textarea "NEED 2 TECHS TO PHYSCIALLY REMOVE"
type textarea "x"
type textarea "NEED 2 TECHS TO PHYSCIALLY REMOVE"
type textarea "x"
type textarea "NEED 2 TECHS TO PHYSCIALLY REMOVE A"
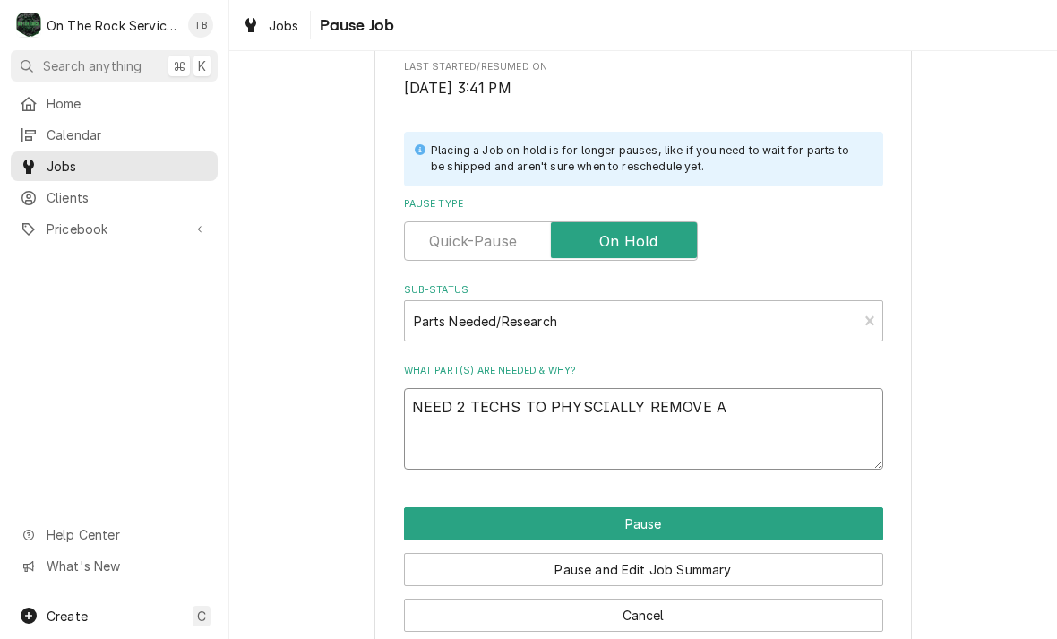
type textarea "x"
type textarea "NEED 2 TECHS TO PHYSCIALLY REMOVE AS"
type textarea "x"
type textarea "NEED 2 TECHS TO PHYSCIALLY REMOVE ASS"
type textarea "x"
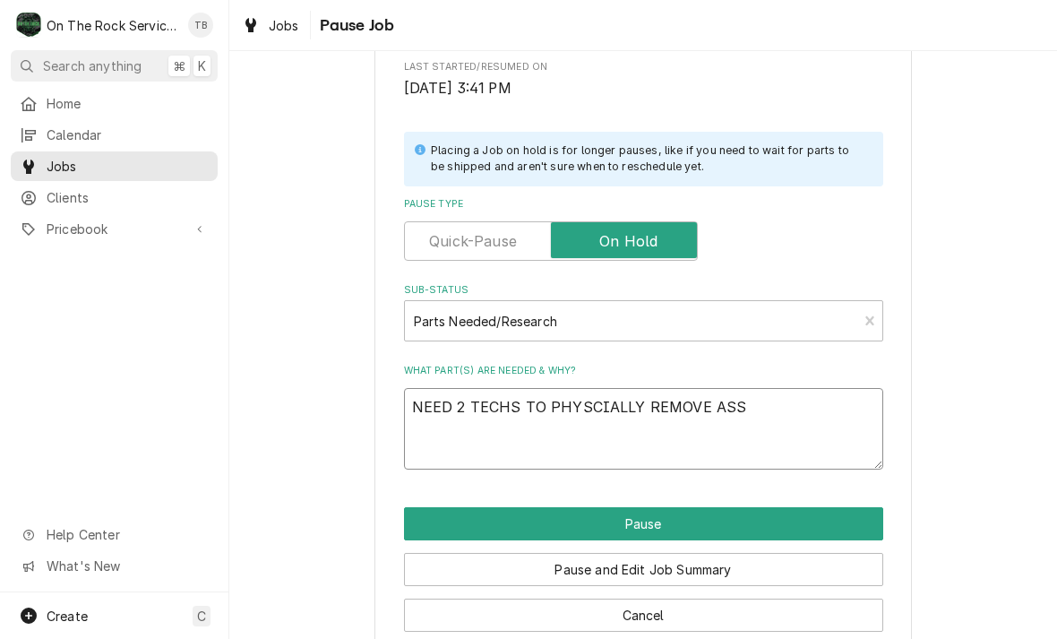
type textarea "NEED 2 TECHS TO PHYSCIALLY REMOVE ASSY"
type textarea "x"
type textarea "NEED 2 TECHS TO PHYSCIALLY REMOVE ASSY"
click at [604, 405] on textarea "NEED 2 TECHS TO PHYSCIALLY REMOVE ASSY" at bounding box center [643, 429] width 479 height 82
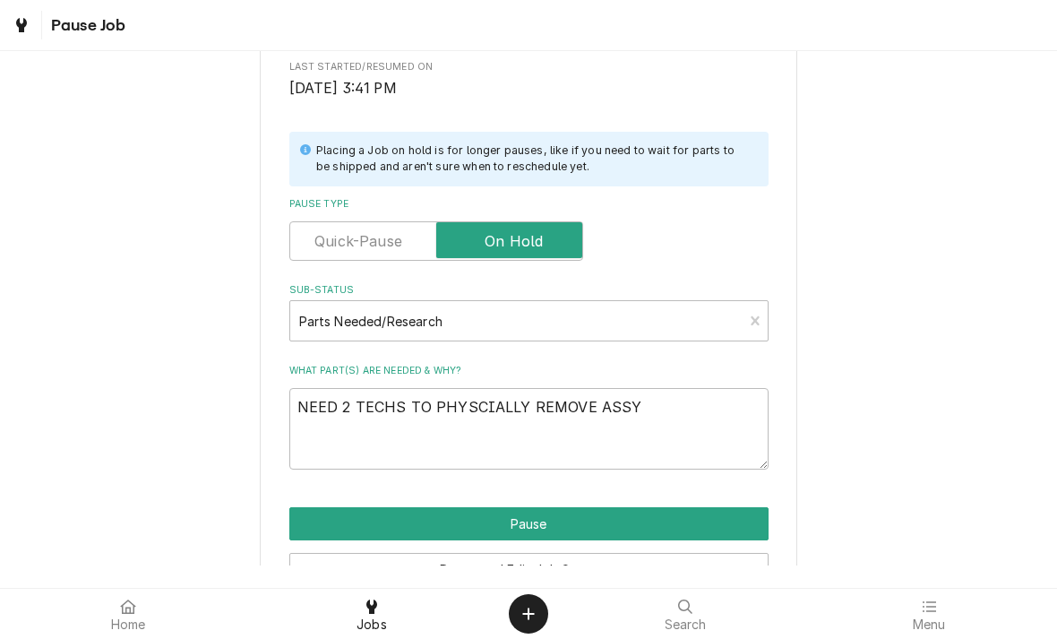
type textarea "x"
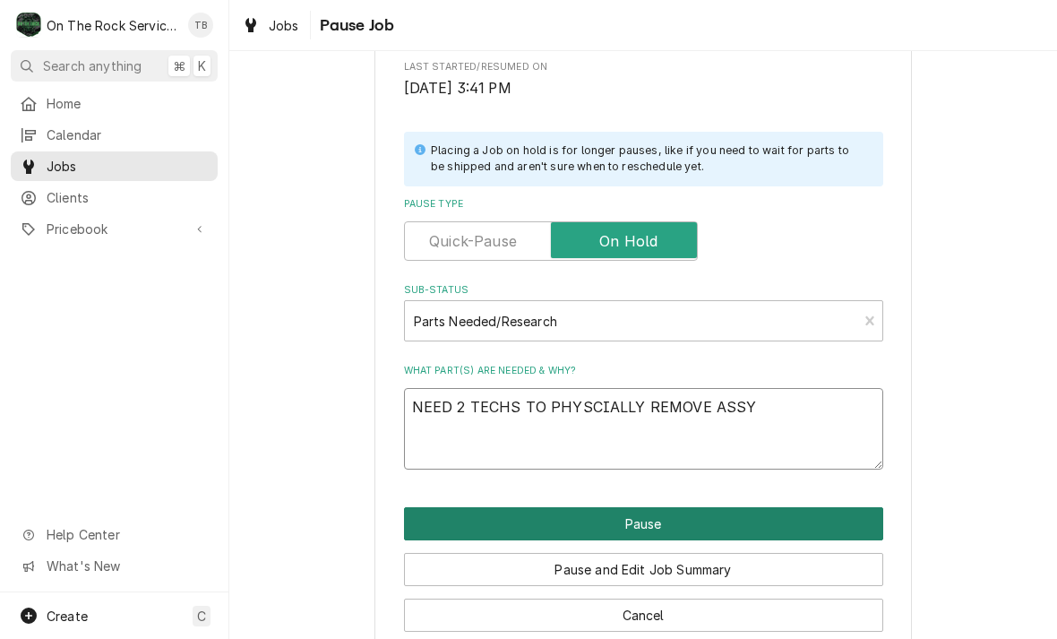
type textarea "NEED 2 TECHS TO PHYSCIALLY REMOVE ASSY"
click at [639, 527] on button "Pause" at bounding box center [643, 523] width 479 height 33
type textarea "x"
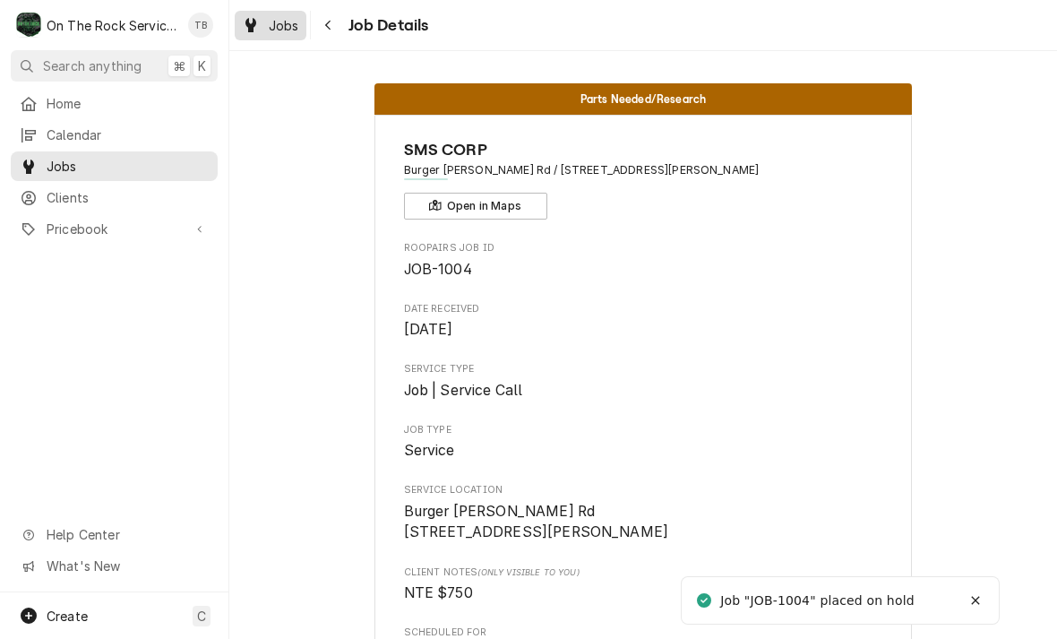
scroll to position [-2, 0]
click at [285, 23] on span "Jobs" at bounding box center [284, 25] width 30 height 19
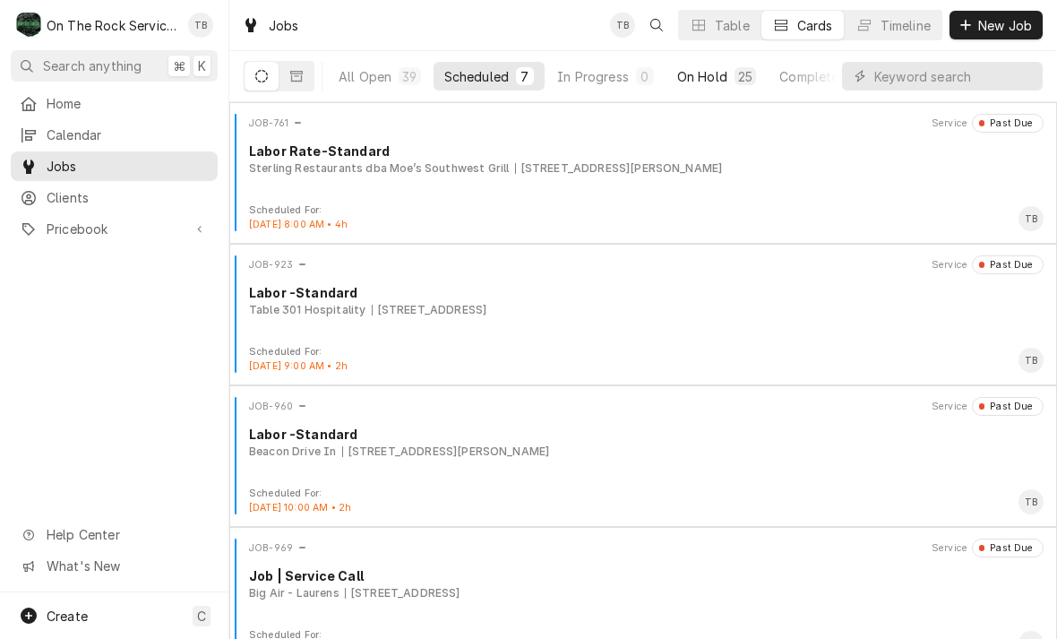
click at [727, 80] on button "On Hold 25" at bounding box center [717, 76] width 100 height 29
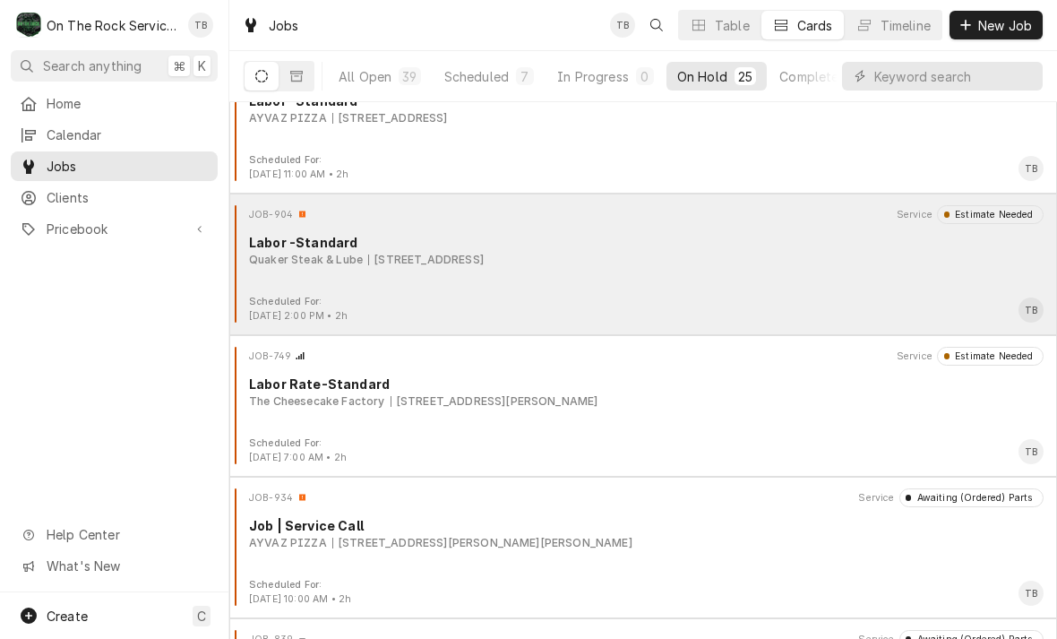
scroll to position [1053, 0]
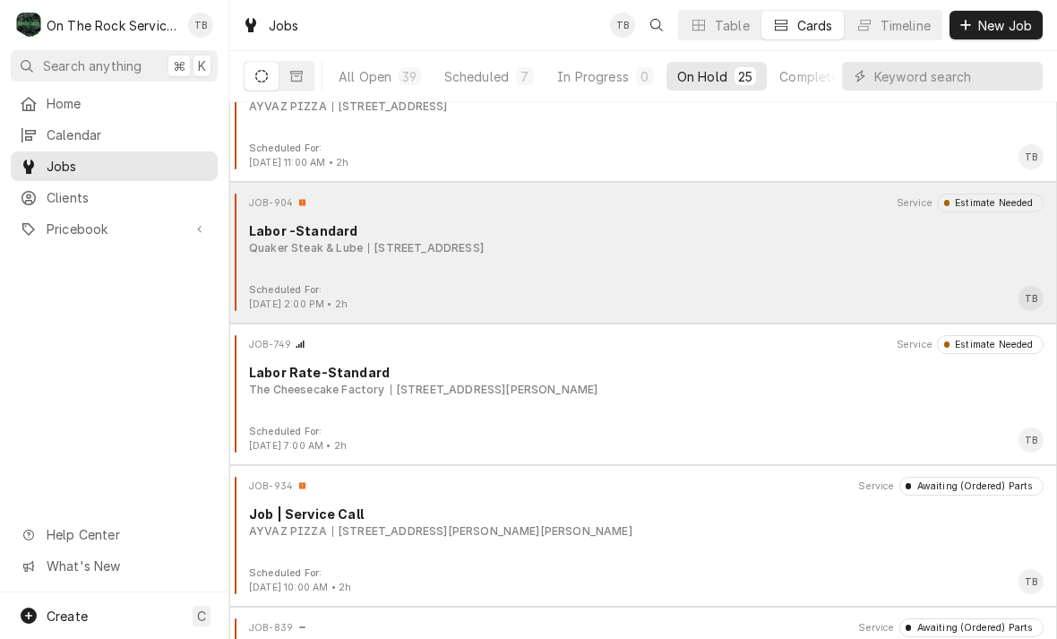
click at [512, 271] on div "JOB-904 Service Estimate Needed Labor -Standard Quaker Steak & Lube 10 Chrome D…" at bounding box center [644, 239] width 814 height 90
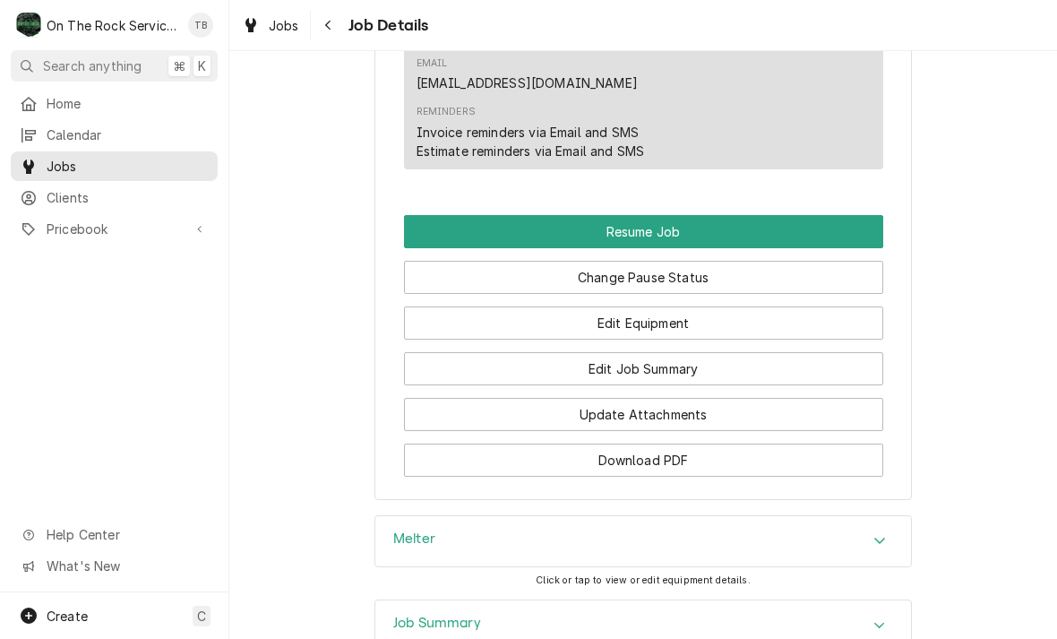
scroll to position [1966, 0]
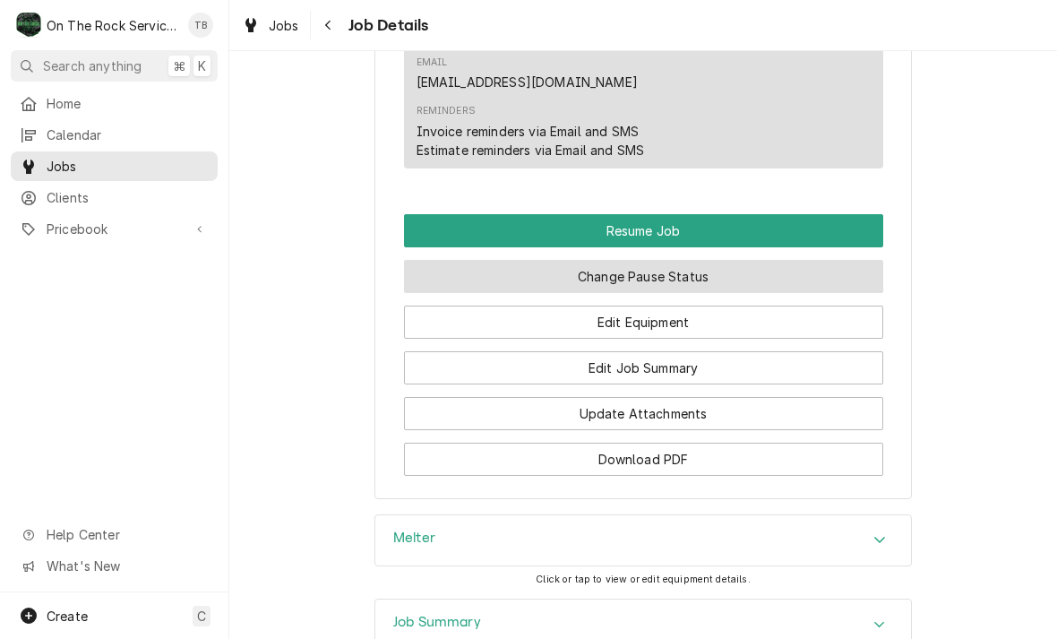
click at [848, 260] on button "Change Pause Status" at bounding box center [643, 276] width 479 height 33
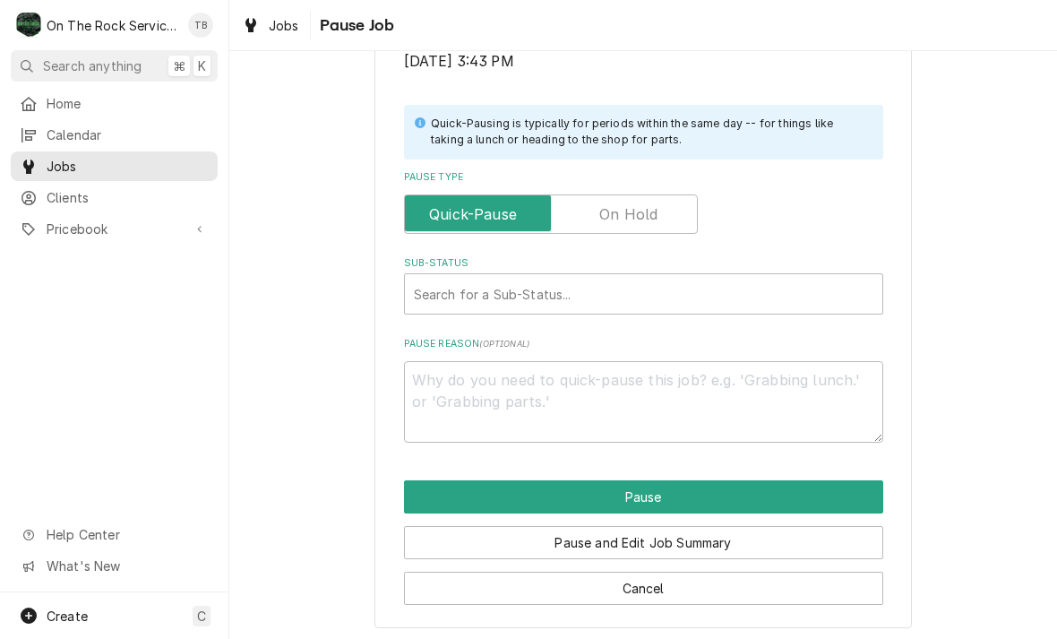
scroll to position [360, 0]
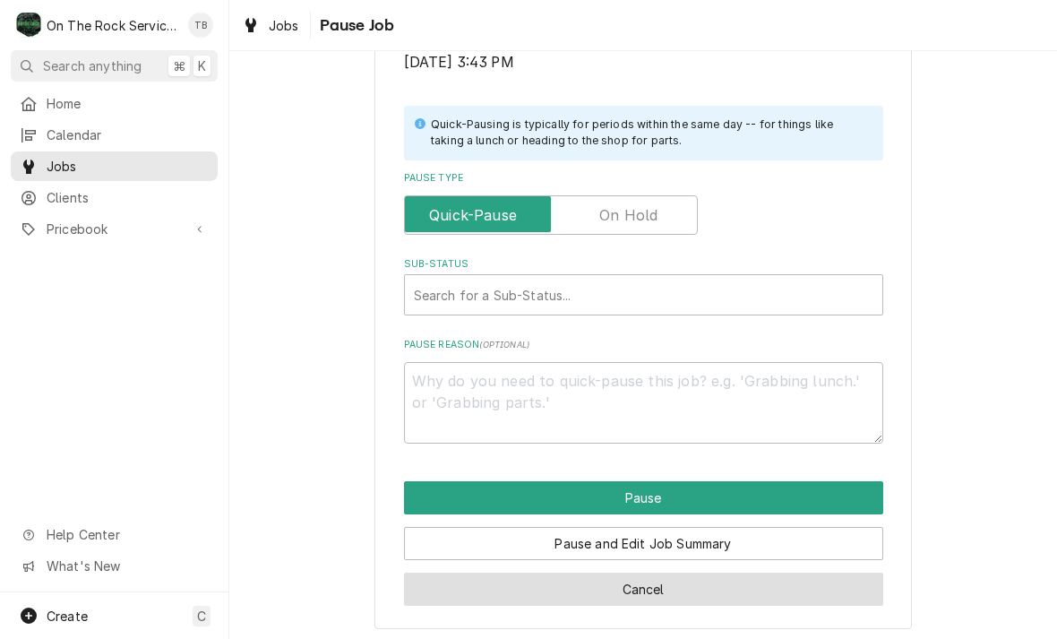
click at [667, 591] on button "Cancel" at bounding box center [643, 589] width 479 height 33
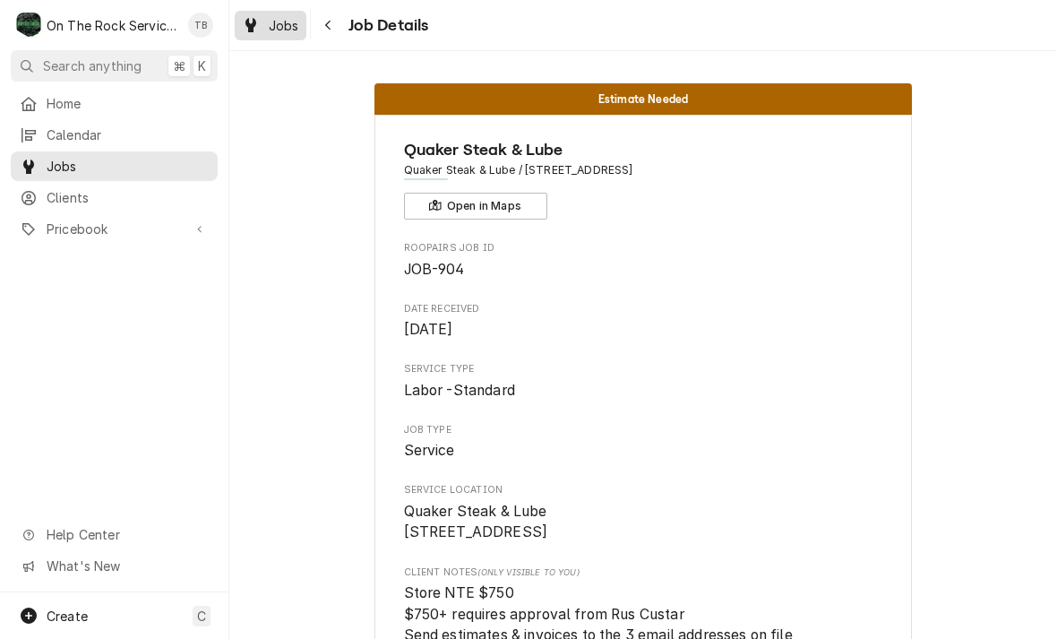
click at [280, 20] on span "Jobs" at bounding box center [284, 25] width 30 height 19
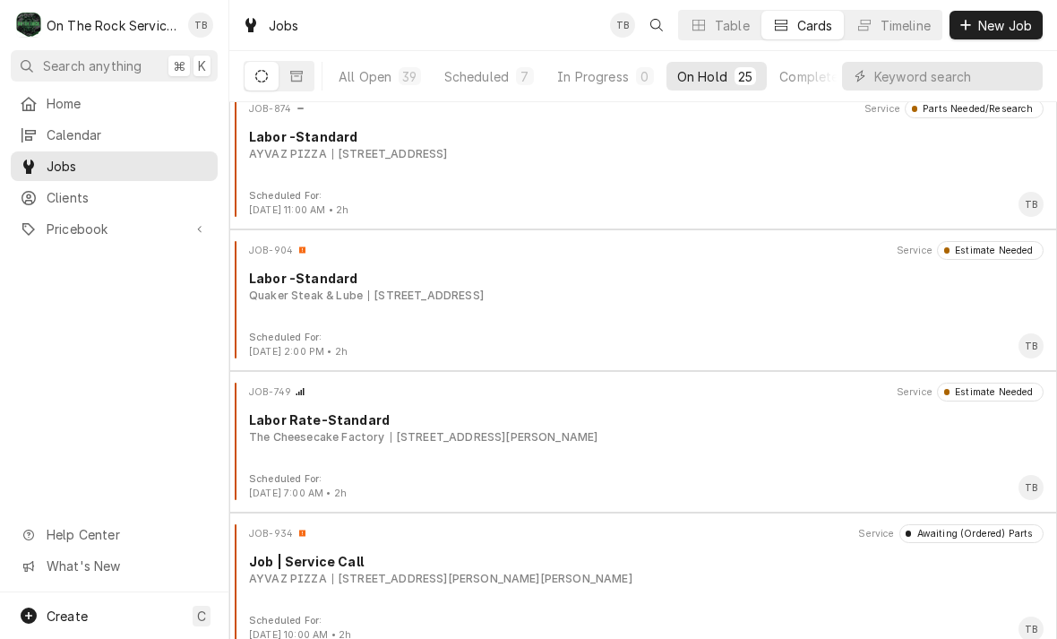
scroll to position [1021, 0]
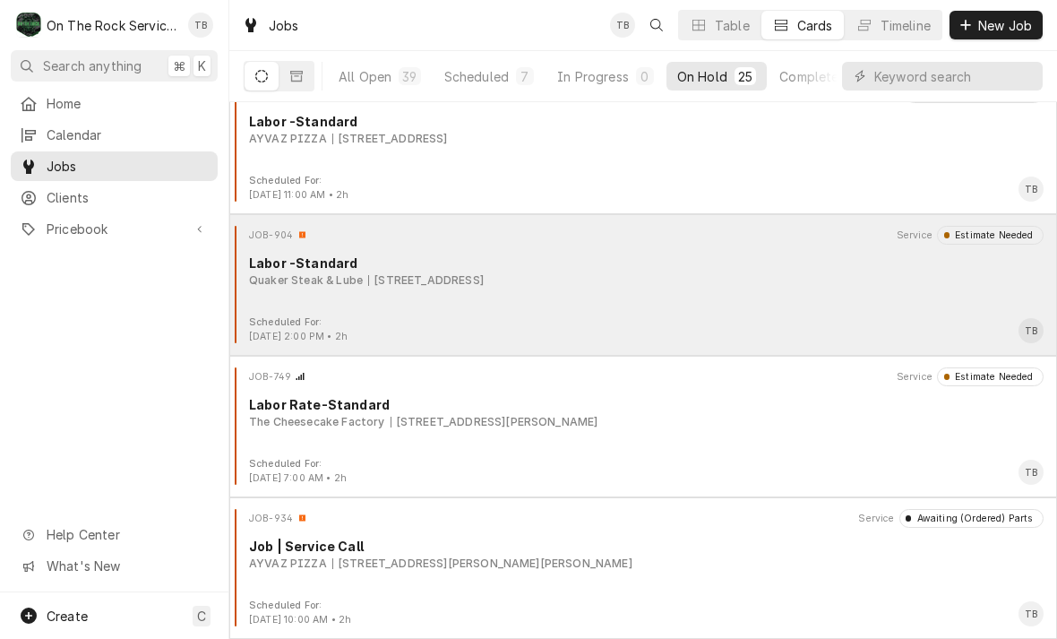
click at [661, 286] on div "Quaker Steak & Lube 10 Chrome Dr, Greenville, SC 29615" at bounding box center [646, 280] width 795 height 16
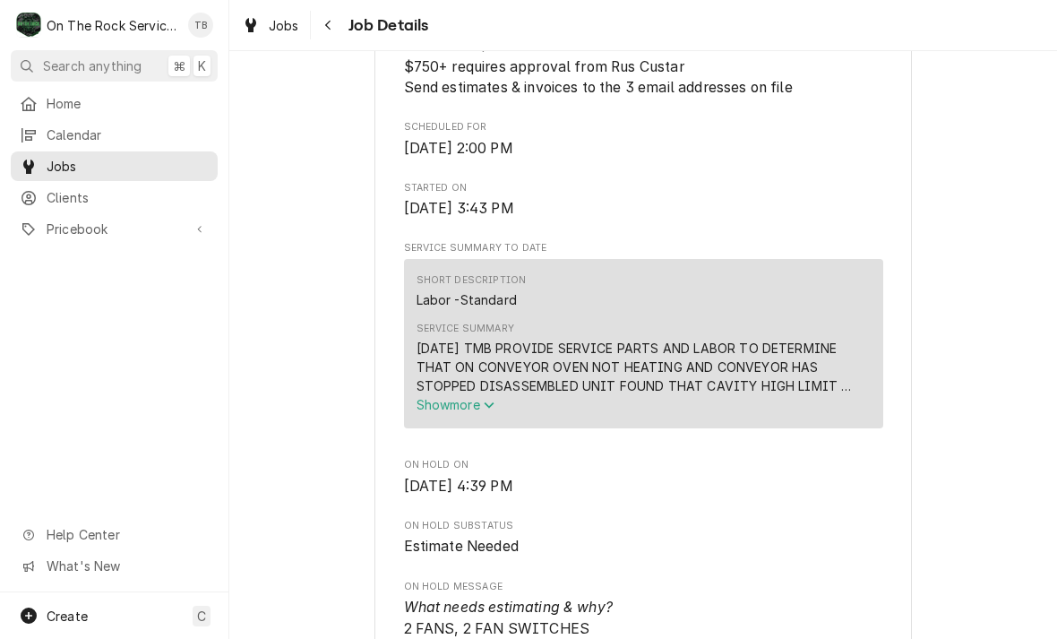
scroll to position [551, 0]
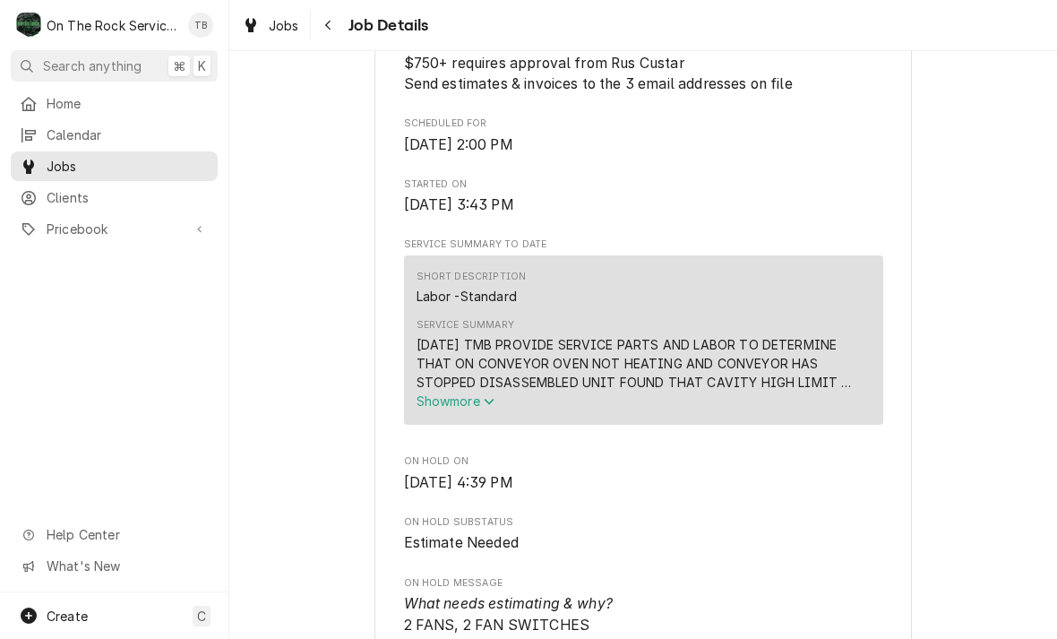
click at [491, 405] on icon "Service Summary" at bounding box center [489, 402] width 10 height 6
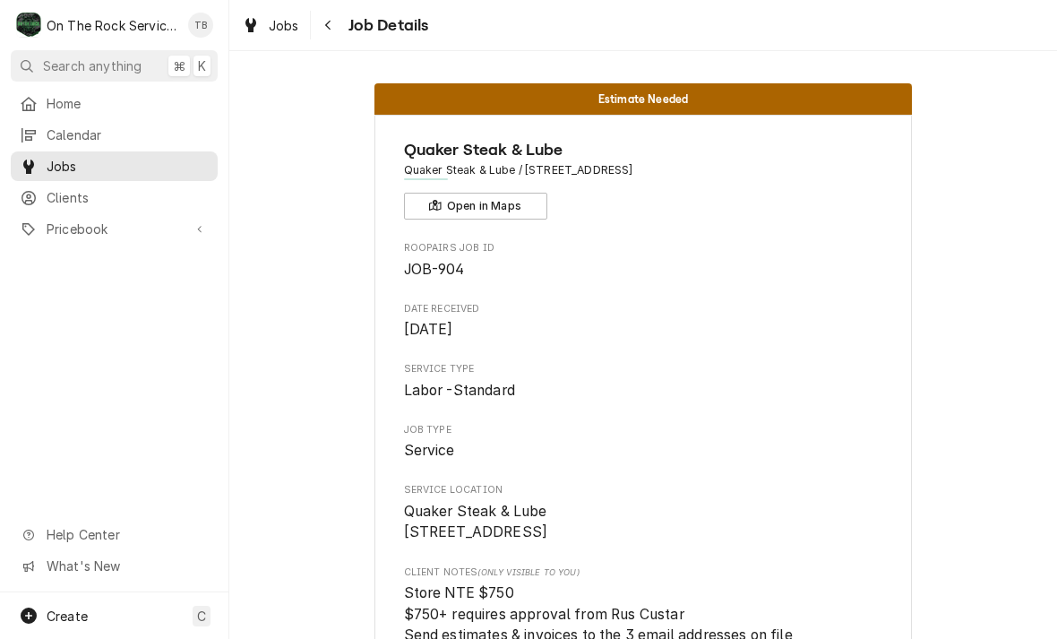
scroll to position [0, 0]
